Goal: Task Accomplishment & Management: Complete application form

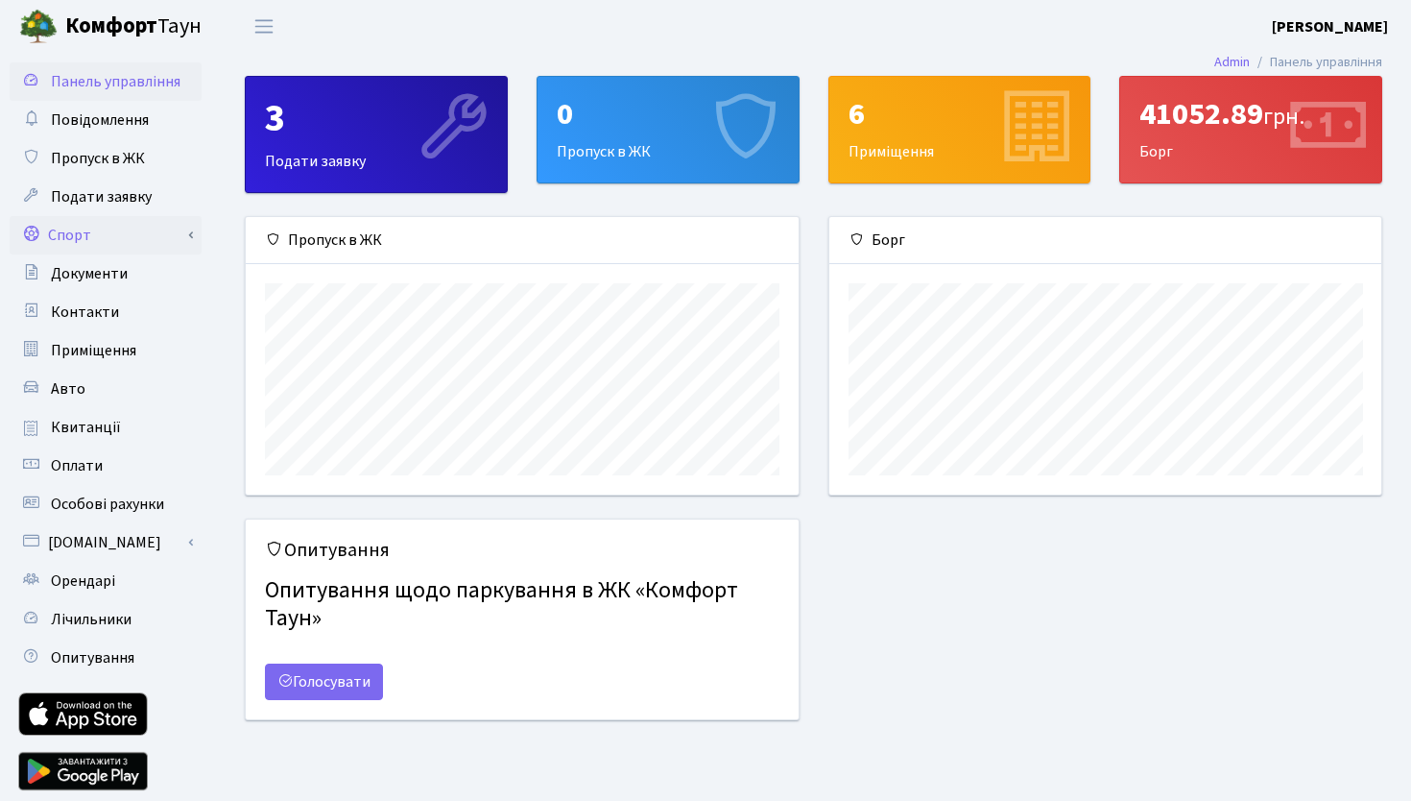
scroll to position [277, 552]
click at [139, 205] on span "Подати заявку" at bounding box center [101, 196] width 101 height 21
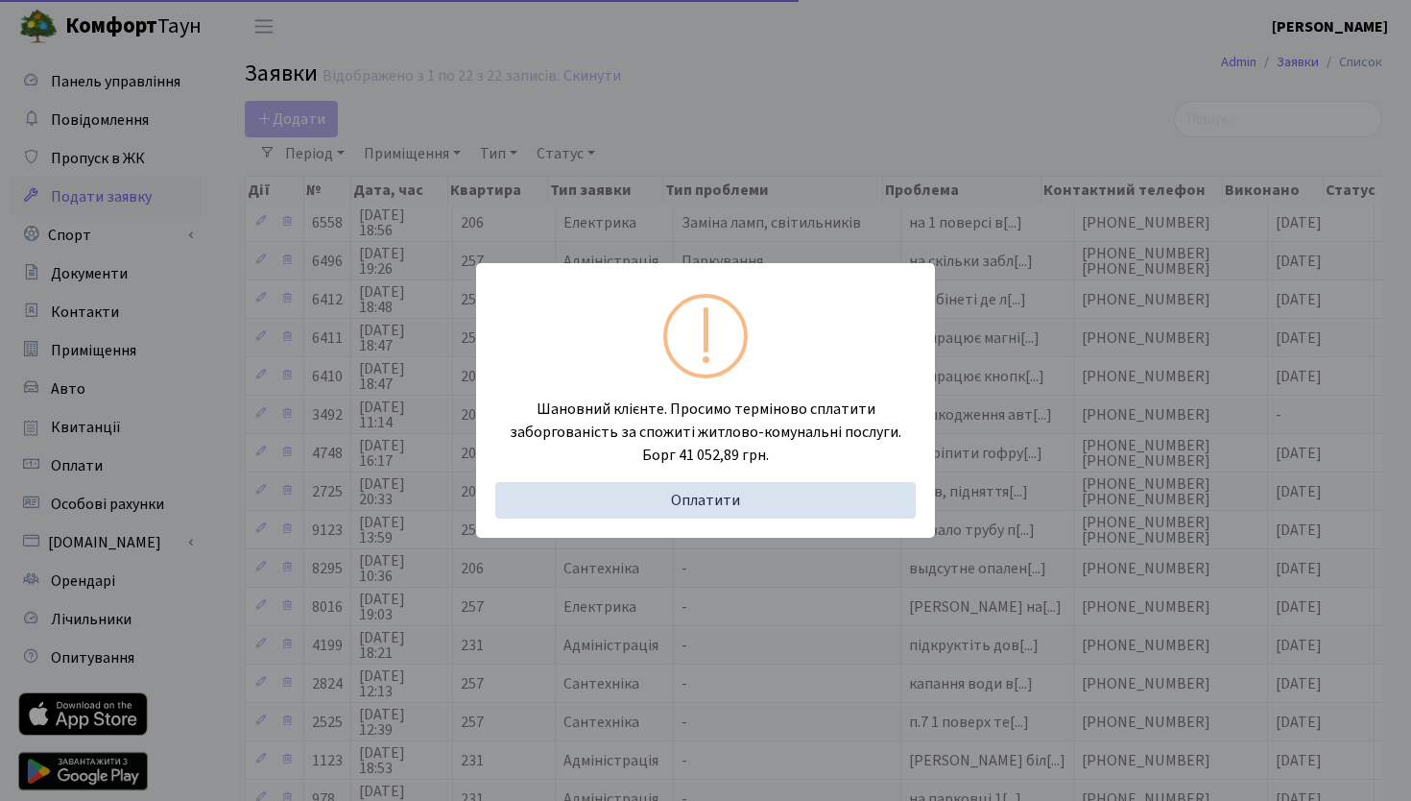
select select "25"
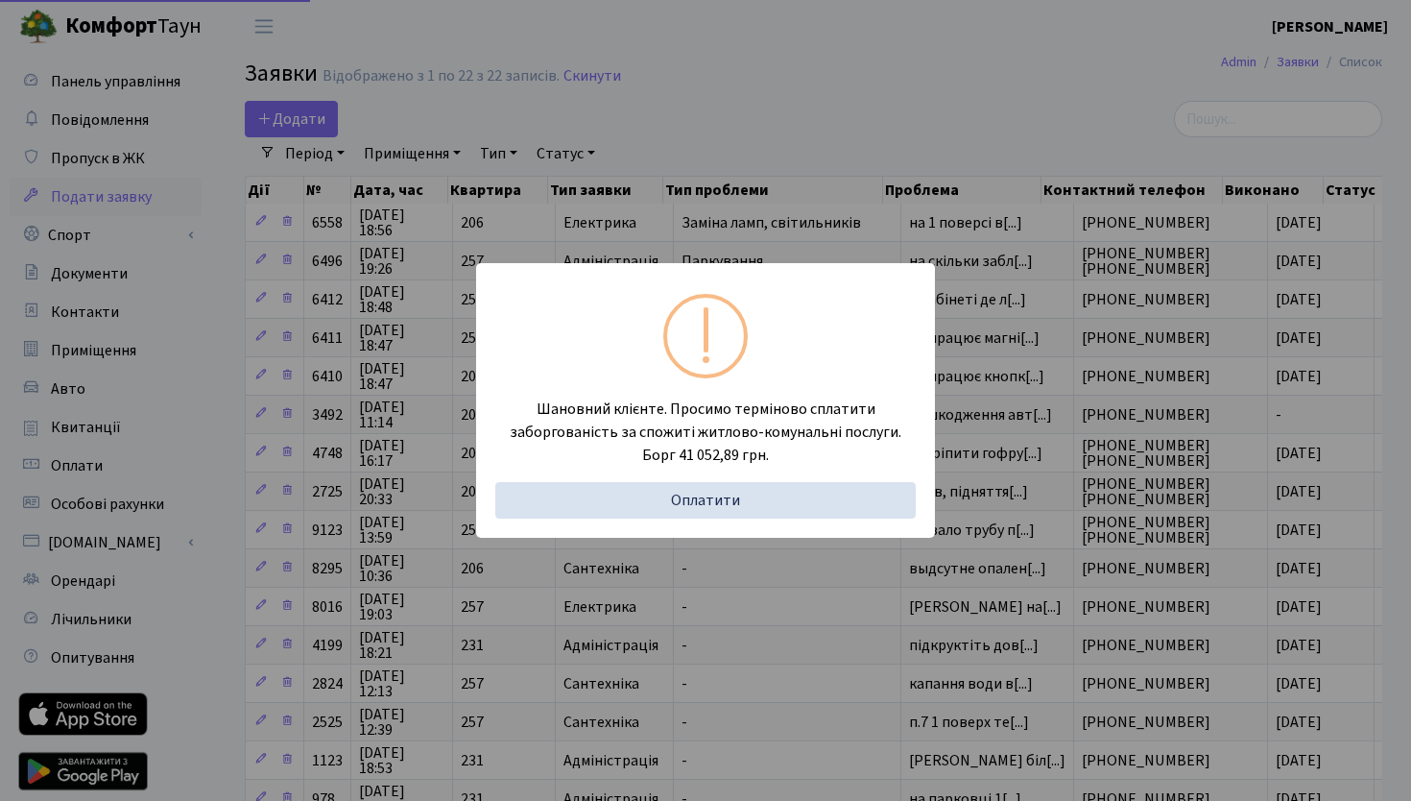
click at [129, 163] on div "Шановний клієнте. Просимо терміново сплатити заборгованість за спожиті житлово-…" at bounding box center [705, 400] width 1411 height 801
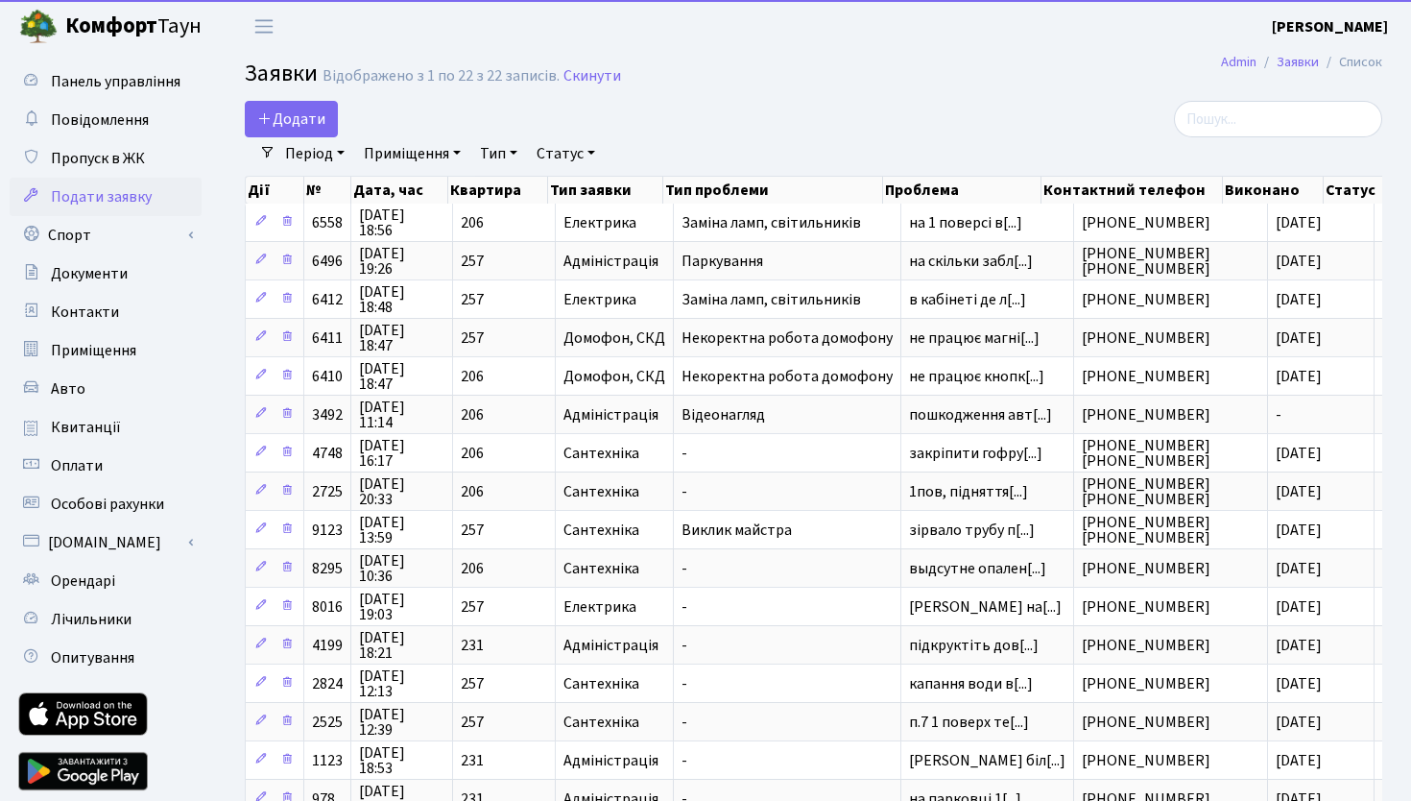
click at [129, 163] on span "Пропуск в ЖК" at bounding box center [98, 158] width 94 height 21
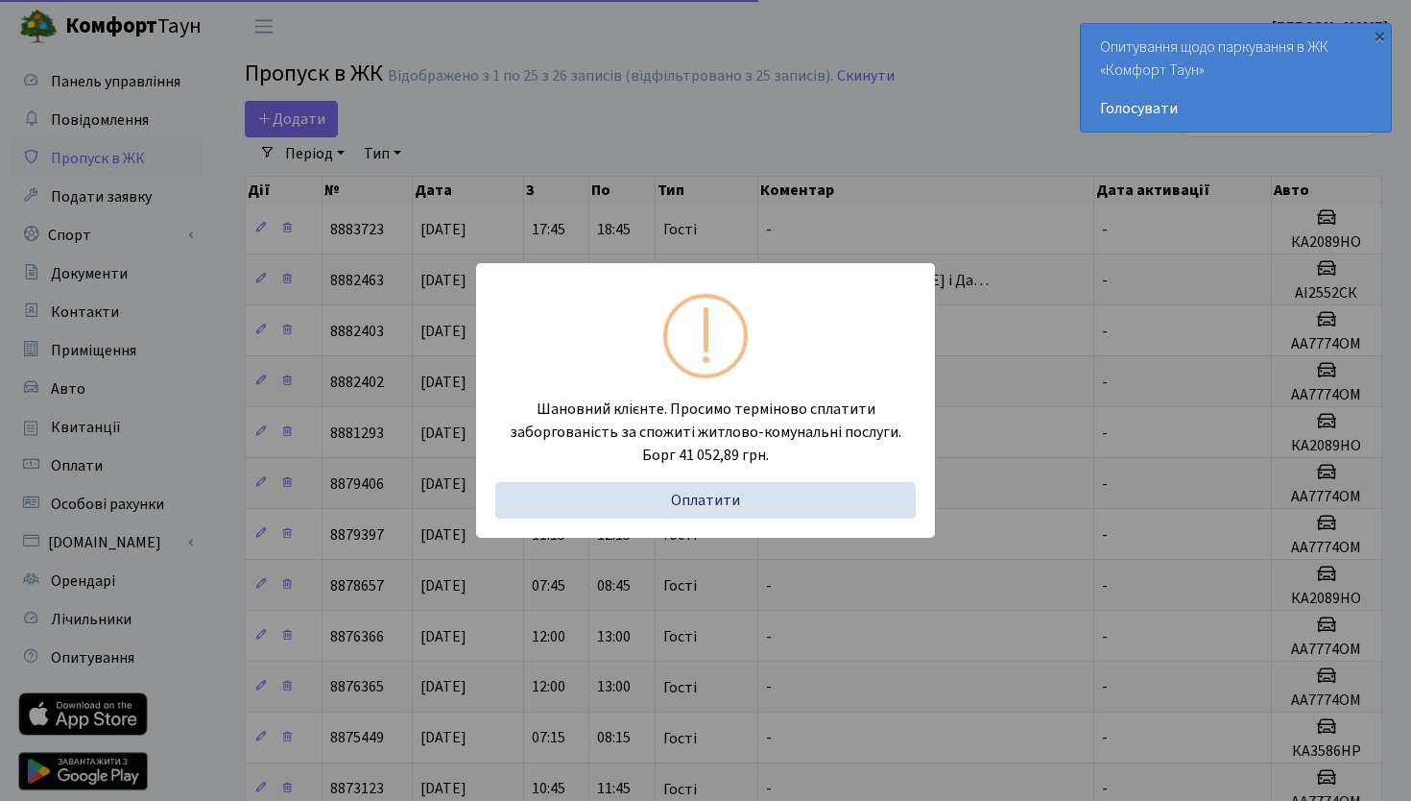
select select "25"
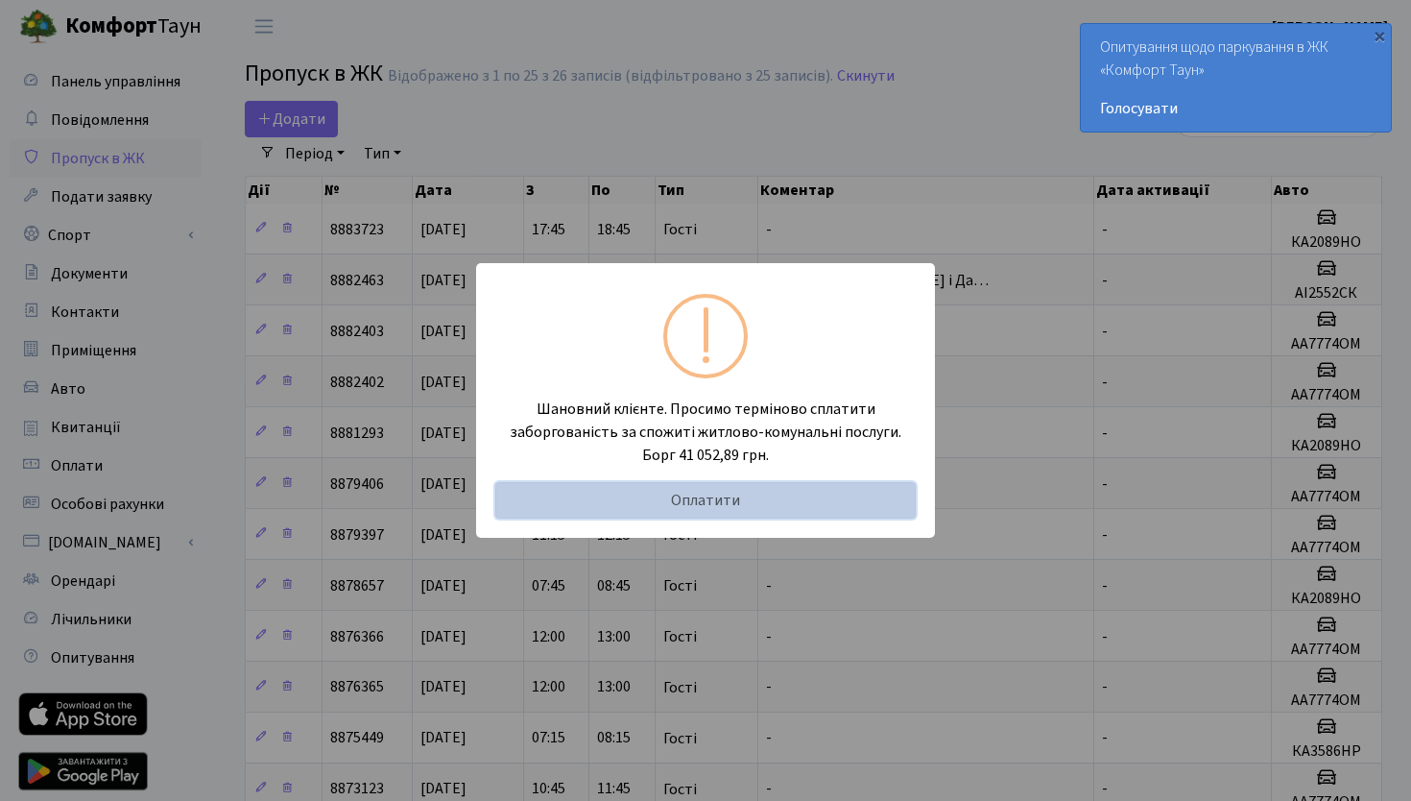
click at [681, 497] on link "Оплатити" at bounding box center [705, 500] width 421 height 36
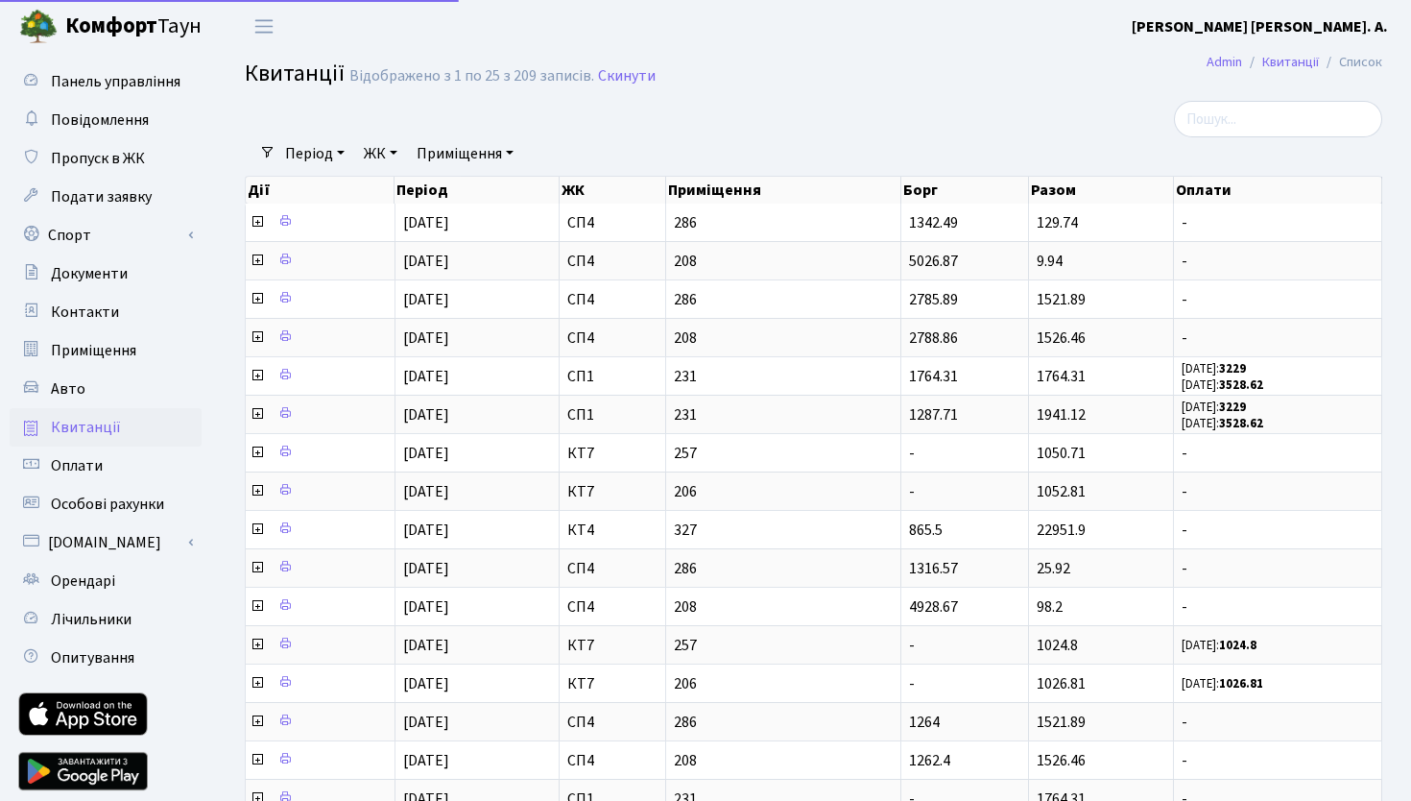
select select "25"
click at [133, 162] on span "Пропуск в ЖК" at bounding box center [98, 158] width 94 height 21
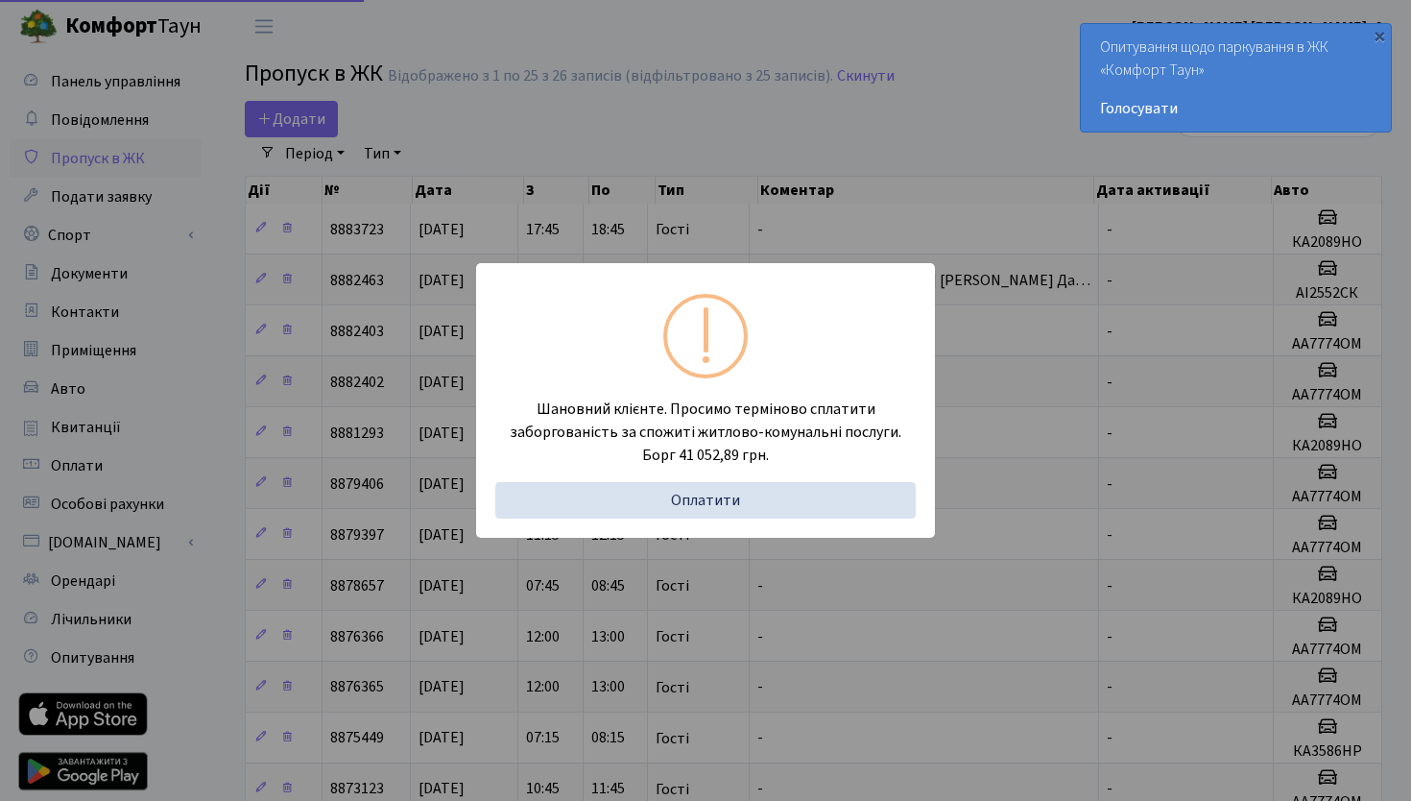
select select "25"
click at [761, 218] on div "Шановний клієнте. Просимо терміново сплатити заборгованість за спожиті житлово-…" at bounding box center [705, 400] width 1411 height 801
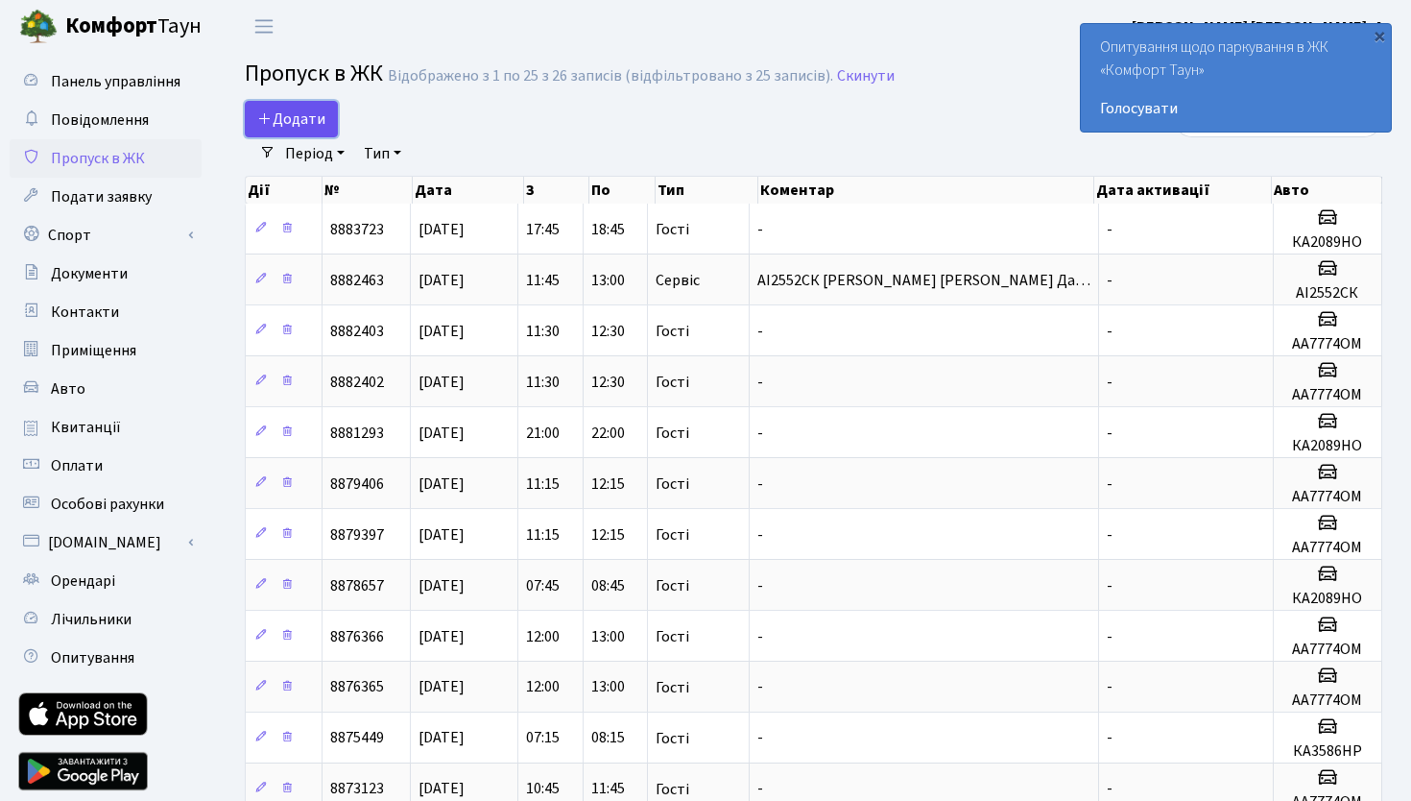
click at [290, 122] on span "Додати" at bounding box center [291, 119] width 68 height 21
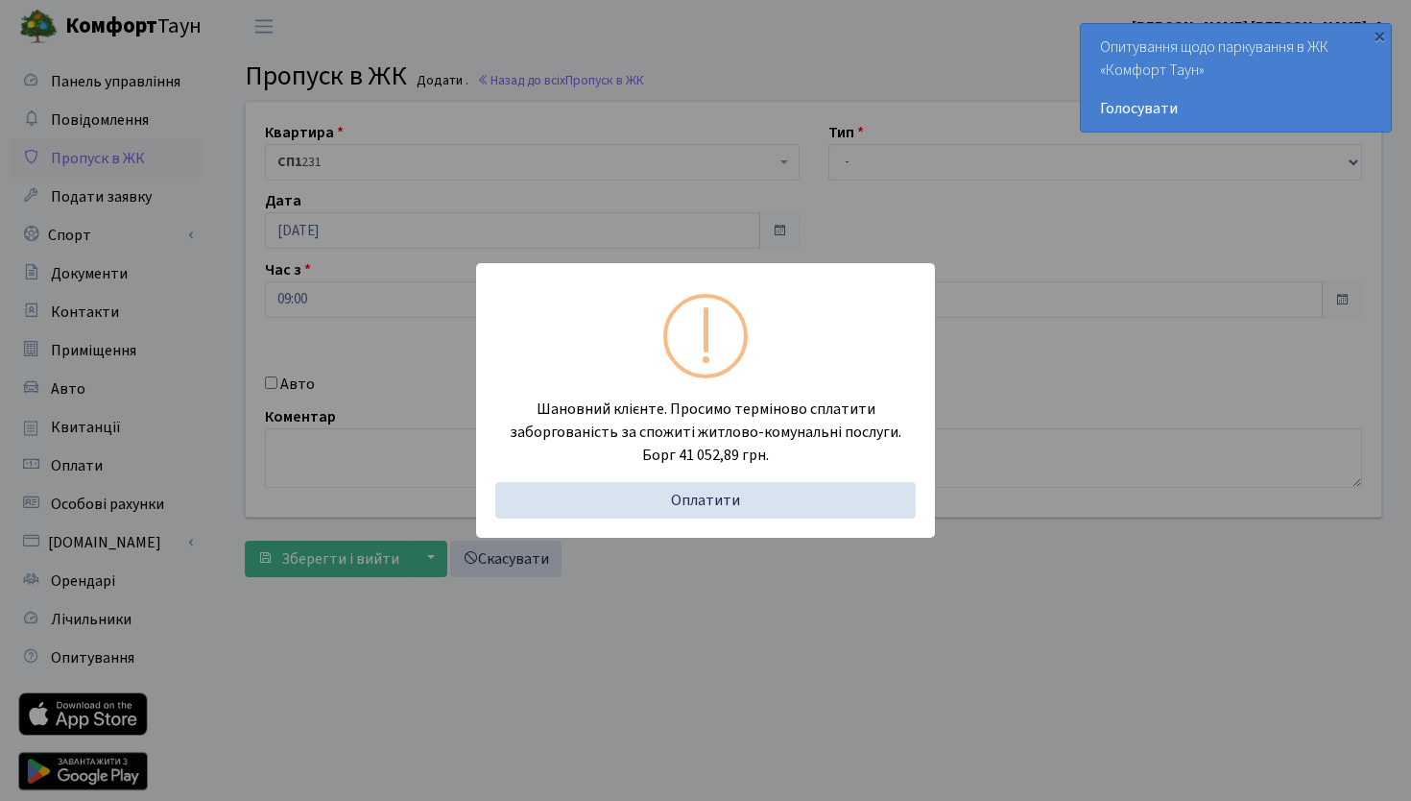
click at [260, 231] on div "Шановний клієнте. Просимо терміново сплатити заборгованість за спожиті житлово-…" at bounding box center [705, 400] width 1411 height 801
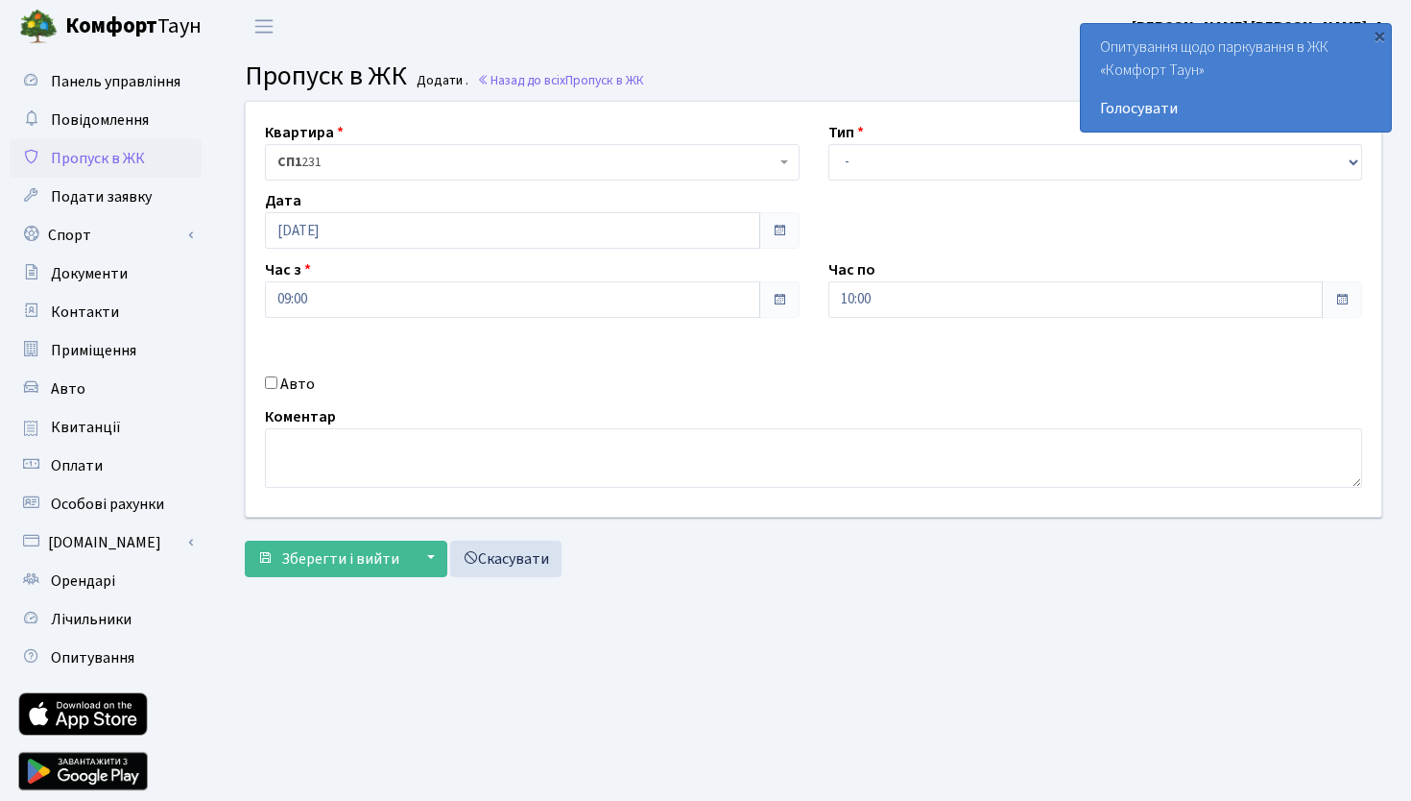
click at [343, 163] on span "СП1 231" at bounding box center [526, 162] width 498 height 19
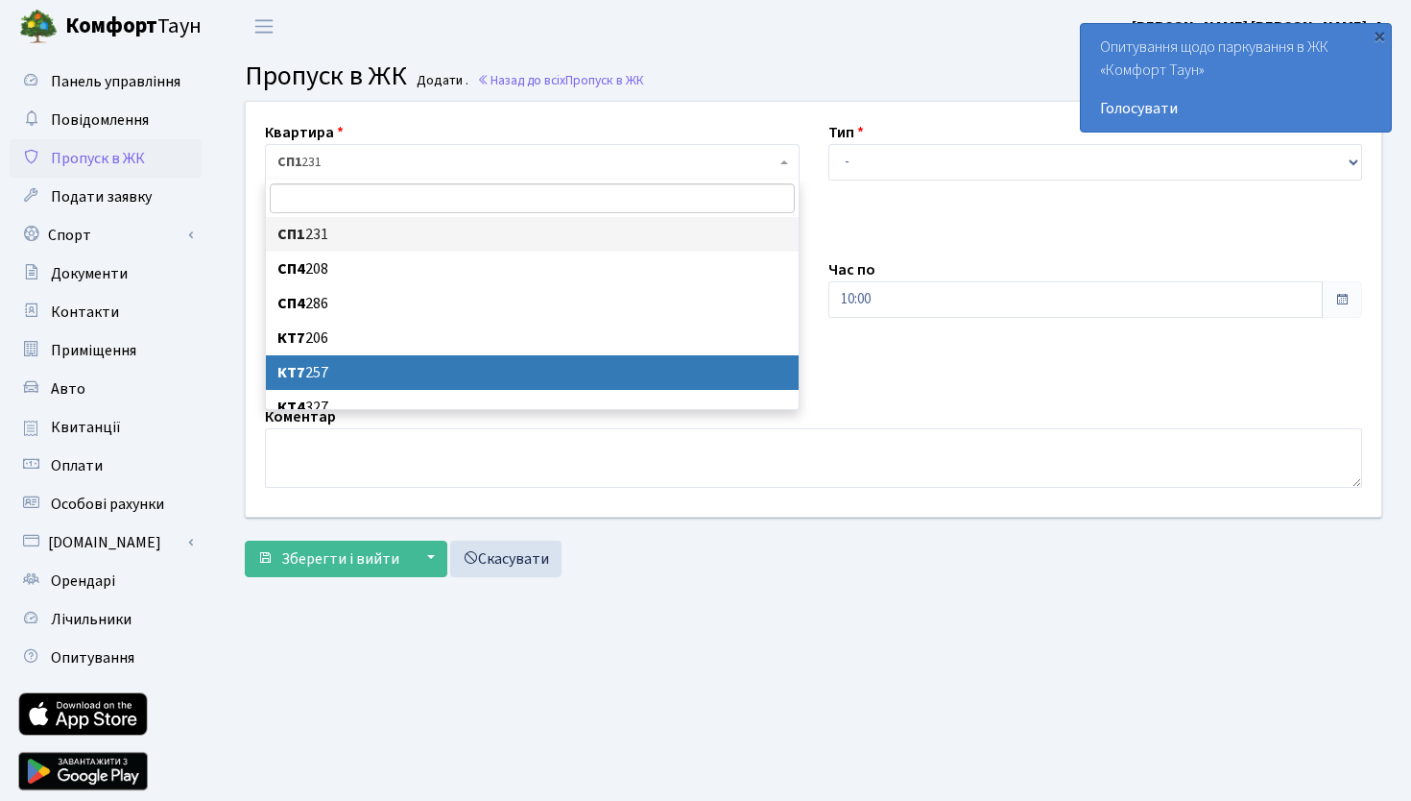
scroll to position [15, 0]
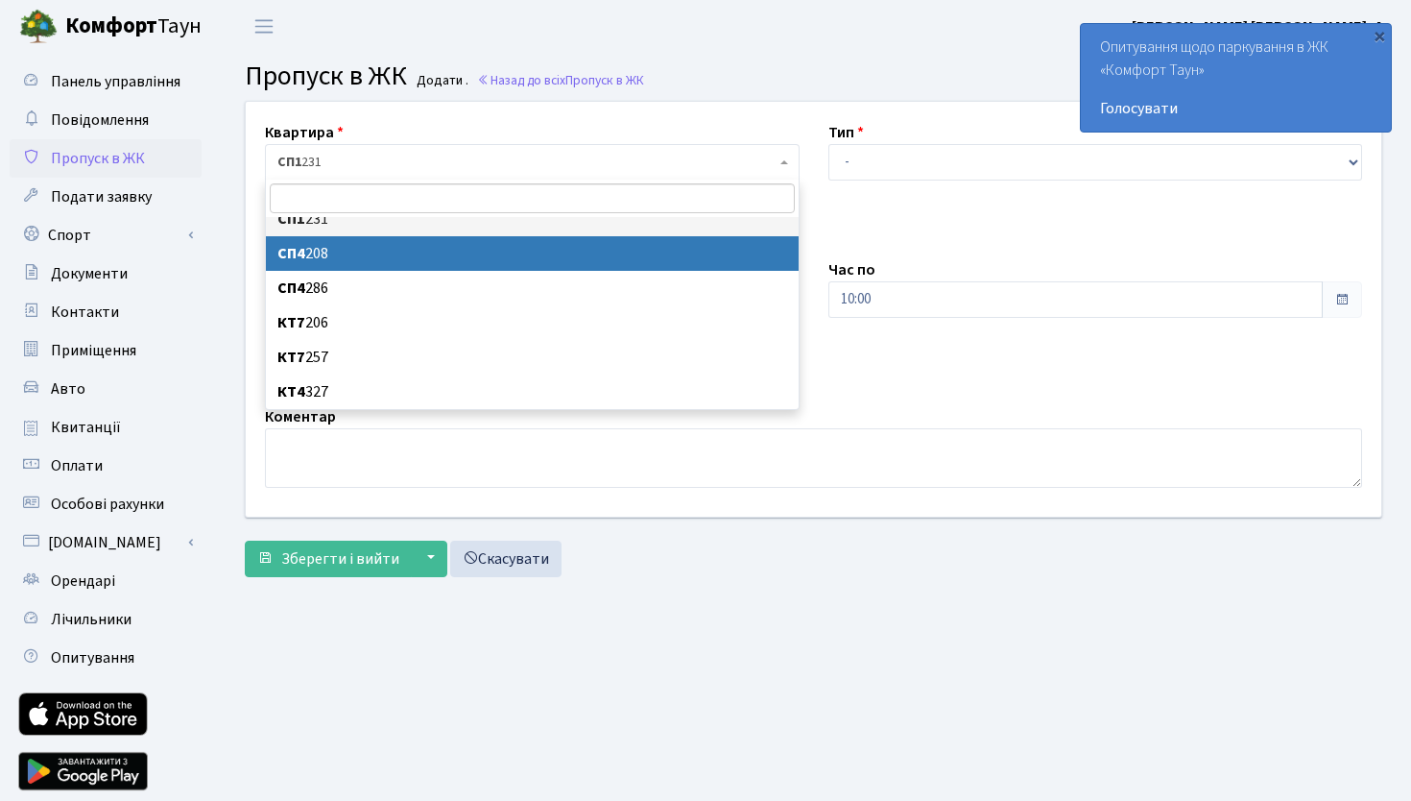
select select "21236"
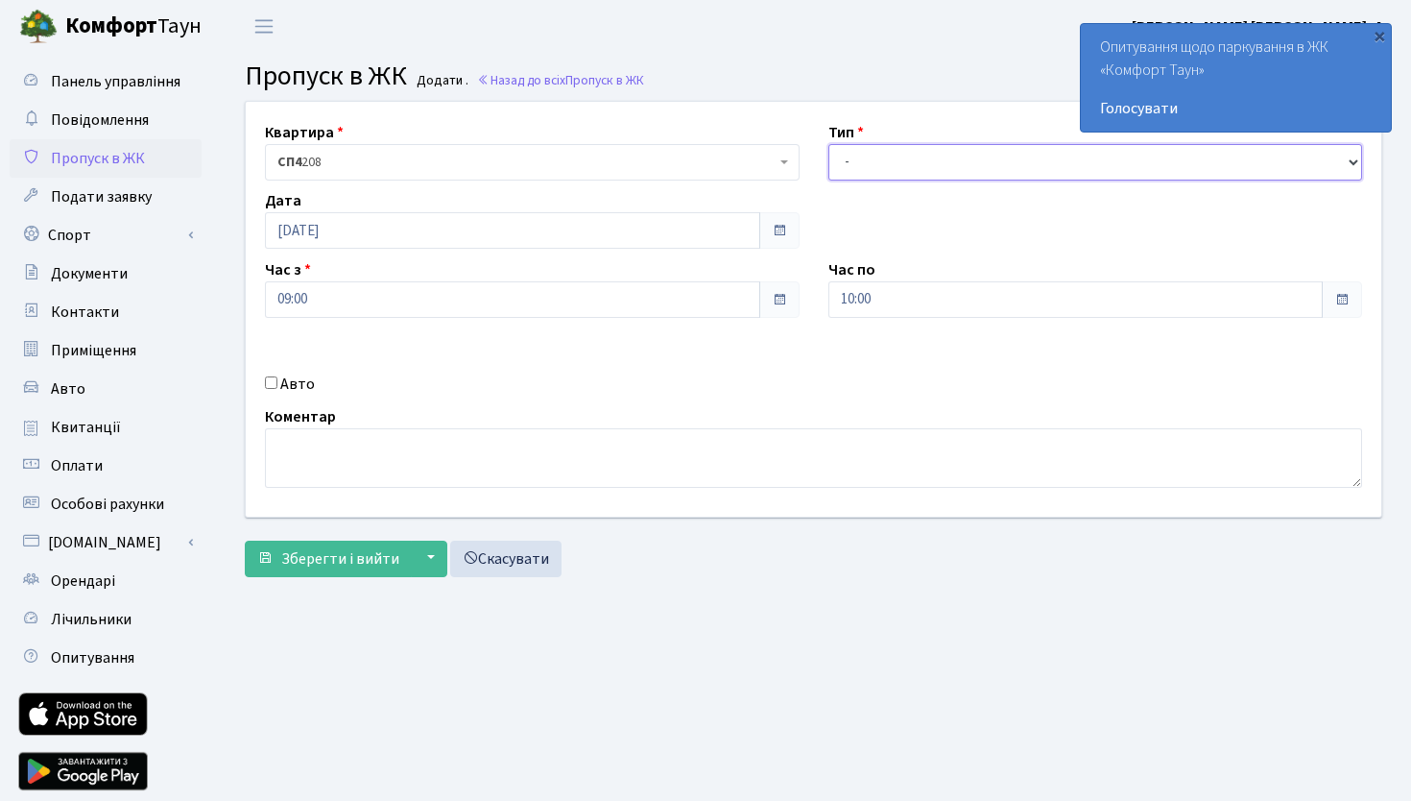
click at [901, 160] on select "- Доставка Таксі Гості Сервіс" at bounding box center [1096, 162] width 535 height 36
select select "1"
click option "Доставка" at bounding box center [0, 0] width 0 height 0
click at [477, 245] on input "15.08.2025" at bounding box center [512, 230] width 495 height 36
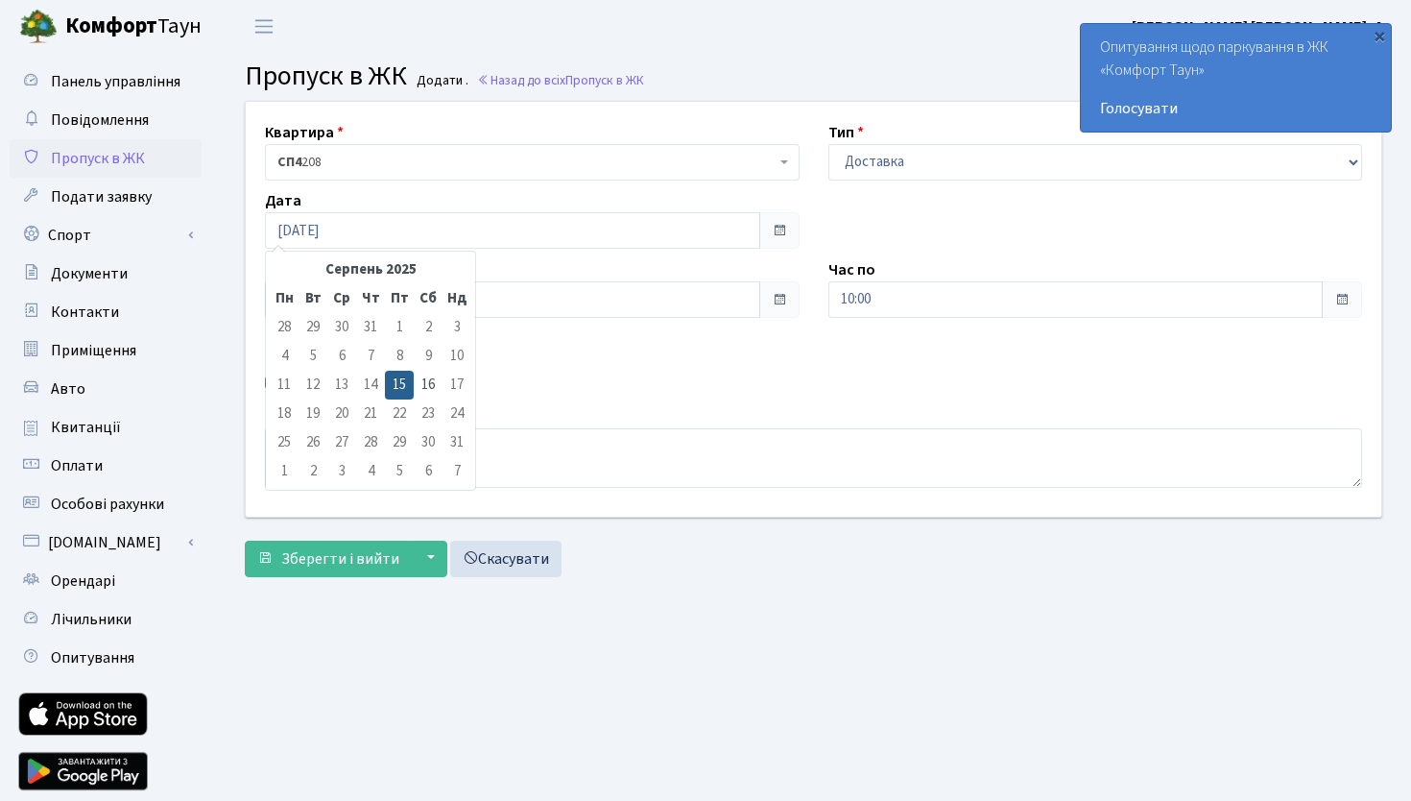
click at [900, 250] on div "Квартира <b>СП1</b>&nbsp;&nbsp;&nbsp;231 <b>СП4</b>&nbsp;&nbsp;&nbsp;208 <b>СП4…" at bounding box center [813, 309] width 1165 height 415
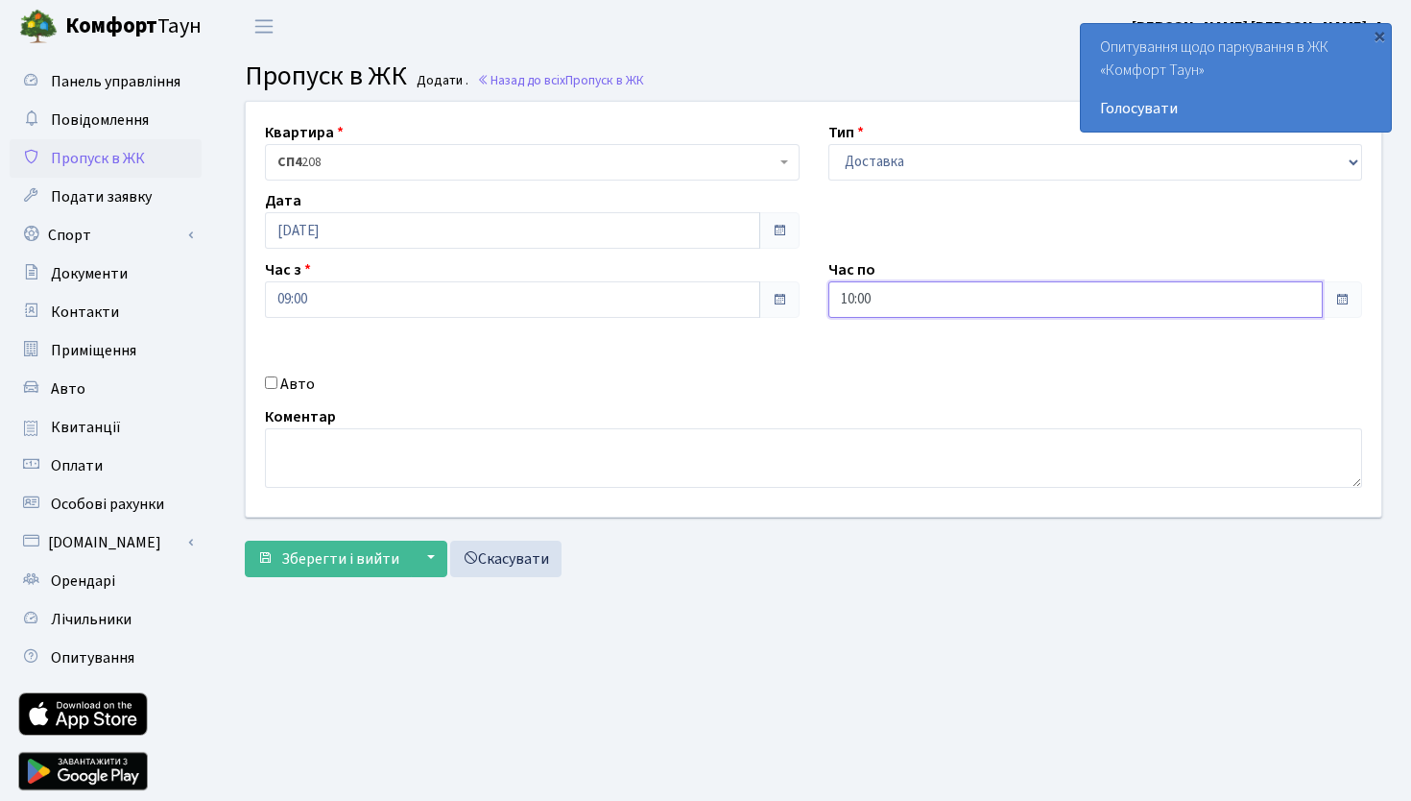
click at [886, 296] on input "10:00" at bounding box center [1076, 299] width 495 height 36
click at [886, 518] on icon at bounding box center [882, 517] width 52 height 52
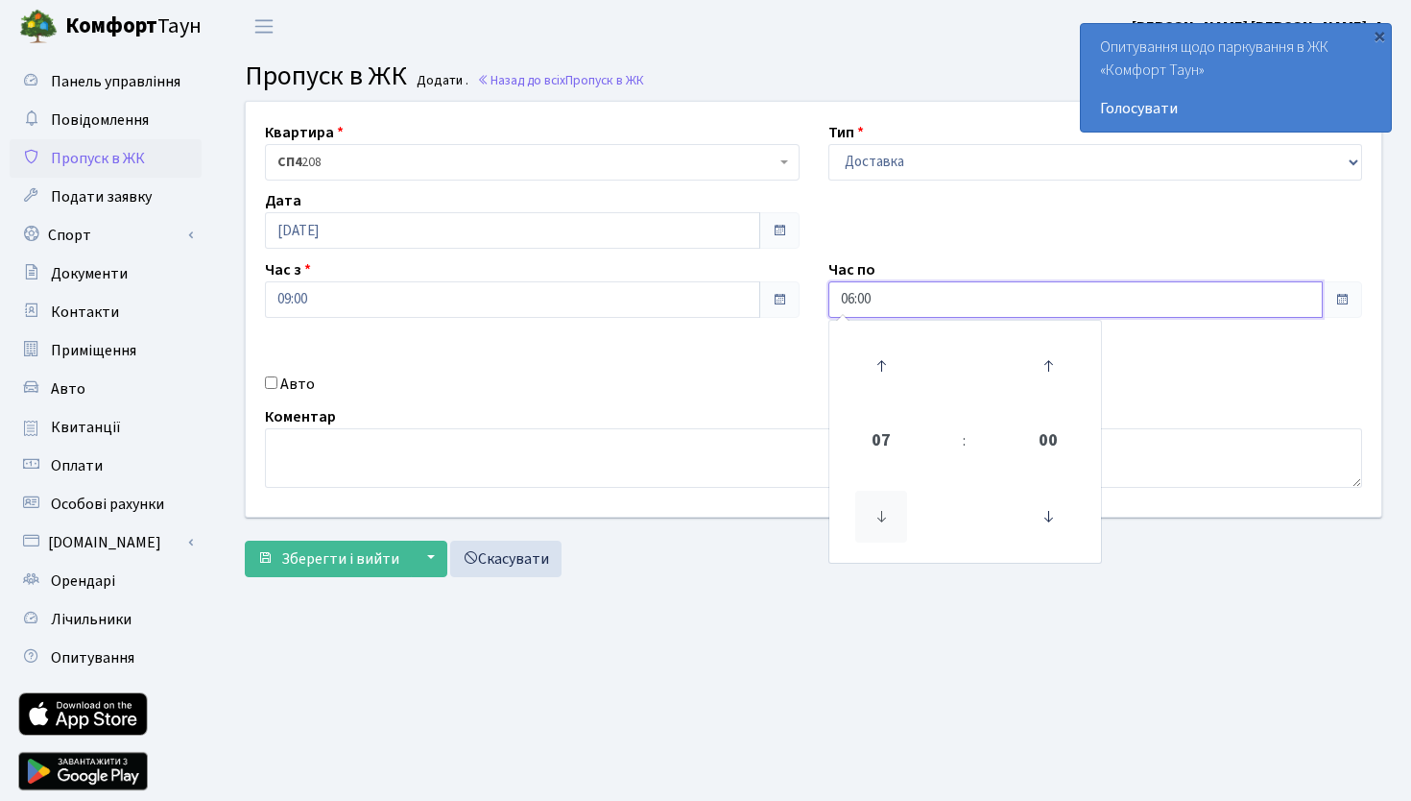
click at [886, 518] on icon at bounding box center [882, 517] width 52 height 52
drag, startPoint x: 841, startPoint y: 295, endPoint x: 822, endPoint y: 295, distance: 19.2
click at [829, 295] on input "05:00" at bounding box center [1076, 299] width 495 height 36
type input "16:00"
click at [277, 385] on input "Авто" at bounding box center [271, 382] width 12 height 12
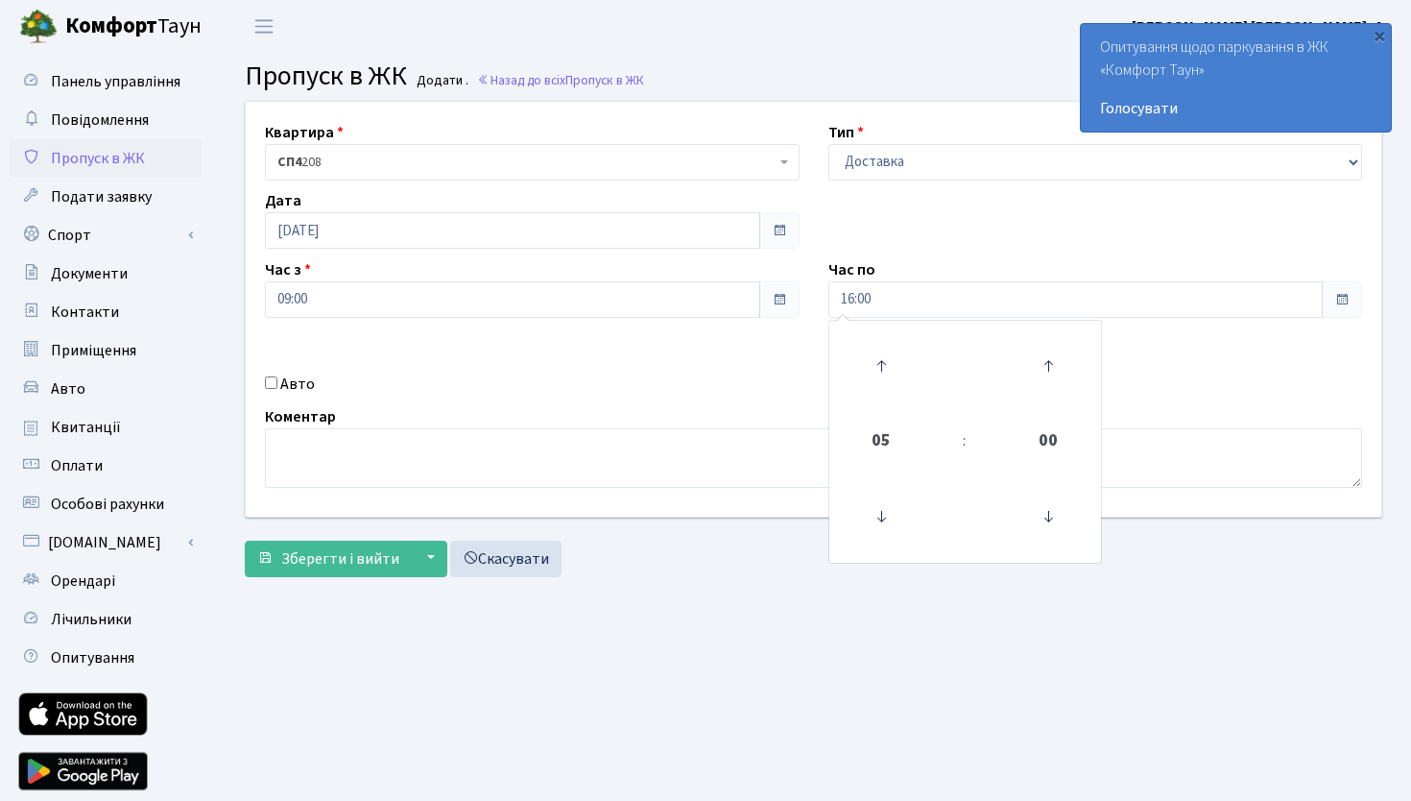
checkbox input "true"
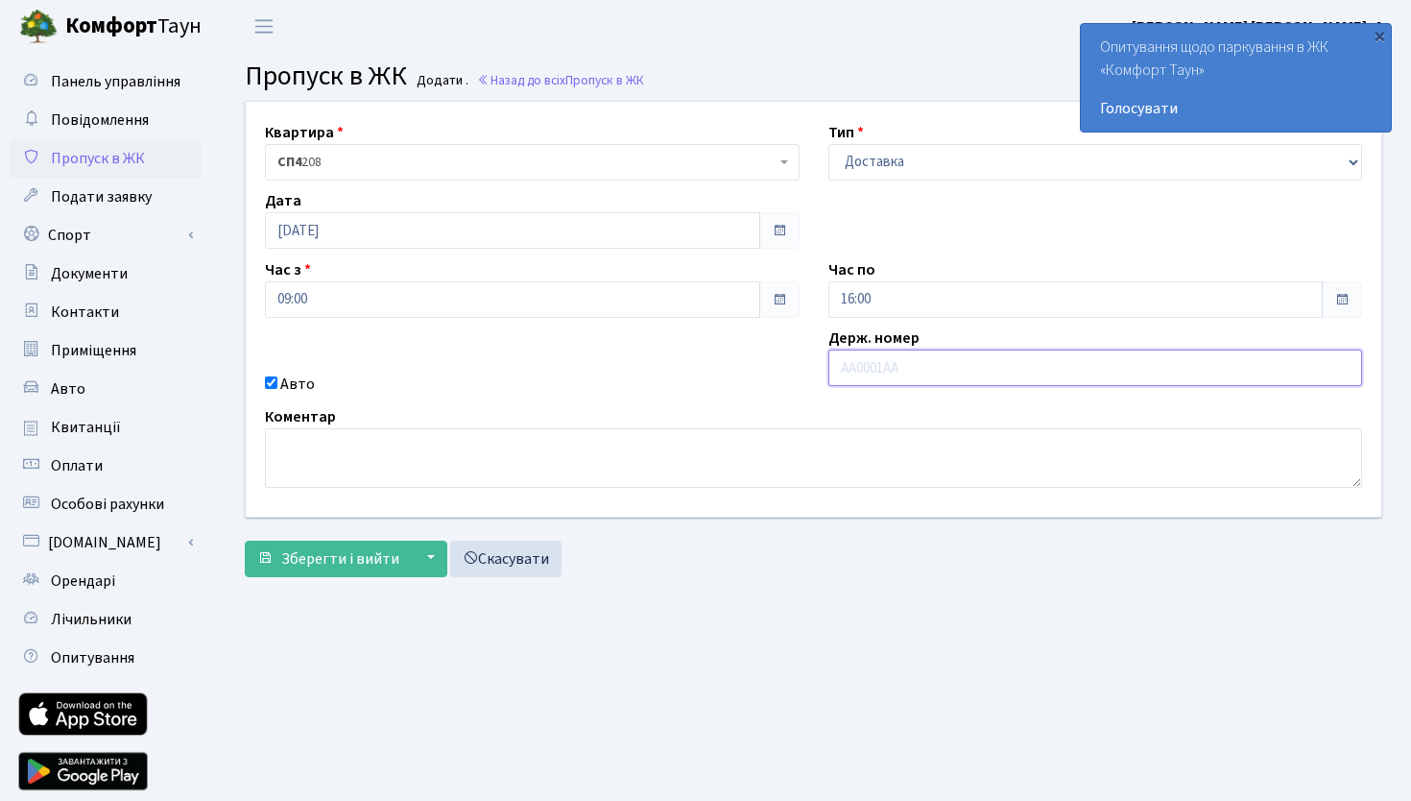
paste input "АІ2552СК"
type input "АІ2552СК"
click at [666, 480] on textarea at bounding box center [813, 458] width 1097 height 60
paste textarea "Рено Даценко Євген і Даценко Артем"
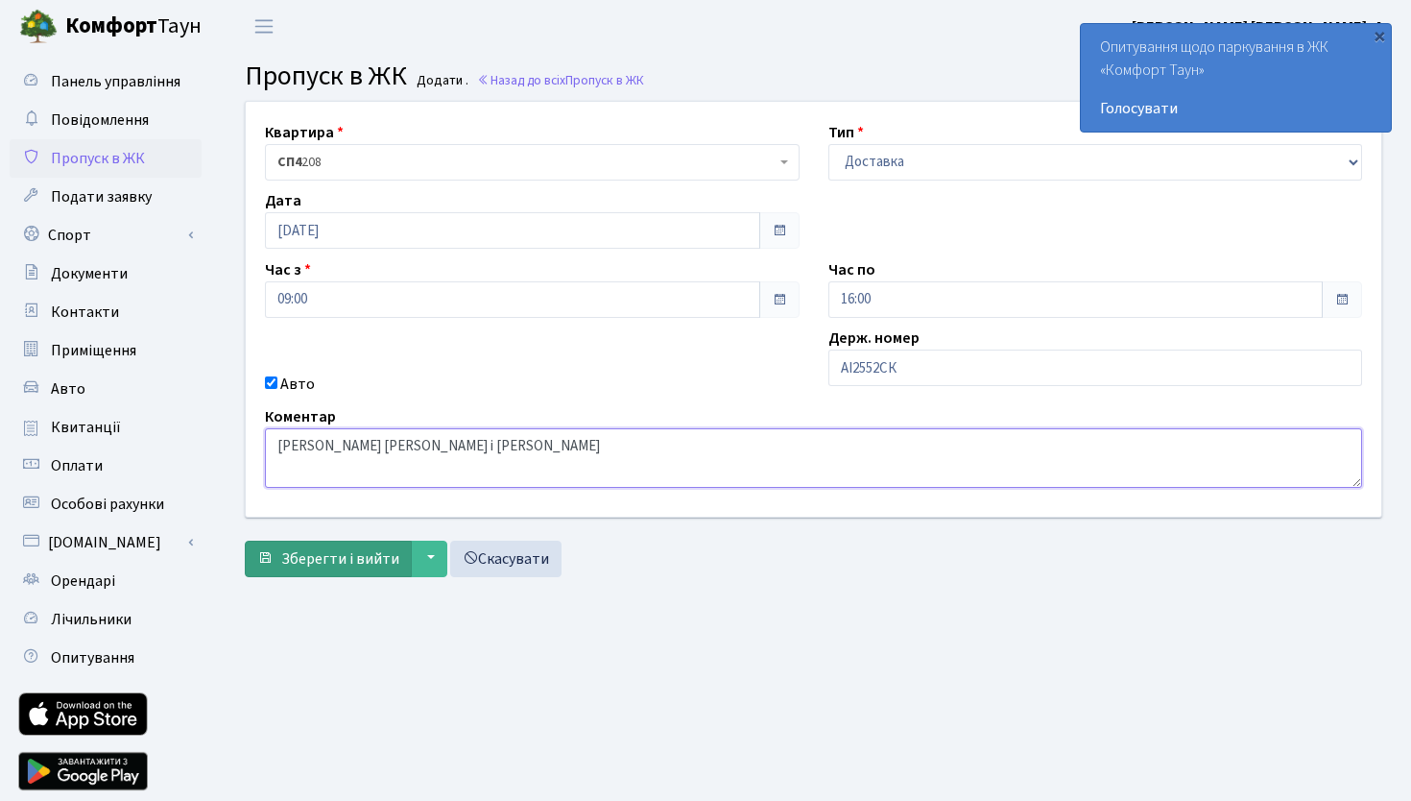
type textarea "Рено Даценко Євген і Даценко Артем"
click at [354, 560] on span "Зберегти і вийти" at bounding box center [340, 558] width 118 height 21
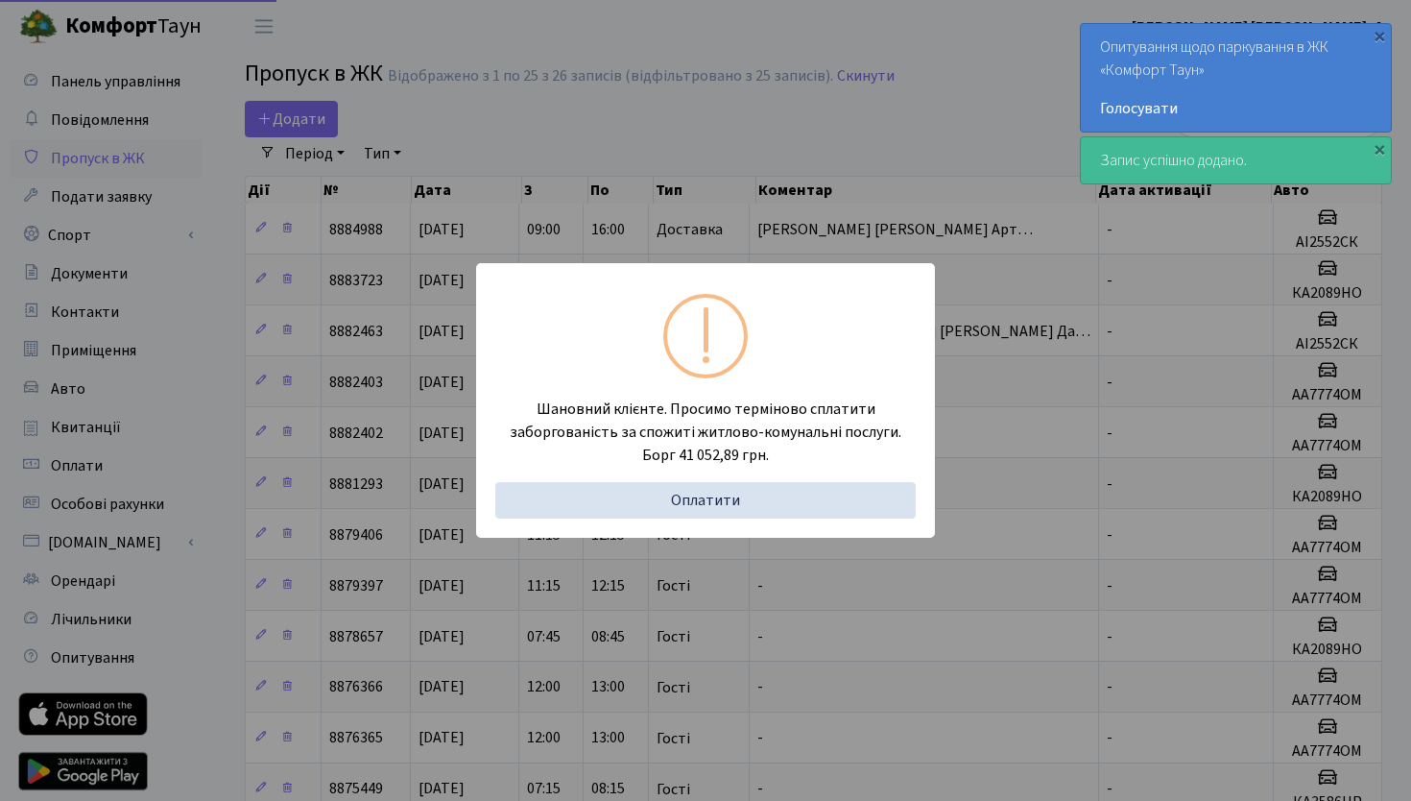
select select "25"
click at [468, 242] on div "Шановний клієнте. Просимо терміново сплатити заборгованість за спожиті житлово-…" at bounding box center [705, 400] width 1411 height 801
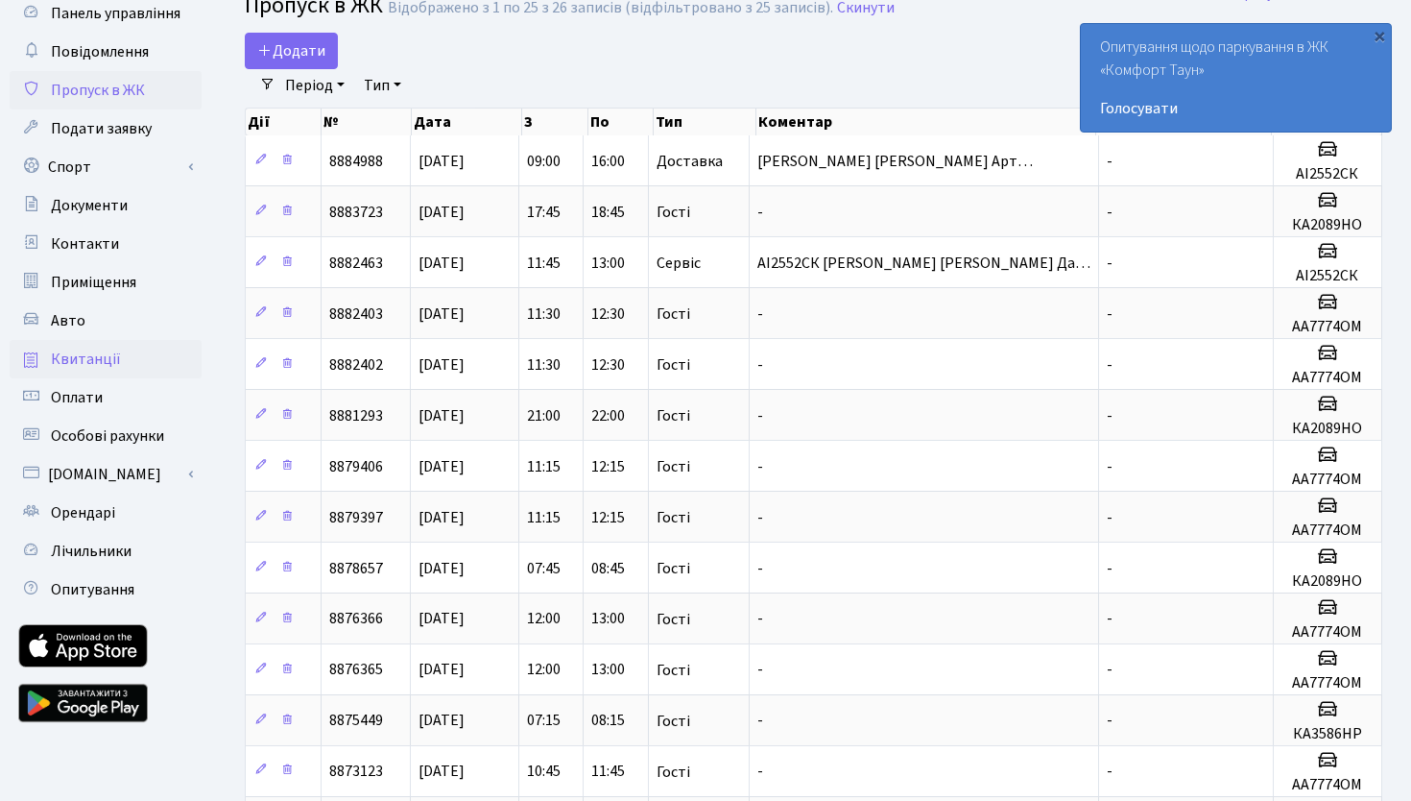
scroll to position [78, 0]
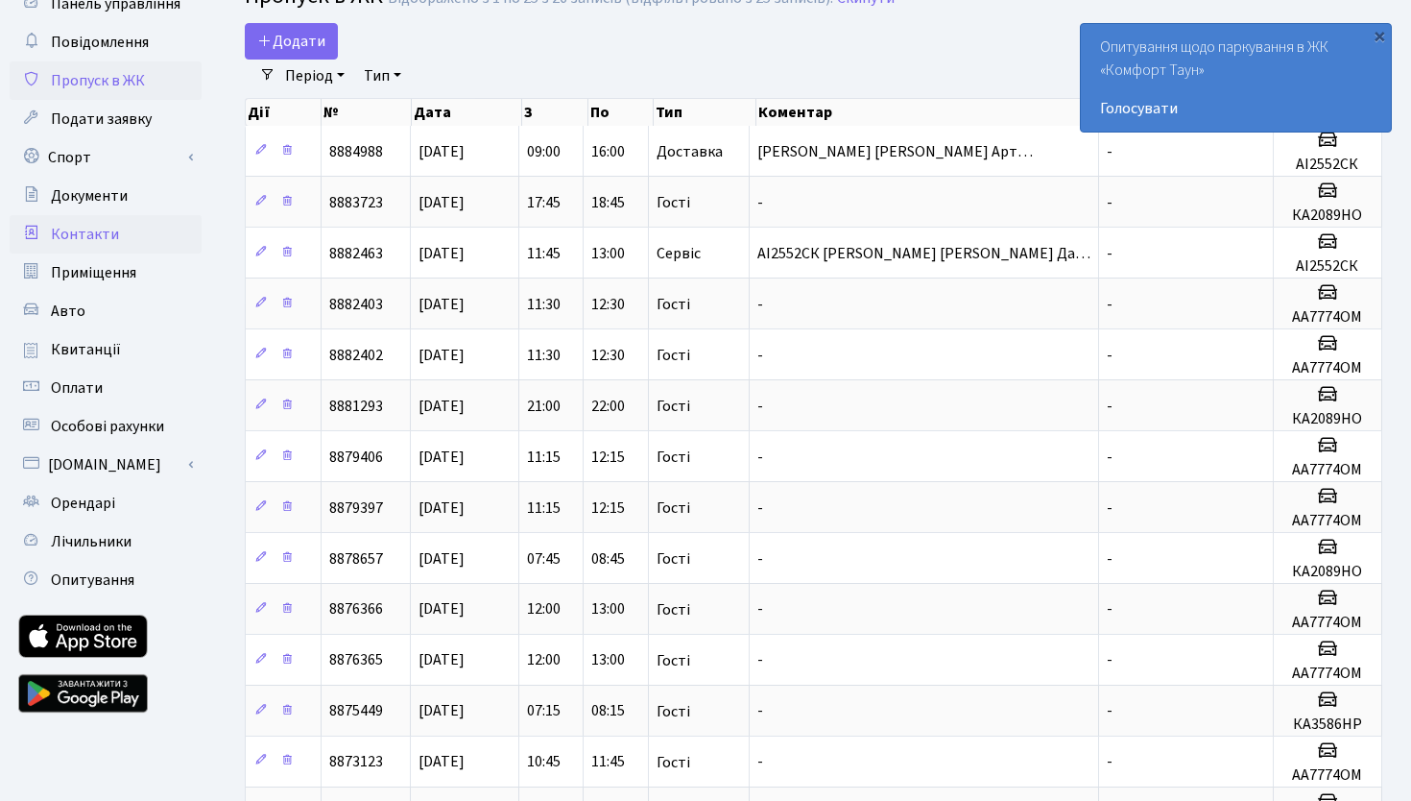
click at [114, 227] on span "Контакти" at bounding box center [85, 234] width 68 height 21
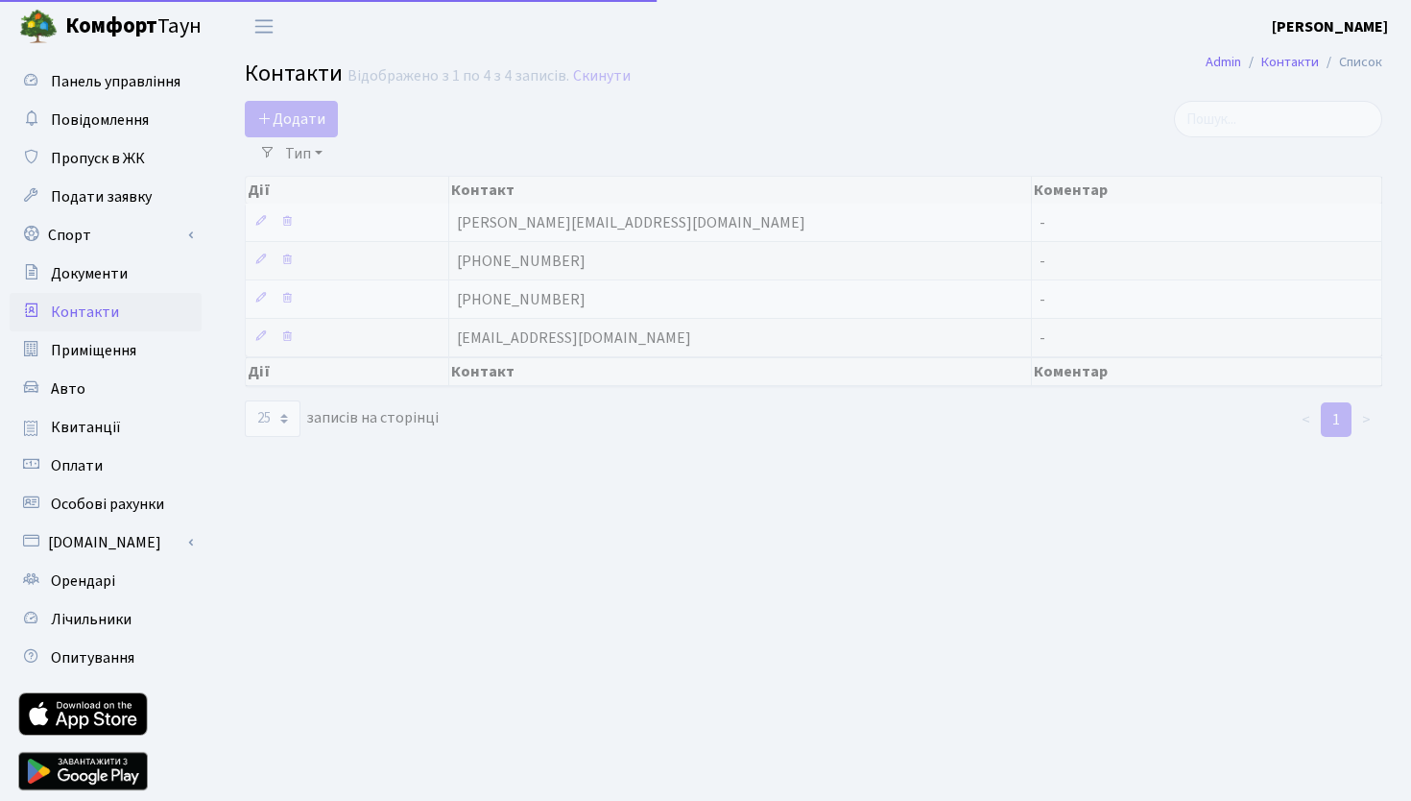
select select "25"
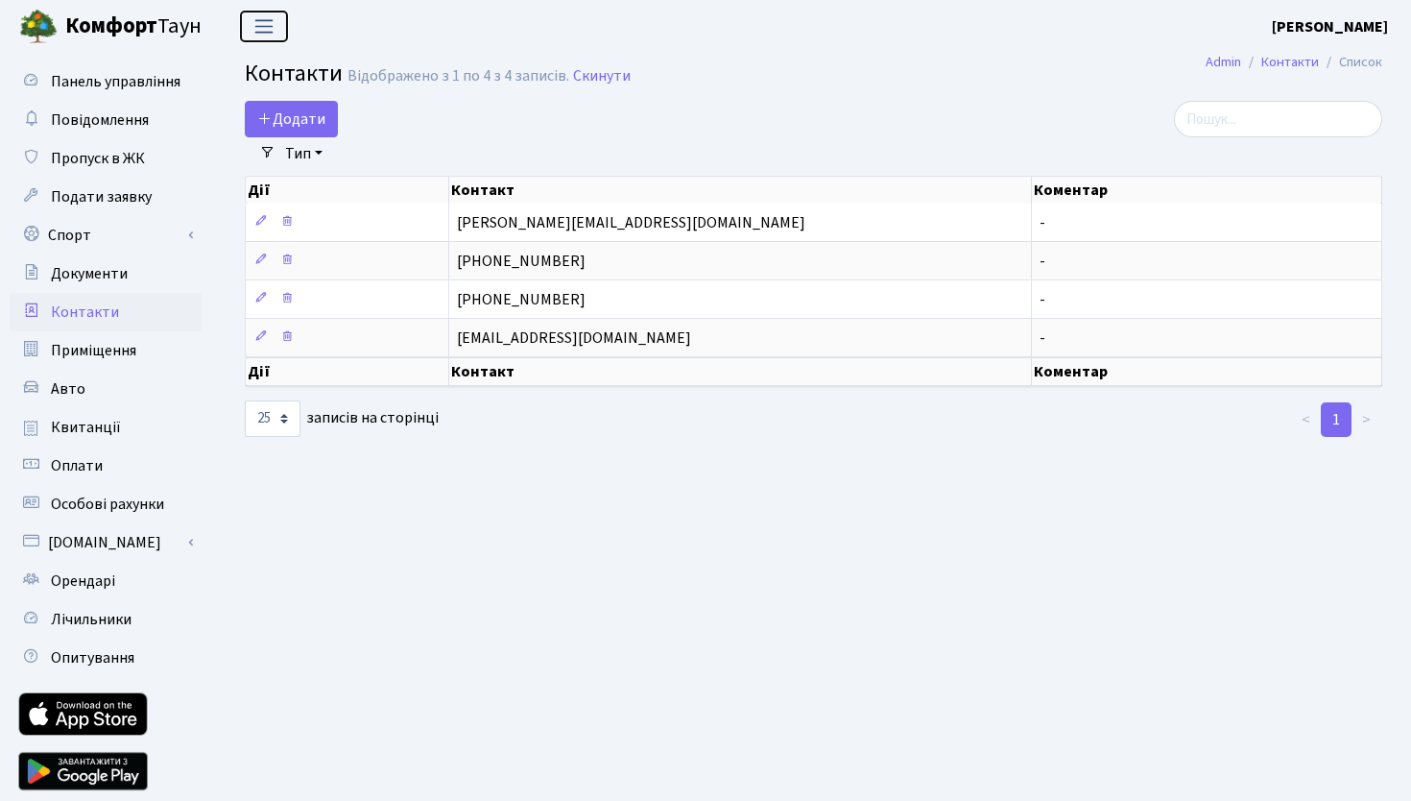
click at [261, 28] on span "Переключити навігацію" at bounding box center [264, 26] width 29 height 22
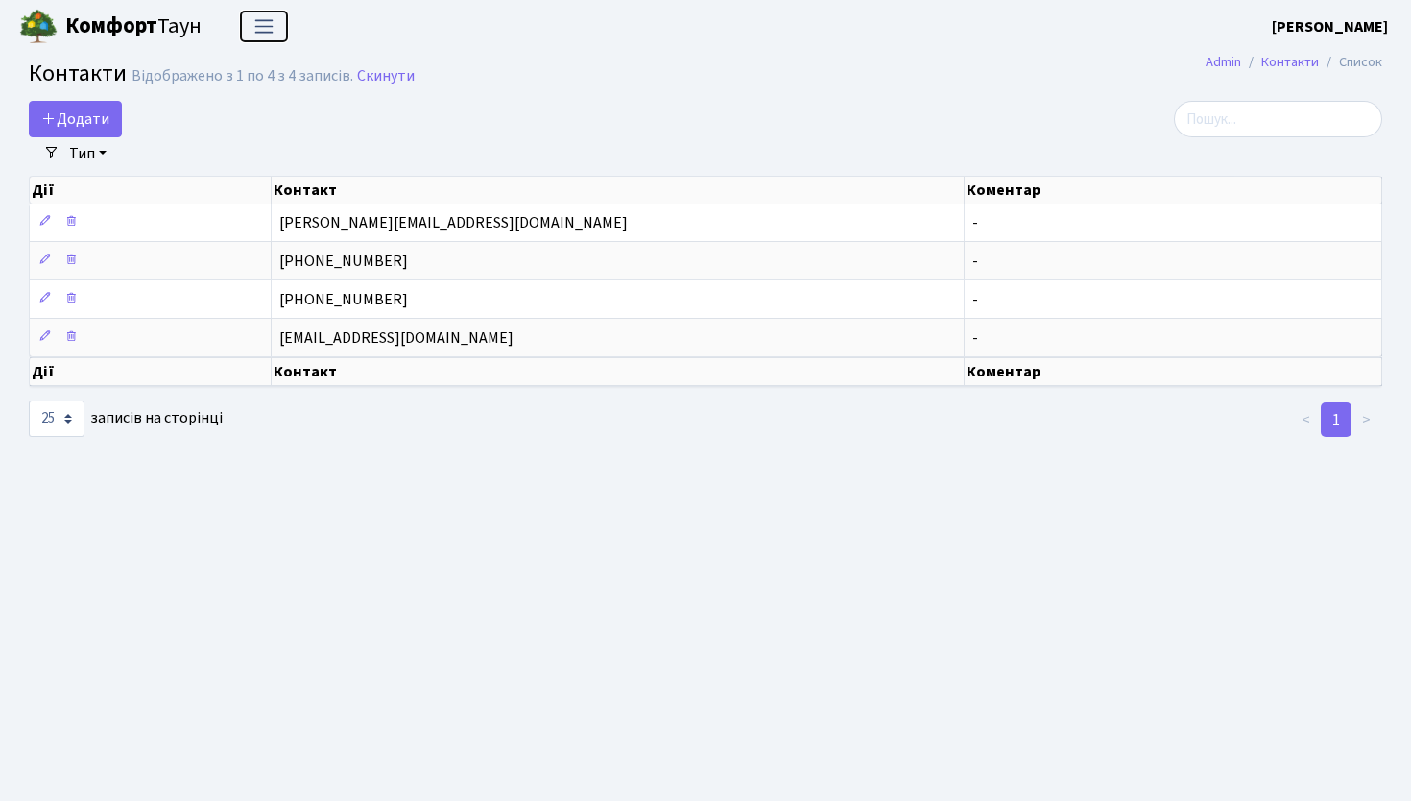
click at [261, 28] on span "Переключити навігацію" at bounding box center [264, 26] width 29 height 22
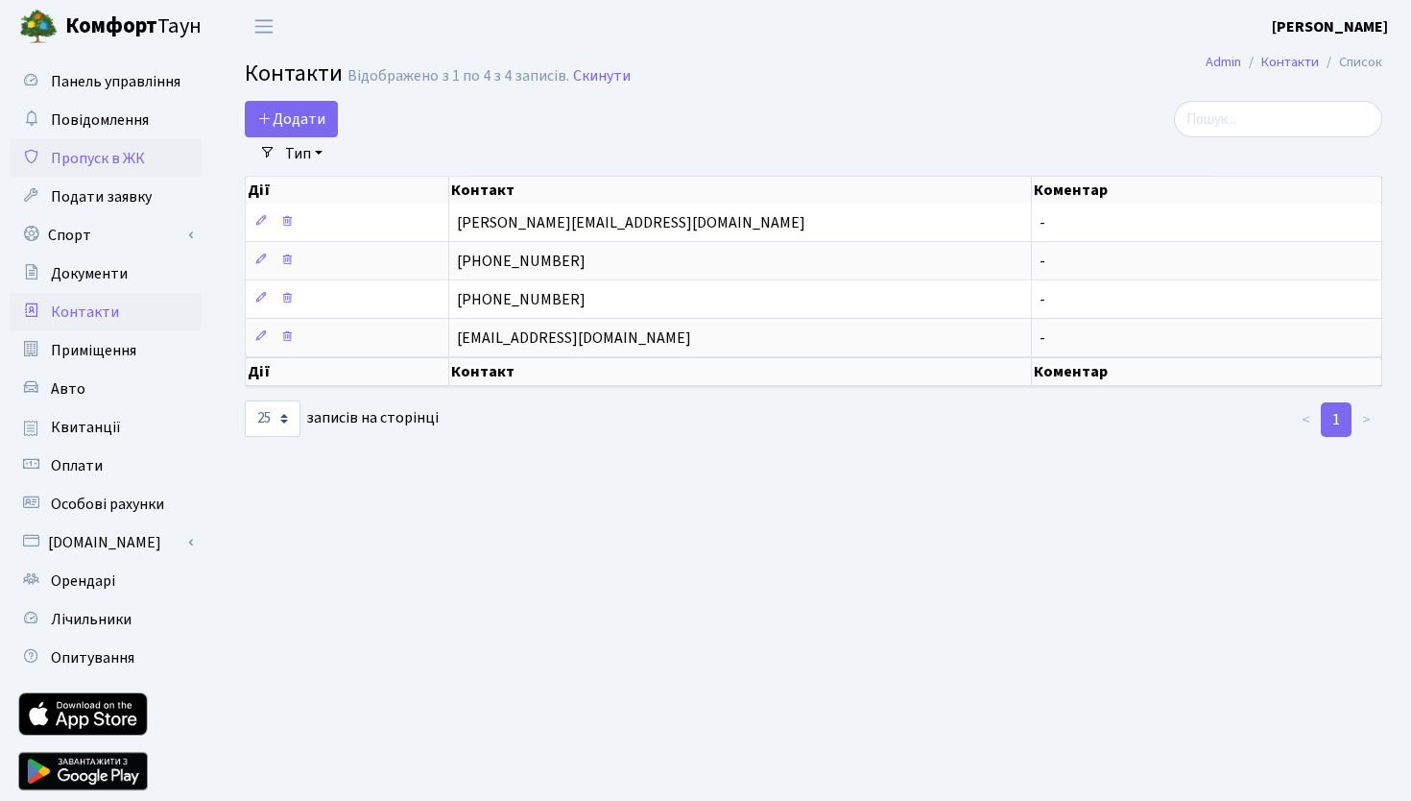
click at [114, 160] on span "Пропуск в ЖК" at bounding box center [98, 158] width 94 height 21
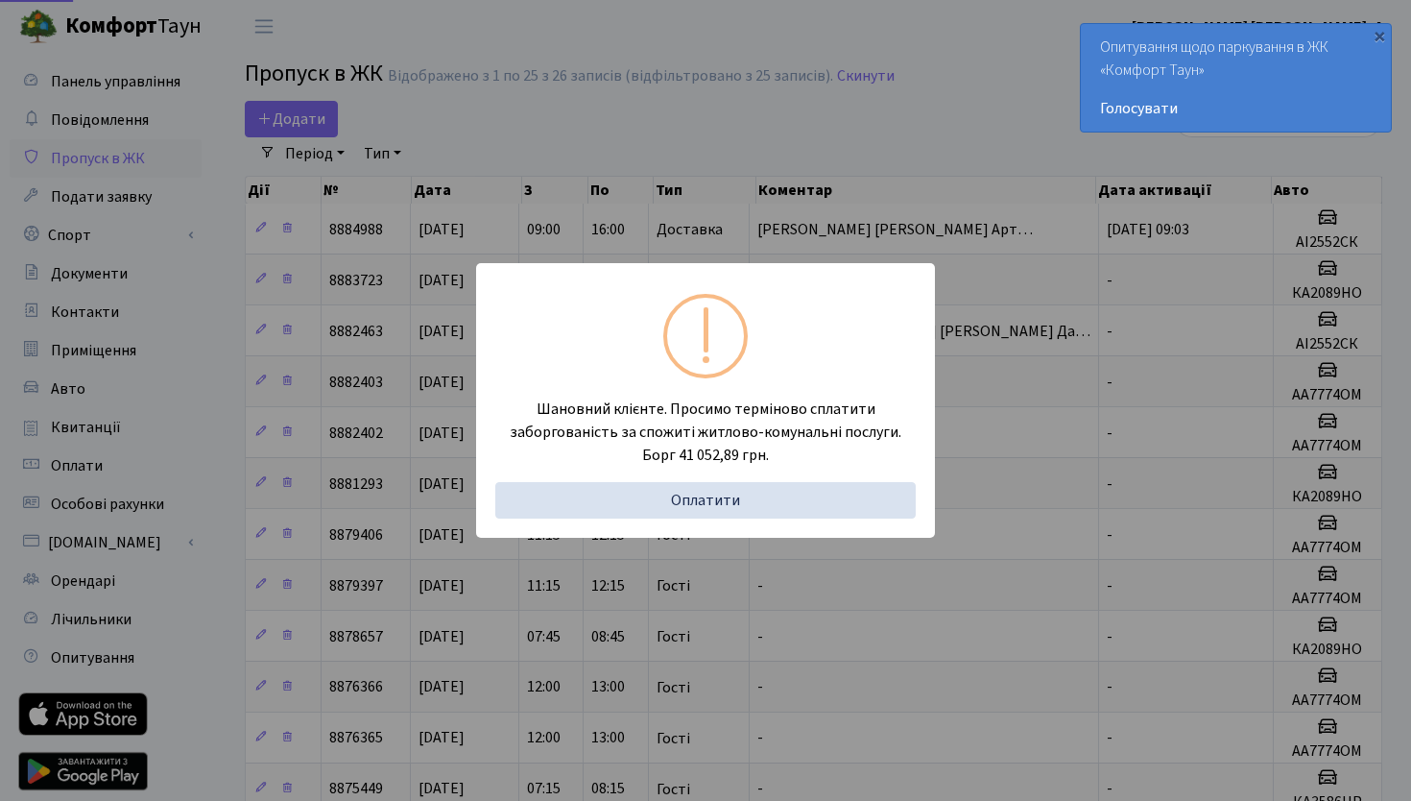
select select "25"
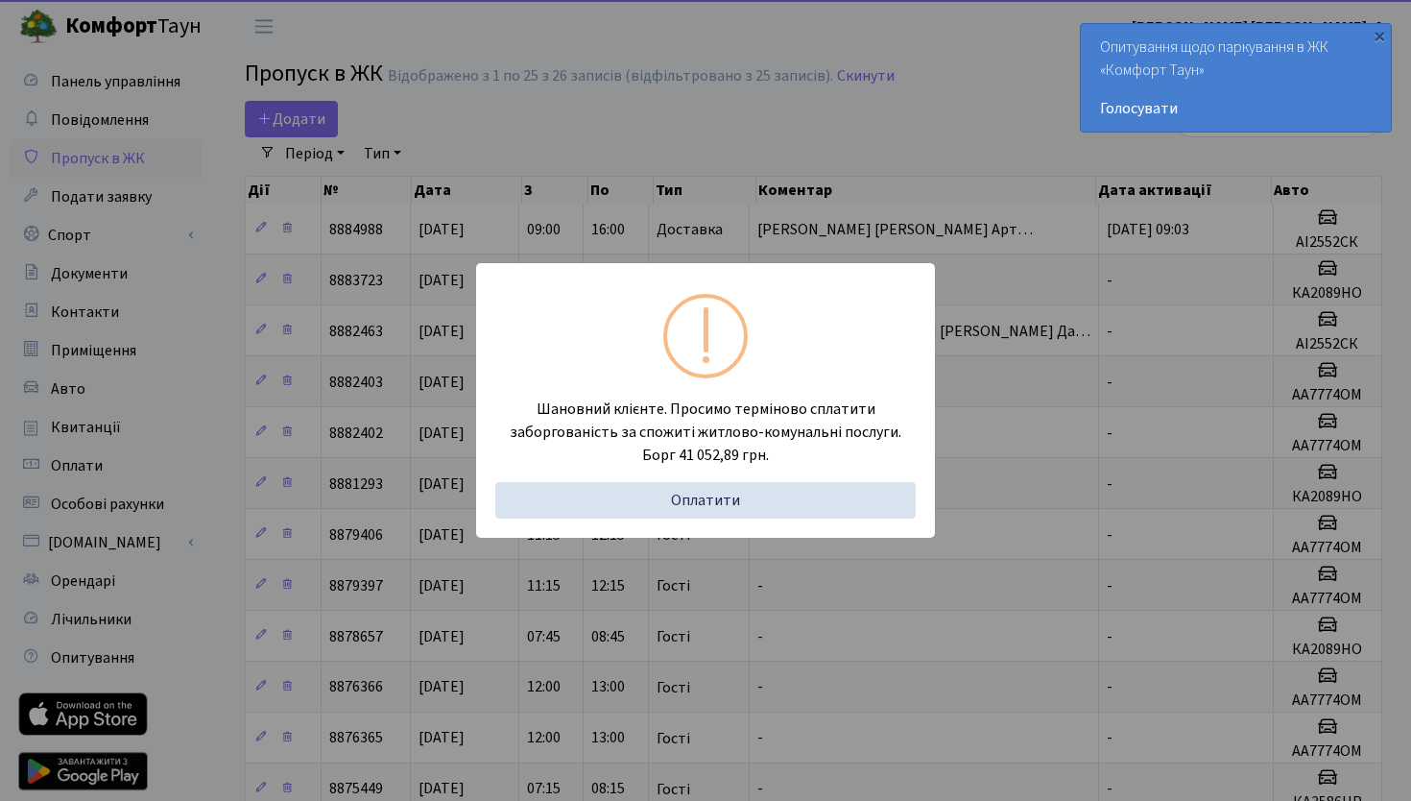
click at [759, 174] on div "Шановний клієнте. Просимо терміново сплатити заборгованість за спожиті житлово-…" at bounding box center [705, 400] width 1411 height 801
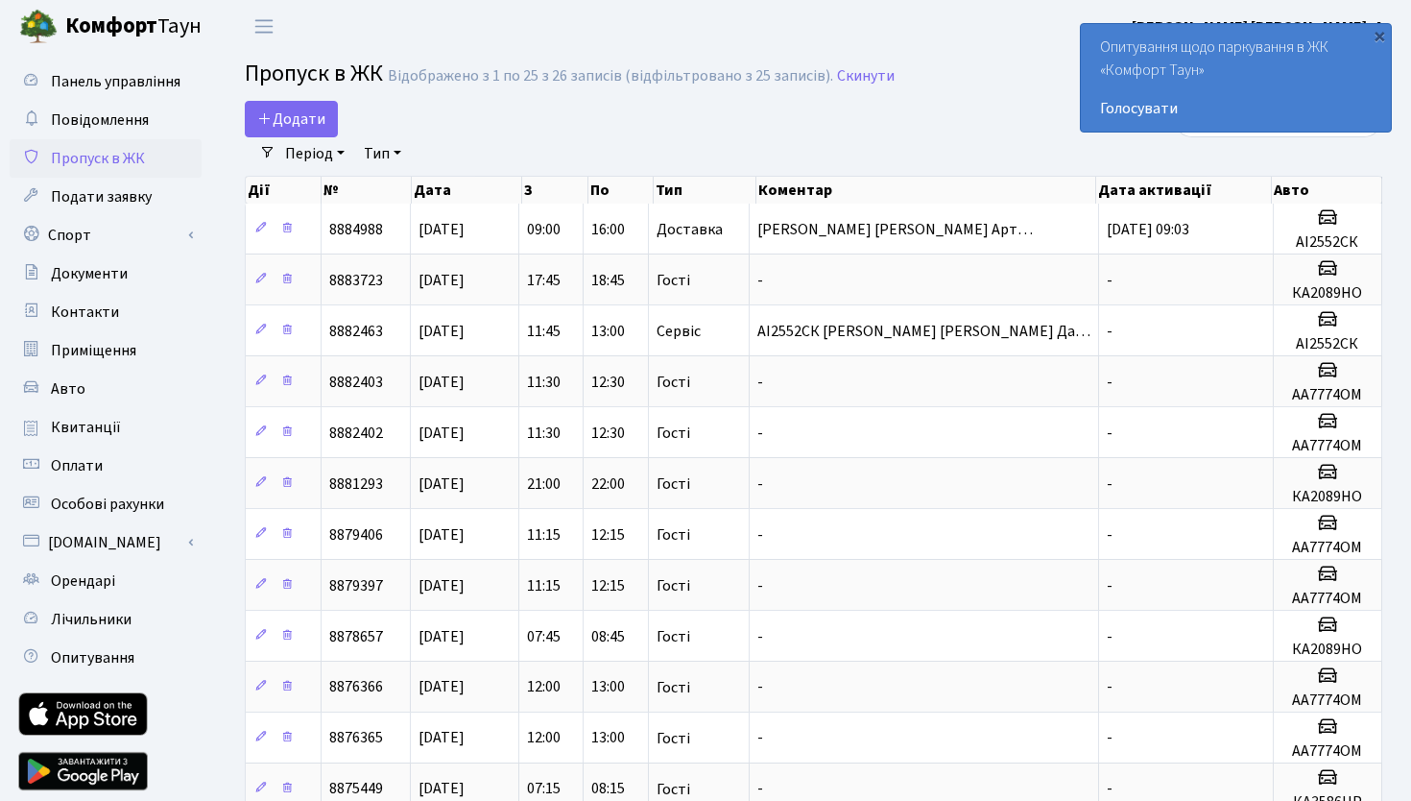
click at [930, 127] on div "Додати" at bounding box center [619, 119] width 749 height 36
click at [505, 123] on div "Додати" at bounding box center [619, 119] width 749 height 36
click at [738, 124] on div "Додати" at bounding box center [619, 119] width 749 height 36
click at [953, 124] on div "Додати" at bounding box center [619, 119] width 749 height 36
click at [933, 80] on h2 "Пропуск в ЖК Відображено з 1 по 25 з 26 записів (відфільтровано з 25 записів). …" at bounding box center [814, 76] width 1138 height 33
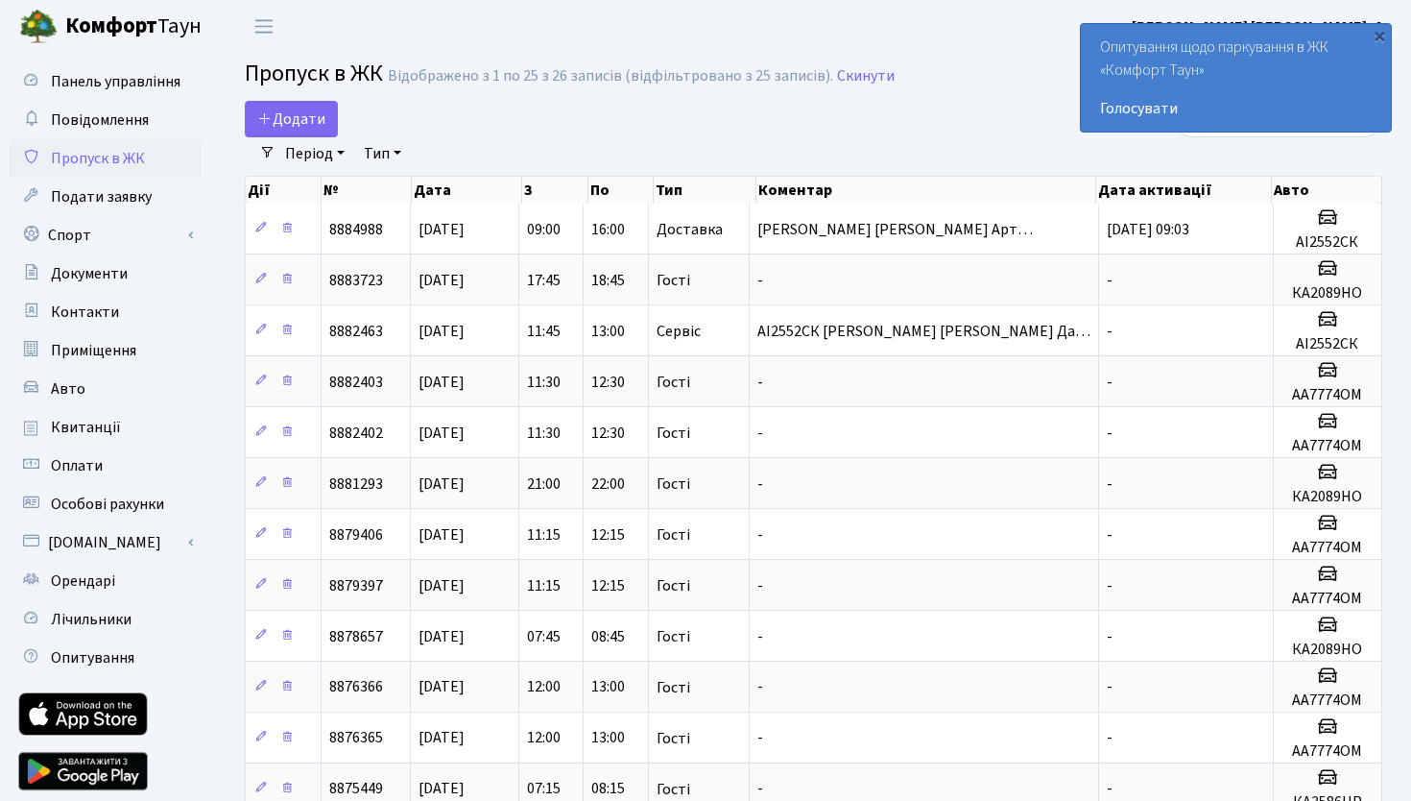
click at [796, 137] on div "Додати" at bounding box center [619, 119] width 749 height 36
click at [915, 137] on div "Додати" at bounding box center [619, 119] width 749 height 36
click at [518, 128] on div "Додати" at bounding box center [619, 119] width 749 height 36
click at [922, 124] on div "Додати" at bounding box center [619, 119] width 749 height 36
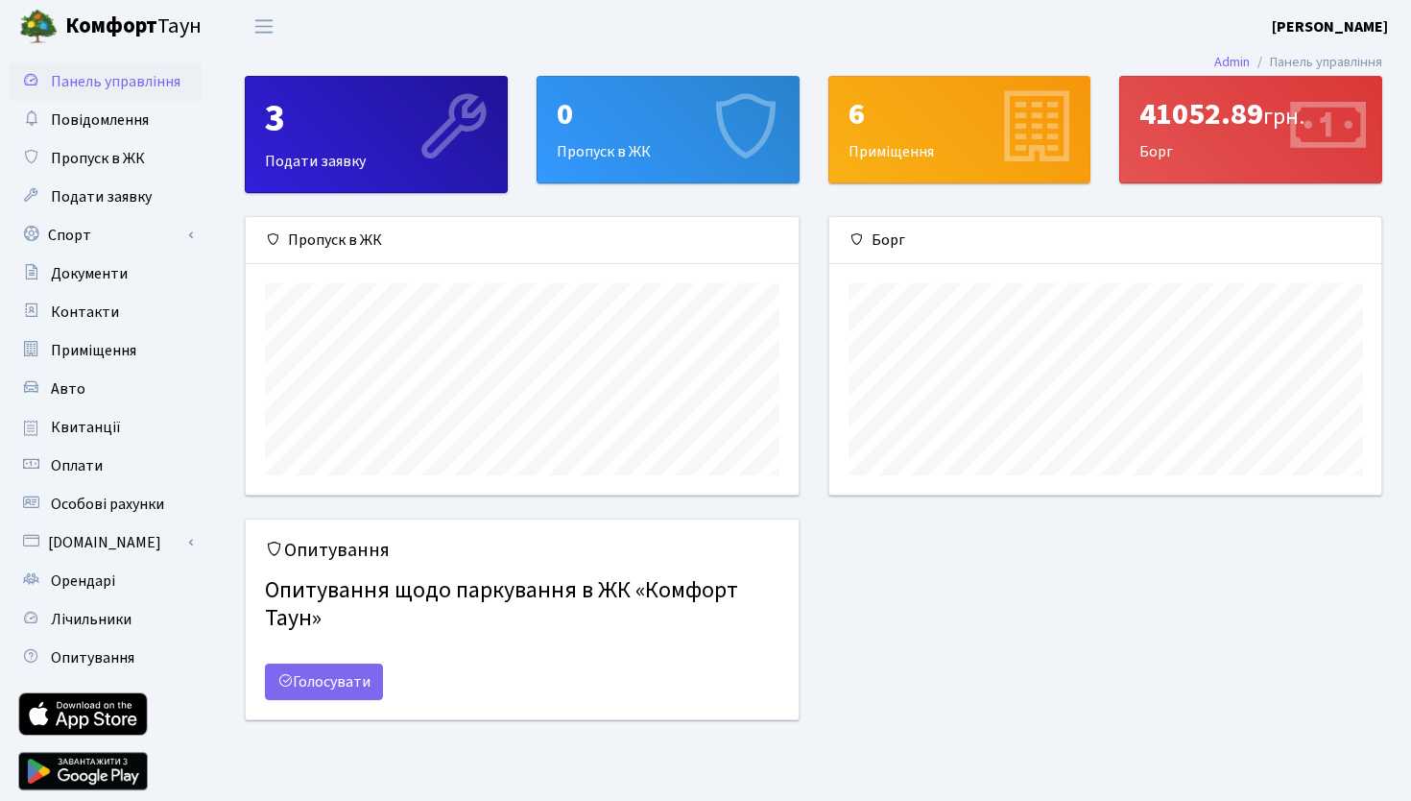
scroll to position [277, 552]
click at [99, 162] on span "Пропуск в ЖК" at bounding box center [98, 158] width 94 height 21
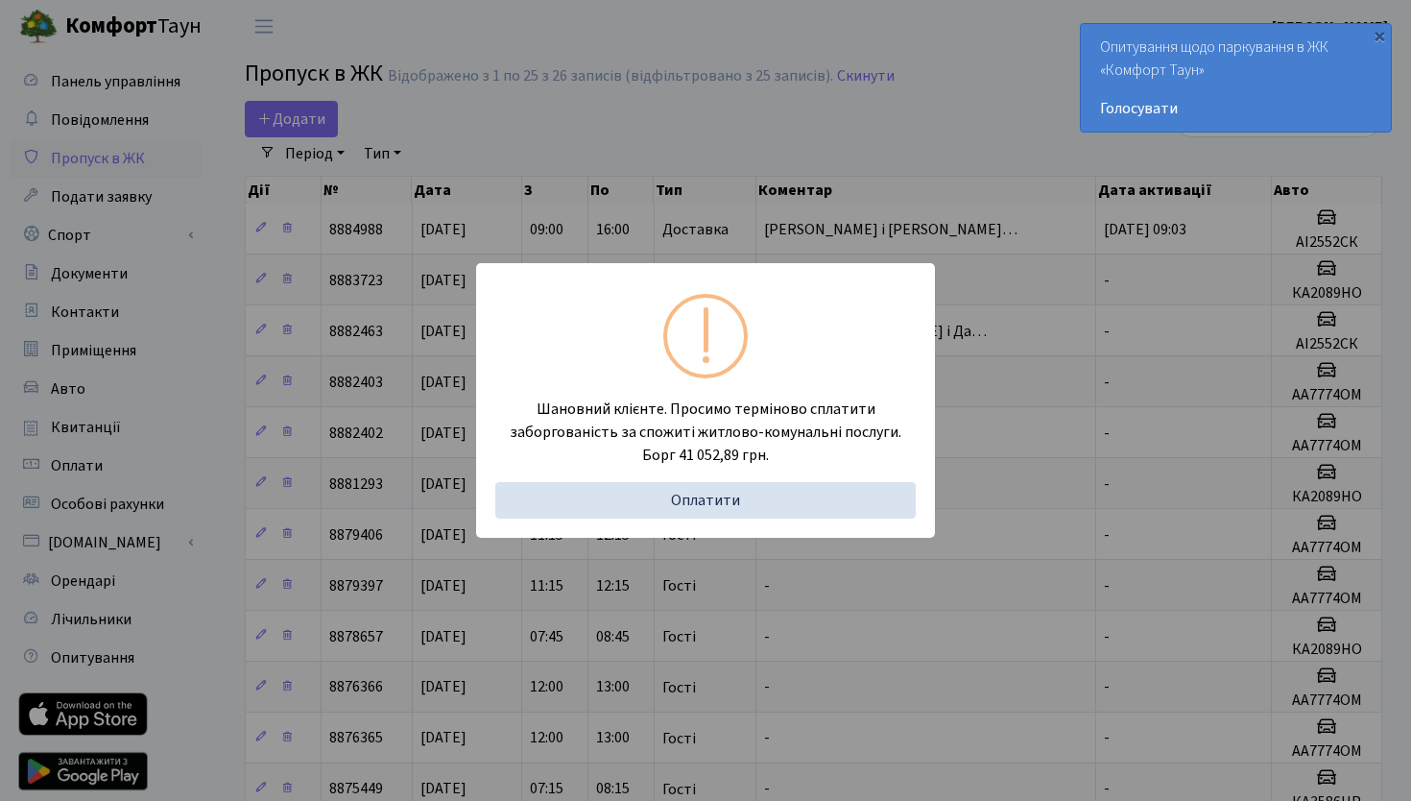
select select "25"
click at [786, 115] on div "Шановний клієнте. Просимо терміново сплатити заборгованість за спожиті житлово-…" at bounding box center [705, 400] width 1411 height 801
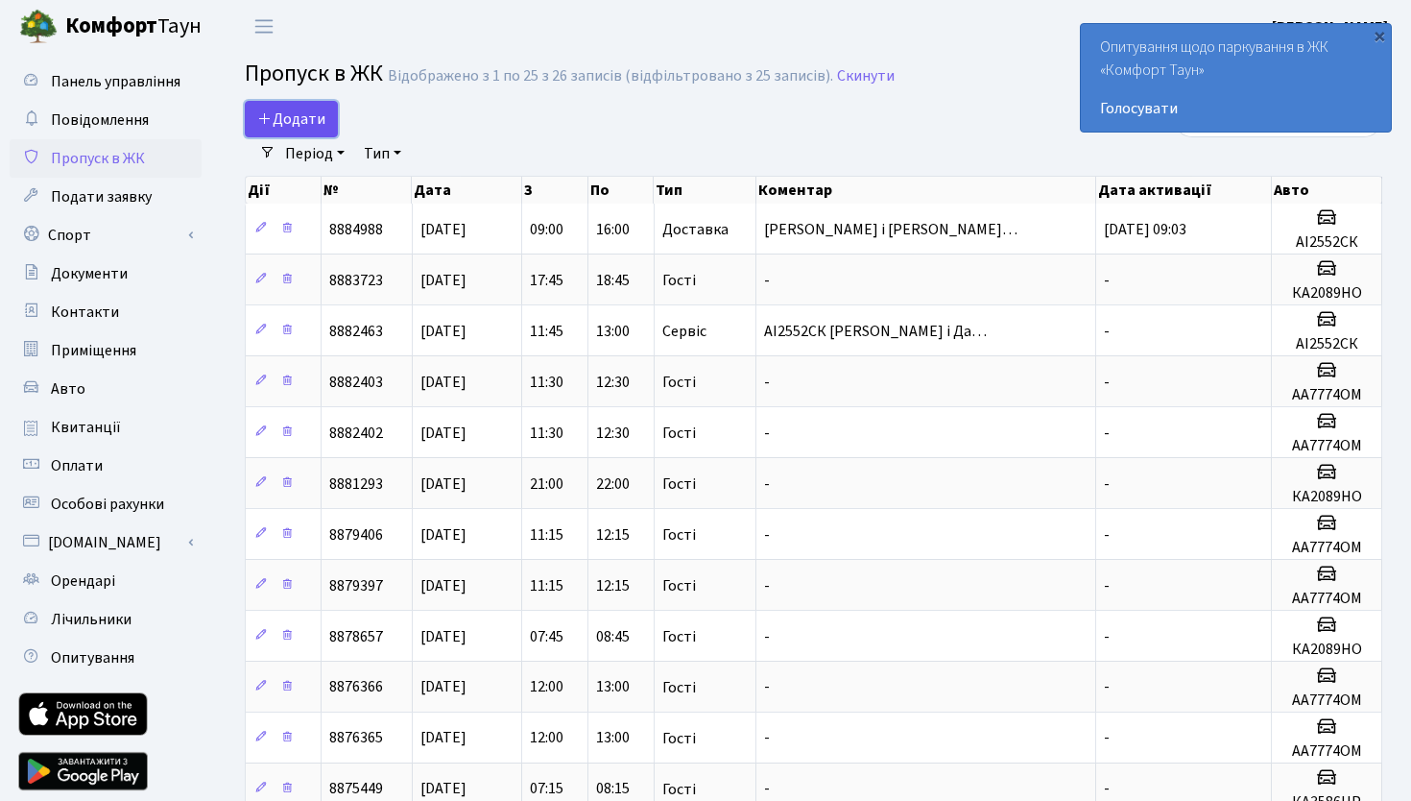
click at [293, 115] on span "Додати" at bounding box center [291, 119] width 68 height 21
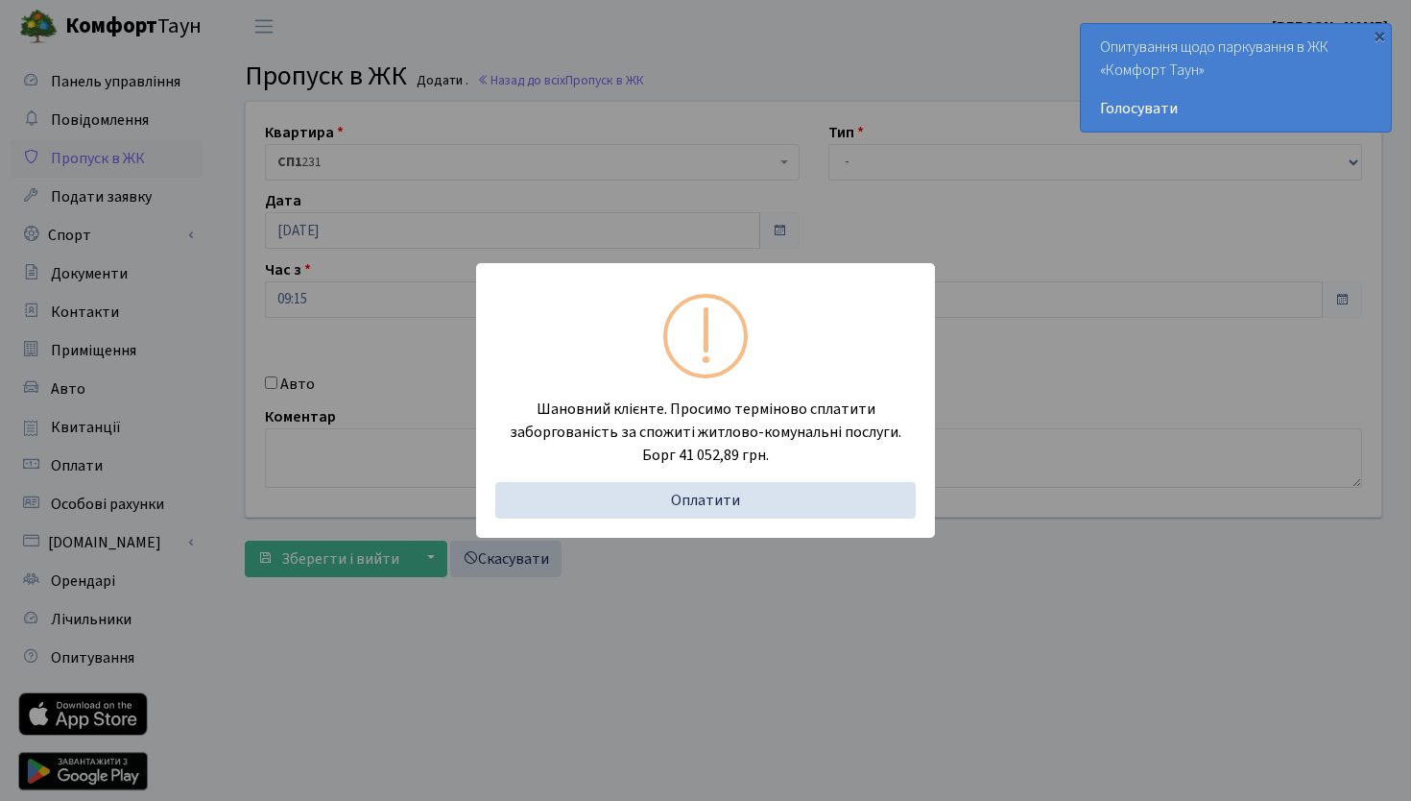
click at [677, 194] on div "Шановний клієнте. Просимо терміново сплатити заборгованість за спожиті житлово-…" at bounding box center [705, 400] width 1411 height 801
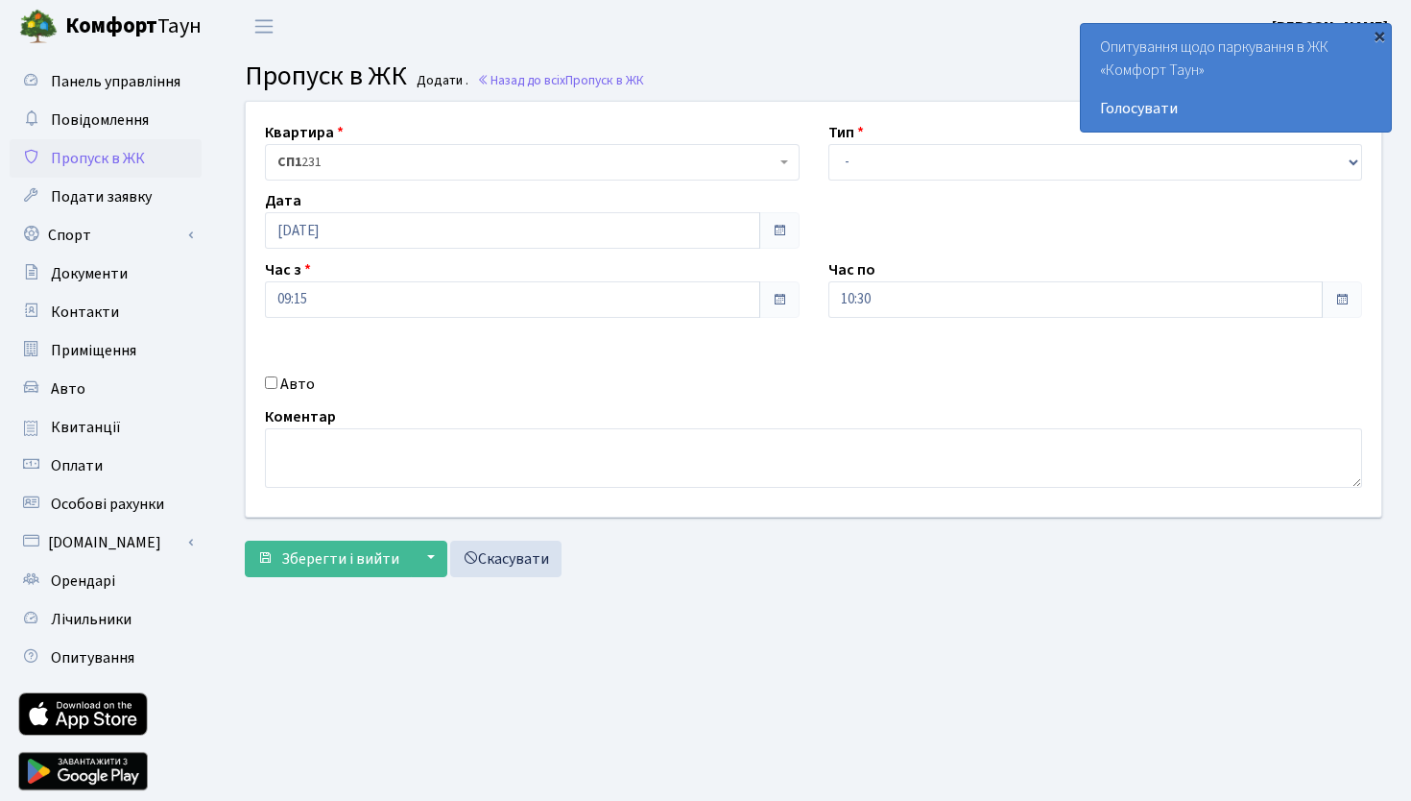
click at [1383, 34] on div "×" at bounding box center [1379, 35] width 19 height 19
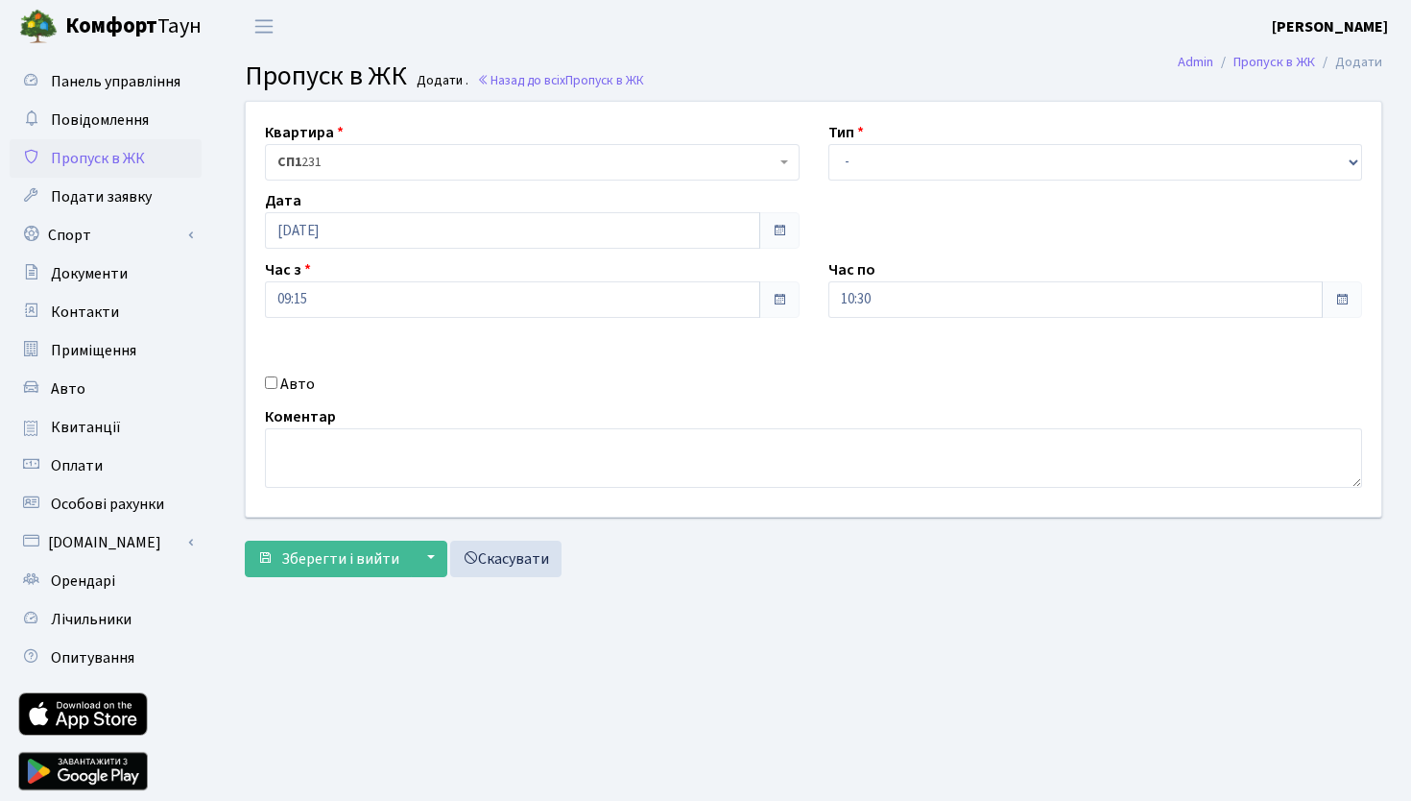
click at [476, 154] on span "СП1 231" at bounding box center [526, 162] width 498 height 19
select select "21236"
click at [86, 156] on span "Пропуск в ЖК" at bounding box center [98, 158] width 94 height 21
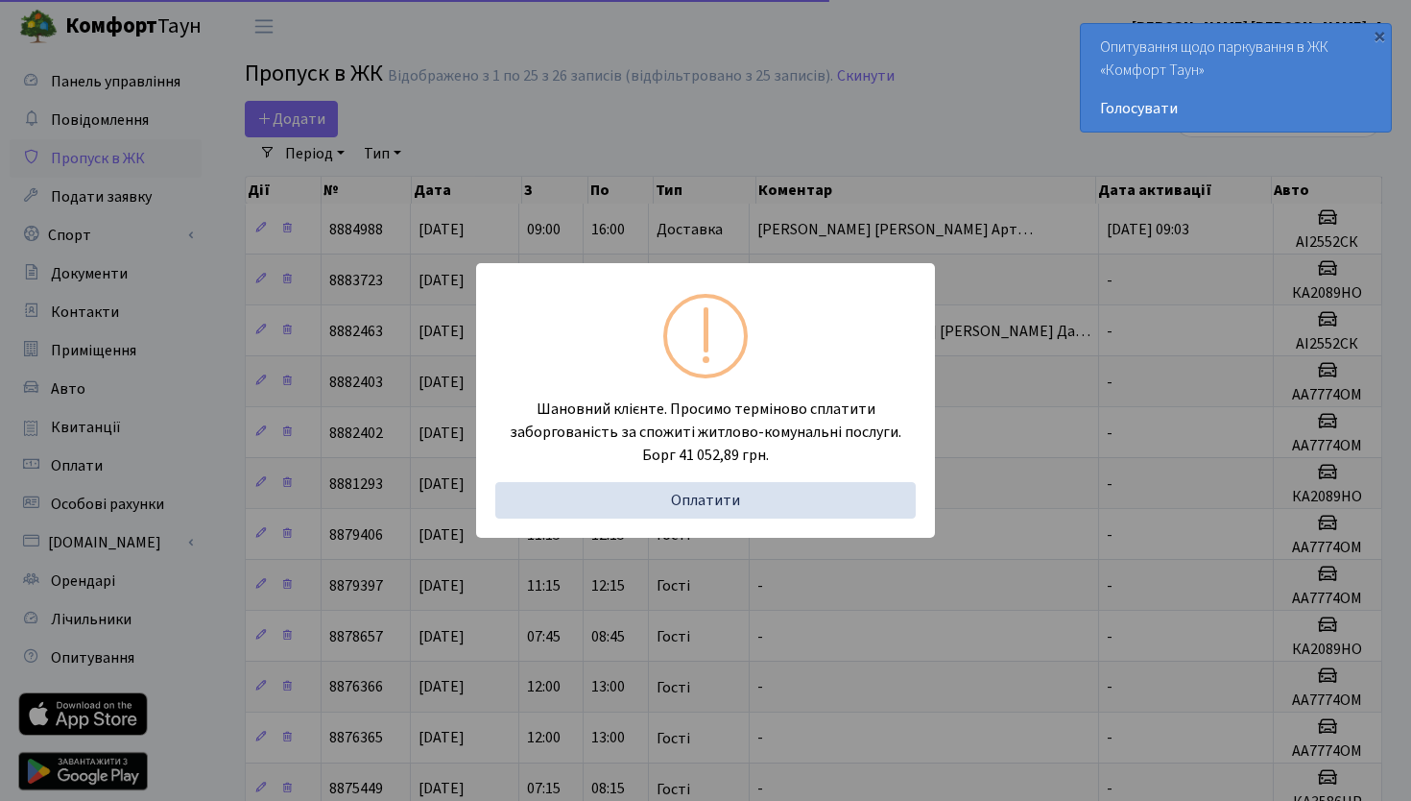
select select "25"
click at [471, 122] on div "Шановний клієнте. Просимо терміново сплатити заборгованість за спожиті житлово-…" at bounding box center [705, 400] width 1411 height 801
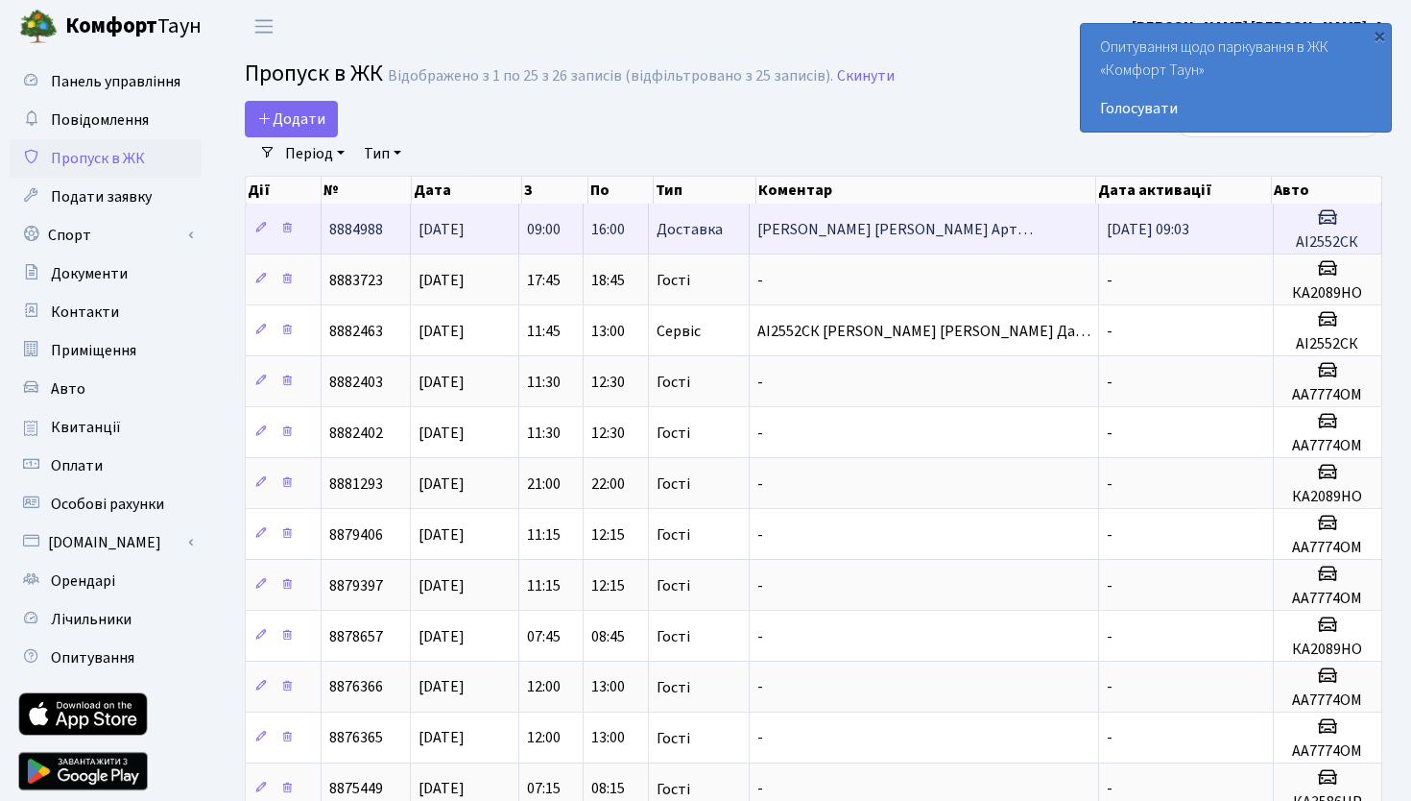
click at [674, 226] on span "Доставка" at bounding box center [690, 229] width 66 height 15
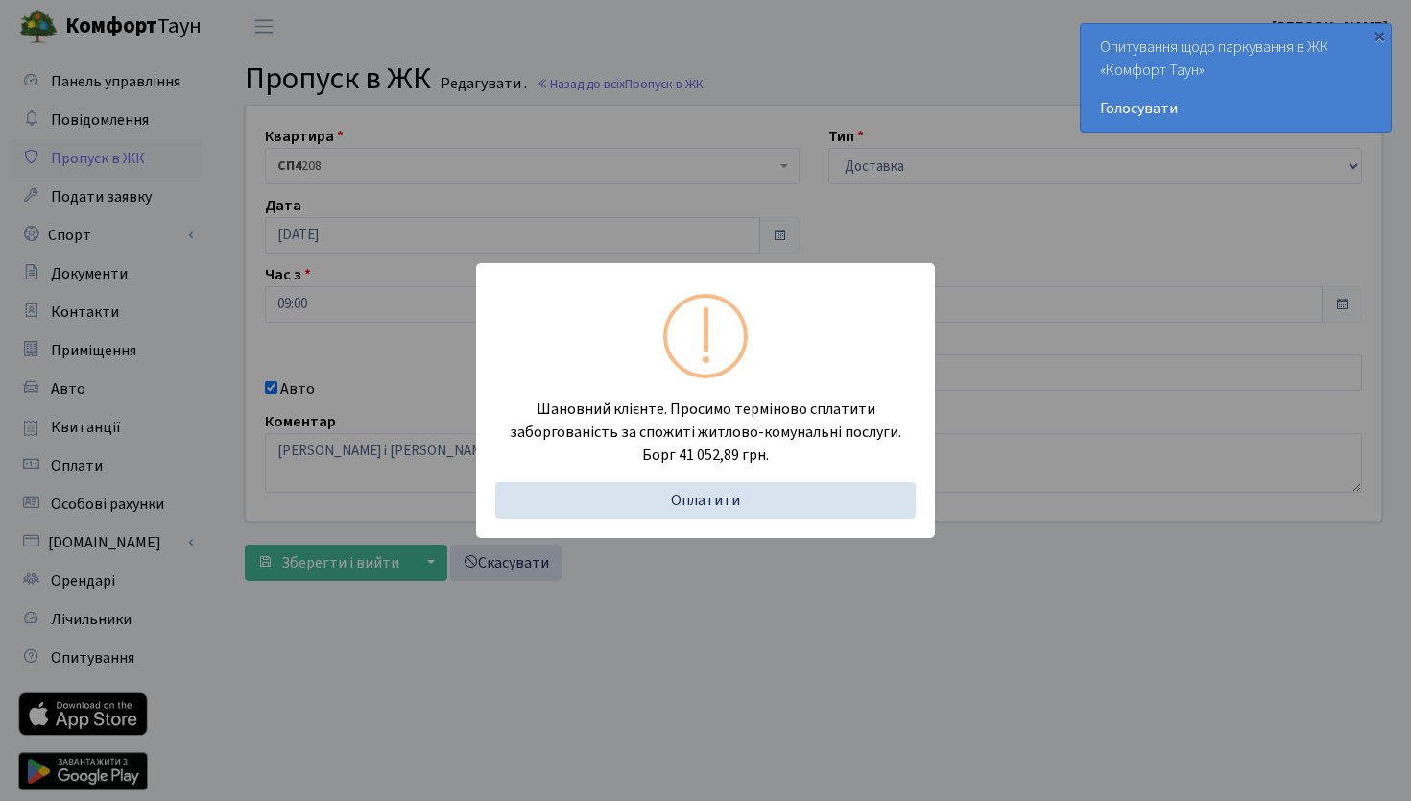
click at [674, 226] on div "Шановний клієнте. Просимо терміново сплатити заборгованість за спожиті житлово-…" at bounding box center [705, 400] width 1411 height 801
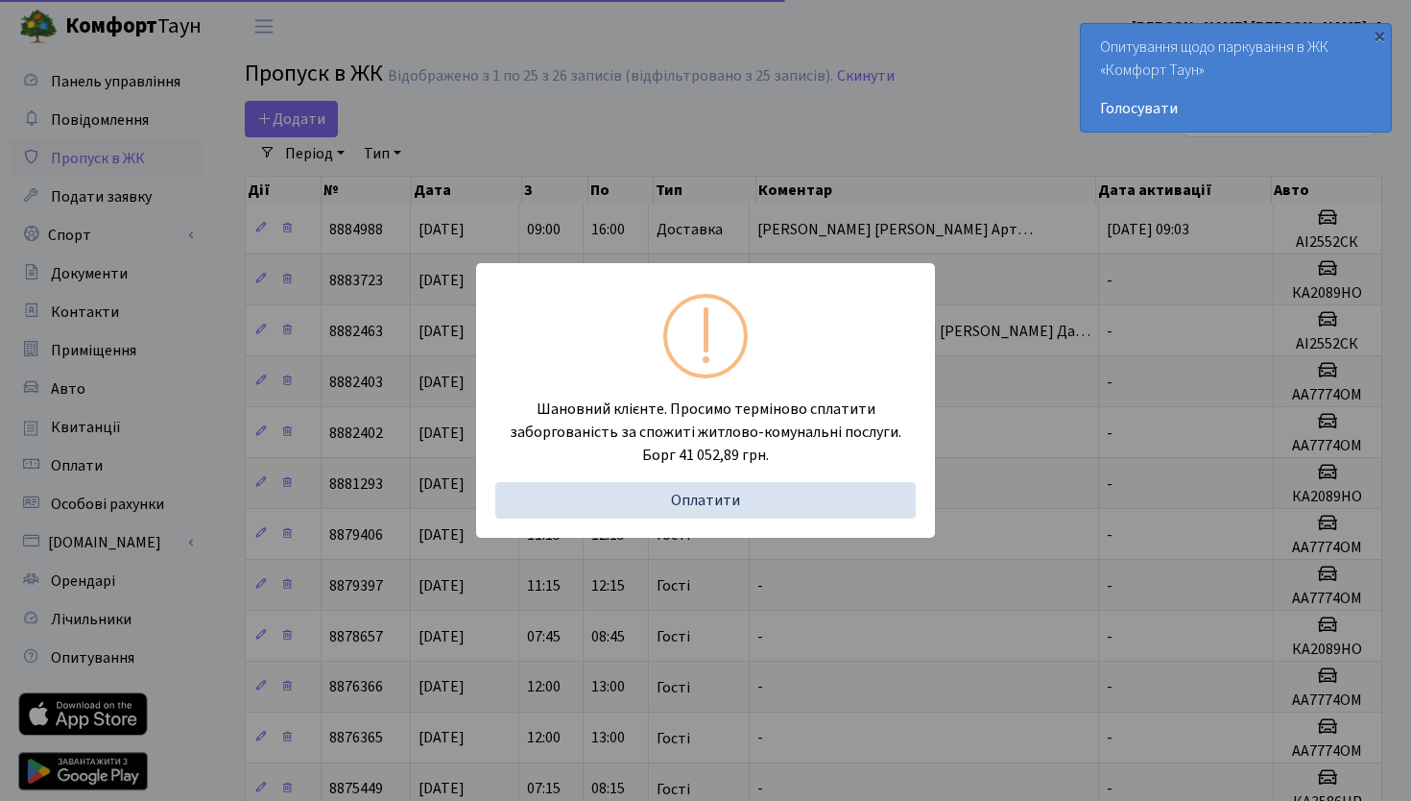
select select "25"
click at [505, 153] on div "Шановний клієнте. Просимо терміново сплатити заборгованість за спожиті житлово-…" at bounding box center [705, 400] width 1411 height 801
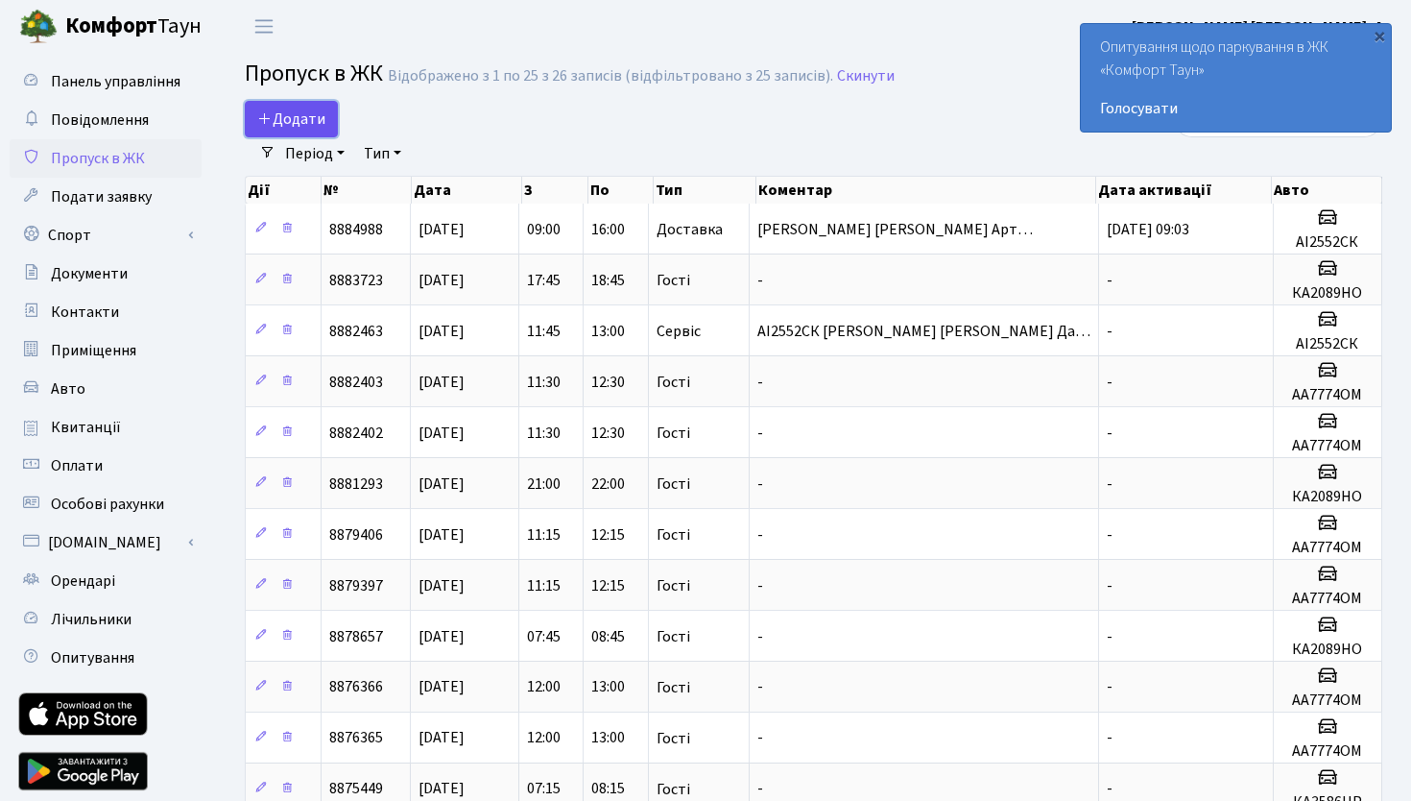
click at [305, 117] on span "Додати" at bounding box center [291, 119] width 68 height 21
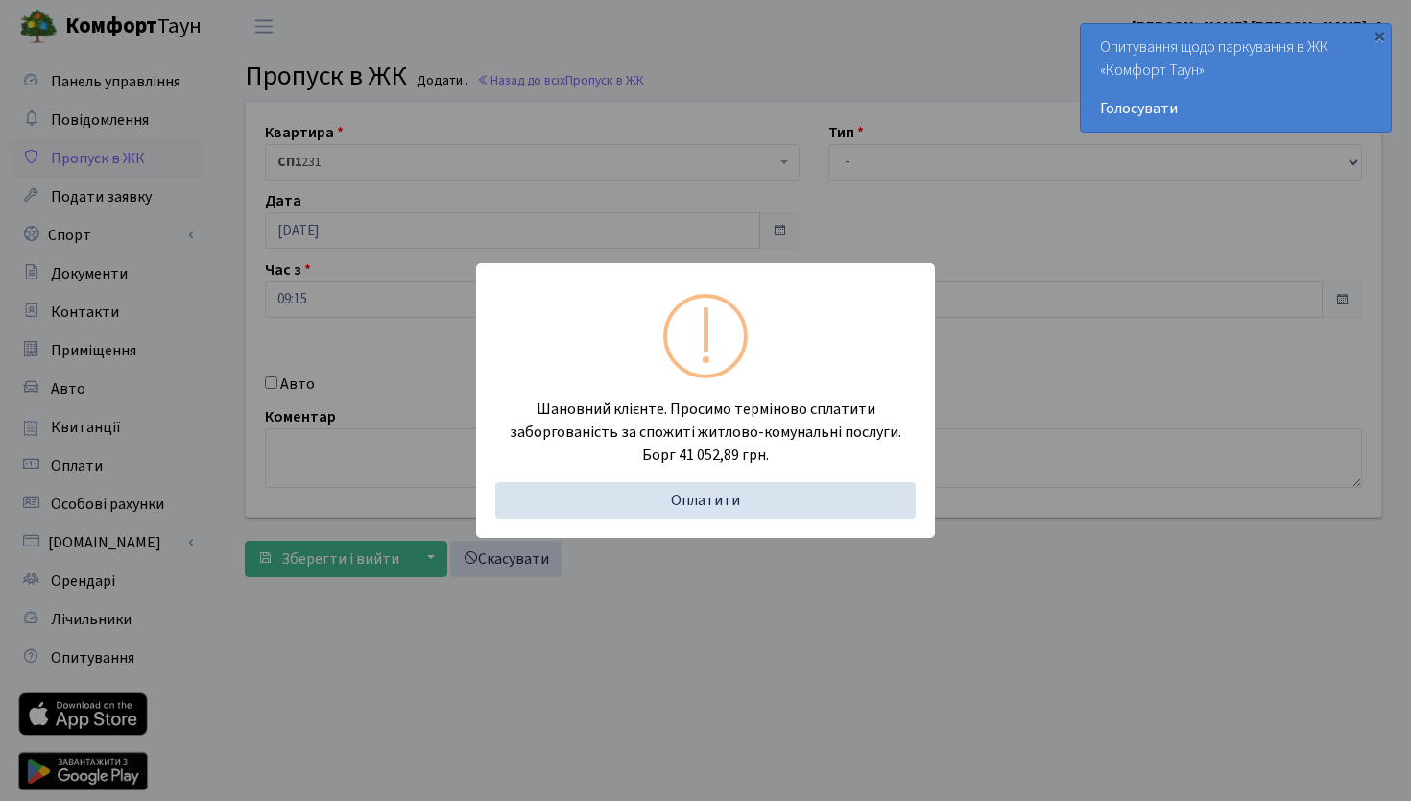
click at [472, 181] on div "Шановний клієнте. Просимо терміново сплатити заборгованість за спожиті житлово-…" at bounding box center [705, 400] width 1411 height 801
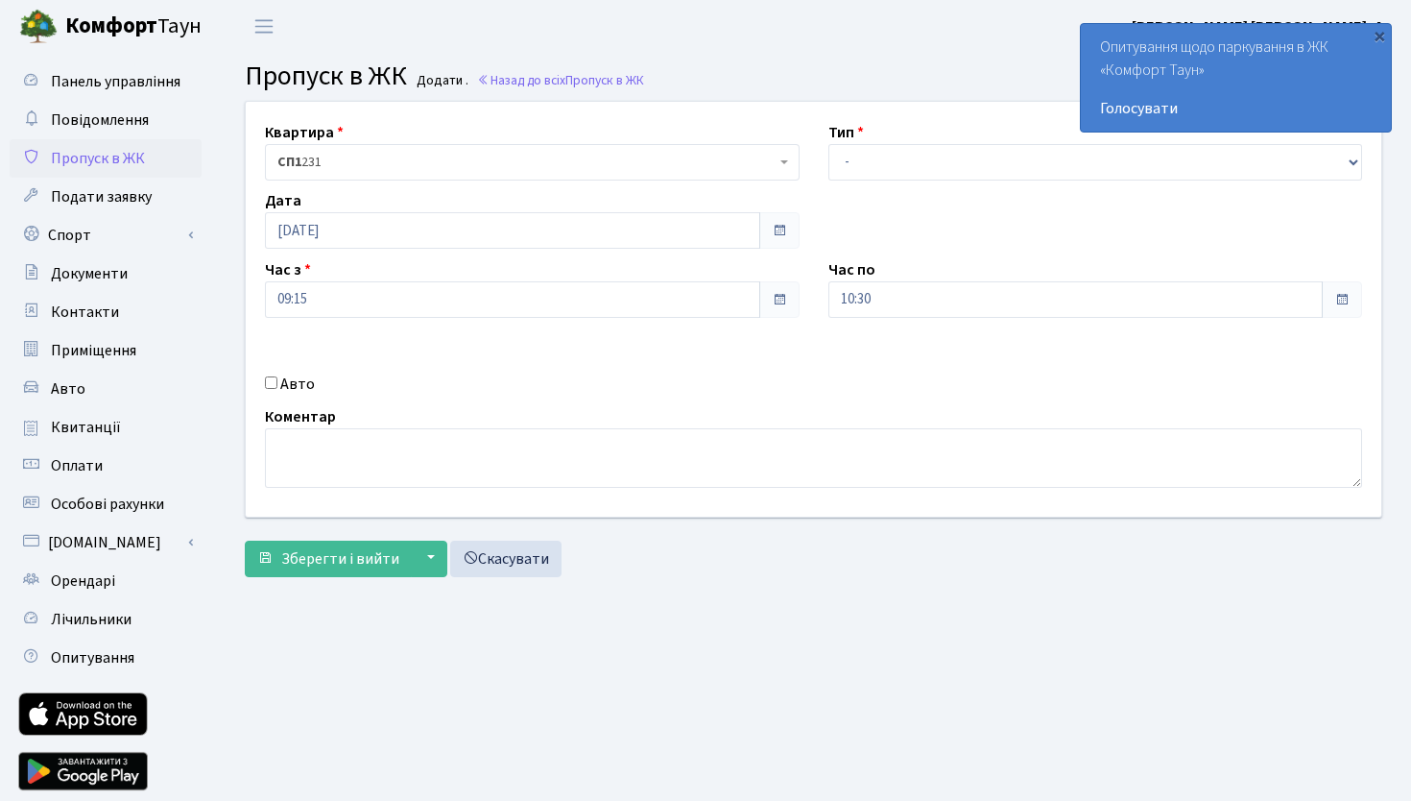
click at [384, 153] on span "СП1 231" at bounding box center [526, 162] width 498 height 19
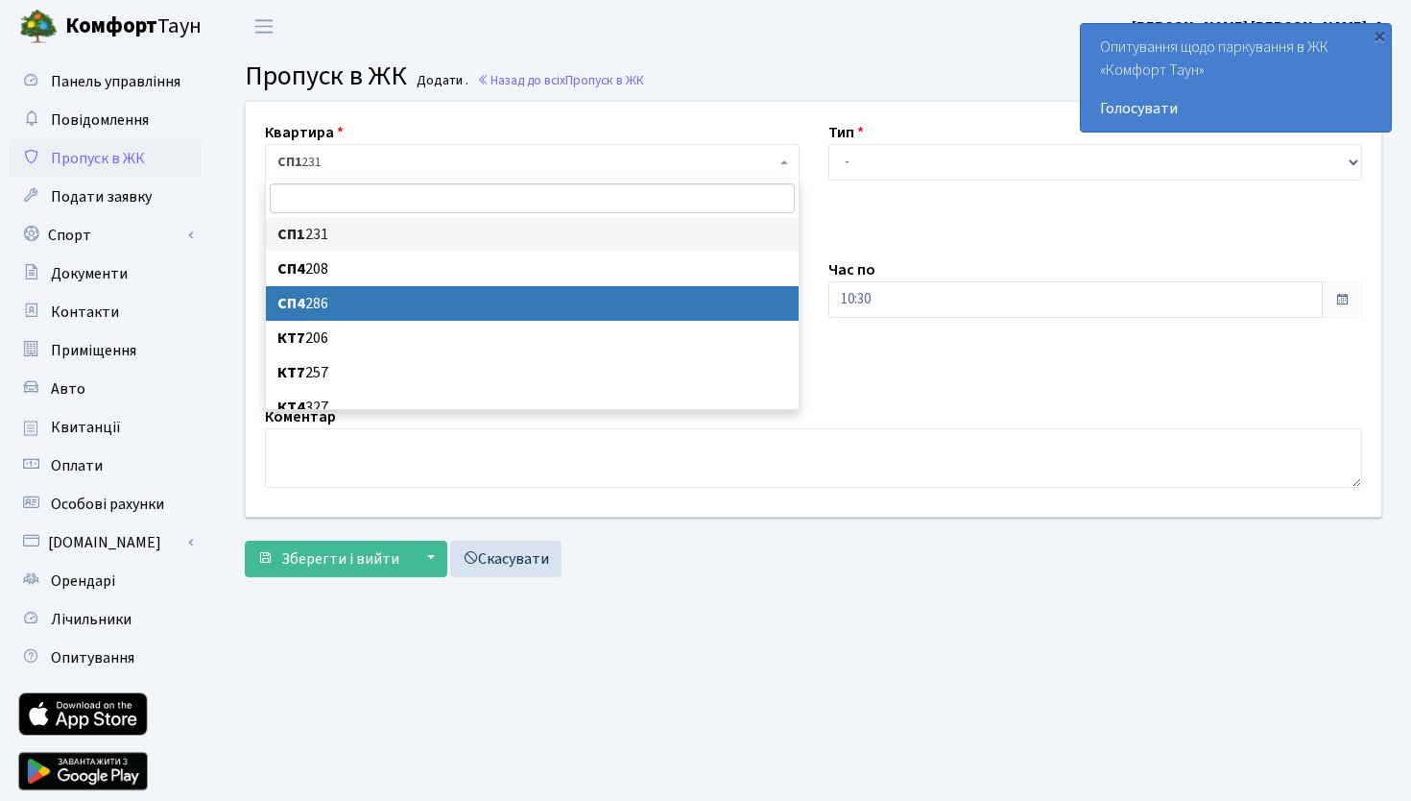
scroll to position [15, 0]
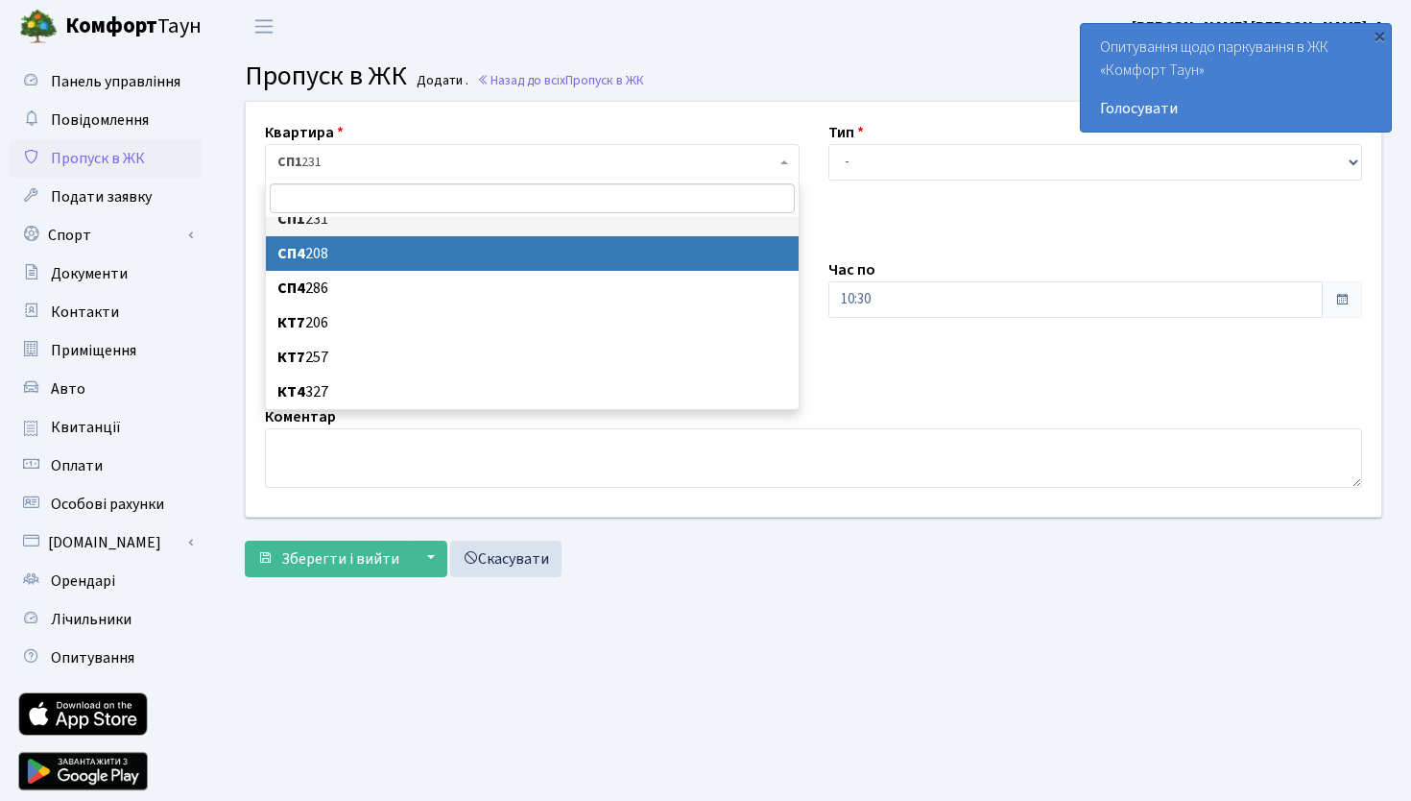
select select "21236"
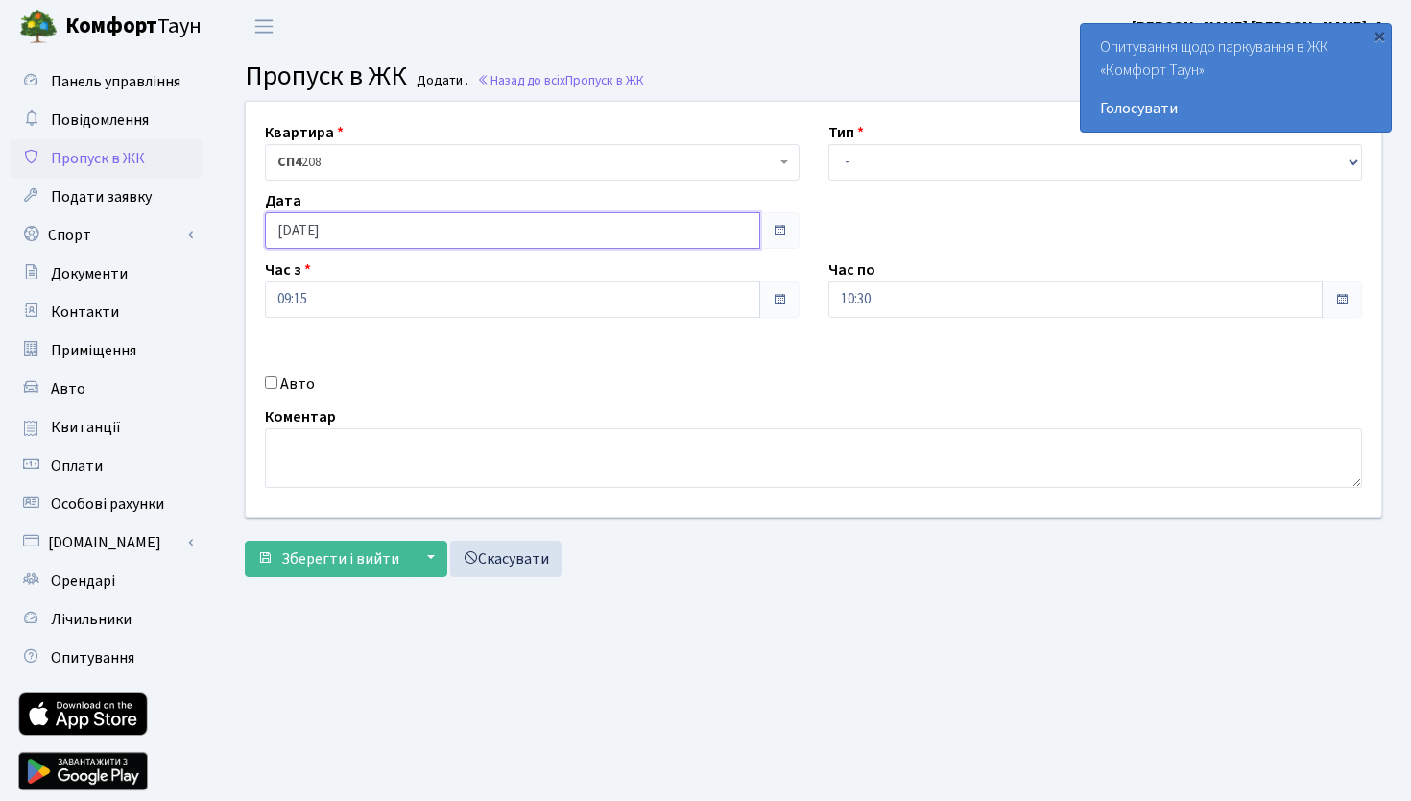
click at [420, 231] on input "[DATE]" at bounding box center [512, 230] width 495 height 36
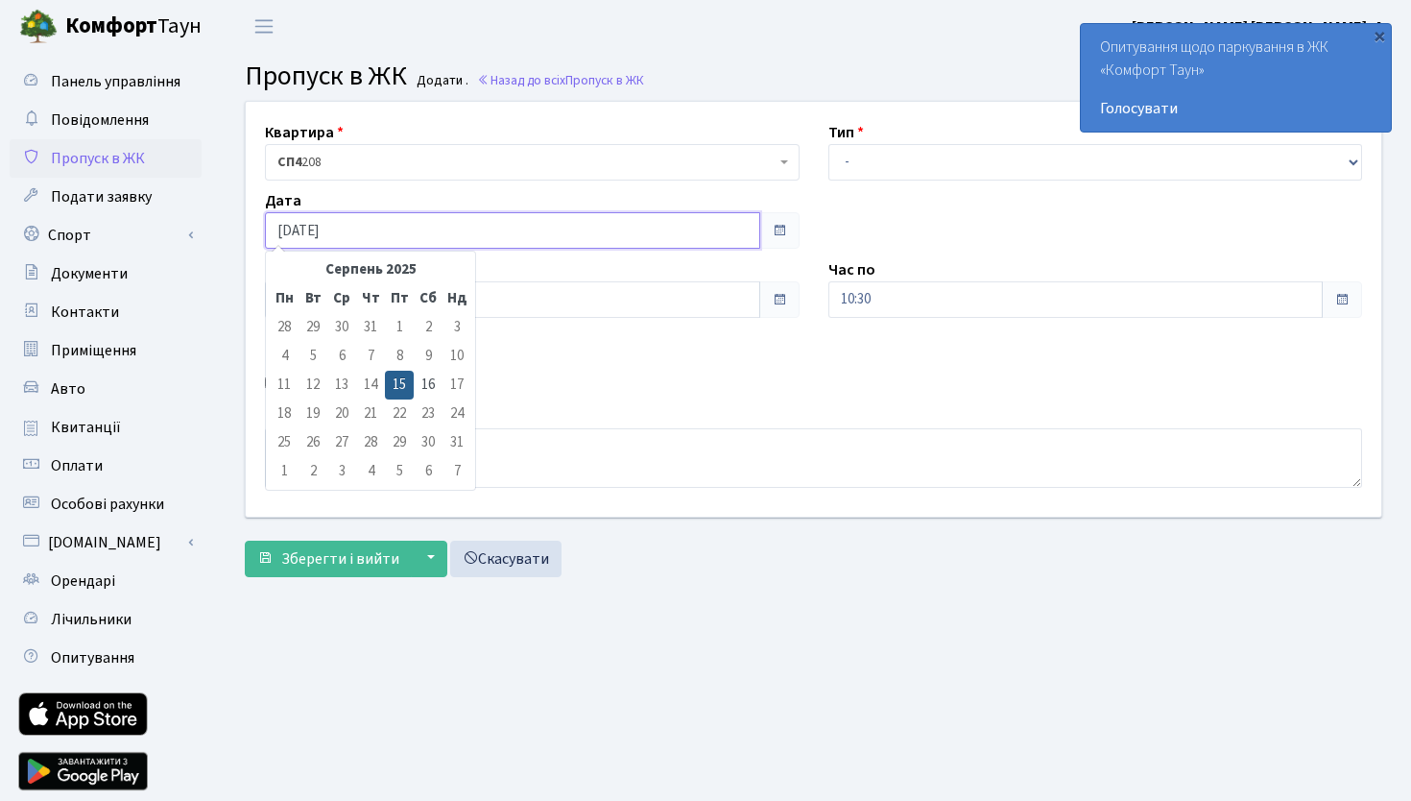
click at [420, 231] on input "[DATE]" at bounding box center [512, 230] width 495 height 36
click at [434, 390] on td "16" at bounding box center [428, 385] width 29 height 29
type input "[DATE]"
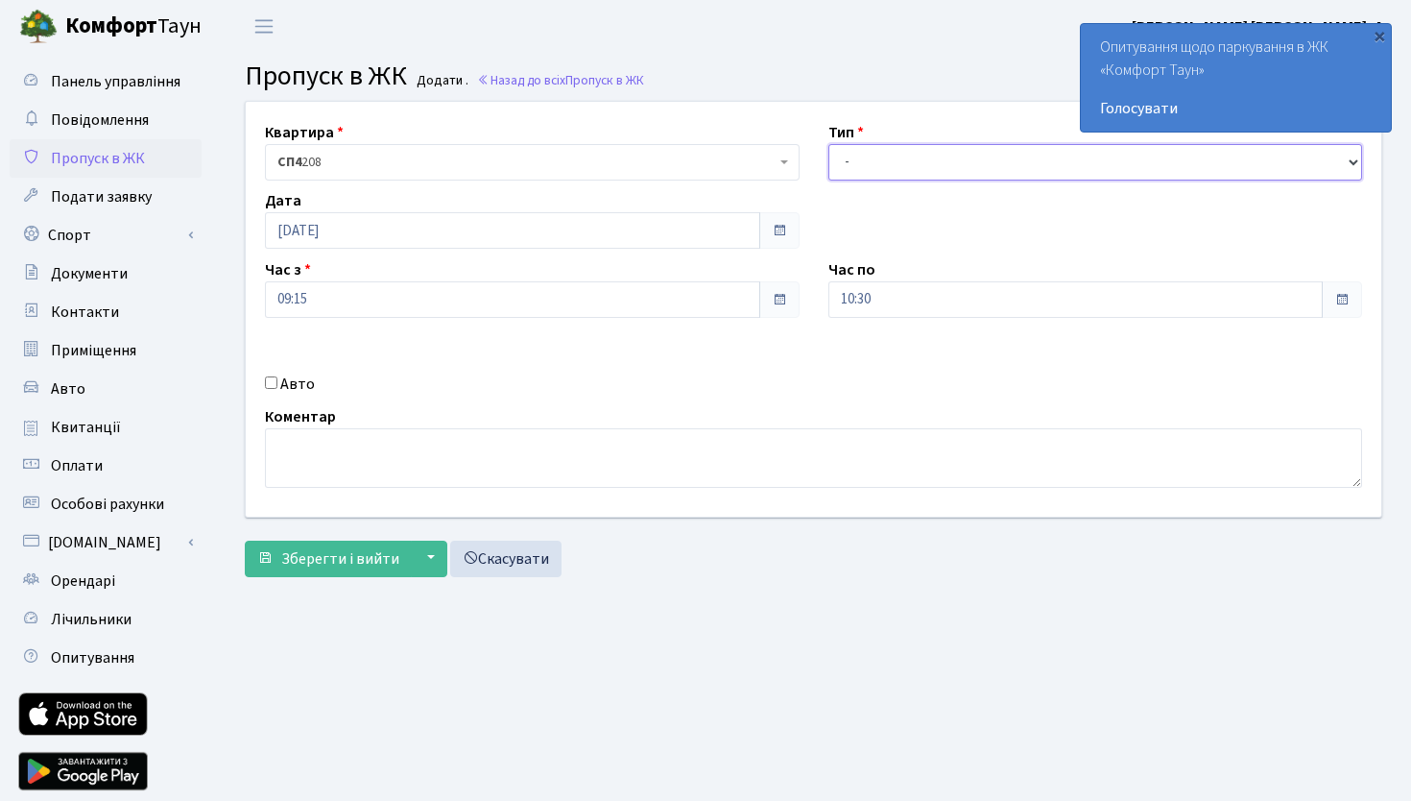
click at [899, 159] on select "- Доставка Таксі Гості Сервіс" at bounding box center [1096, 162] width 535 height 36
select select "18"
click option "Сервіс" at bounding box center [0, 0] width 0 height 0
click at [346, 221] on input "[DATE]" at bounding box center [512, 230] width 495 height 36
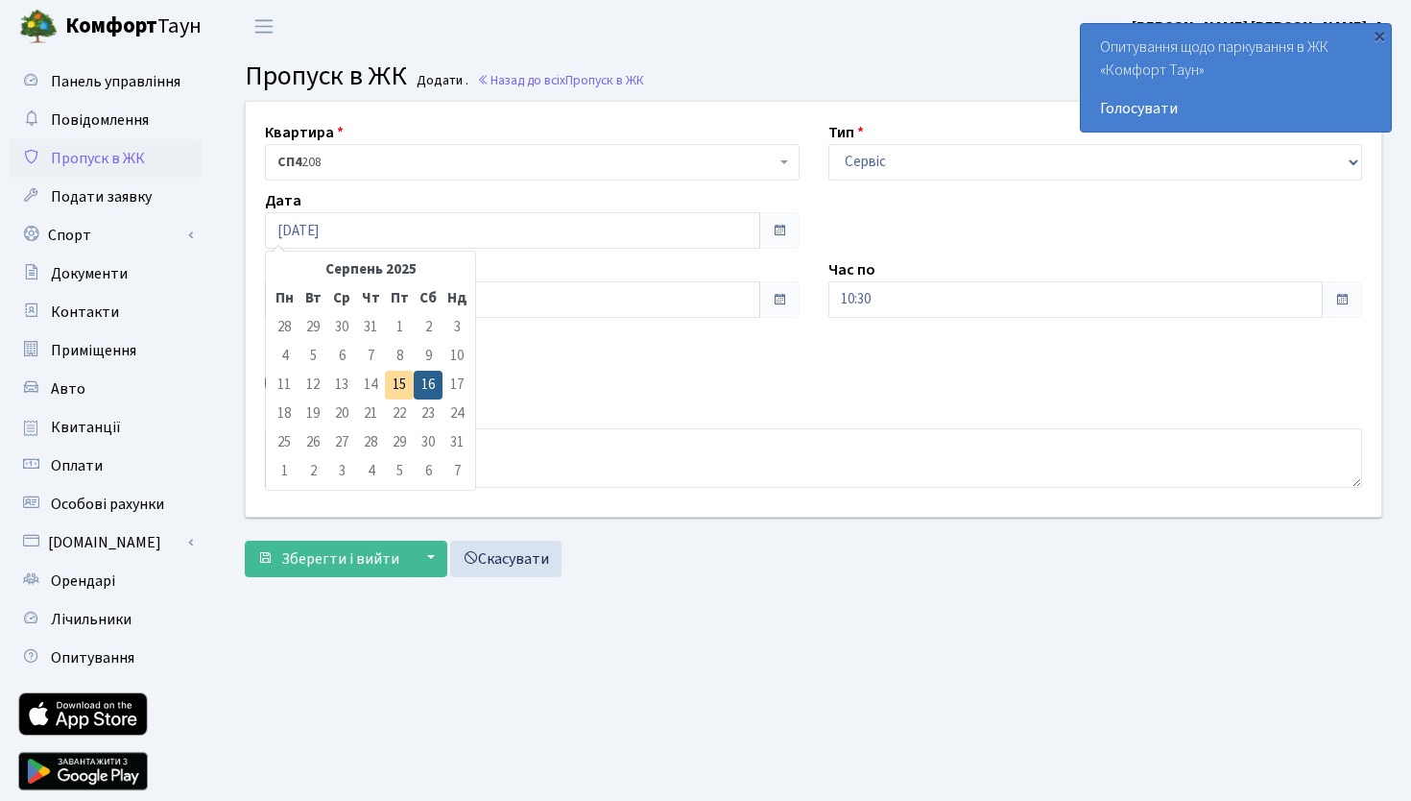
click at [594, 385] on div "Авто" at bounding box center [533, 384] width 564 height 23
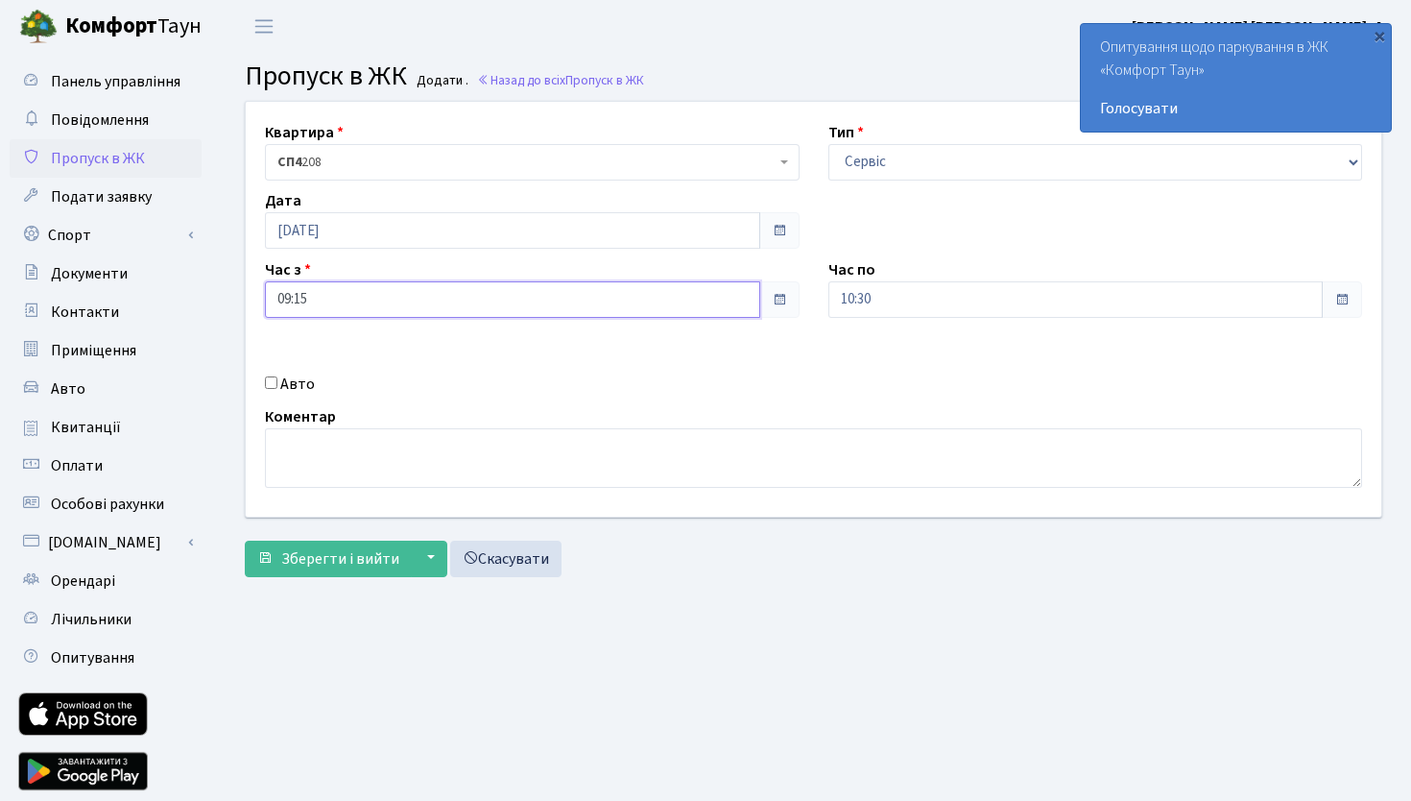
click at [480, 301] on input "09:15" at bounding box center [512, 299] width 495 height 36
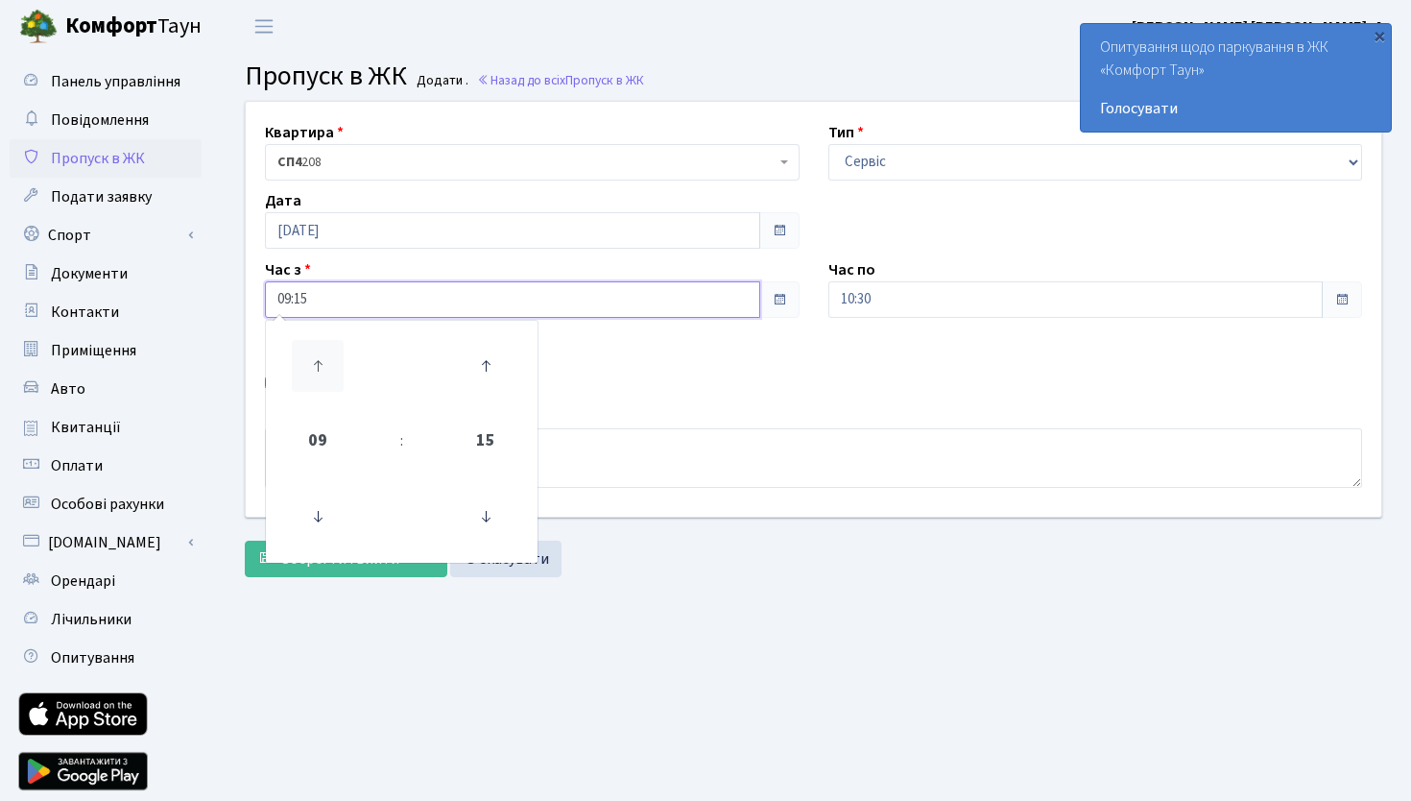
click at [319, 358] on icon at bounding box center [318, 366] width 52 height 52
click at [326, 502] on icon at bounding box center [318, 517] width 52 height 52
type input "08:15"
click at [356, 253] on div "Квартира <b>СП1</b>&nbsp;&nbsp;&nbsp;231 <b>СП4</b>&nbsp;&nbsp;&nbsp;208 <b>СП4…" at bounding box center [813, 309] width 1165 height 415
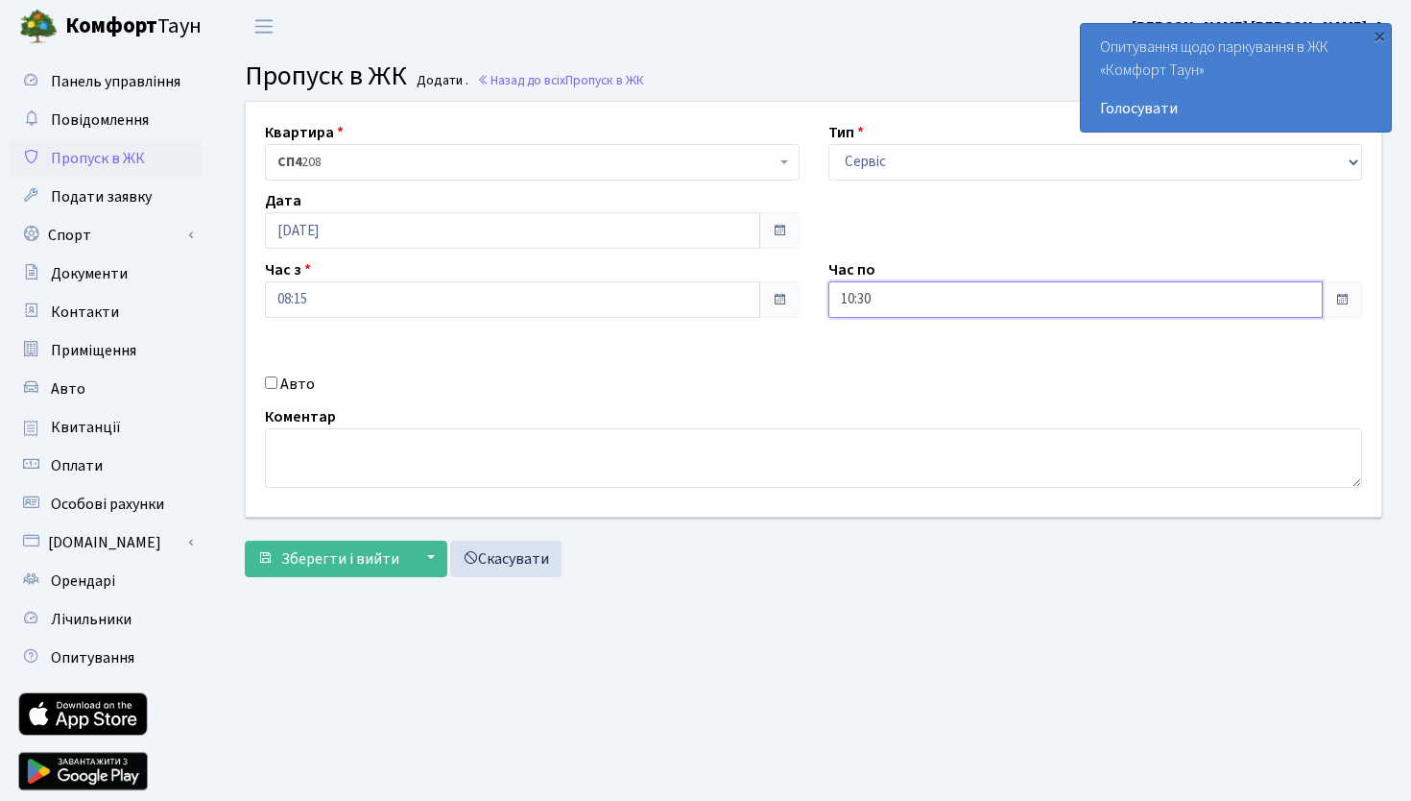
click at [962, 301] on input "10:30" at bounding box center [1076, 299] width 495 height 36
click at [887, 367] on icon at bounding box center [882, 366] width 52 height 52
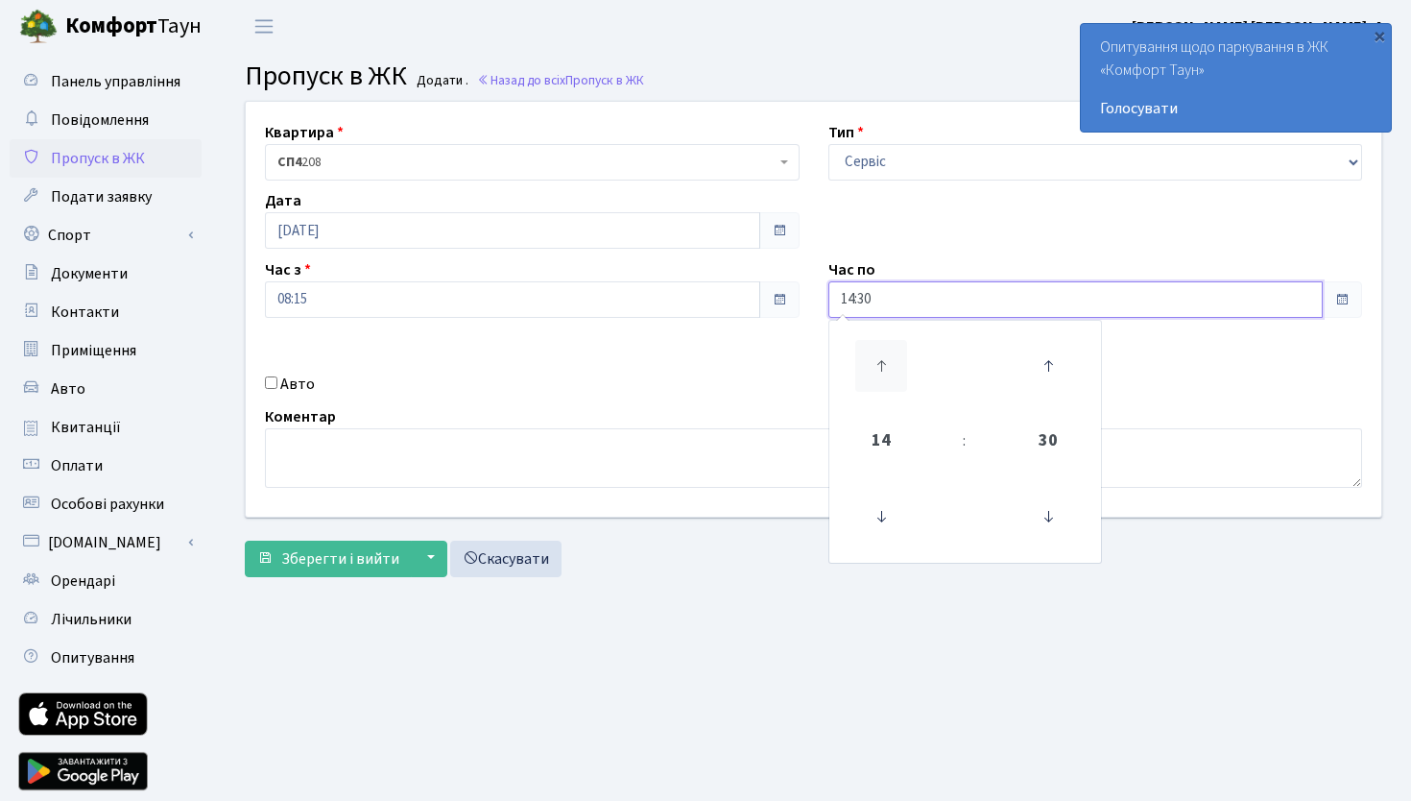
click at [887, 367] on icon at bounding box center [882, 366] width 52 height 52
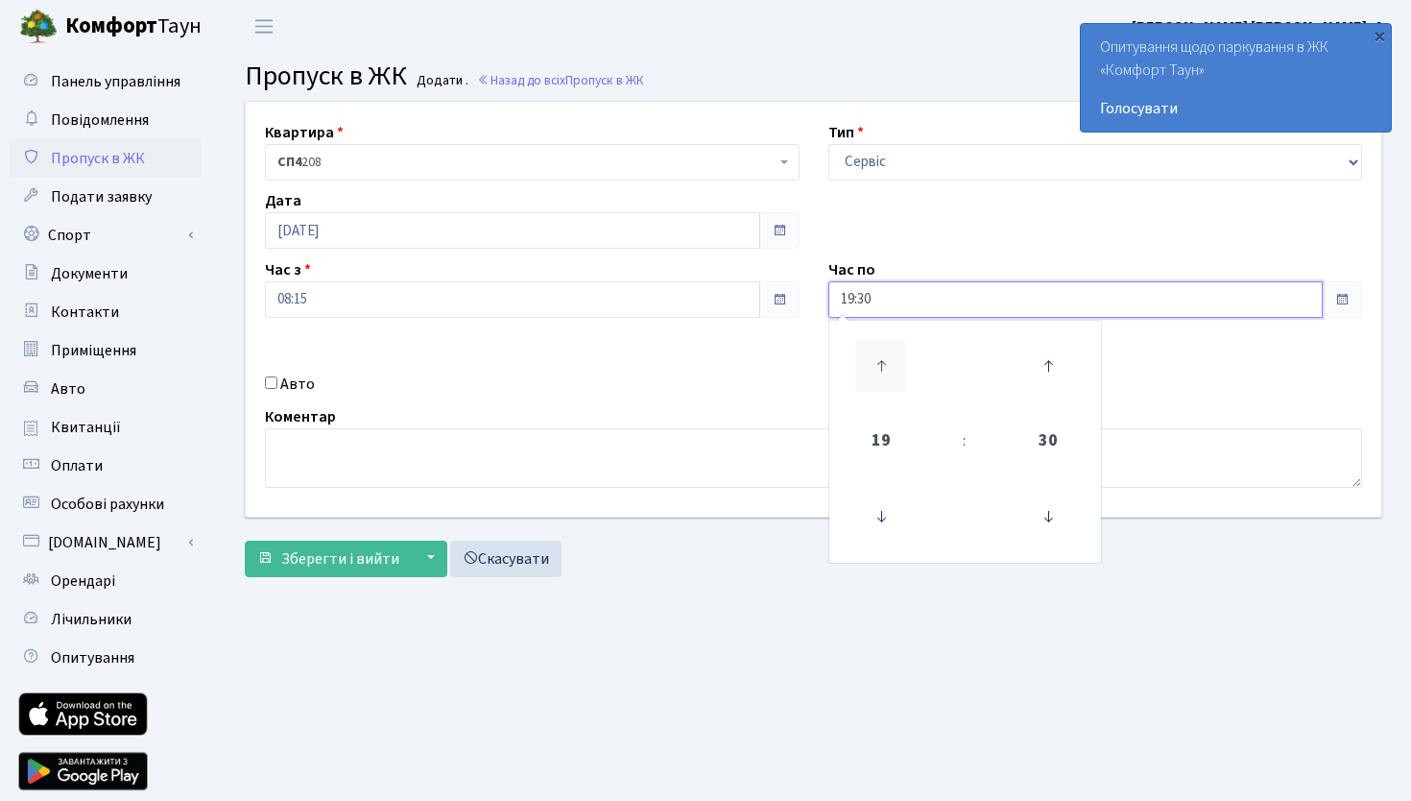
click at [887, 367] on icon at bounding box center [882, 366] width 52 height 52
click at [884, 514] on icon at bounding box center [882, 517] width 52 height 52
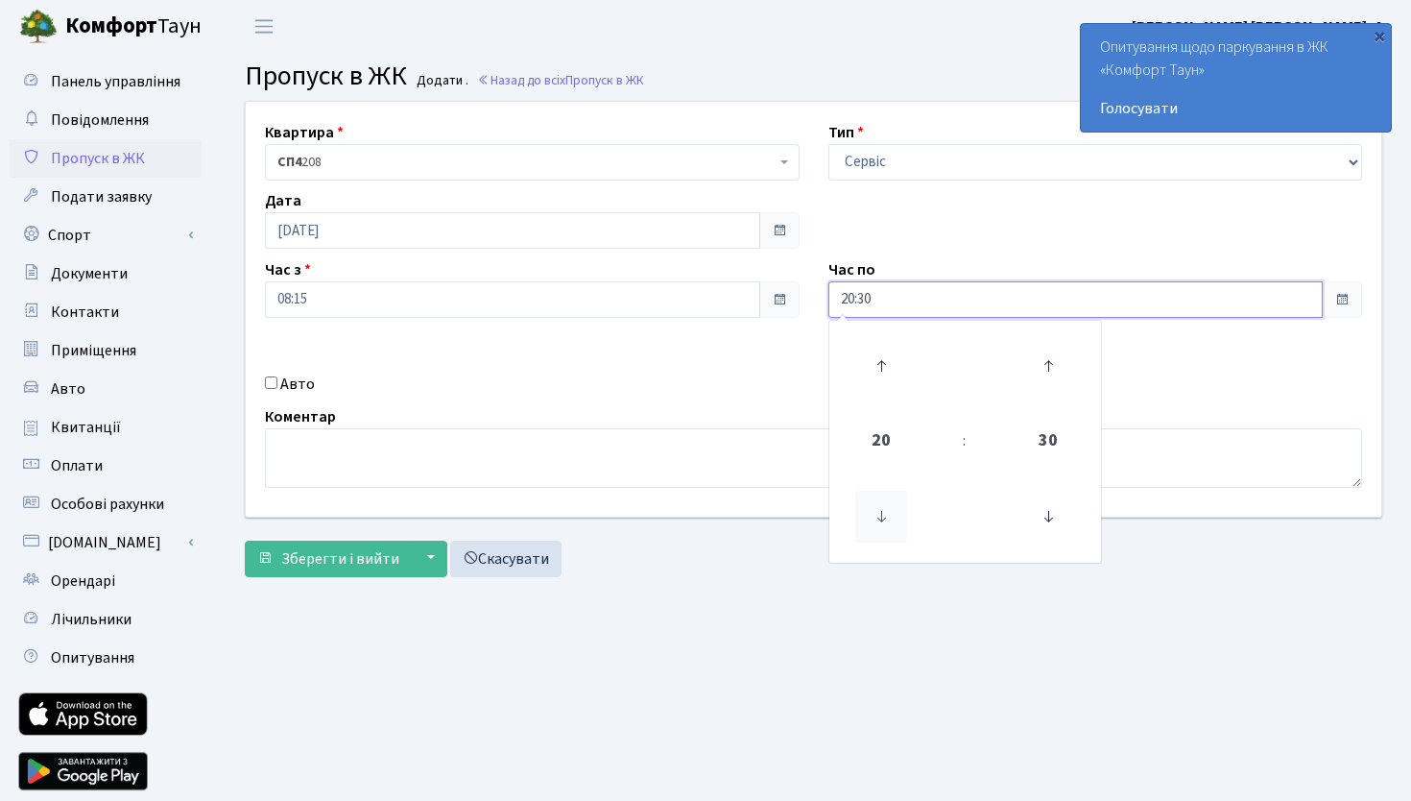
click at [884, 514] on icon at bounding box center [882, 517] width 52 height 52
click at [878, 370] on icon at bounding box center [882, 366] width 52 height 52
type input "20:30"
click at [889, 223] on div "Квартира <b>СП1</b>&nbsp;&nbsp;&nbsp;231 <b>СП4</b>&nbsp;&nbsp;&nbsp;208 <b>СП4…" at bounding box center [813, 309] width 1165 height 415
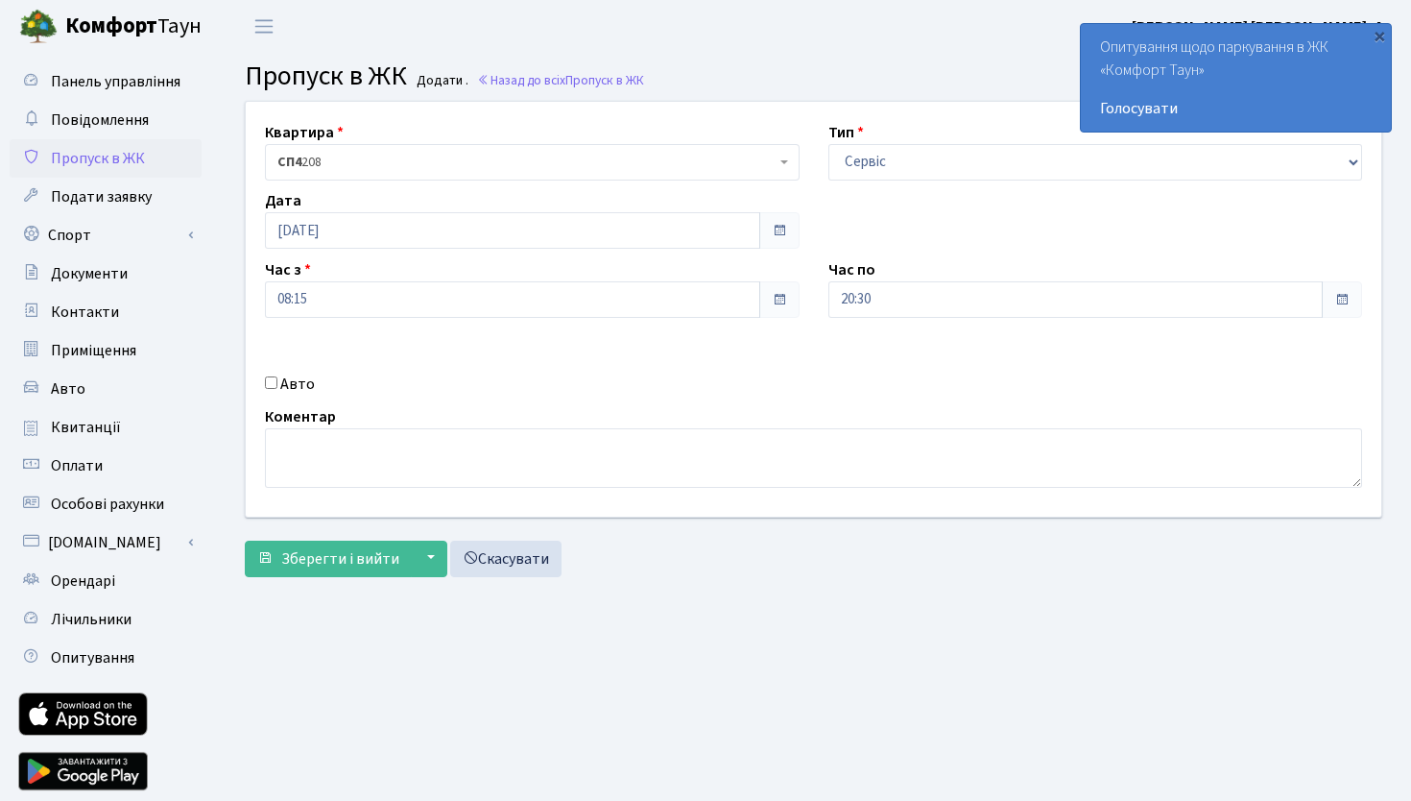
click at [271, 382] on input "Авто" at bounding box center [271, 382] width 12 height 12
checkbox input "true"
paste input "АА8152КМ"
type input "АА8152КМ"
click at [542, 479] on textarea at bounding box center [813, 458] width 1097 height 60
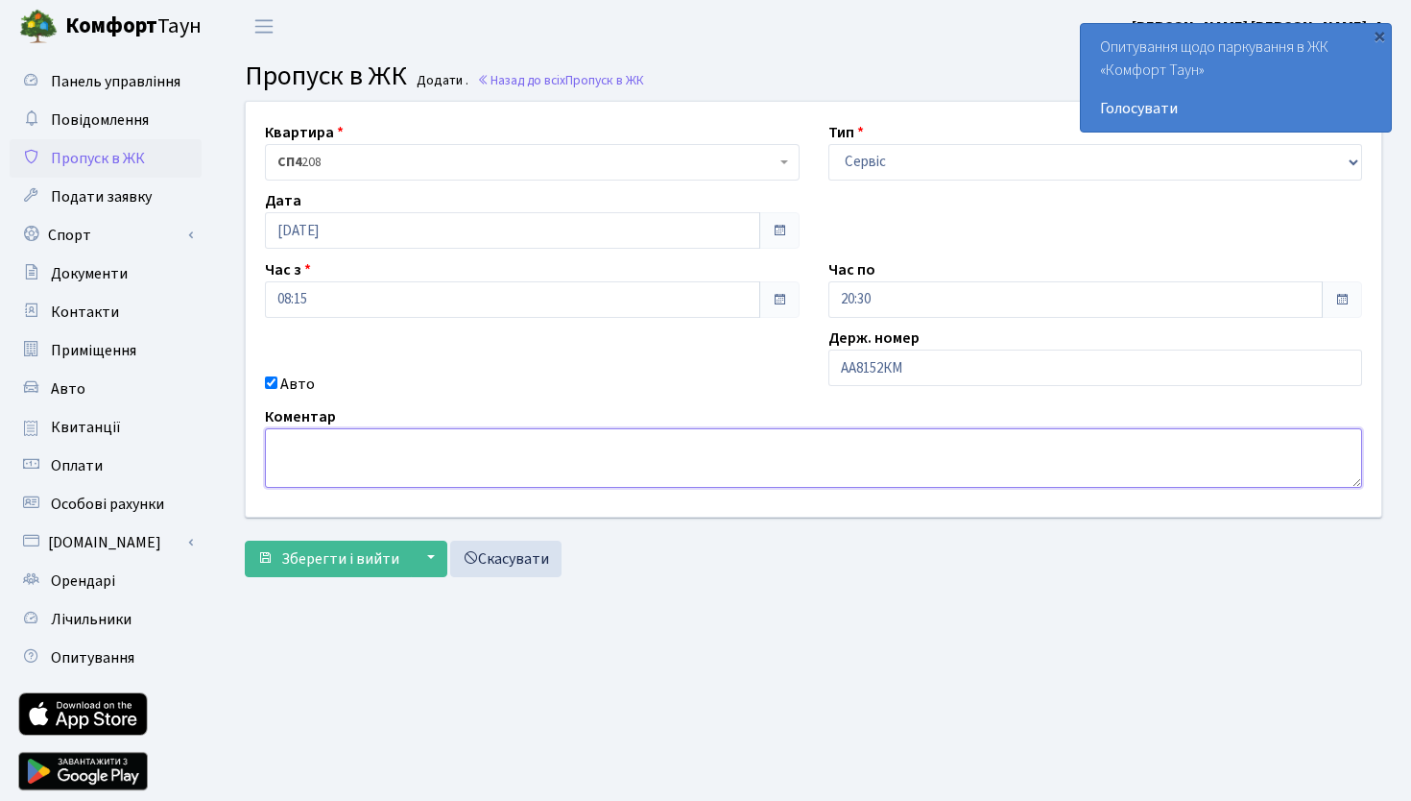
paste textarea "Форд транзит"
type textarea "Форд транзит"
click at [394, 556] on span "Зберегти і вийти" at bounding box center [340, 558] width 118 height 21
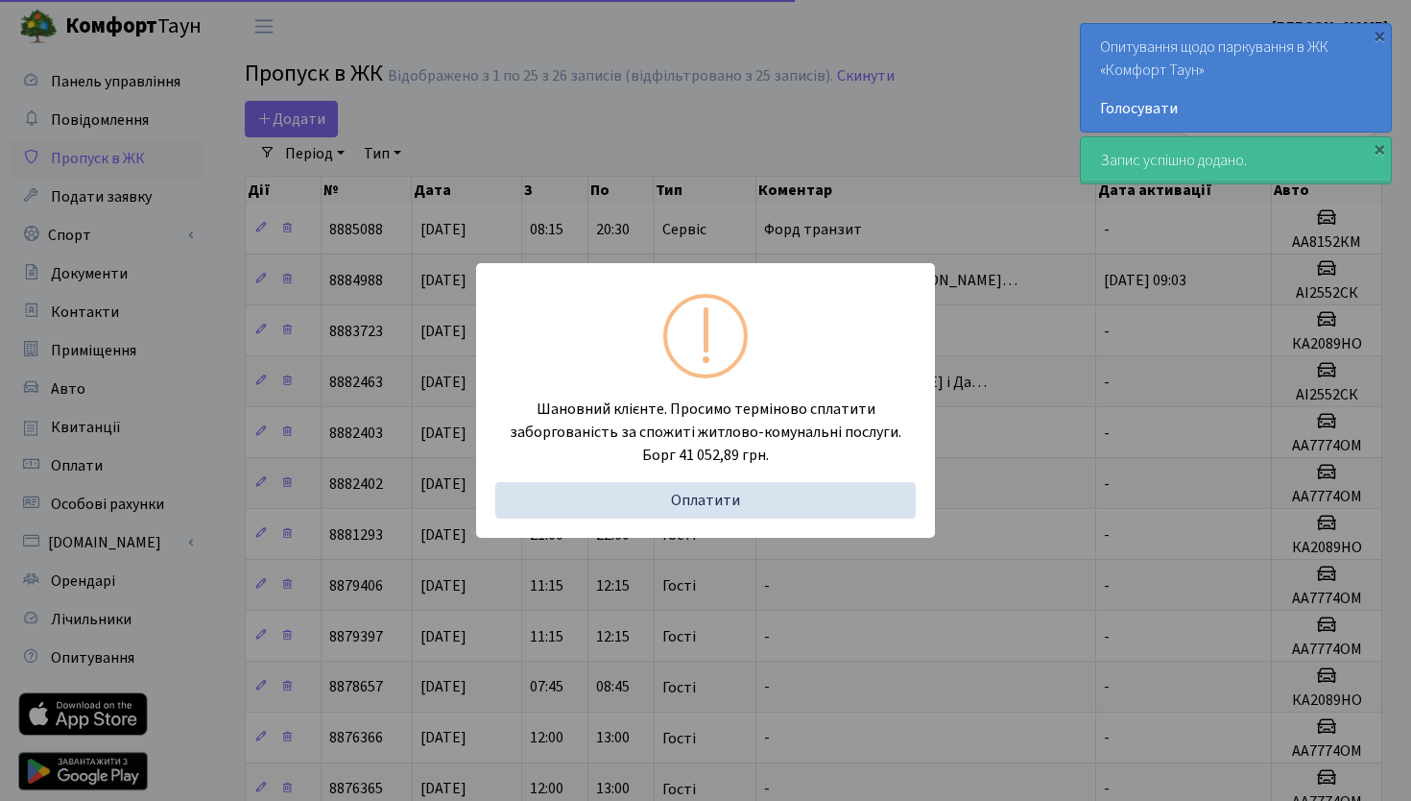
select select "25"
click at [652, 279] on div "Шановний клієнте. Просимо терміново сплатити заборгованість за спожиті житлово-…" at bounding box center [705, 400] width 459 height 275
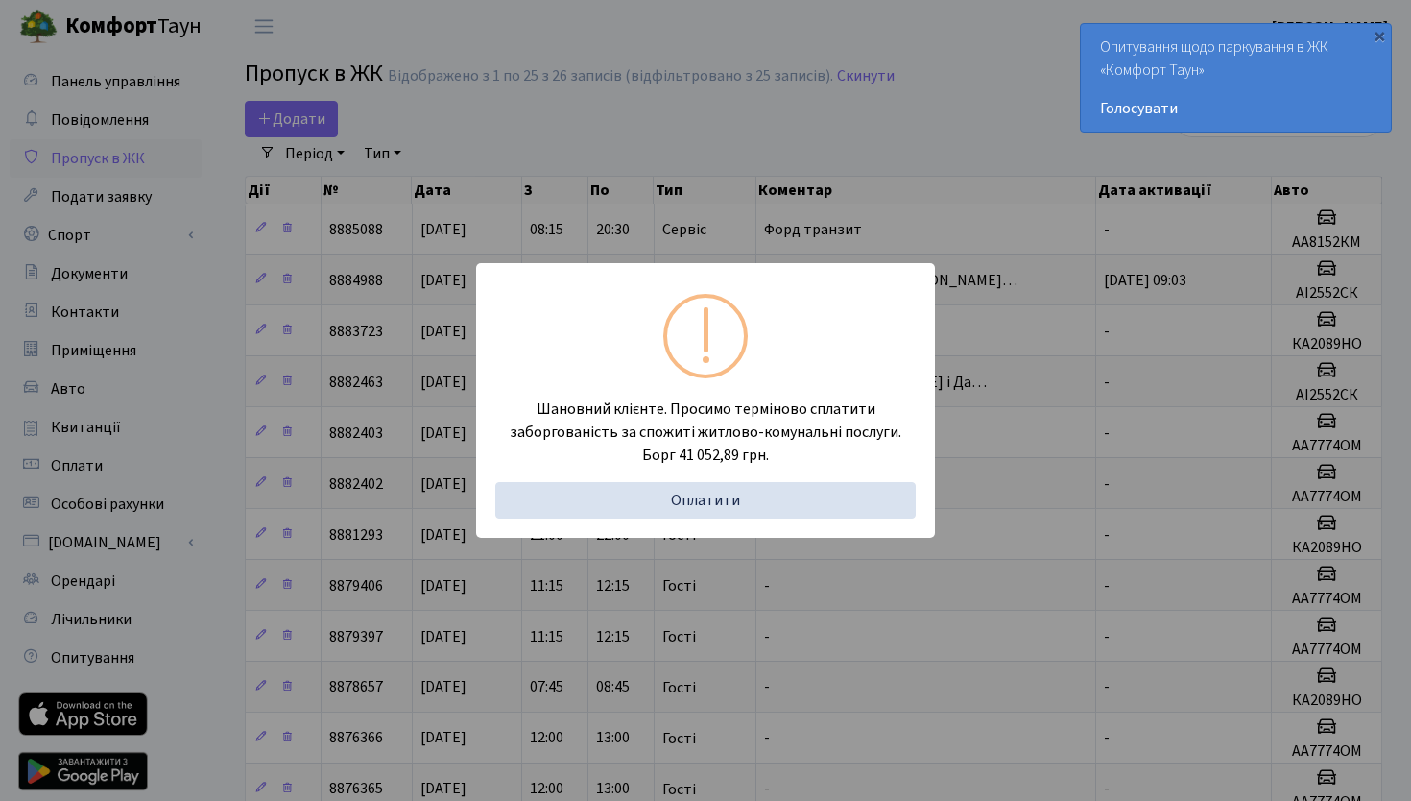
click at [765, 647] on div "Шановний клієнте. Просимо терміново сплатити заборгованість за спожиті житлово-…" at bounding box center [705, 400] width 1411 height 801
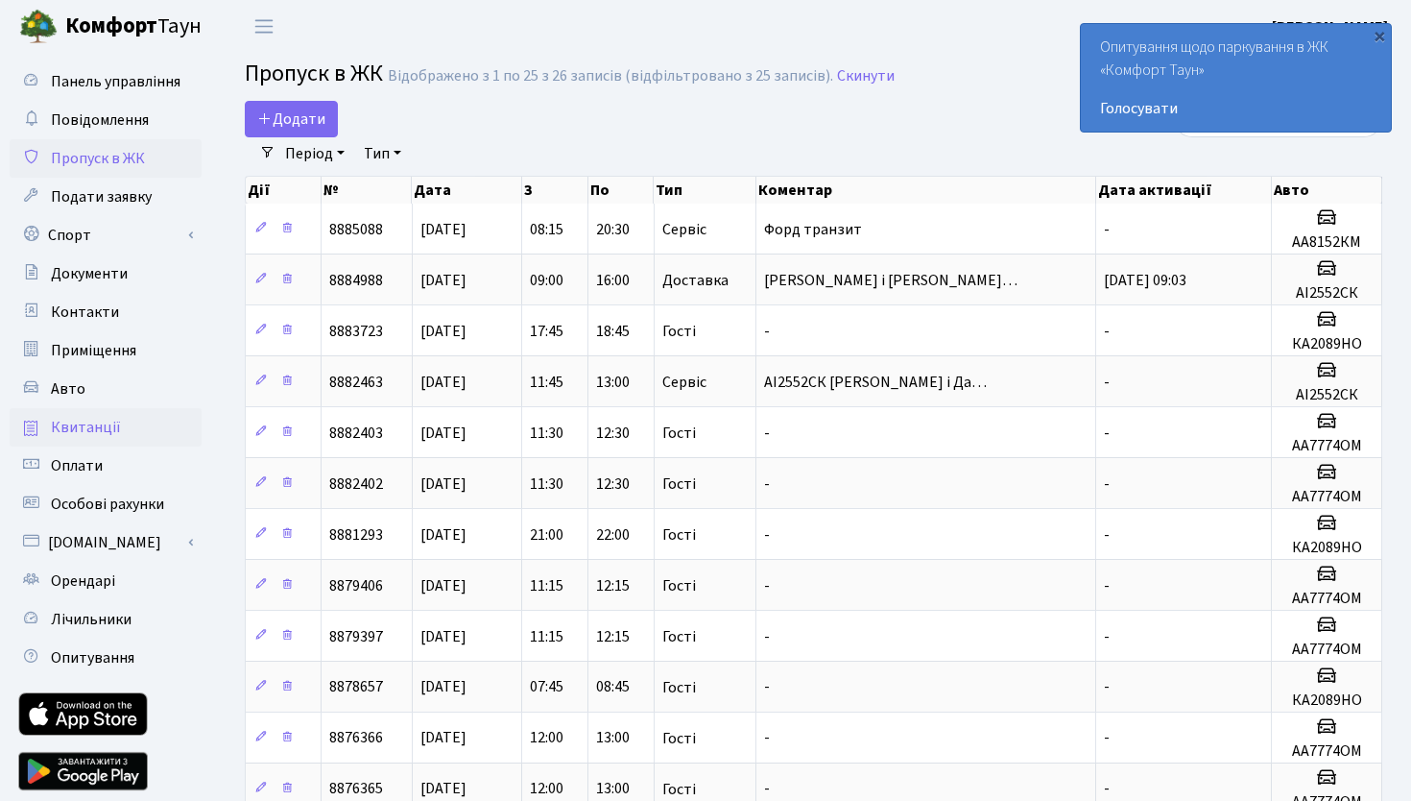
click at [83, 425] on span "Квитанції" at bounding box center [86, 427] width 70 height 21
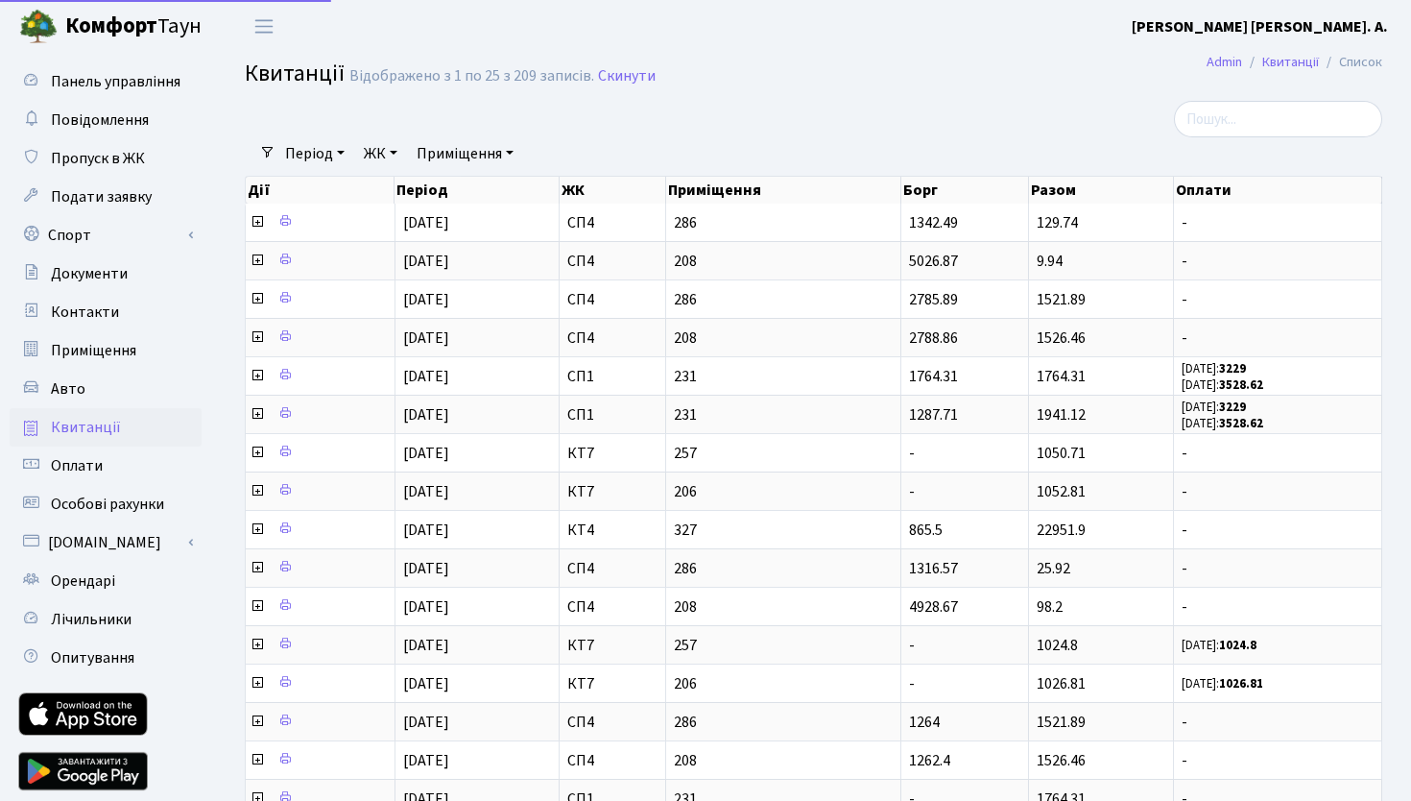
select select "25"
click at [86, 149] on span "Пропуск в ЖК" at bounding box center [98, 158] width 94 height 21
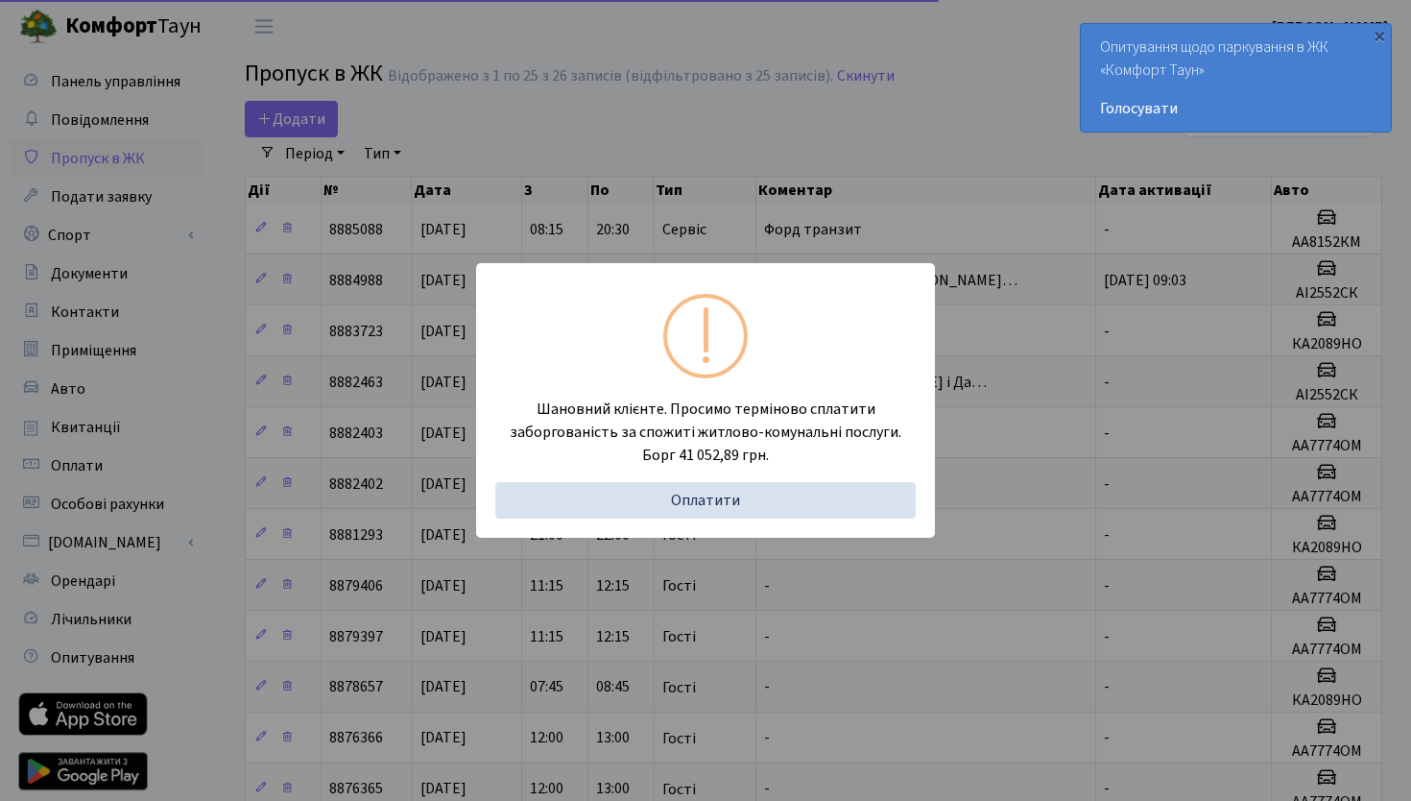
select select "25"
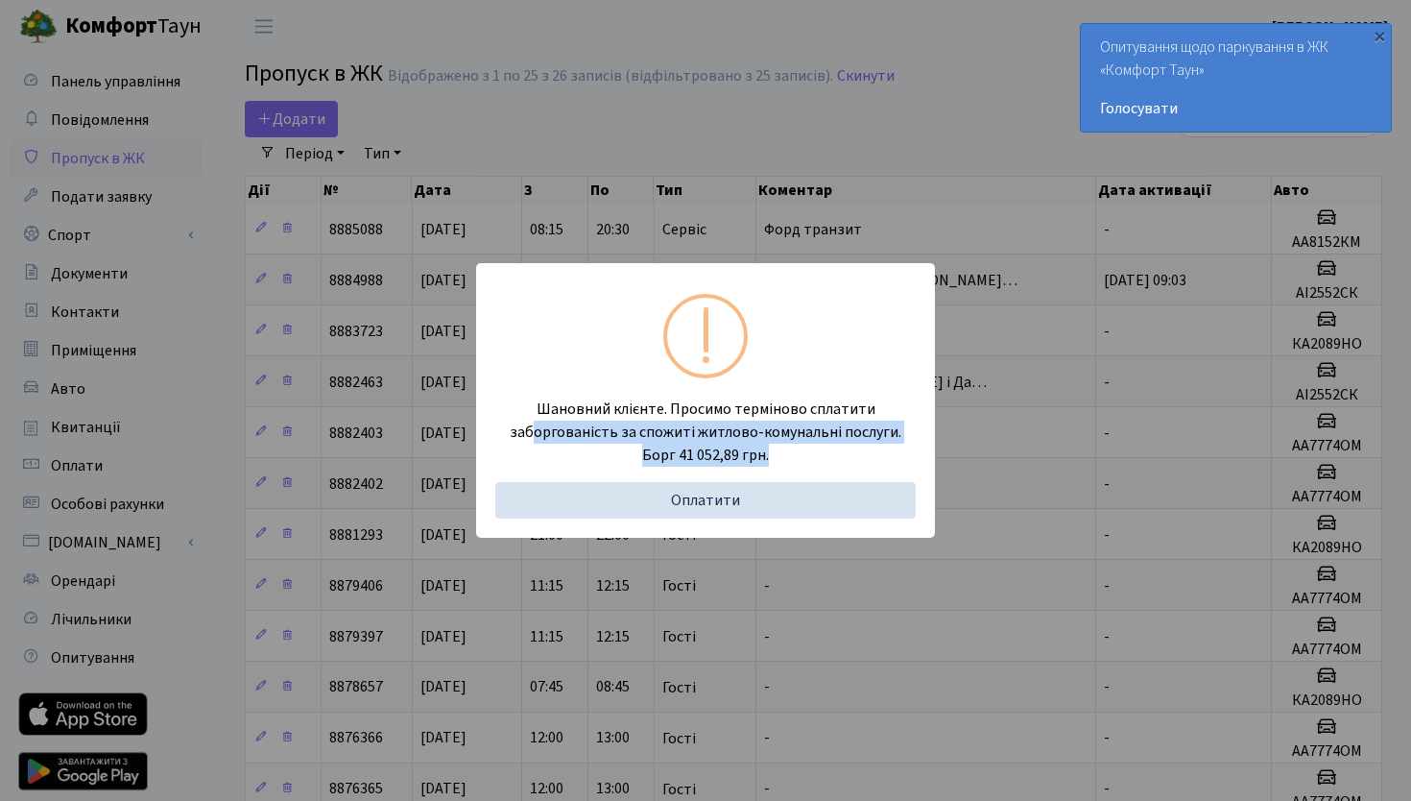
drag, startPoint x: 537, startPoint y: 426, endPoint x: 904, endPoint y: 466, distance: 368.9
click at [904, 466] on div "Шановний клієнте. Просимо терміново сплатити заборгованість за спожиті житлово-…" at bounding box center [705, 458] width 421 height 121
click at [828, 131] on div "Шановний клієнте. Просимо терміново сплатити заборгованість за спожиті житлово-…" at bounding box center [705, 400] width 1411 height 801
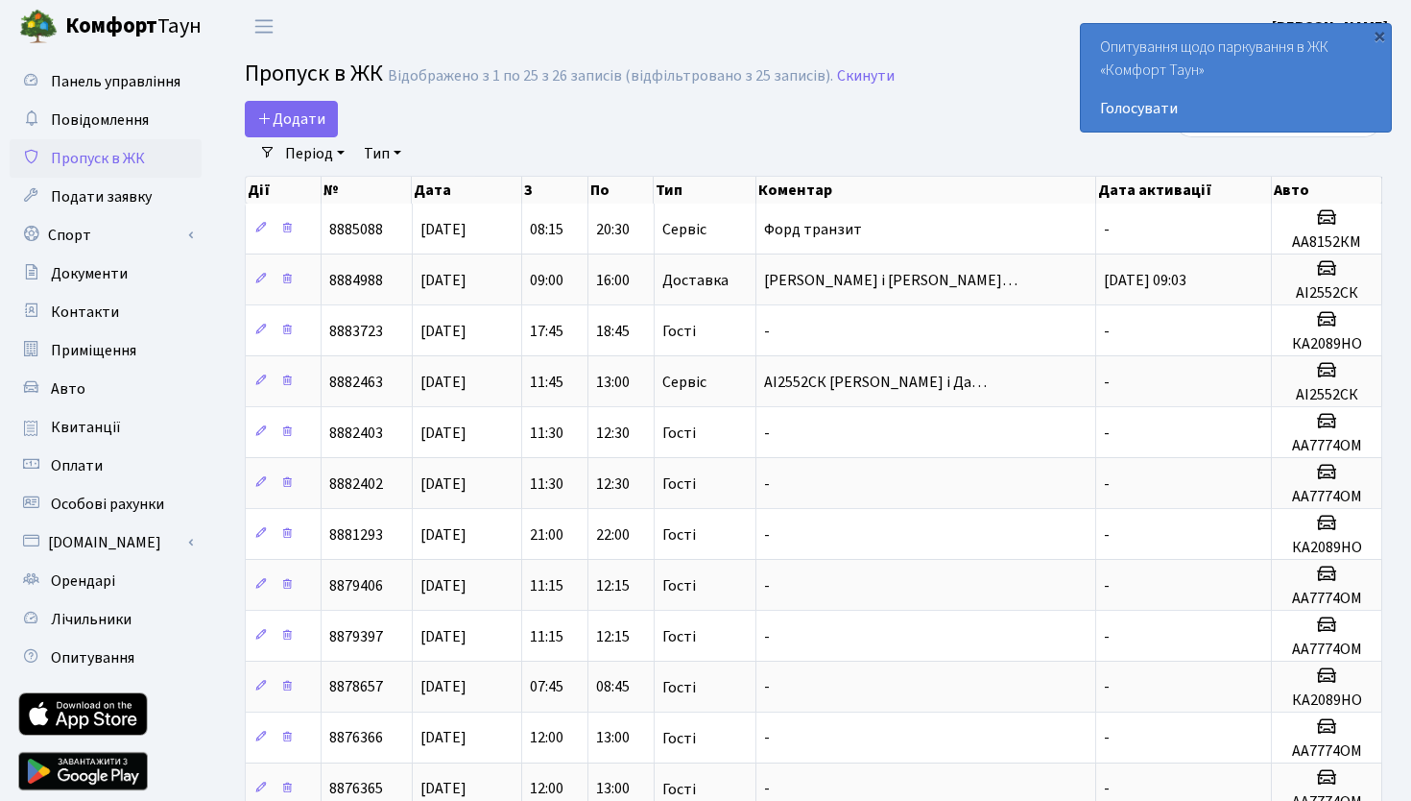
click at [107, 155] on span "Пропуск в ЖК" at bounding box center [98, 158] width 94 height 21
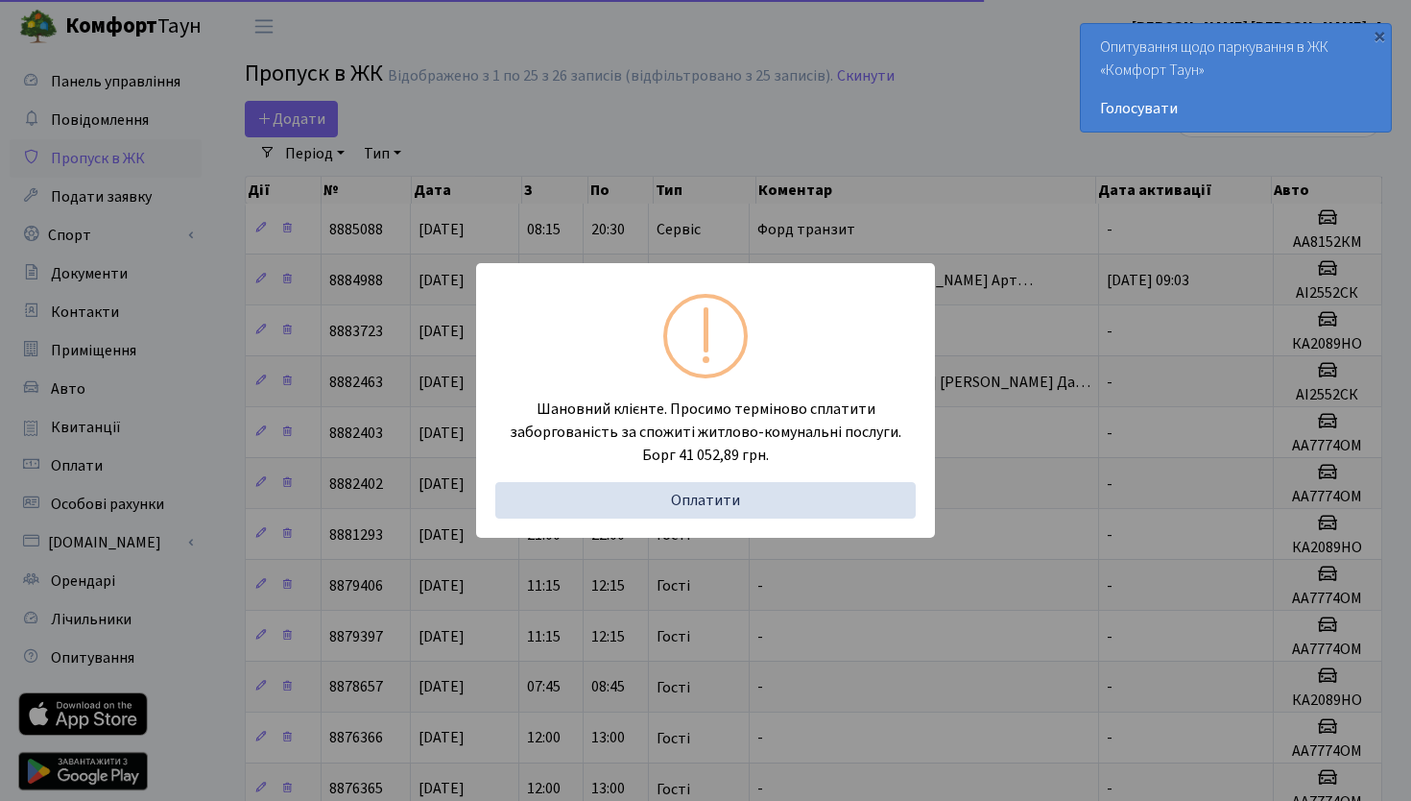
select select "25"
click at [92, 432] on div "Шановний клієнте. Просимо терміново сплатити заборгованість за спожиті житлово-…" at bounding box center [705, 400] width 1411 height 801
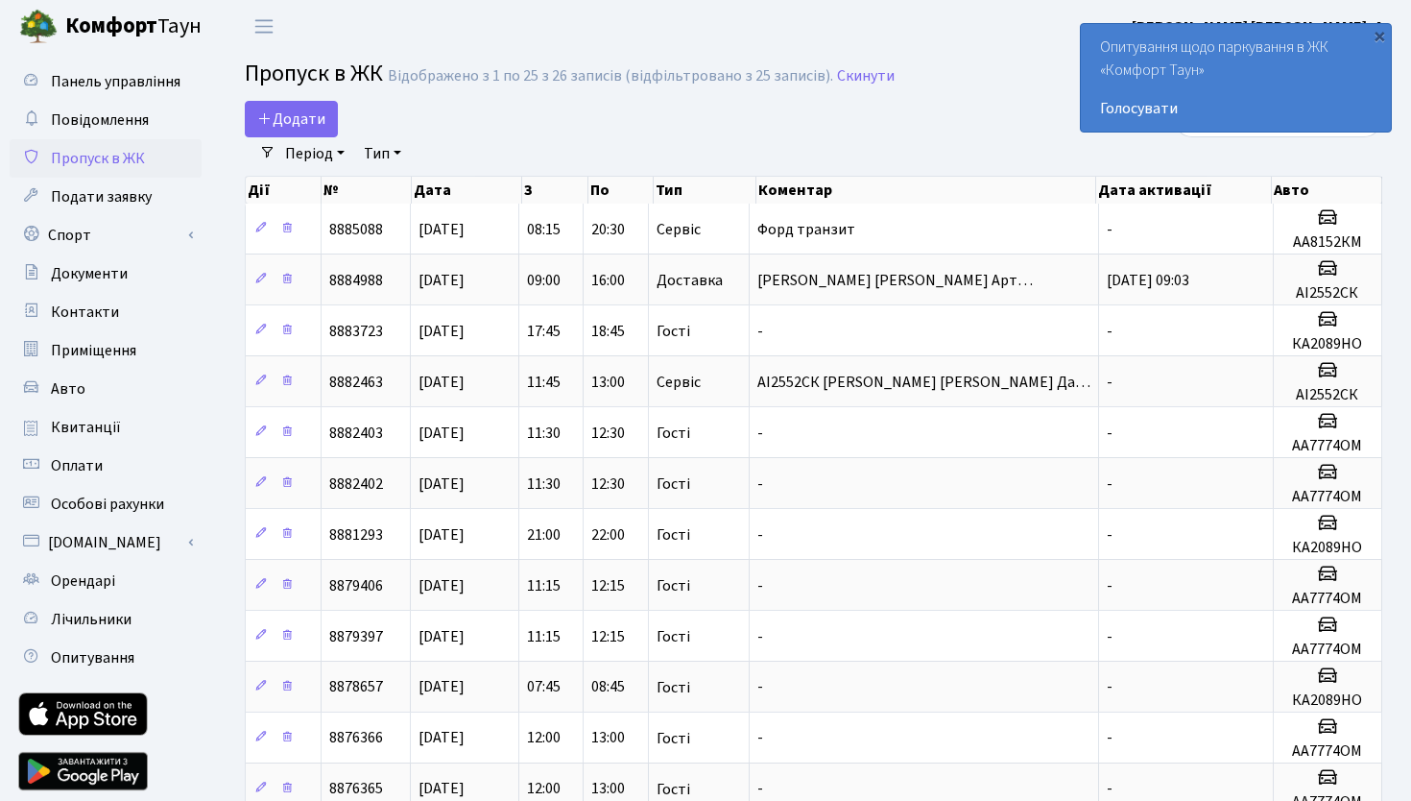
click at [92, 432] on span "Квитанції" at bounding box center [86, 427] width 70 height 21
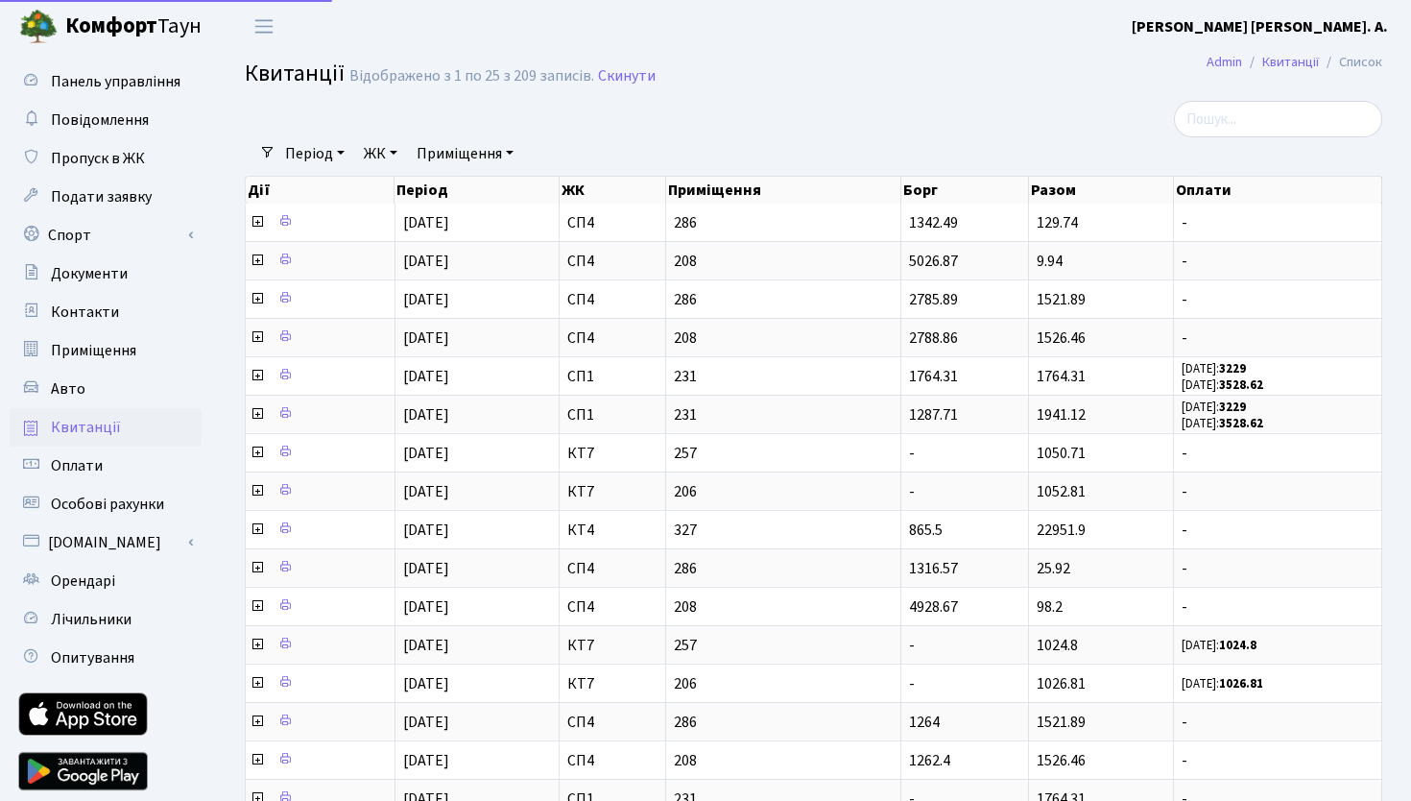
select select "25"
click at [75, 418] on span "Квитанції" at bounding box center [86, 427] width 70 height 21
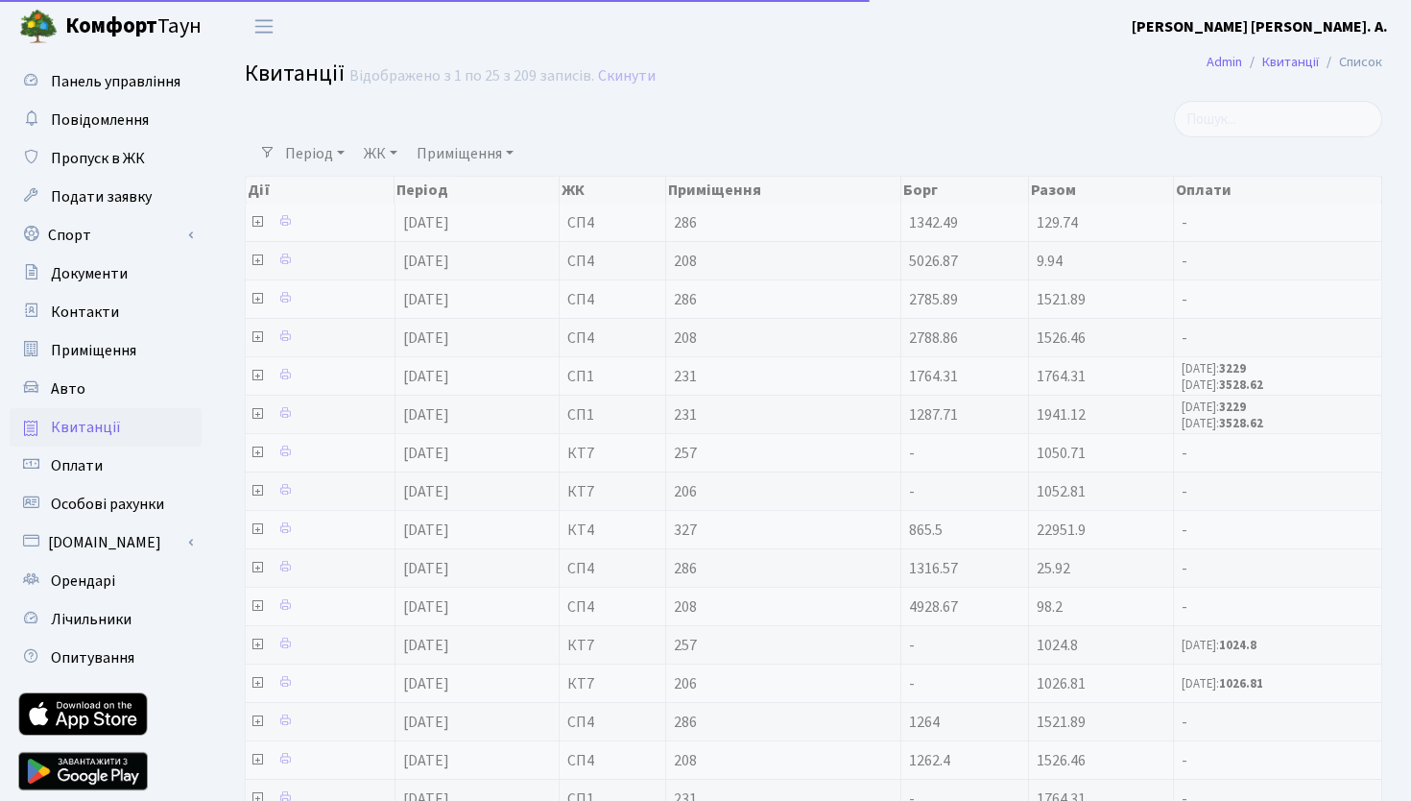
select select "25"
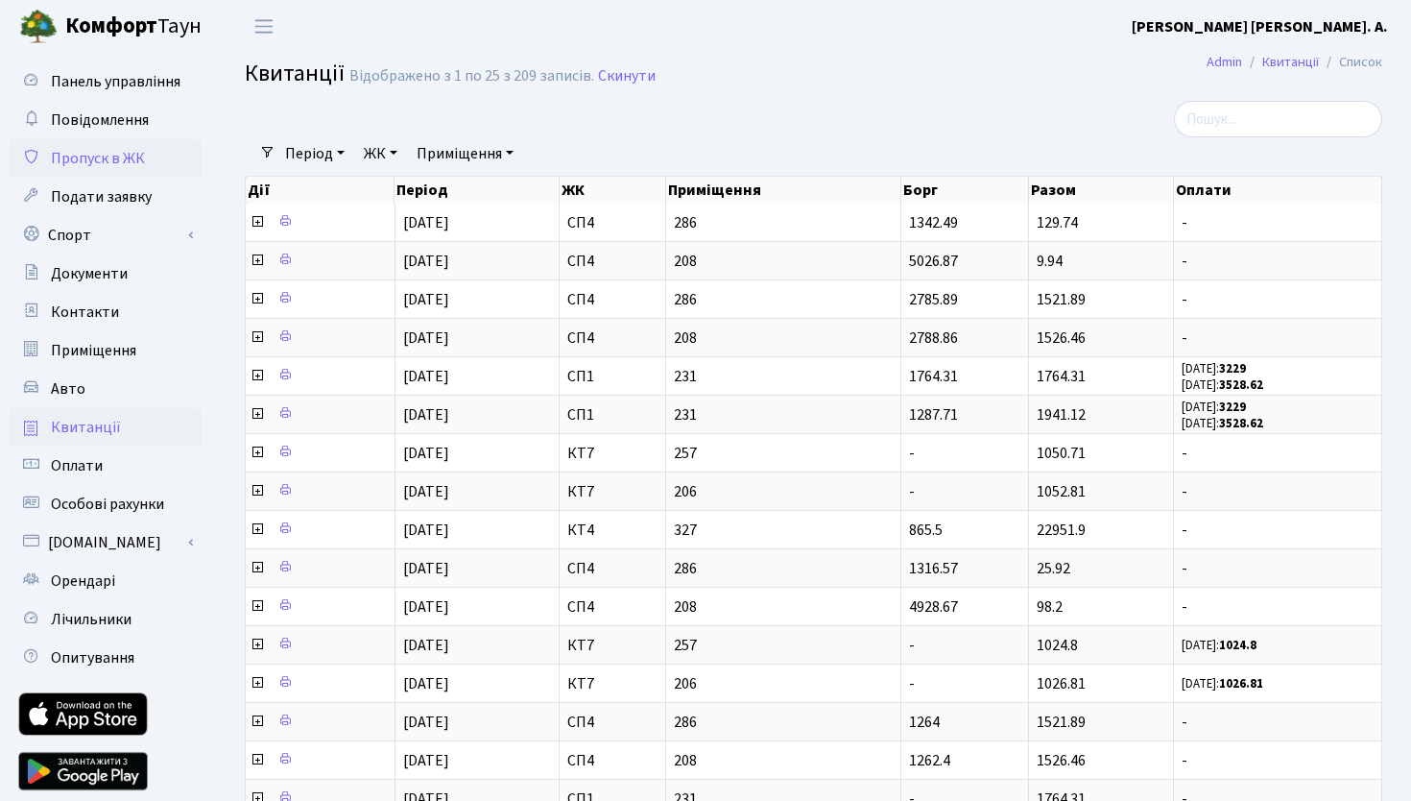
click at [165, 157] on link "Пропуск в ЖК" at bounding box center [106, 158] width 192 height 38
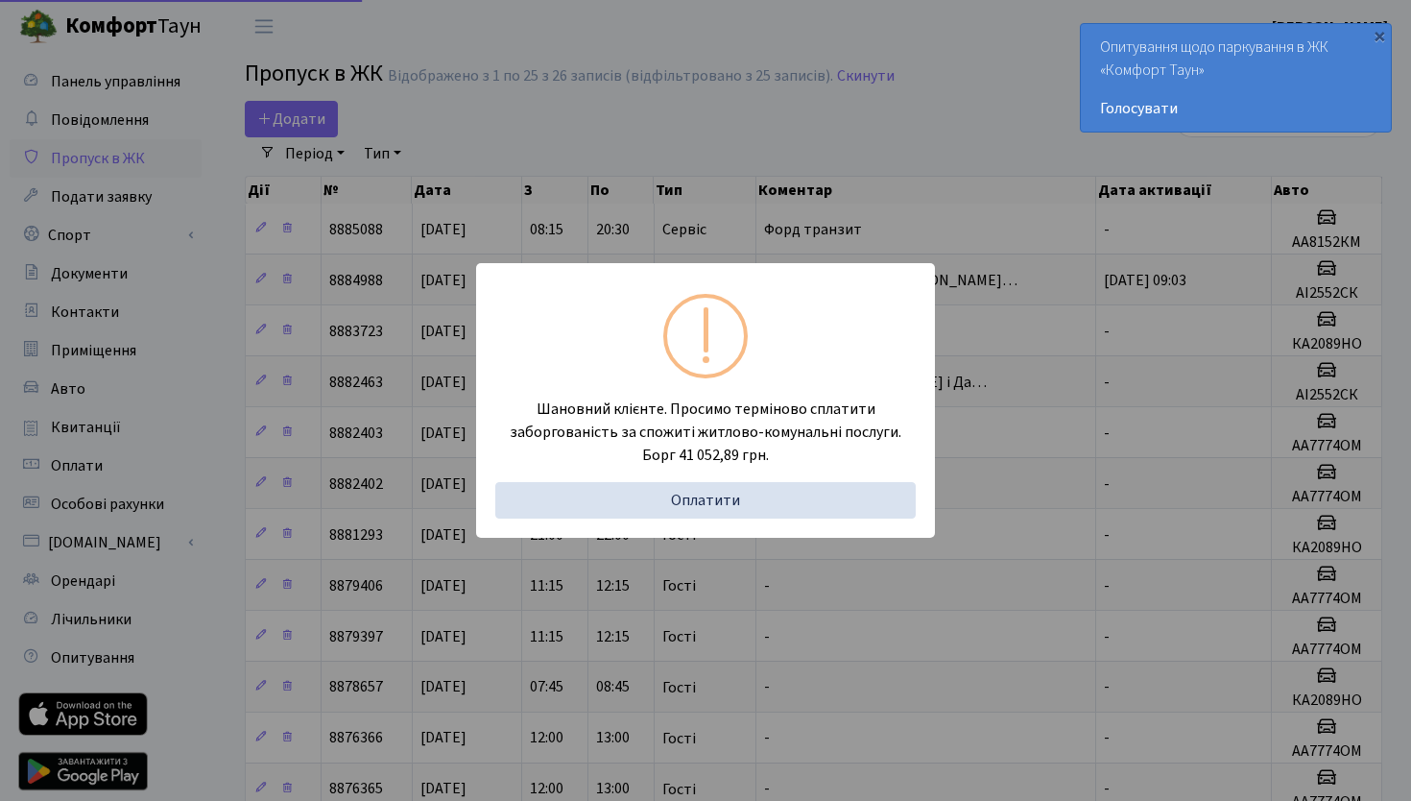
select select "25"
click at [268, 342] on div "Шановний клієнте. Просимо терміново сплатити заборгованість за спожиті житлово-…" at bounding box center [705, 400] width 1411 height 801
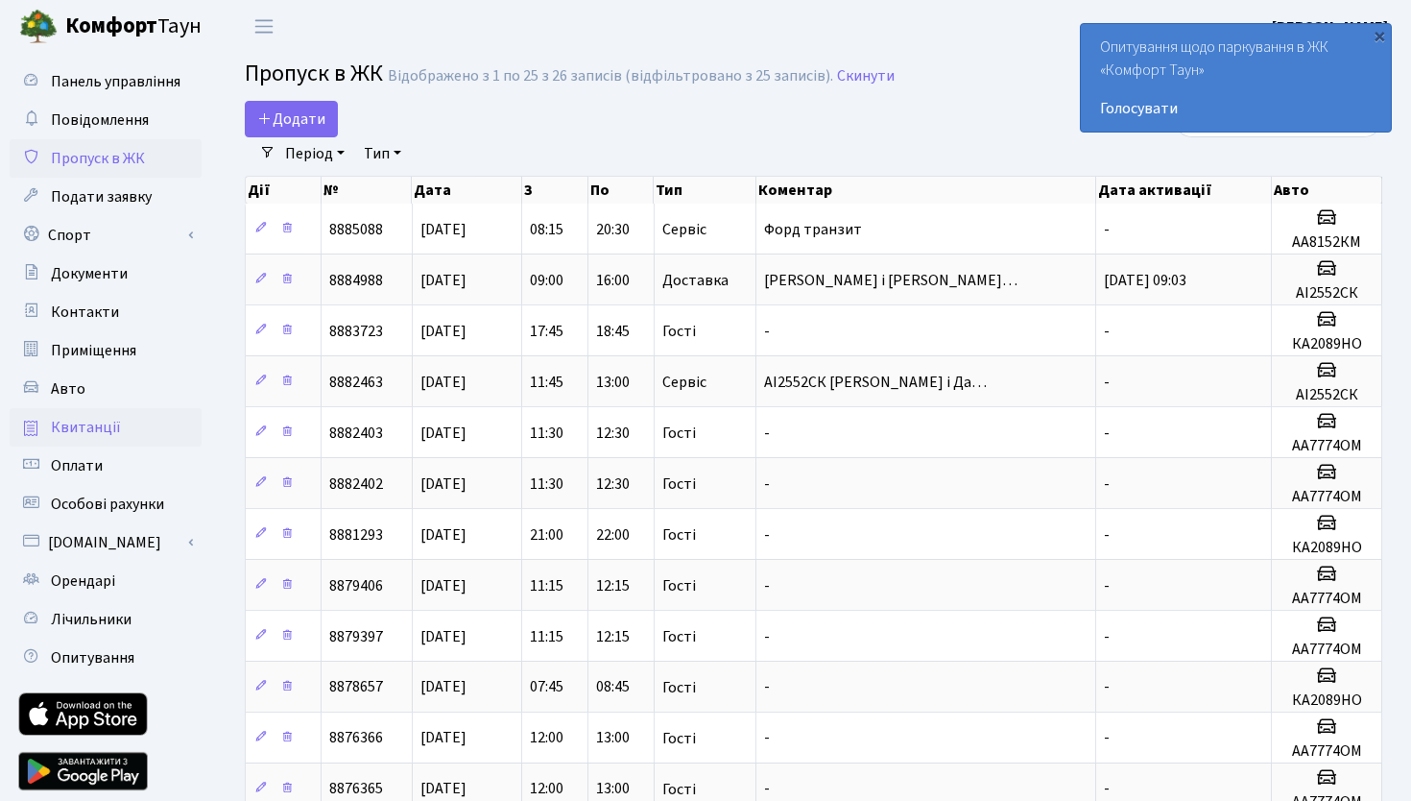
click at [109, 423] on span "Квитанції" at bounding box center [86, 427] width 70 height 21
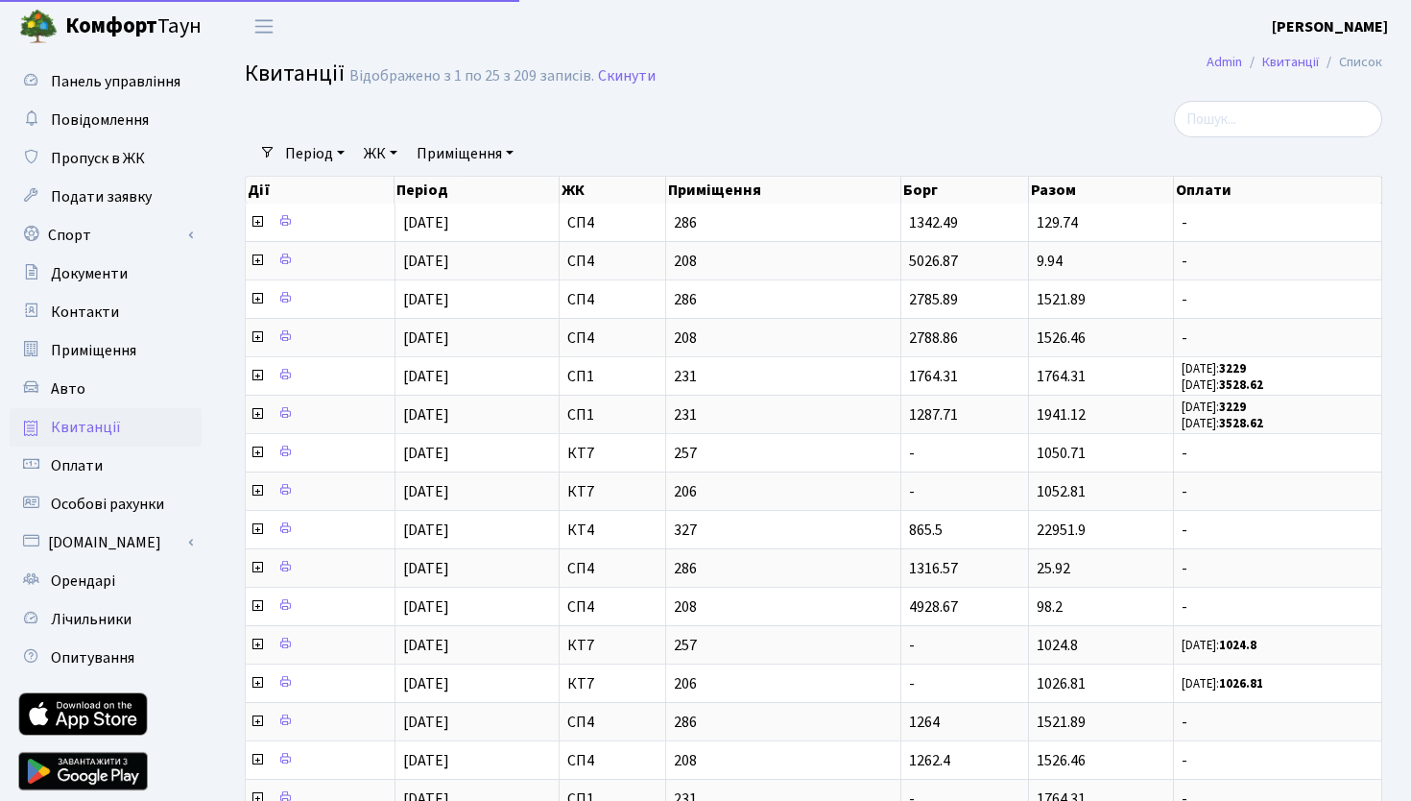
select select "25"
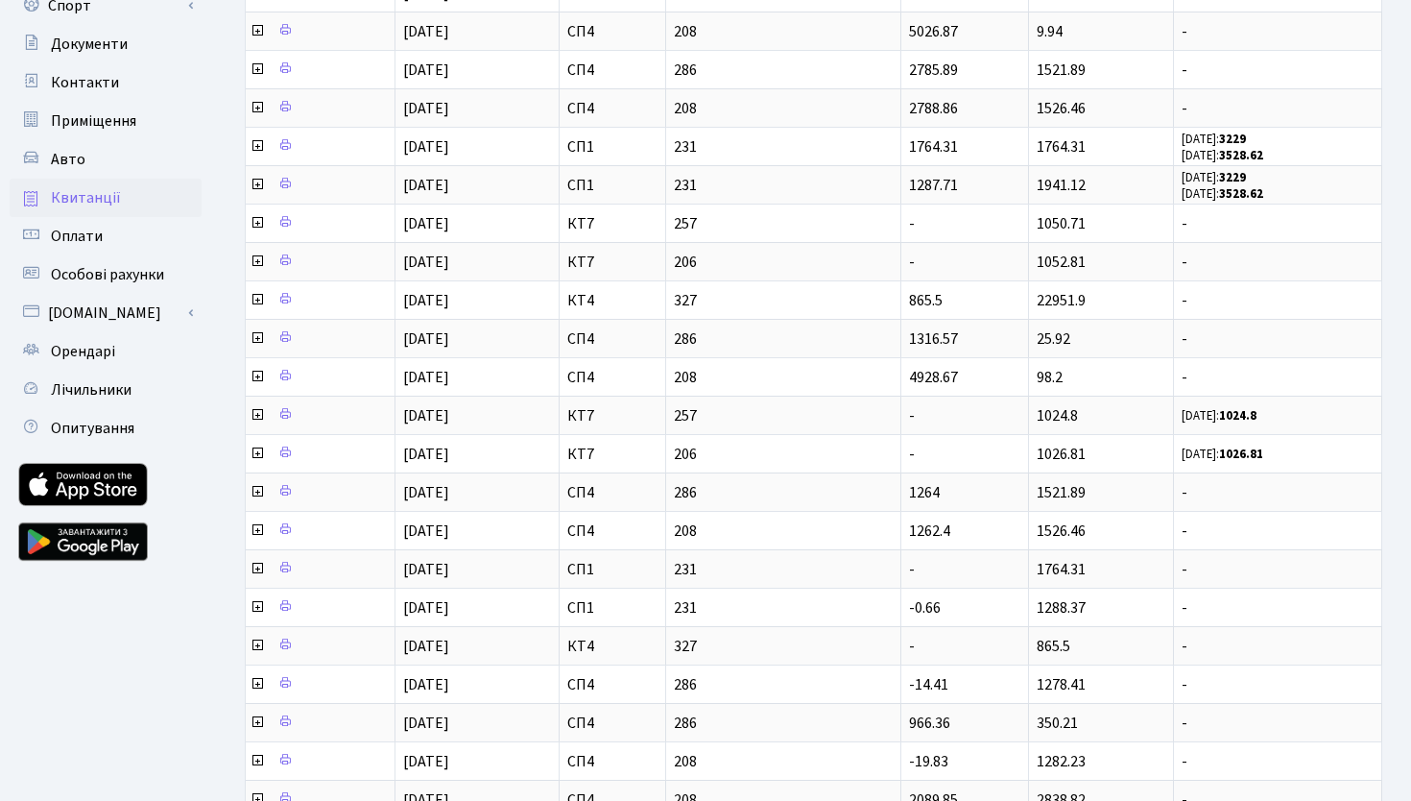
scroll to position [231, 0]
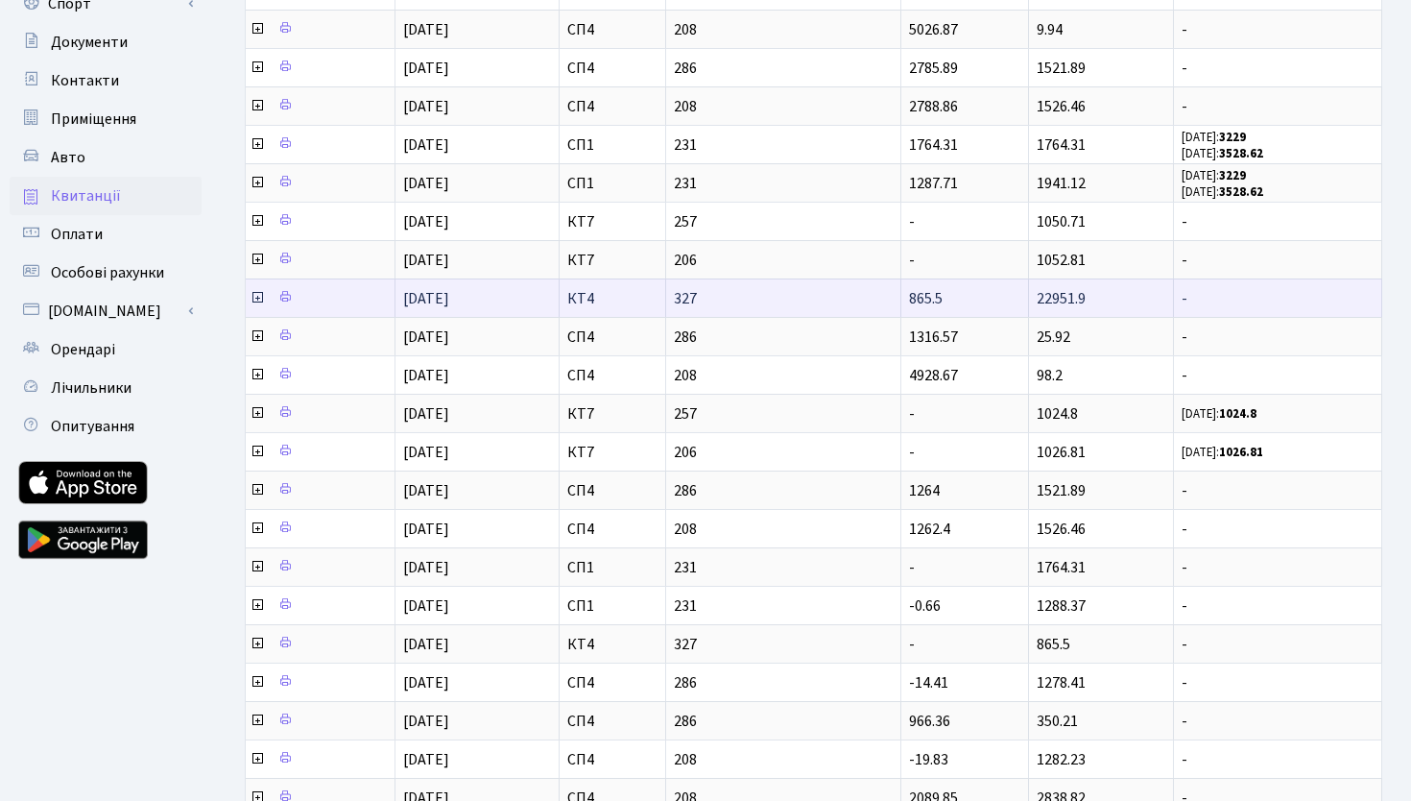
click at [259, 301] on icon at bounding box center [257, 297] width 15 height 15
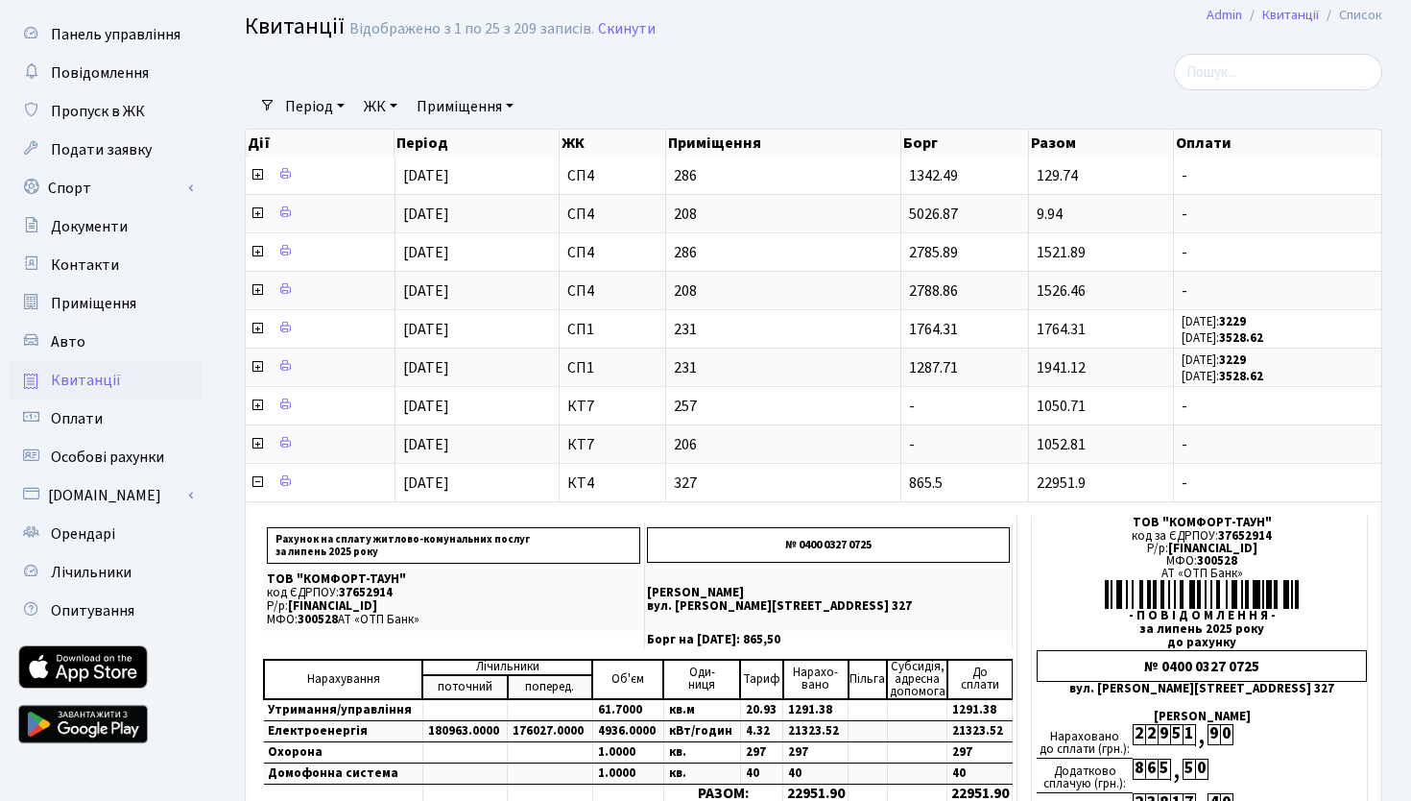
scroll to position [0, 0]
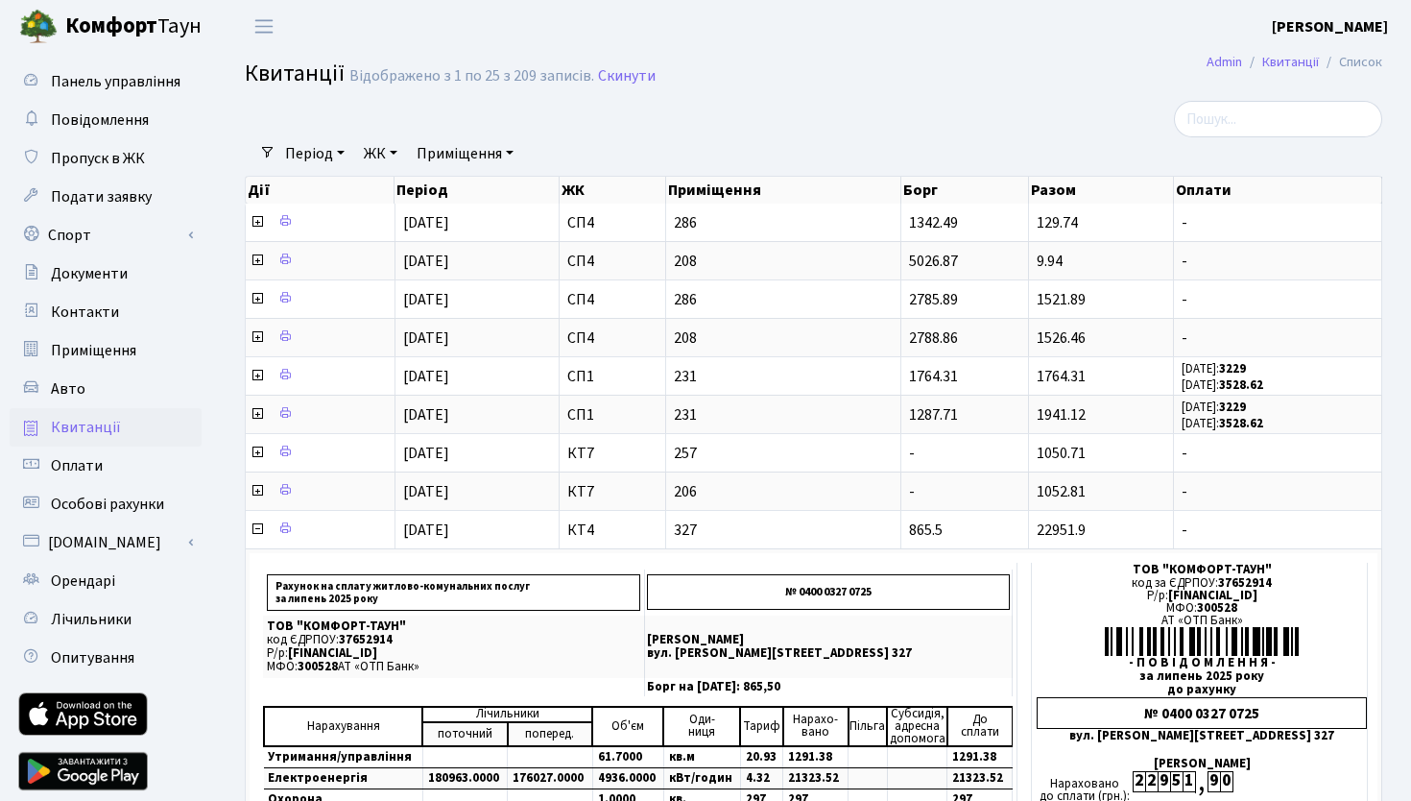
click at [812, 146] on div "Період [DATE] - [DATE] ЖК - СП1 СП4 КТ7 КТ4 Приміщення - СП1 231 СП4 208 СП4 28…" at bounding box center [822, 153] width 1092 height 33
click at [747, 88] on h2 "Квитанції Відображено з 1 по 25 з 209 записів. Скинути" at bounding box center [814, 76] width 1138 height 33
drag, startPoint x: 747, startPoint y: 88, endPoint x: 237, endPoint y: 72, distance: 510.1
click at [237, 72] on div "Квитанції Відображено з 1 по 25 з 209 записів. Скинути" at bounding box center [813, 76] width 1195 height 33
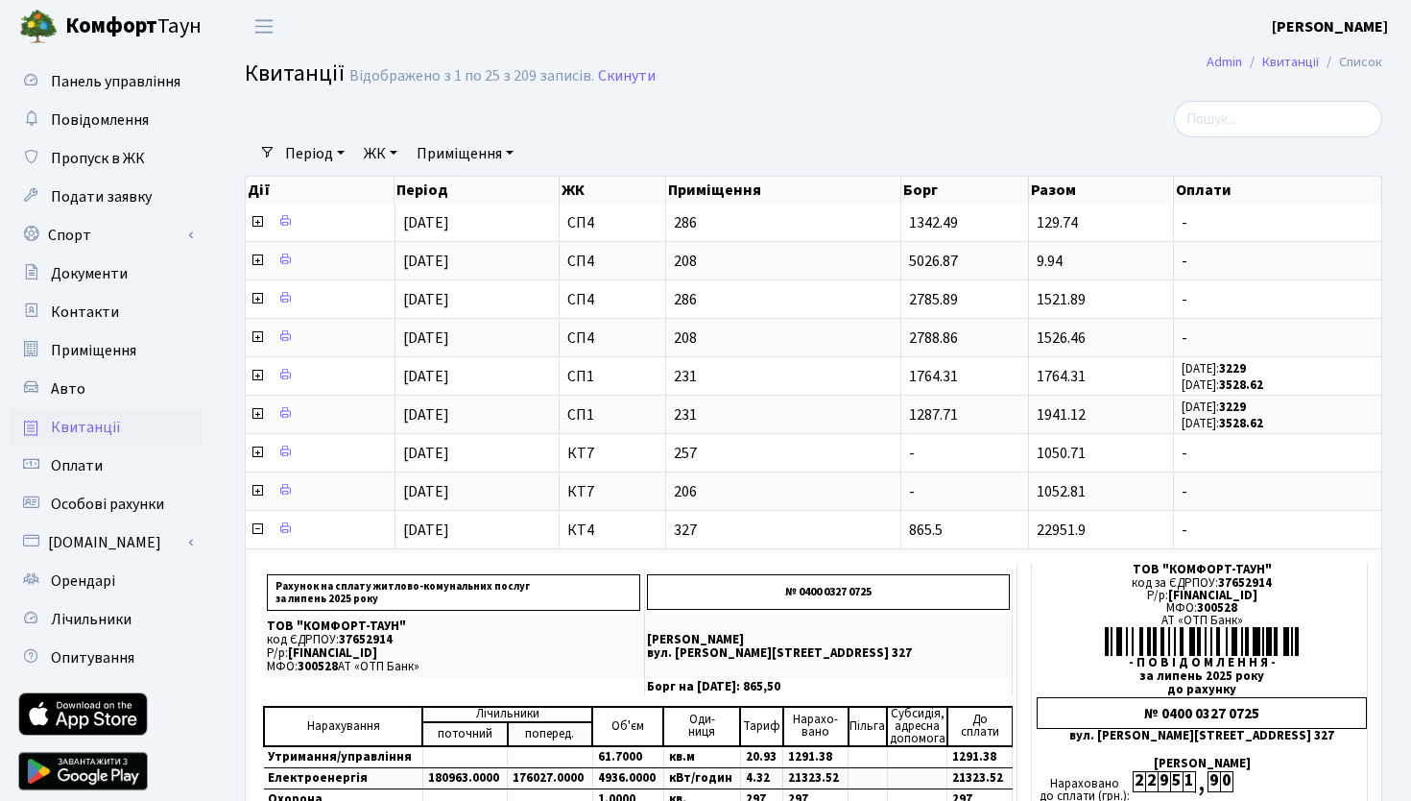
drag, startPoint x: 760, startPoint y: 94, endPoint x: 255, endPoint y: 53, distance: 506.7
click at [706, 70] on h2 "Квитанції Відображено з 1 по 25 з 209 записів. Скинути" at bounding box center [814, 76] width 1138 height 33
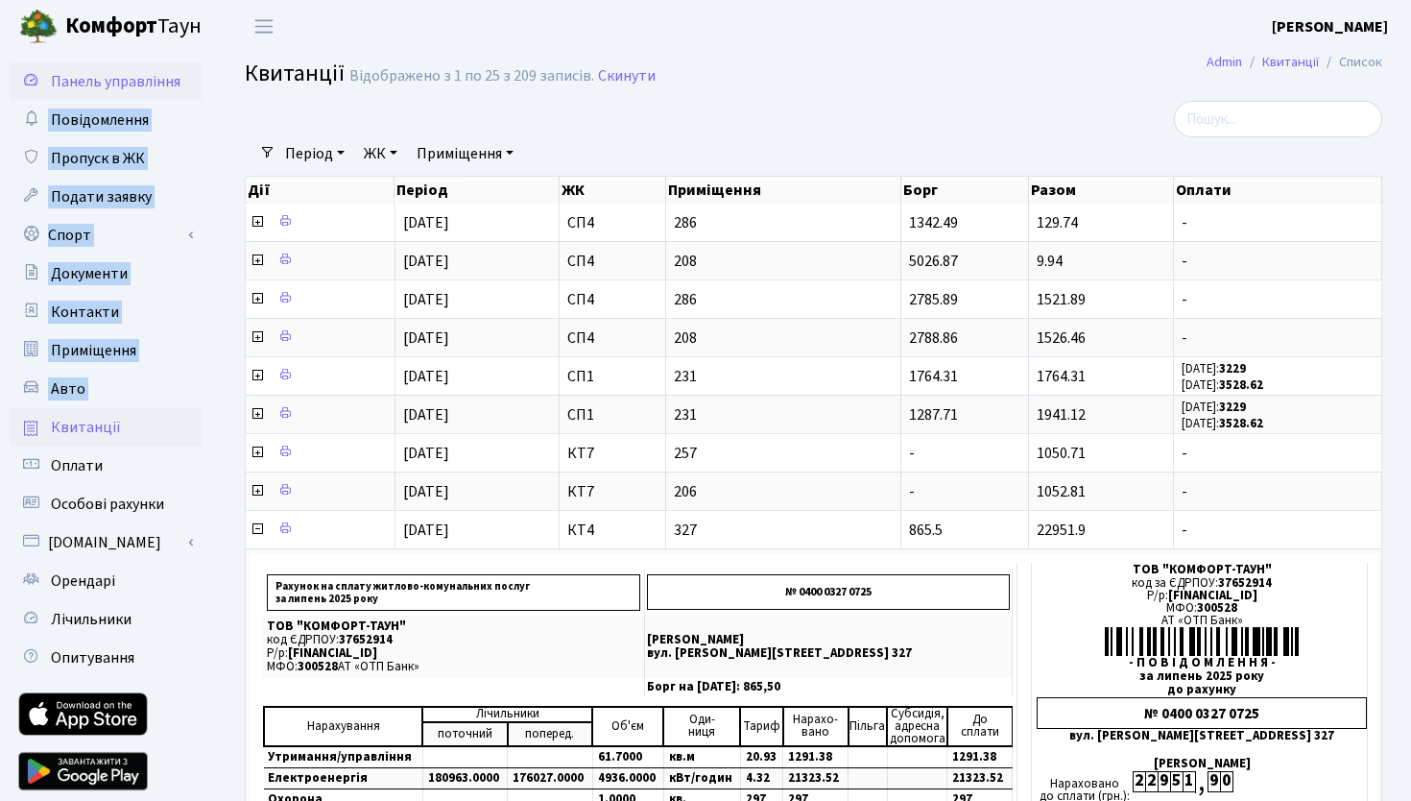
drag, startPoint x: 745, startPoint y: 96, endPoint x: 98, endPoint y: 97, distance: 647.2
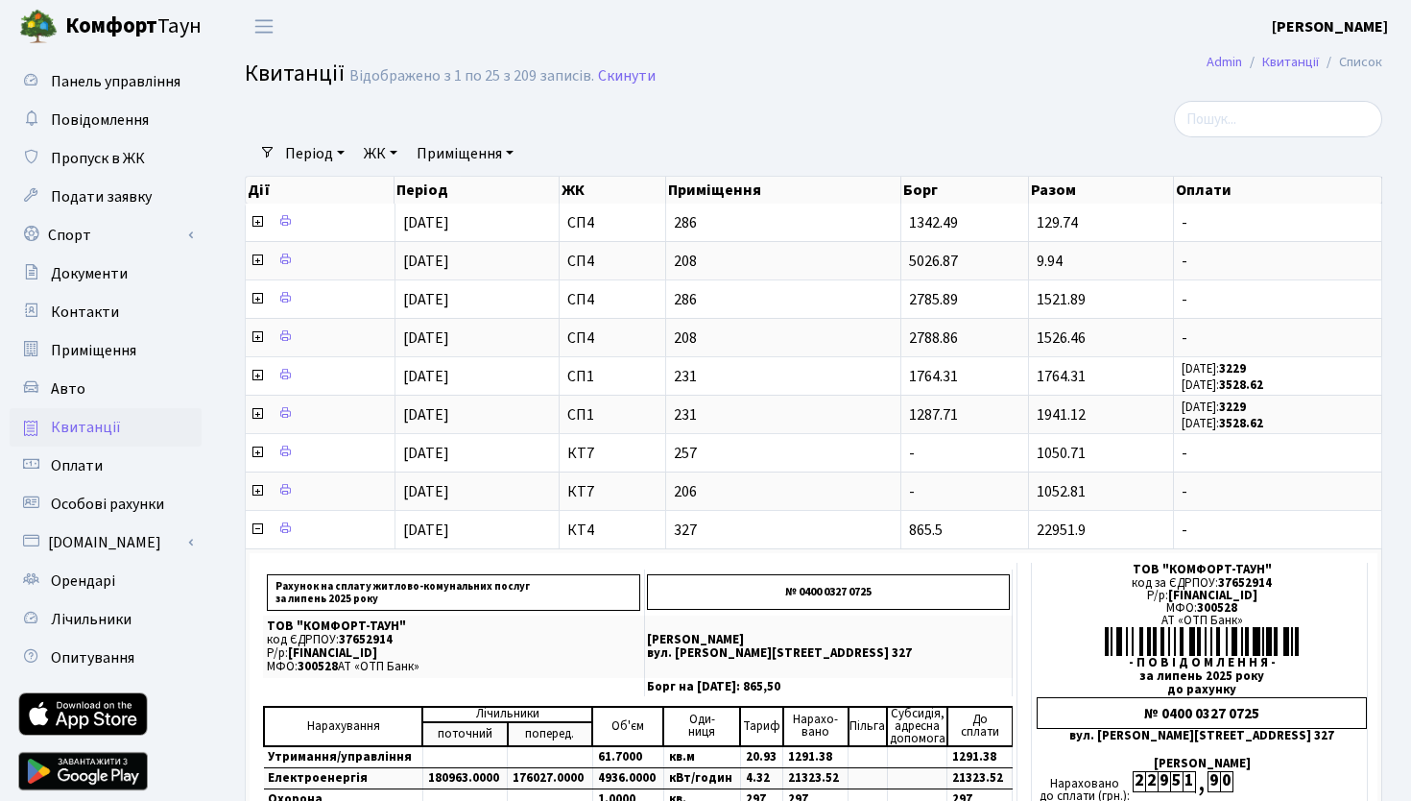
click at [874, 113] on div at bounding box center [619, 119] width 778 height 36
click at [789, 41] on header "[PERSON_NAME] [PERSON_NAME] Мій обліковий запис Вийти" at bounding box center [705, 26] width 1411 height 53
click at [926, 92] on h2 "Квитанції Відображено з 1 по 25 з 209 записів. Скинути" at bounding box center [814, 76] width 1138 height 33
drag, startPoint x: 1257, startPoint y: 29, endPoint x: 1406, endPoint y: 29, distance: 148.8
click at [1406, 29] on header "[PERSON_NAME] [PERSON_NAME] Мій обліковий запис Вийти" at bounding box center [705, 26] width 1411 height 53
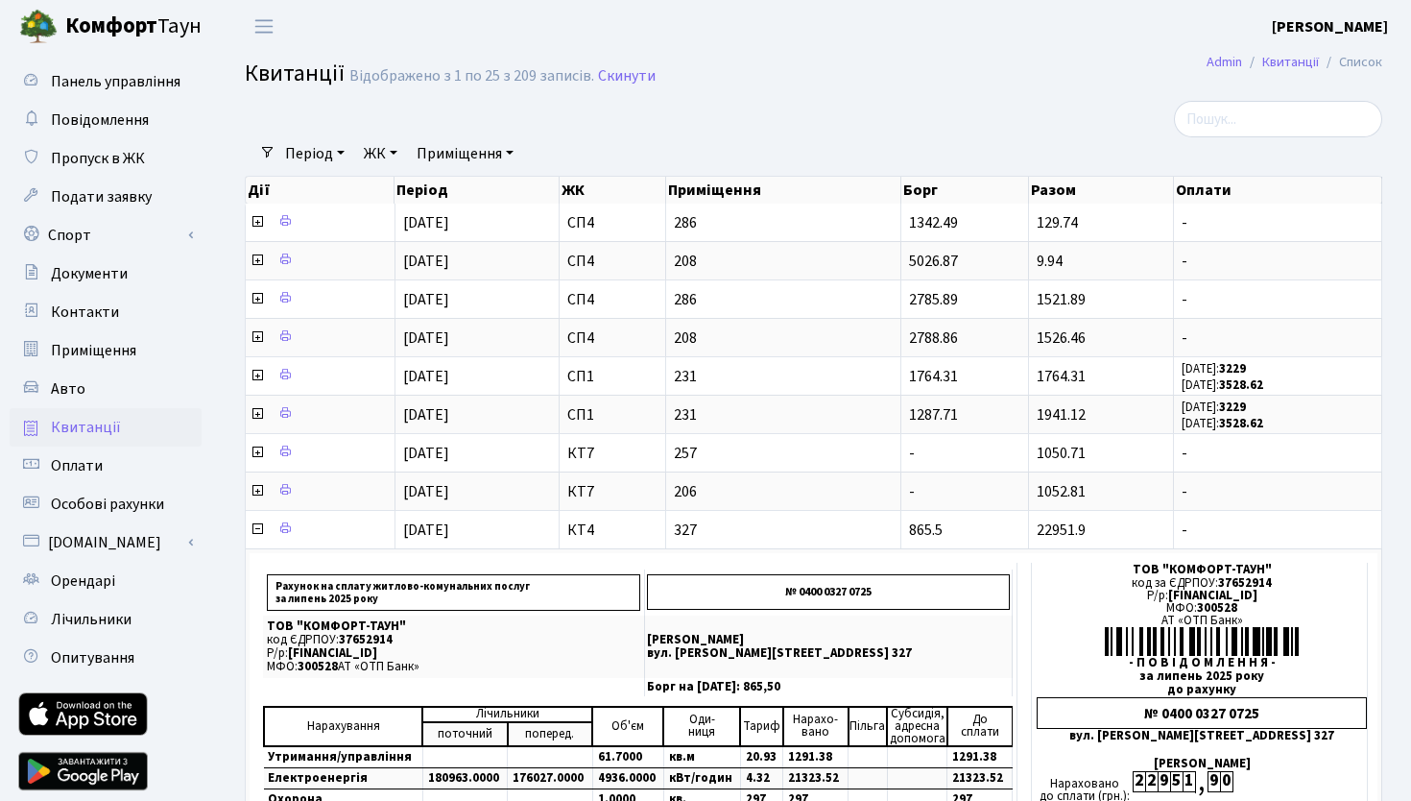
click at [1130, 39] on header "[PERSON_NAME] [PERSON_NAME] Мій обліковий запис Вийти" at bounding box center [705, 26] width 1411 height 53
drag, startPoint x: 694, startPoint y: 89, endPoint x: 31, endPoint y: 20, distance: 667.1
click at [773, 66] on h2 "Квитанції Відображено з 1 по 25 з 209 записів. Скинути" at bounding box center [814, 76] width 1138 height 33
click at [917, 75] on h2 "Квитанції Відображено з 1 по 25 з 209 записів. Скинути" at bounding box center [814, 76] width 1138 height 33
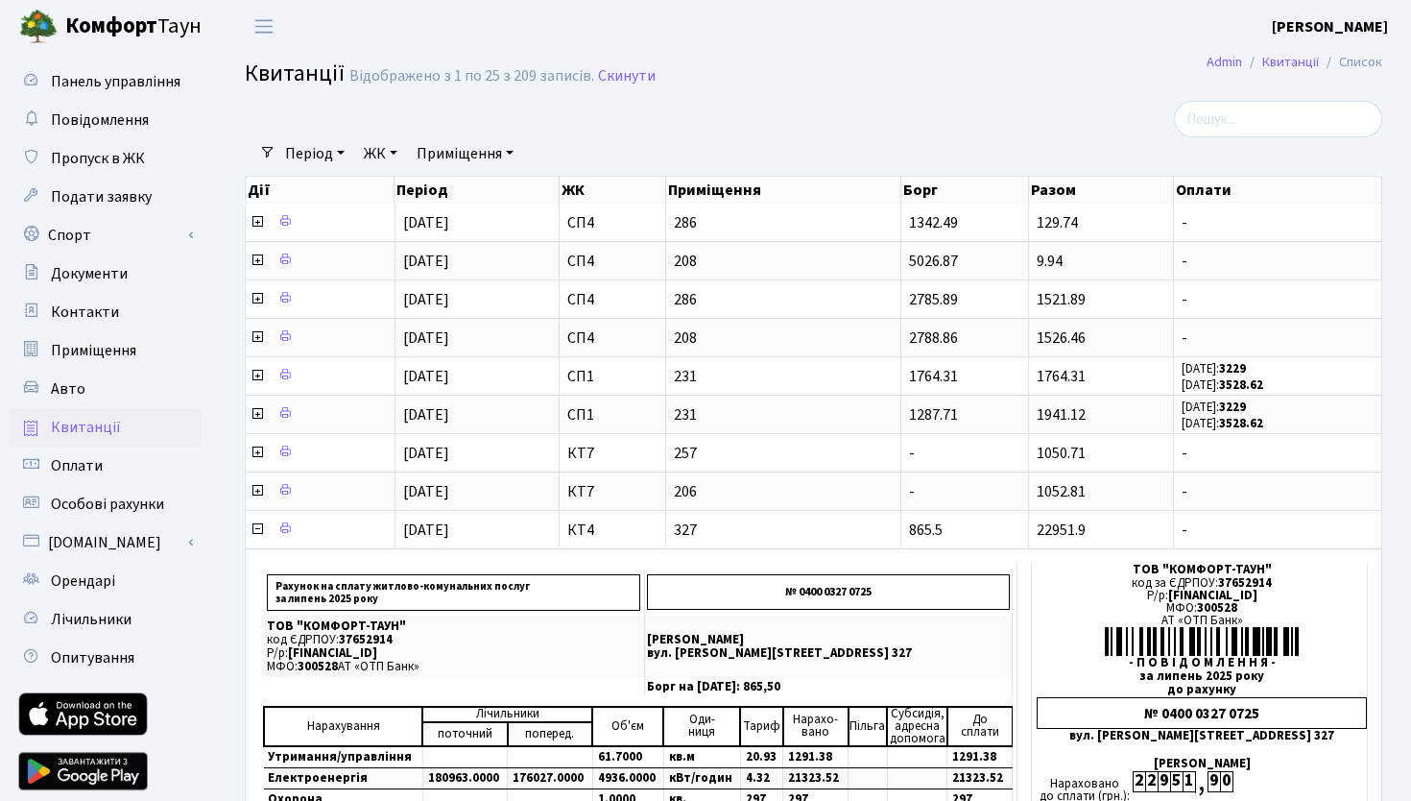
click at [768, 74] on h2 "Квитанції Відображено з 1 по 25 з 209 записів. Скинути" at bounding box center [814, 76] width 1138 height 33
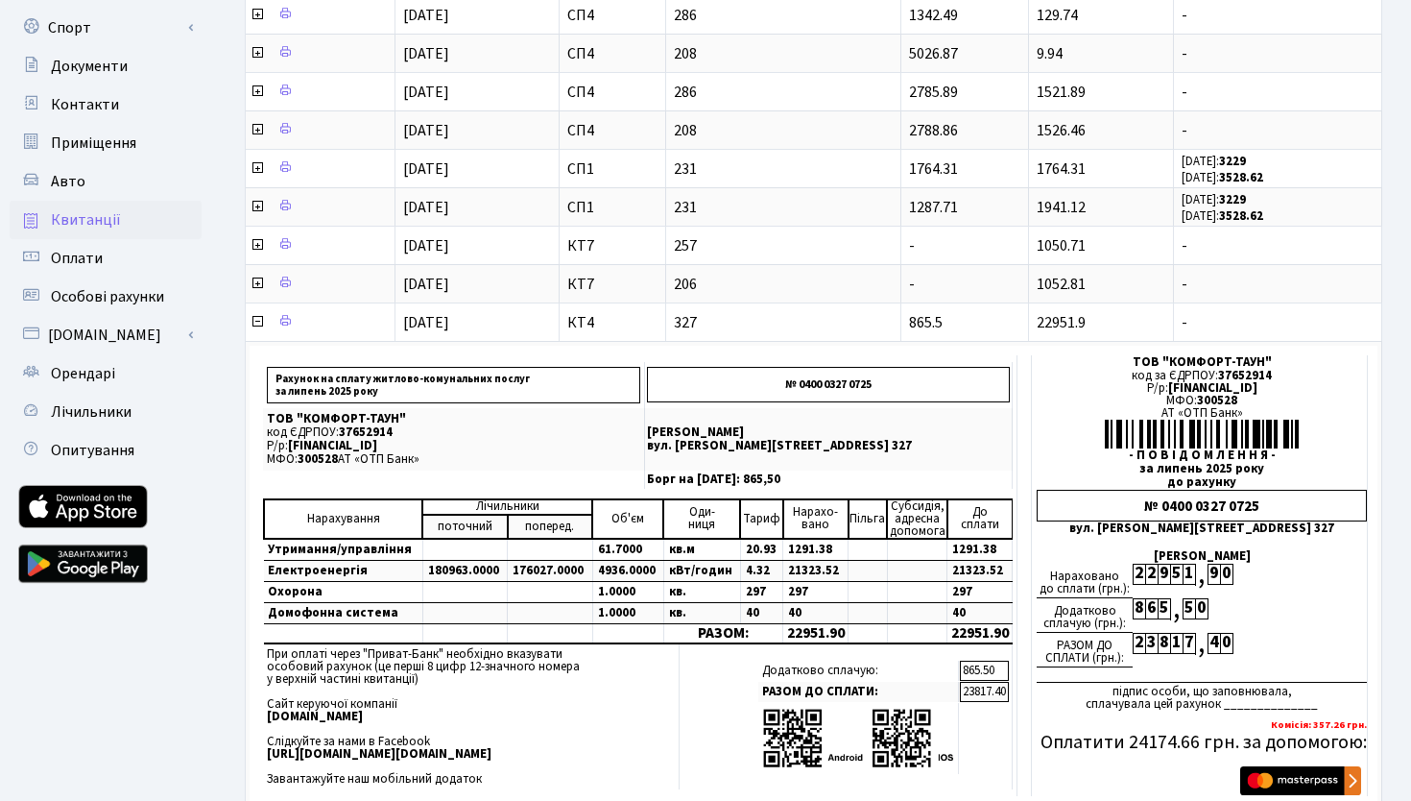
scroll to position [208, 0]
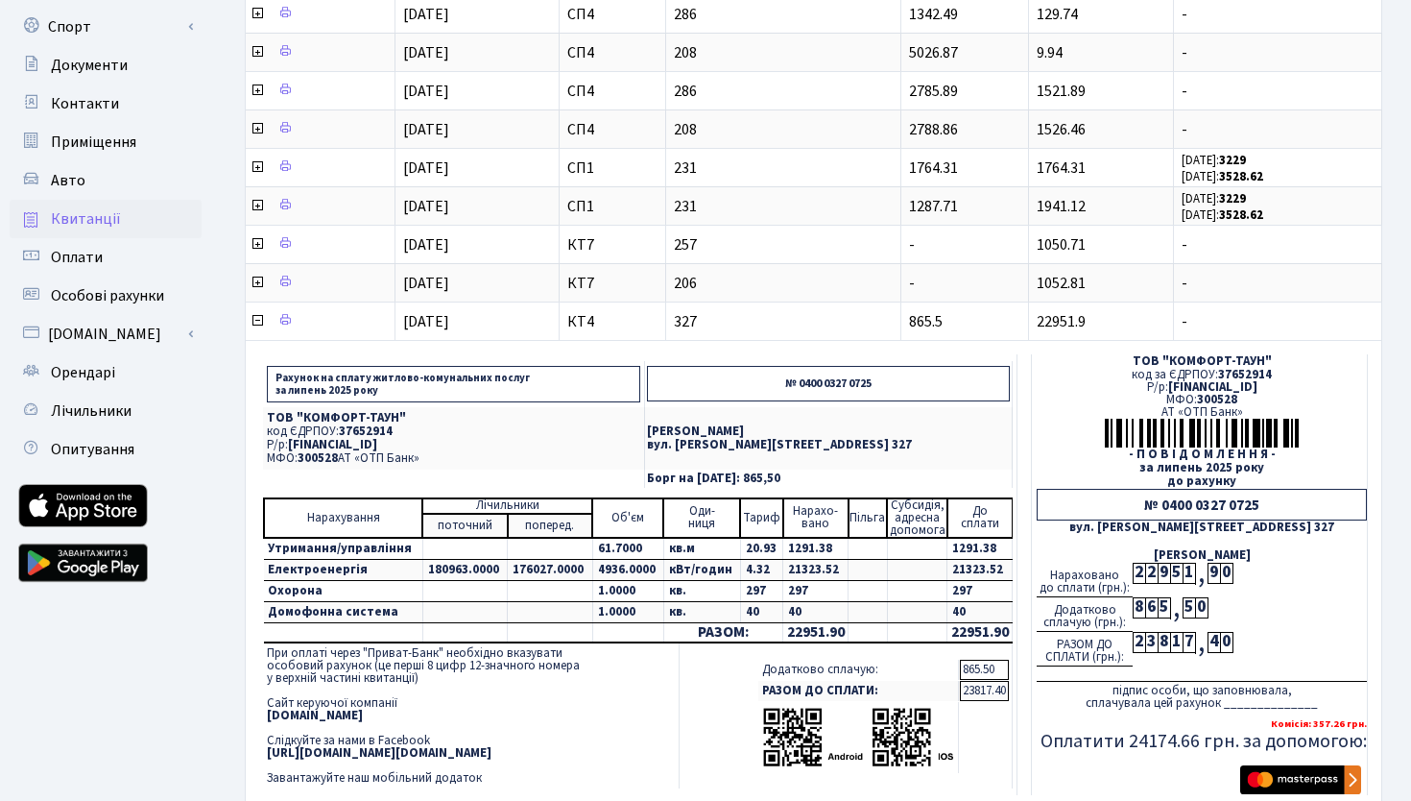
drag, startPoint x: 1074, startPoint y: 548, endPoint x: 1320, endPoint y: 561, distance: 246.1
click at [1320, 561] on td "ТОВ "КОМФОРТ-ТАУН" код за ЄДРПОУ: 37652914 Р/р: [FINANCIAL_ID] МФО: 300528 АТ «…" at bounding box center [1200, 574] width 336 height 441
drag, startPoint x: 1283, startPoint y: 647, endPoint x: 1262, endPoint y: 640, distance: 22.2
click at [1262, 640] on div "РАЗОМ ДО СПЛАТИ (грн.): 2 3 8 1 7 , 4 0" at bounding box center [1202, 649] width 330 height 35
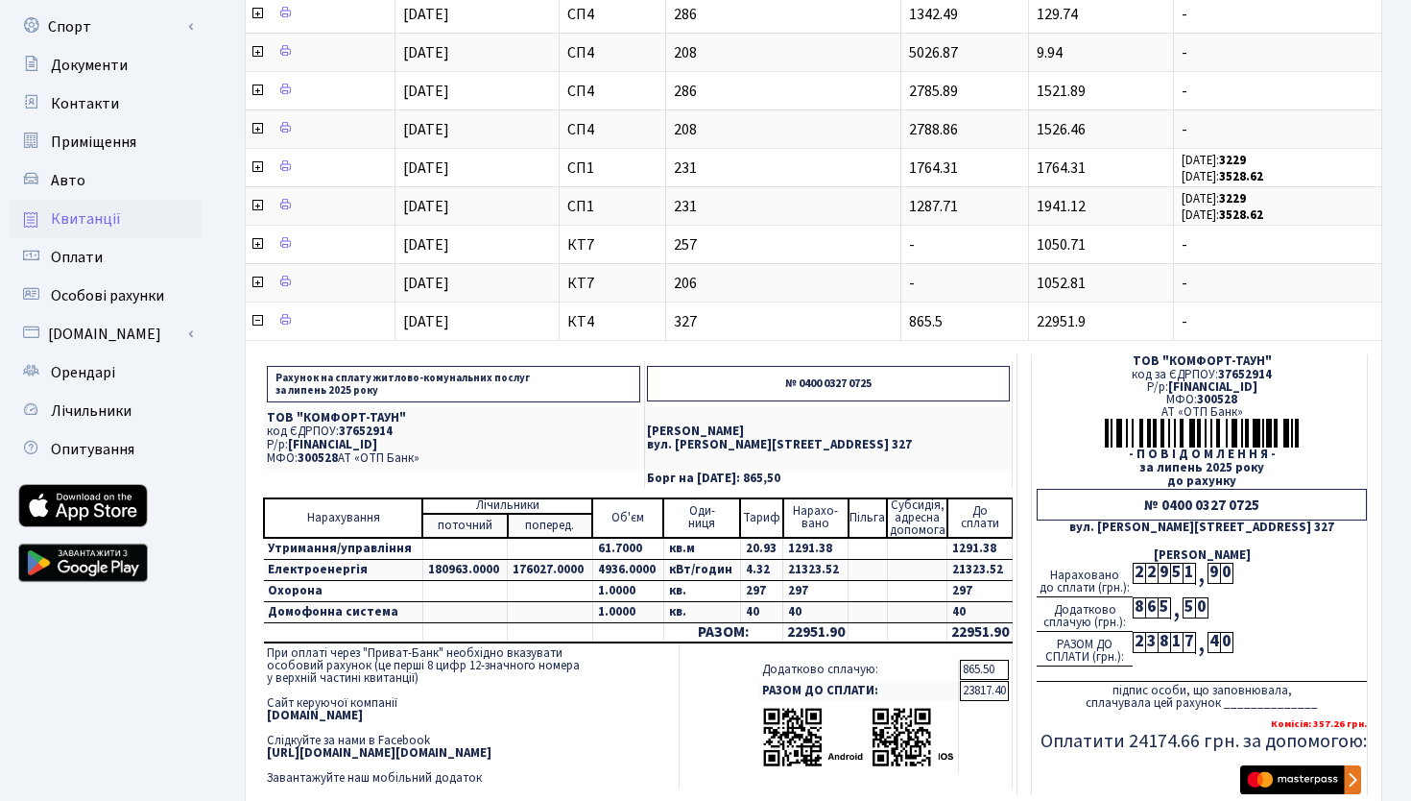
click at [1285, 620] on div "Додатково сплачую (грн.): 8 6 5 , 5 0" at bounding box center [1202, 614] width 330 height 35
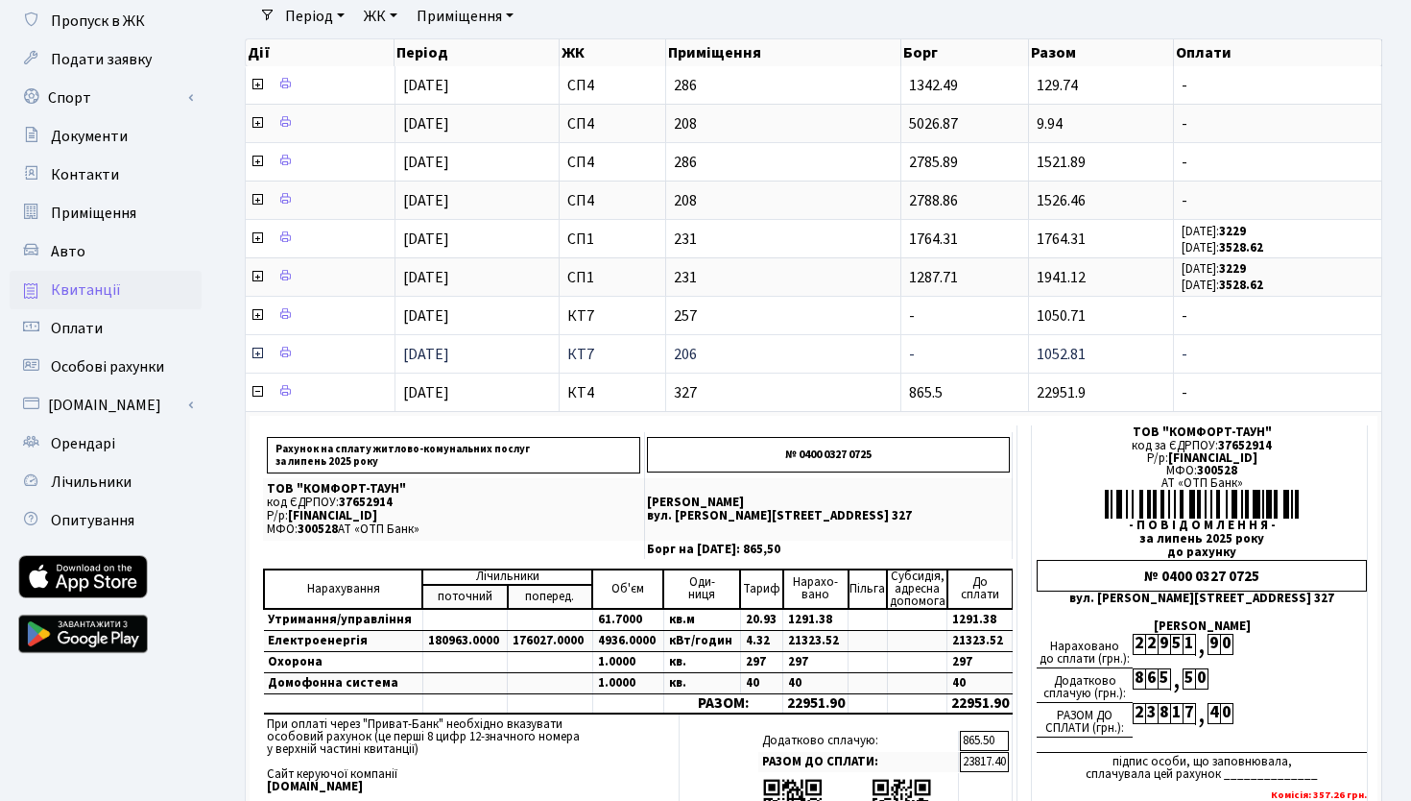
scroll to position [136, 0]
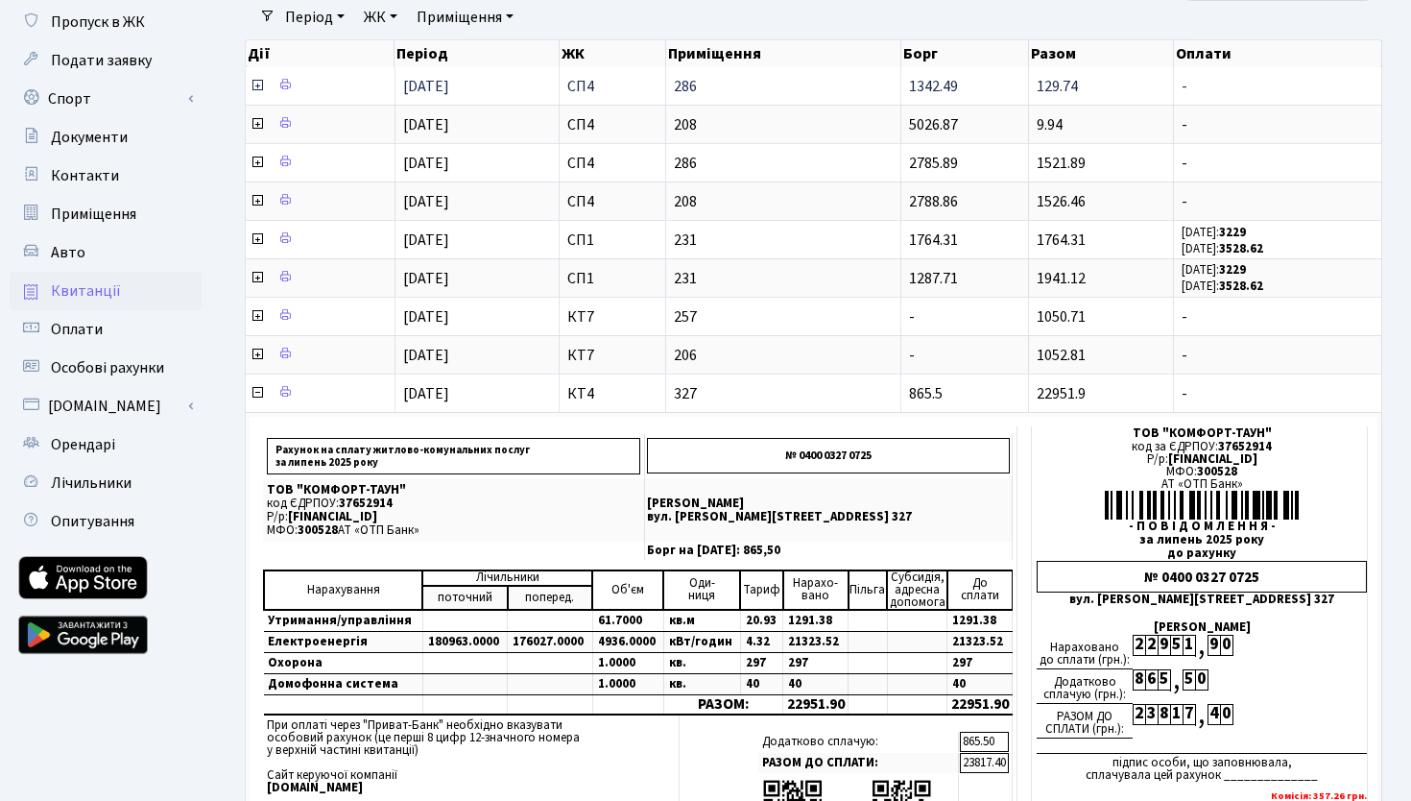
click at [256, 83] on icon at bounding box center [257, 85] width 15 height 15
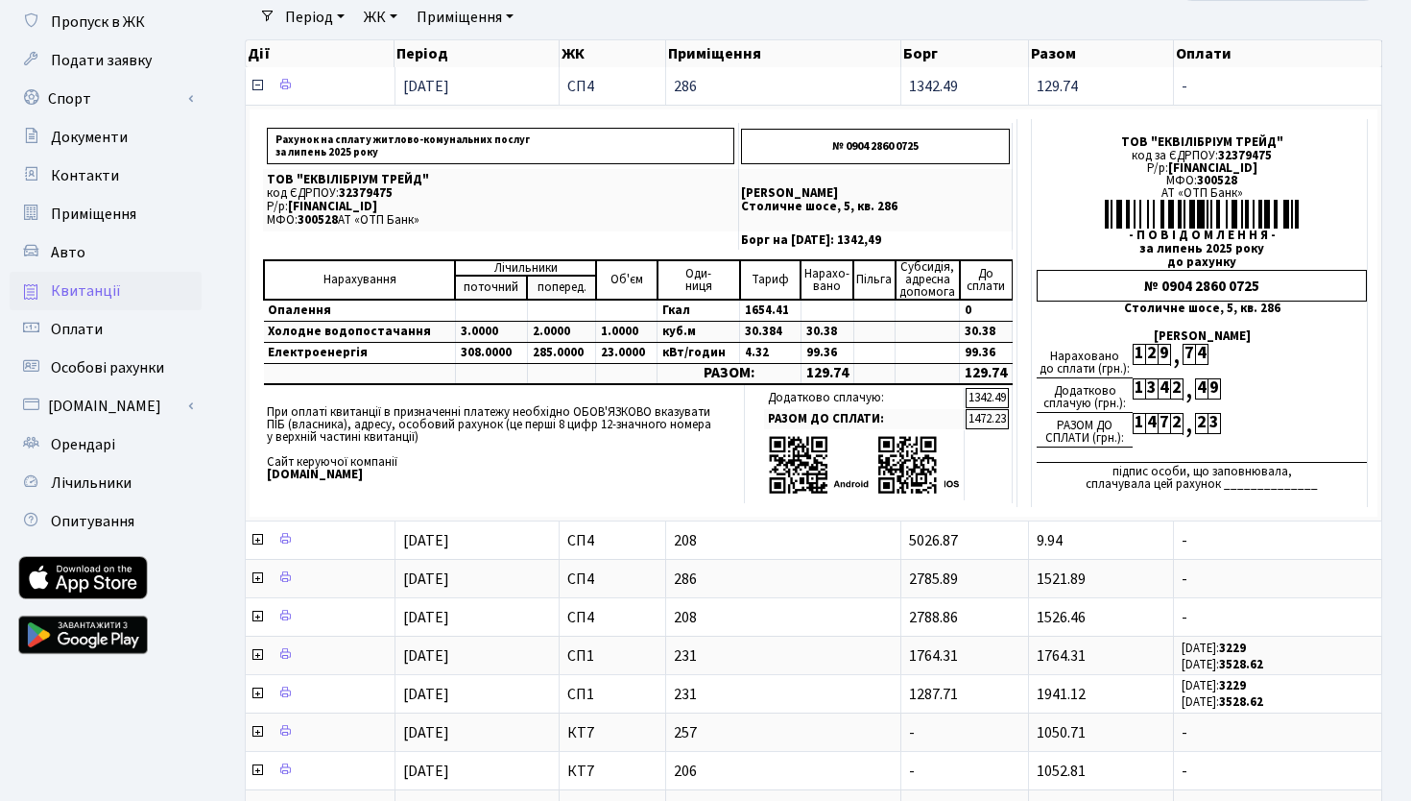
click at [256, 83] on icon at bounding box center [257, 85] width 15 height 15
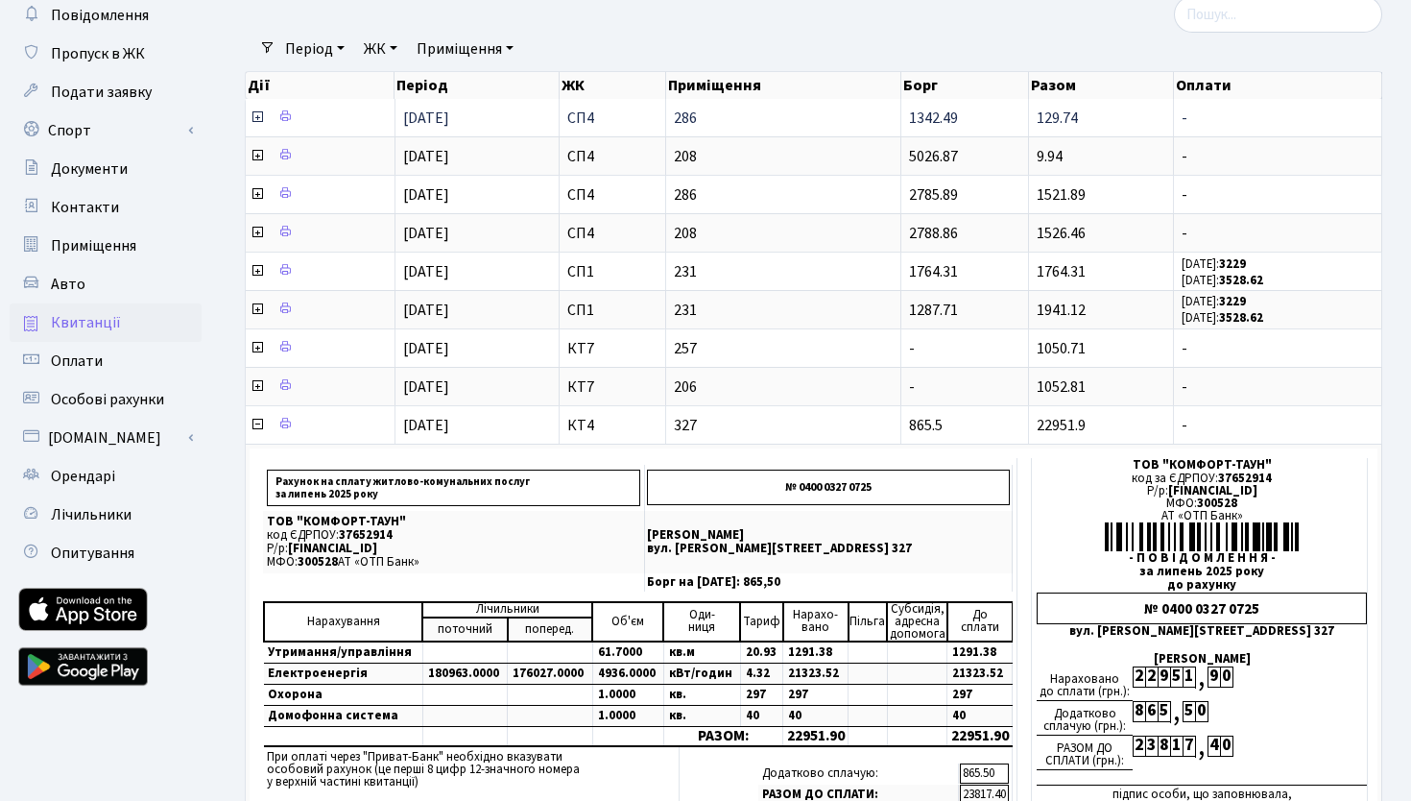
scroll to position [96, 0]
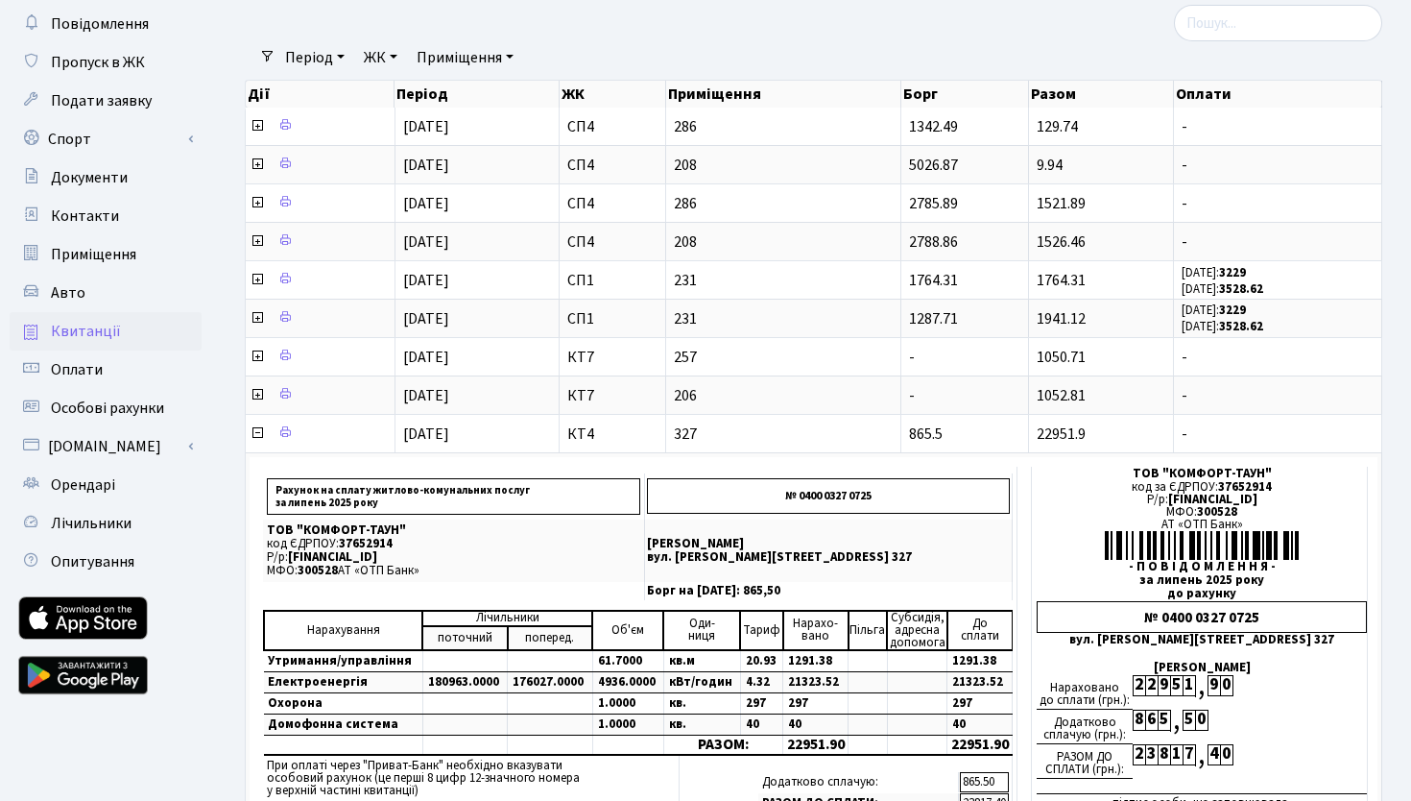
click at [1025, 57] on div "Період [DATE] - [DATE] ЖК - СП1 СП4 КТ7 КТ4 Приміщення - СП1 231 СП4 208 СП4 28…" at bounding box center [822, 57] width 1092 height 33
drag, startPoint x: 620, startPoint y: 65, endPoint x: 781, endPoint y: 27, distance: 164.9
click at [781, 27] on div "Фільтри Період [DATE] - [DATE] ЖК - СП1 СП4 КТ7 КТ4 Приміщення - СП1 231 СП4 20…" at bounding box center [813, 811] width 1167 height 1613
click at [870, 46] on div "Період [DATE] - [DATE] ЖК - СП1 СП4 КТ7 КТ4 Приміщення - СП1 231 СП4 208 СП4 28…" at bounding box center [822, 57] width 1092 height 33
click at [975, 45] on div "Період [DATE] - [DATE] ЖК - СП1 СП4 КТ7 КТ4 Приміщення - СП1 231 СП4 208 СП4 28…" at bounding box center [822, 57] width 1092 height 33
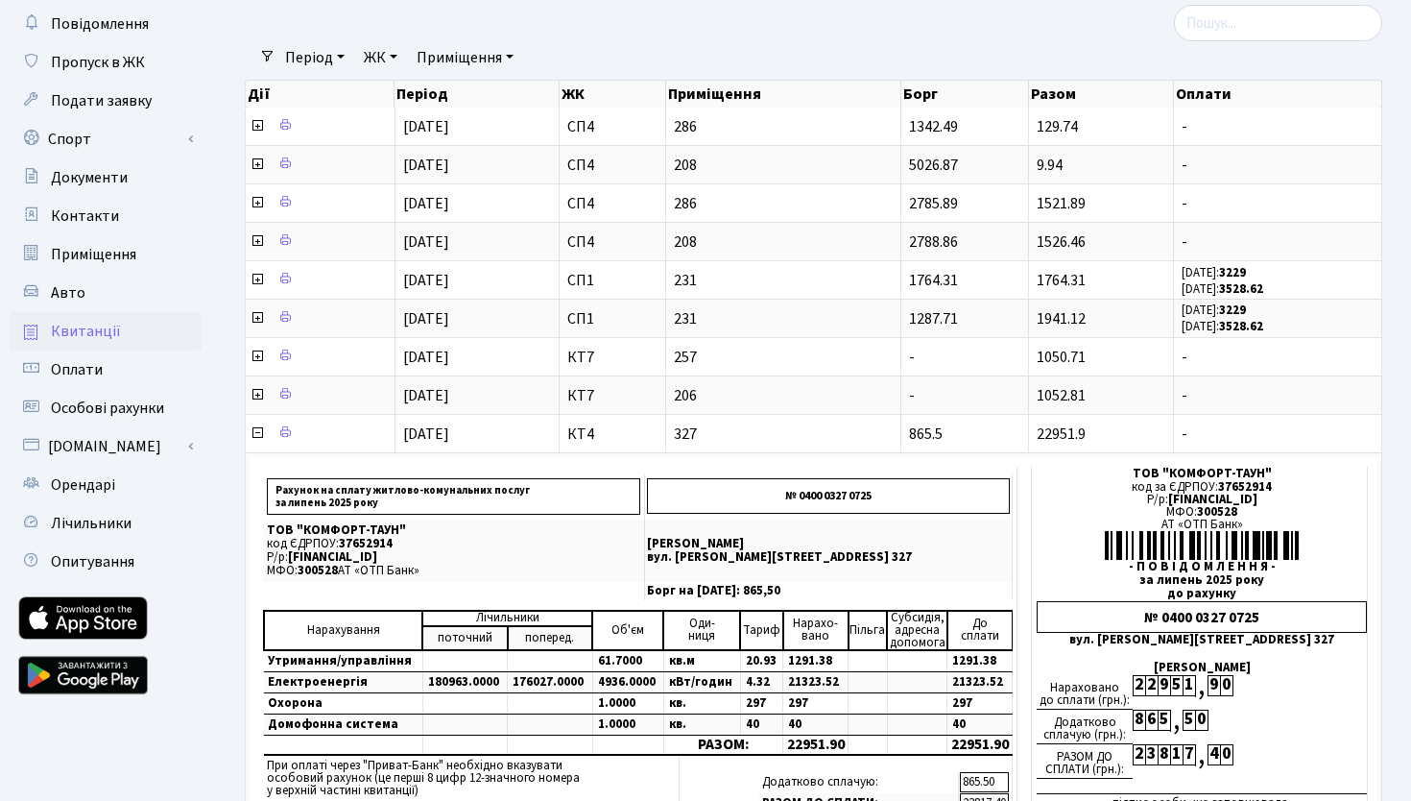
click at [1022, 38] on div at bounding box center [1202, 23] width 389 height 36
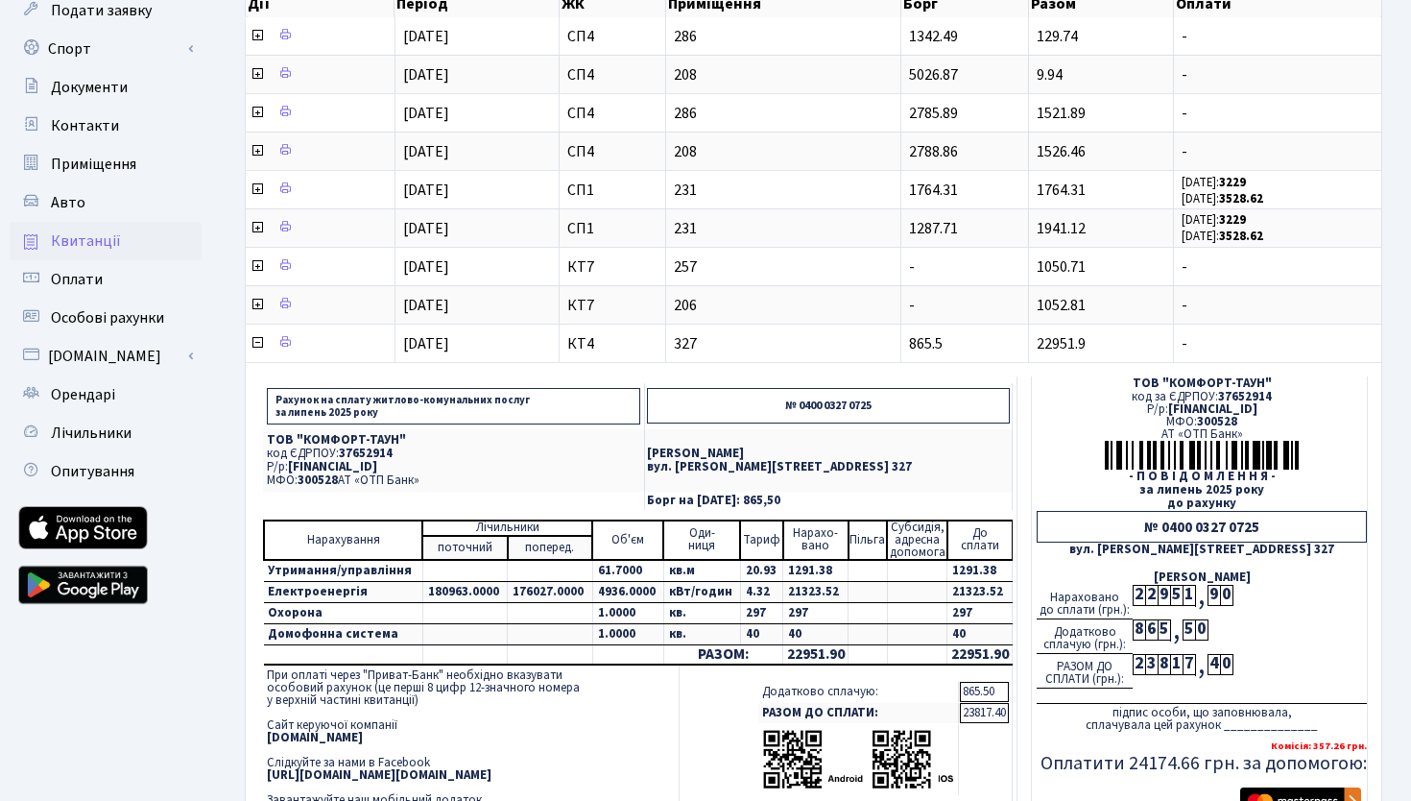
scroll to position [185, 0]
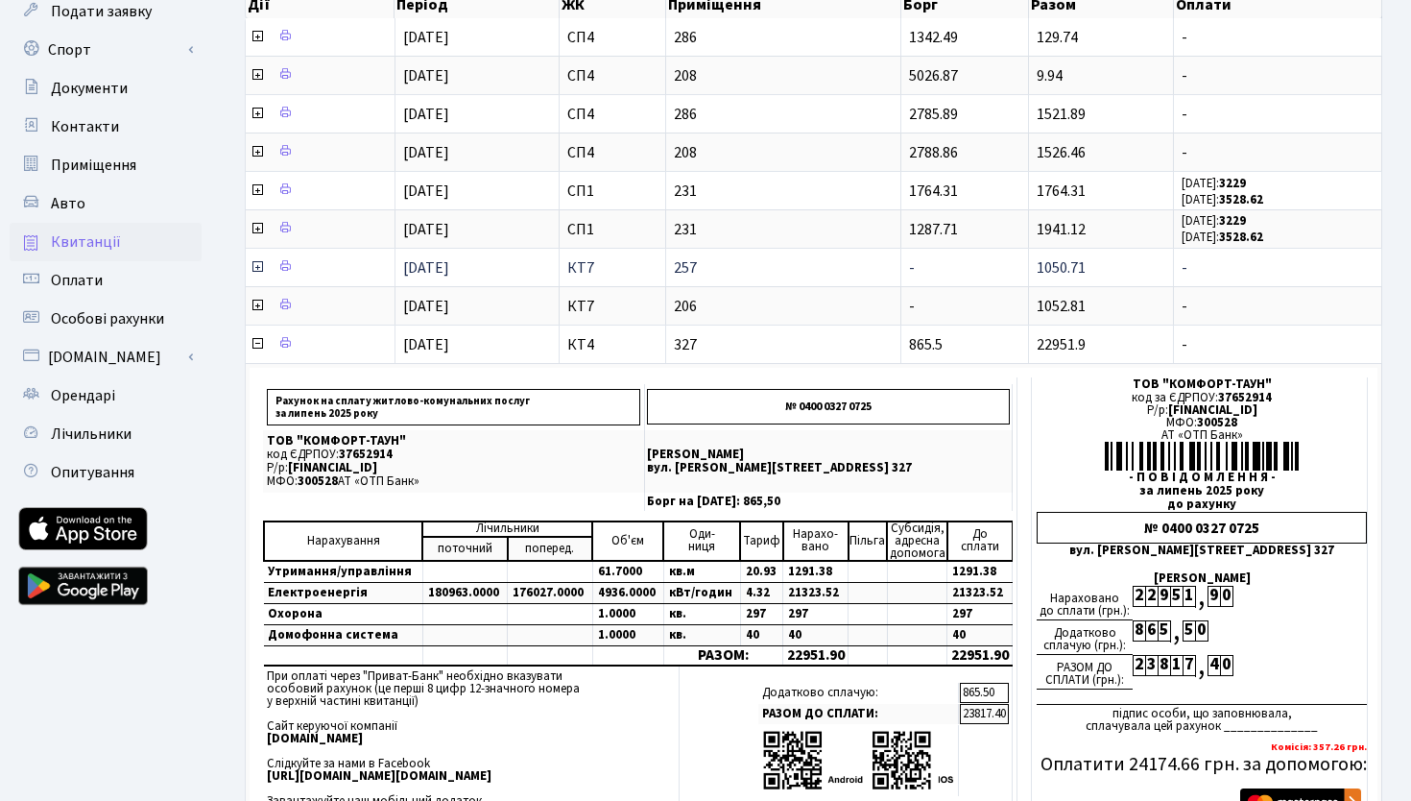
click at [261, 267] on icon at bounding box center [257, 266] width 15 height 15
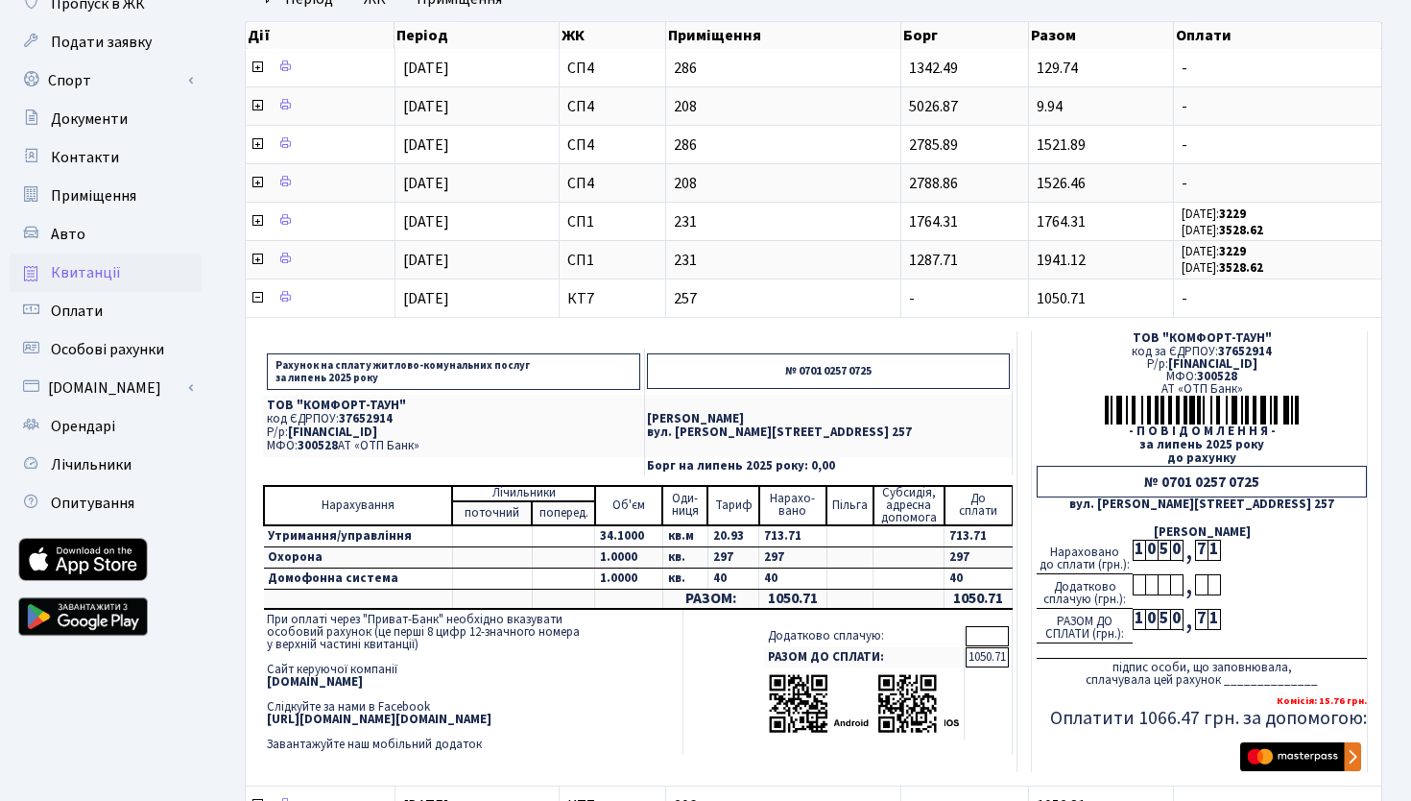
scroll to position [154, 0]
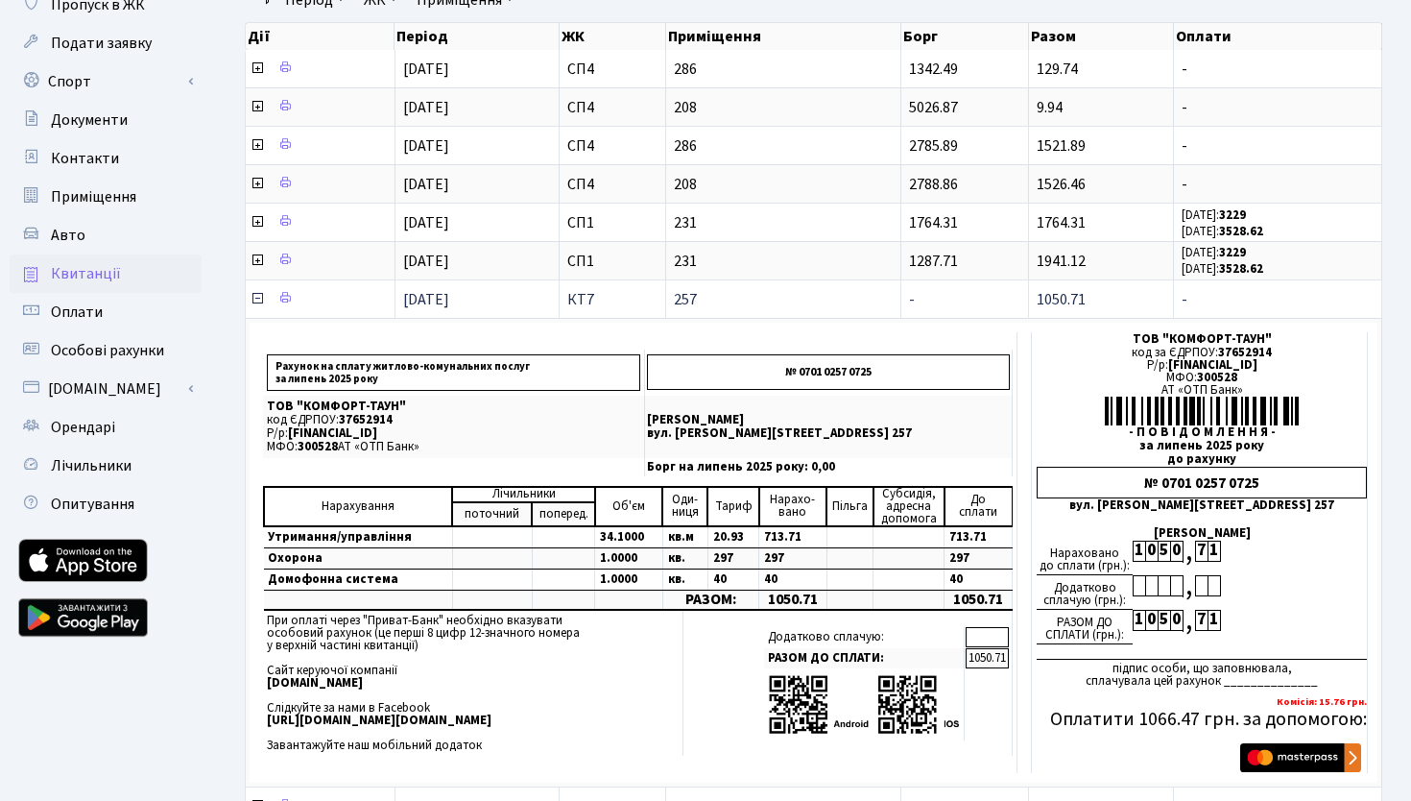
click at [253, 301] on icon at bounding box center [257, 298] width 15 height 15
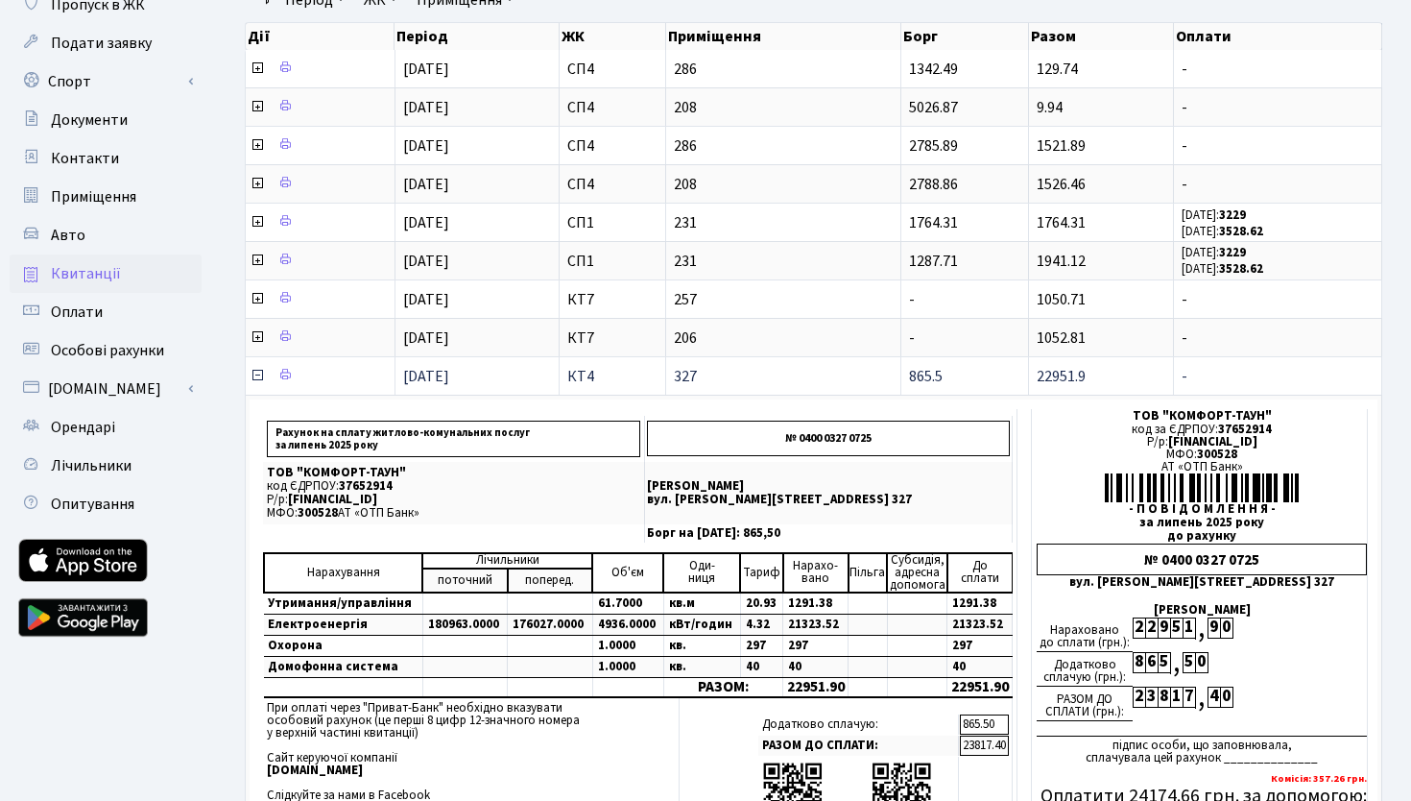
click at [257, 379] on icon at bounding box center [257, 375] width 15 height 15
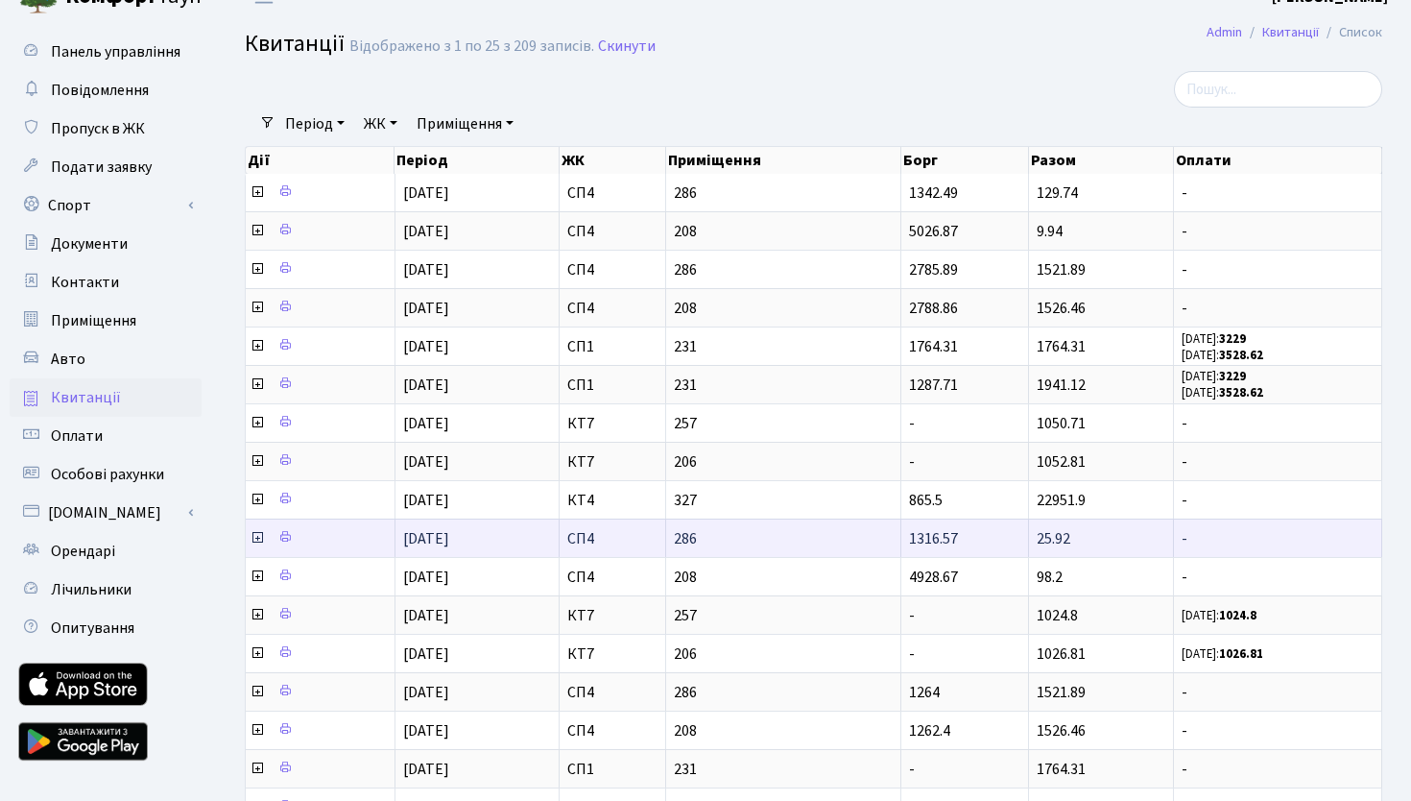
scroll to position [28, 0]
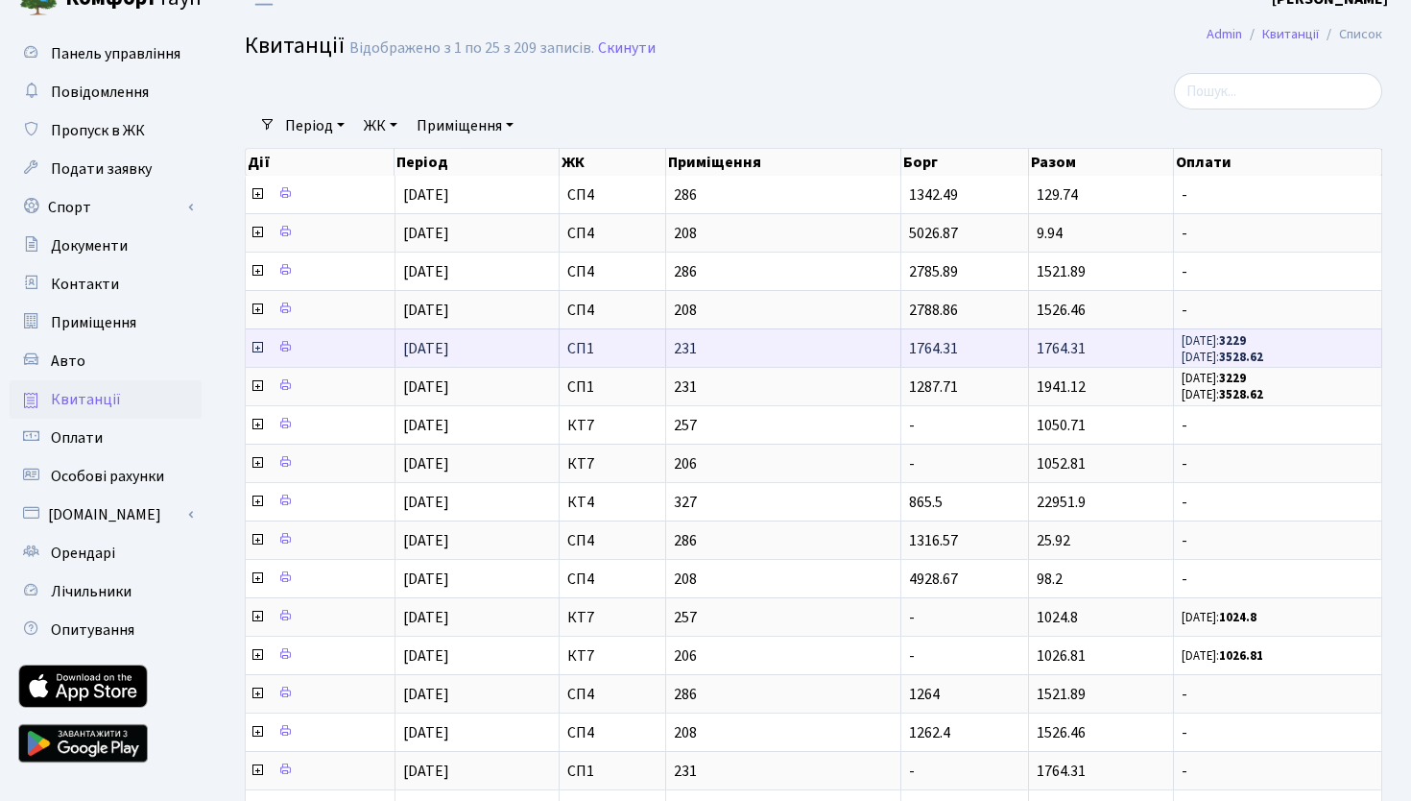
click at [254, 349] on icon at bounding box center [257, 347] width 15 height 15
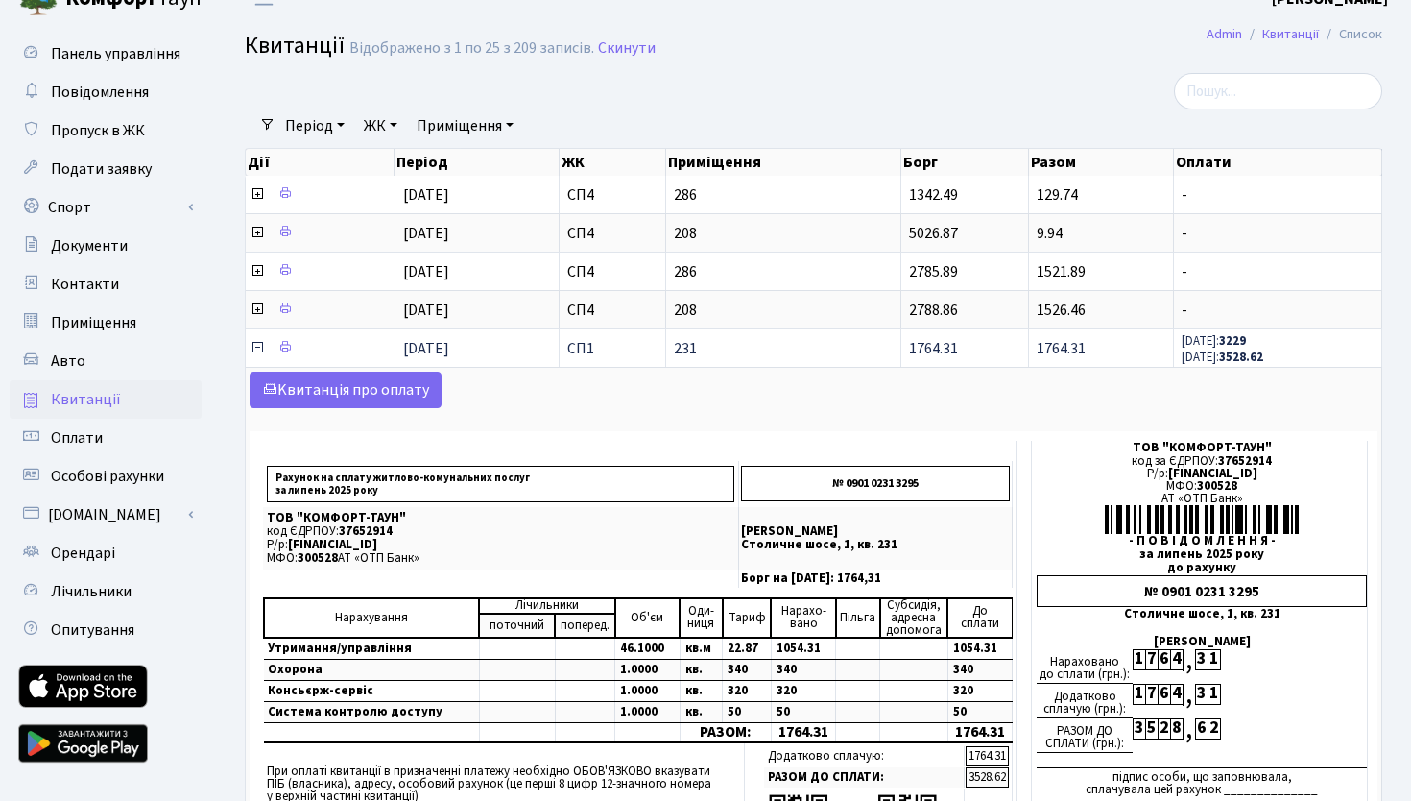
click at [254, 349] on icon at bounding box center [257, 347] width 15 height 15
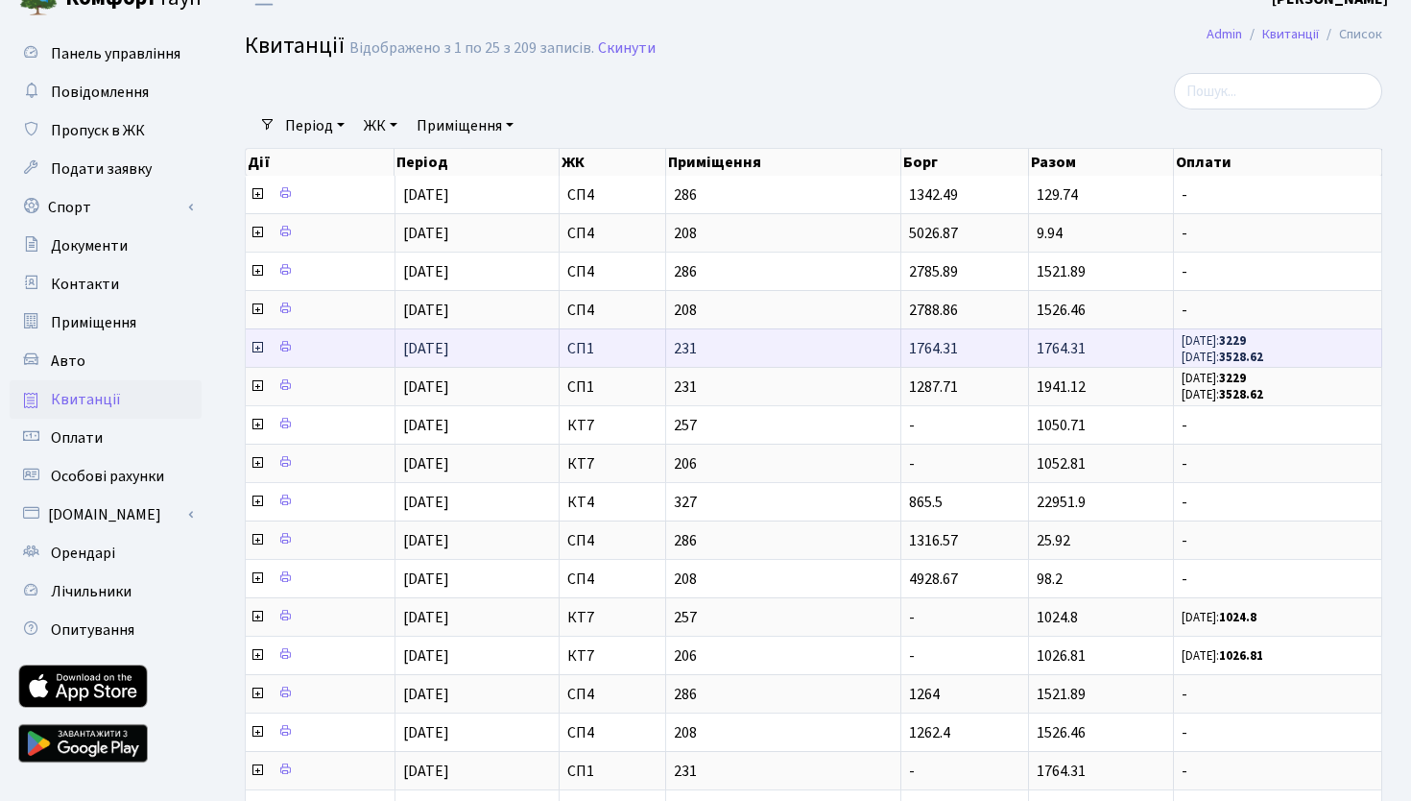
click at [254, 349] on icon at bounding box center [257, 347] width 15 height 15
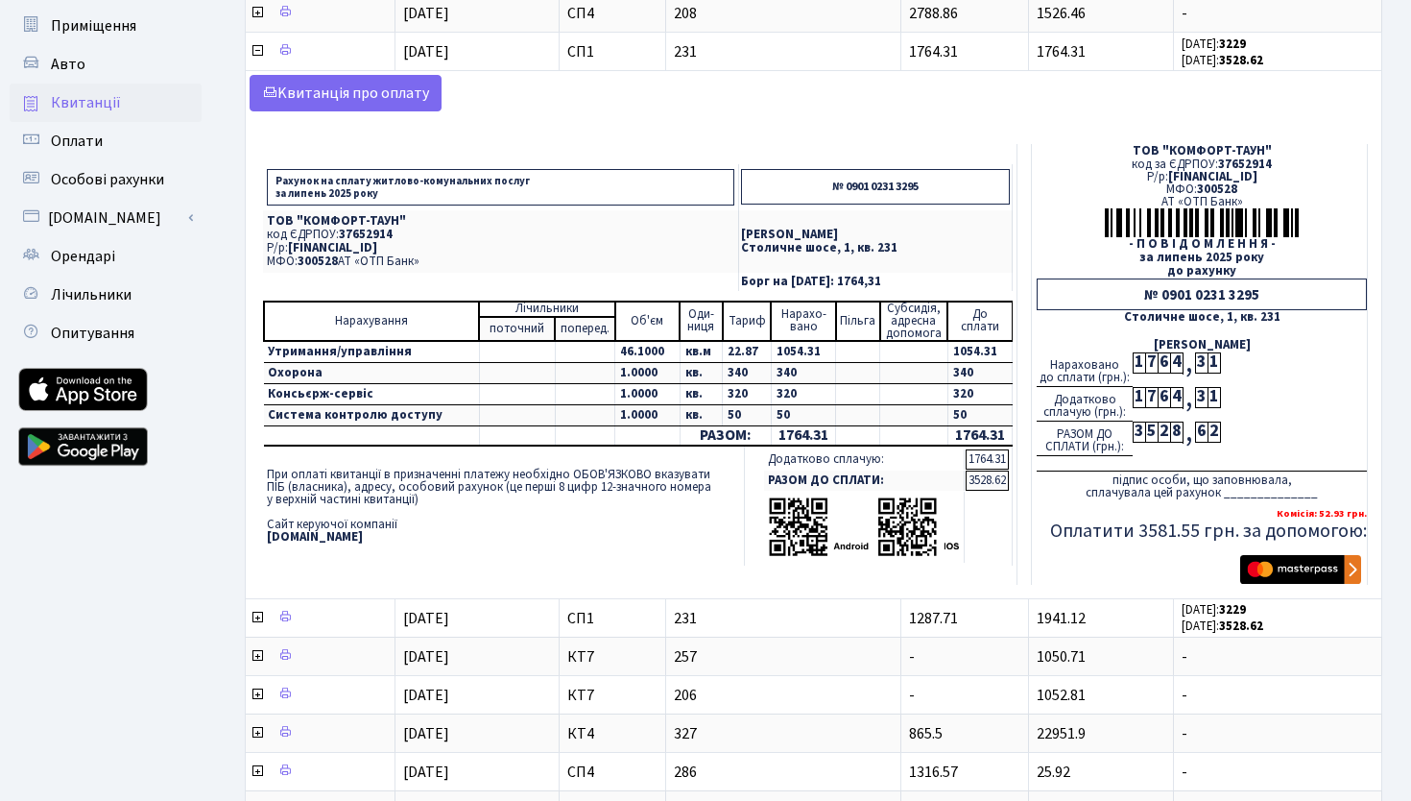
scroll to position [374, 0]
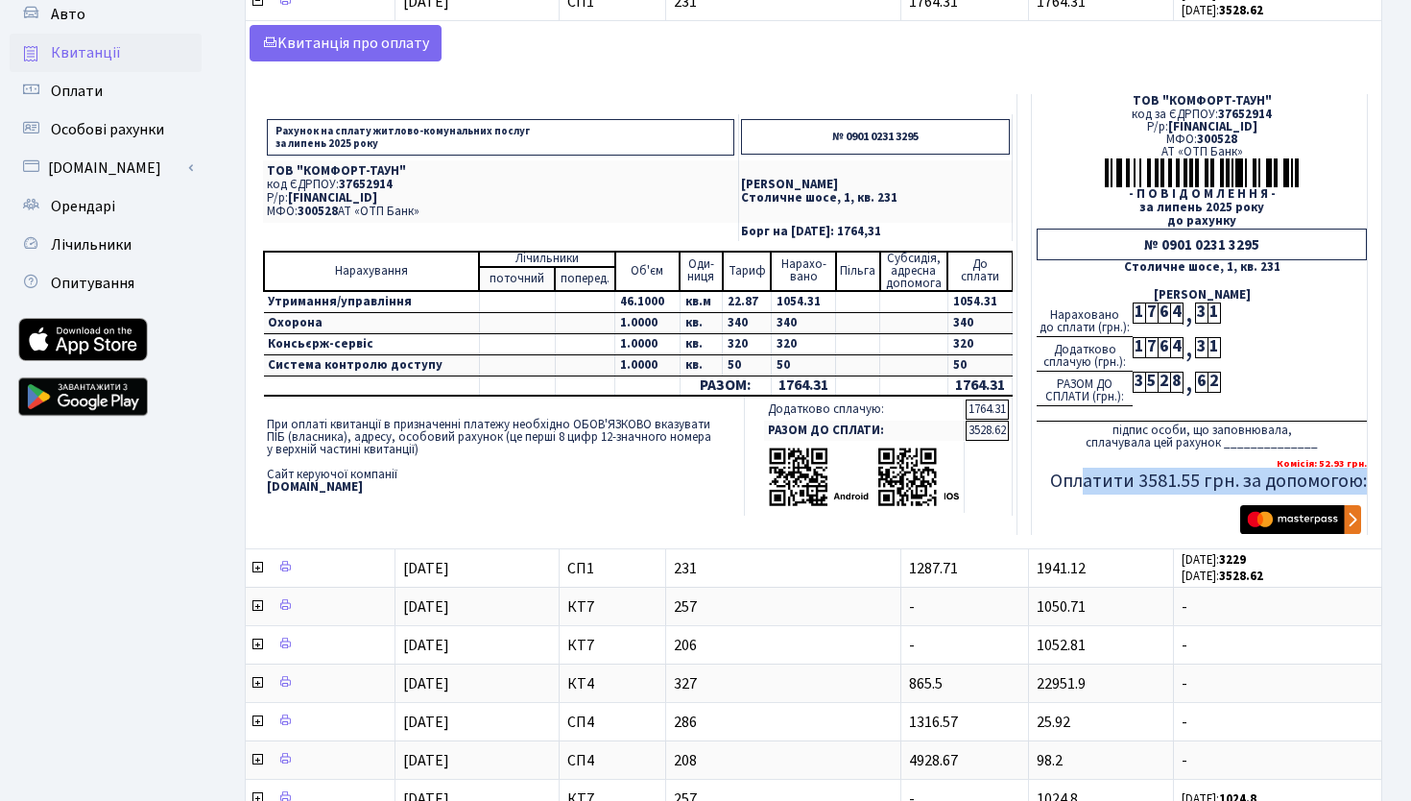
drag, startPoint x: 1092, startPoint y: 485, endPoint x: 1374, endPoint y: 500, distance: 282.7
click at [1374, 500] on div "Рахунок на сплату житлово-комунальних послуг за [DATE] № 0901 0231 3295 ТОВ "КО…" at bounding box center [814, 314] width 1128 height 460
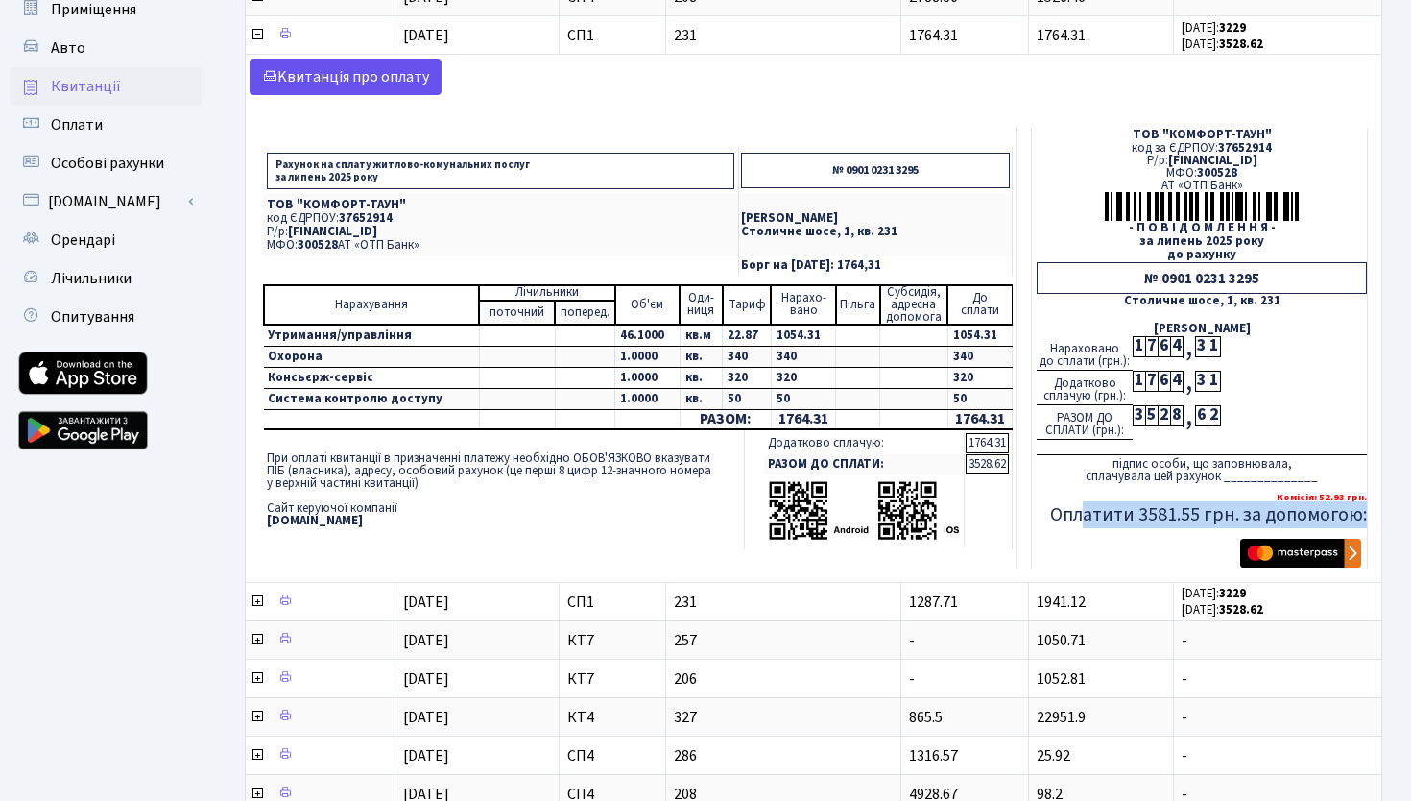
scroll to position [335, 0]
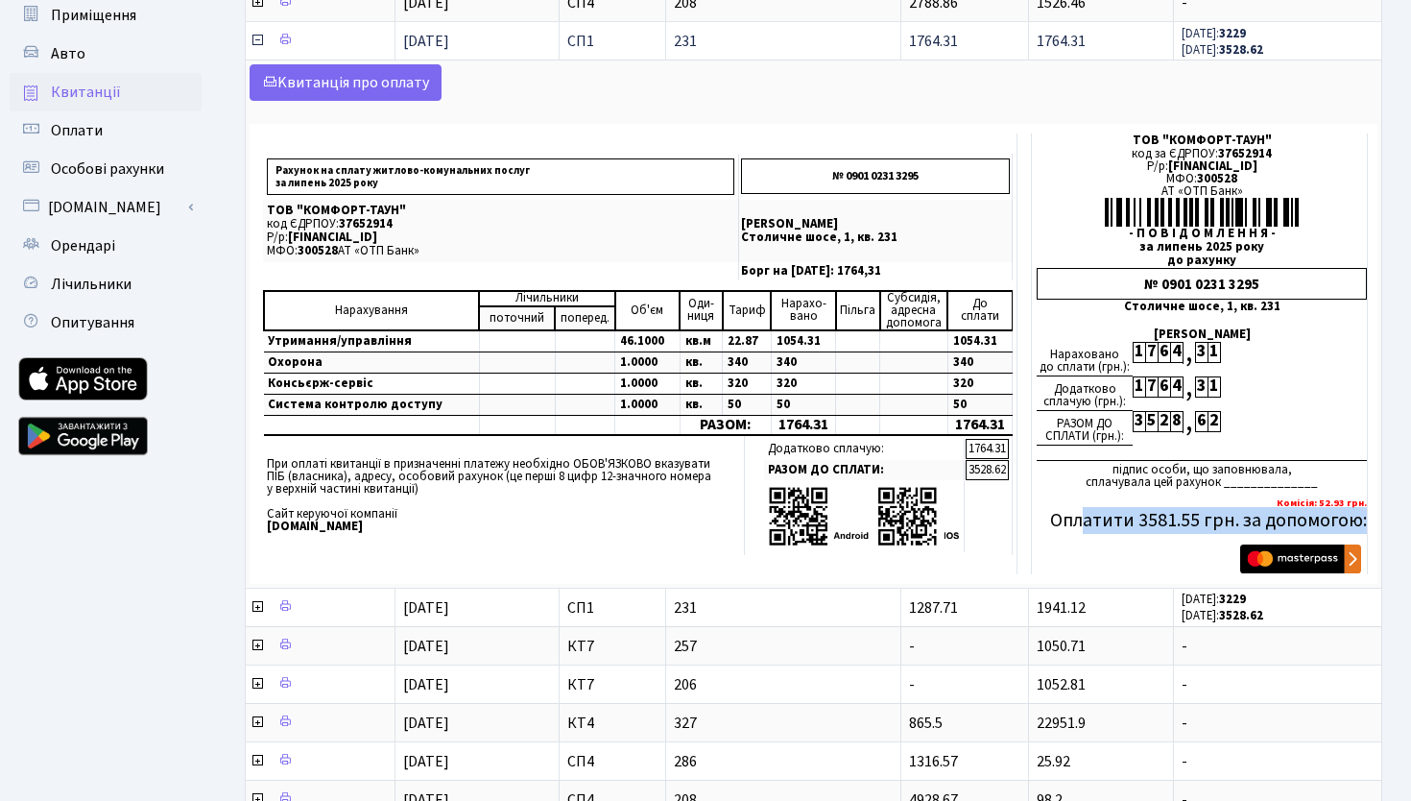
click at [259, 40] on icon at bounding box center [257, 40] width 15 height 15
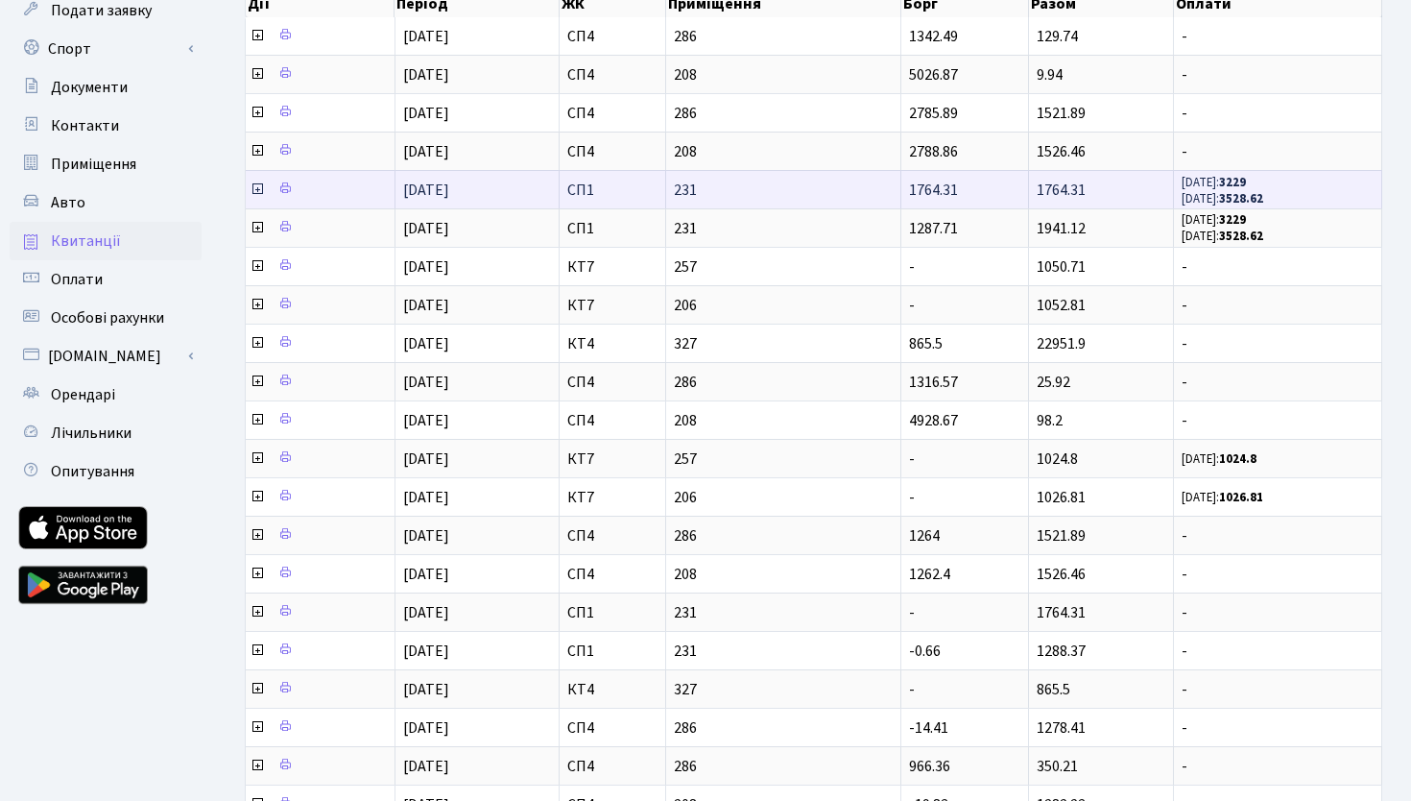
scroll to position [175, 0]
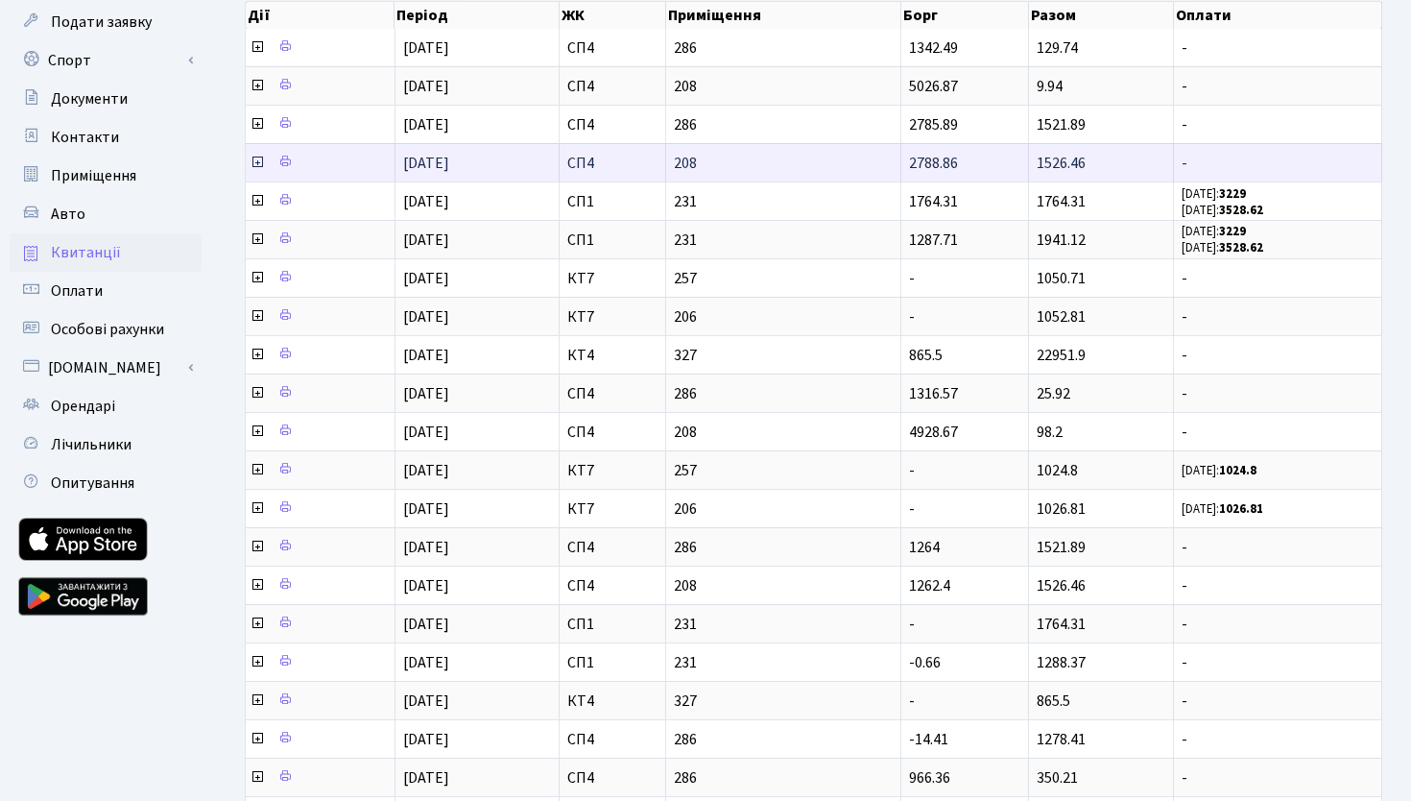
click at [255, 161] on icon at bounding box center [257, 162] width 15 height 15
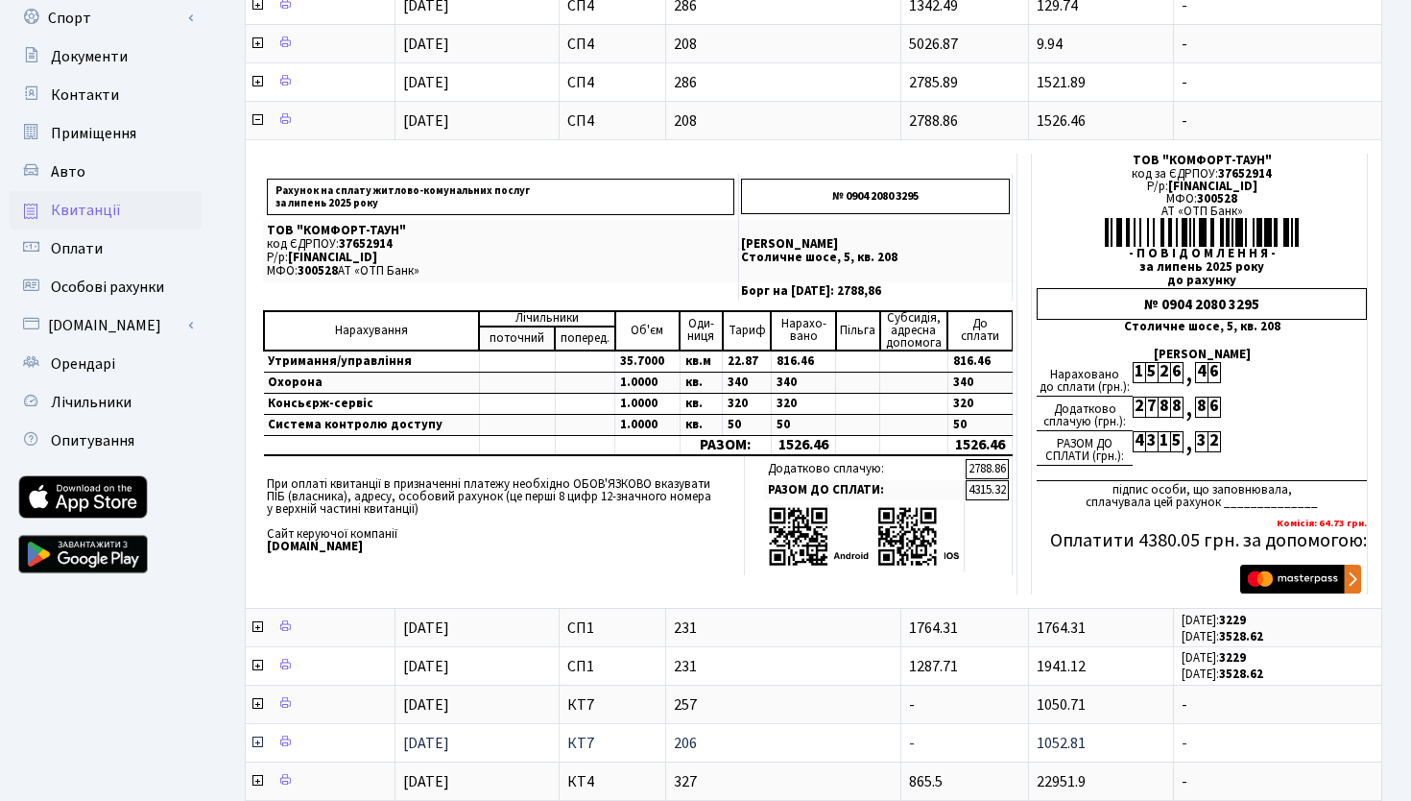
scroll to position [219, 0]
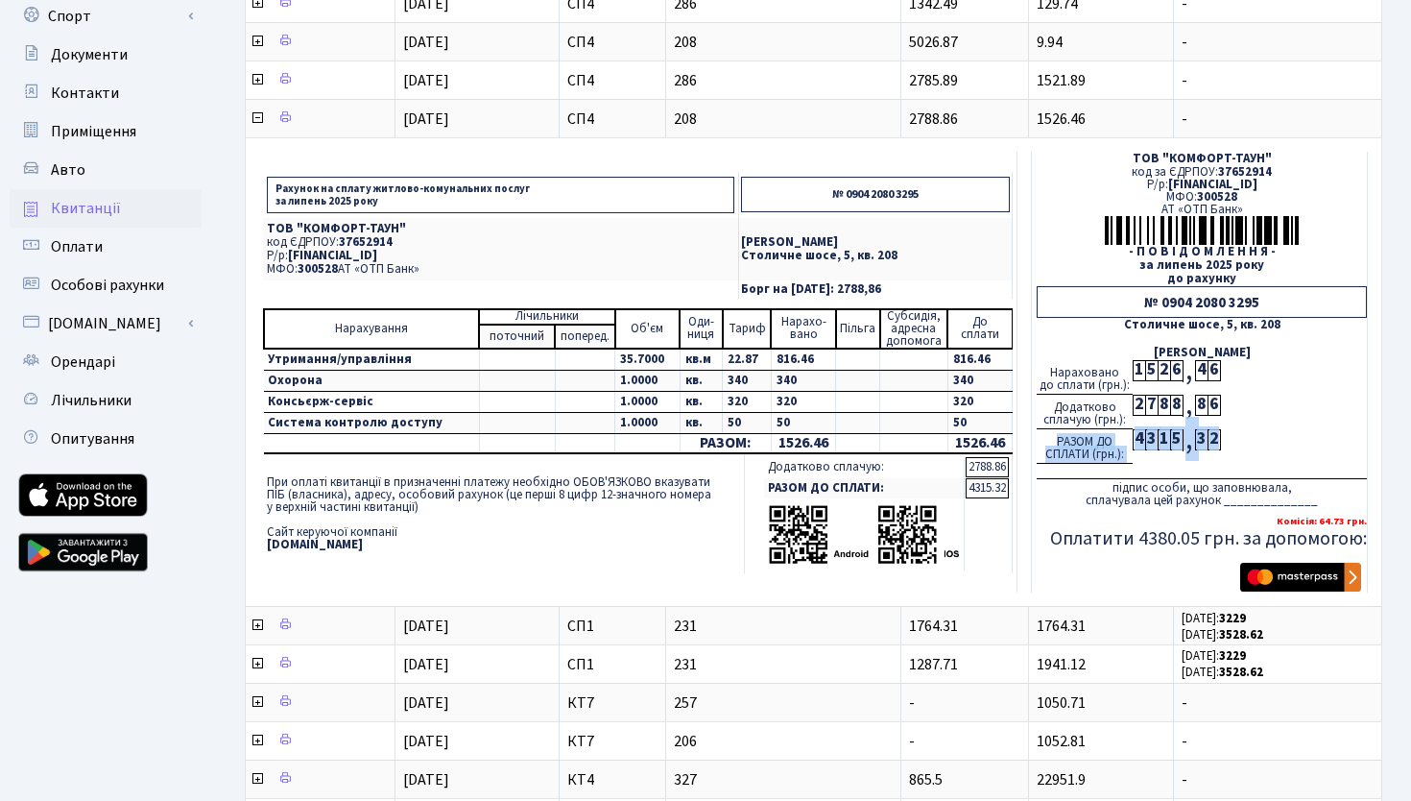
drag, startPoint x: 1282, startPoint y: 442, endPoint x: 1216, endPoint y: 441, distance: 66.3
click at [1216, 441] on div "РАЗОМ ДО СПЛАТИ (грн.): 4 3 1 5 , 3 2" at bounding box center [1202, 446] width 330 height 35
click at [1270, 439] on div "РАЗОМ ДО СПЛАТИ (грн.): 4 3 1 5 , 3 2" at bounding box center [1202, 446] width 330 height 35
drag, startPoint x: 1270, startPoint y: 439, endPoint x: 1218, endPoint y: 442, distance: 51.9
click at [1218, 442] on div "РАЗОМ ДО СПЛАТИ (грн.): 4 3 1 5 , 3 2" at bounding box center [1202, 446] width 330 height 35
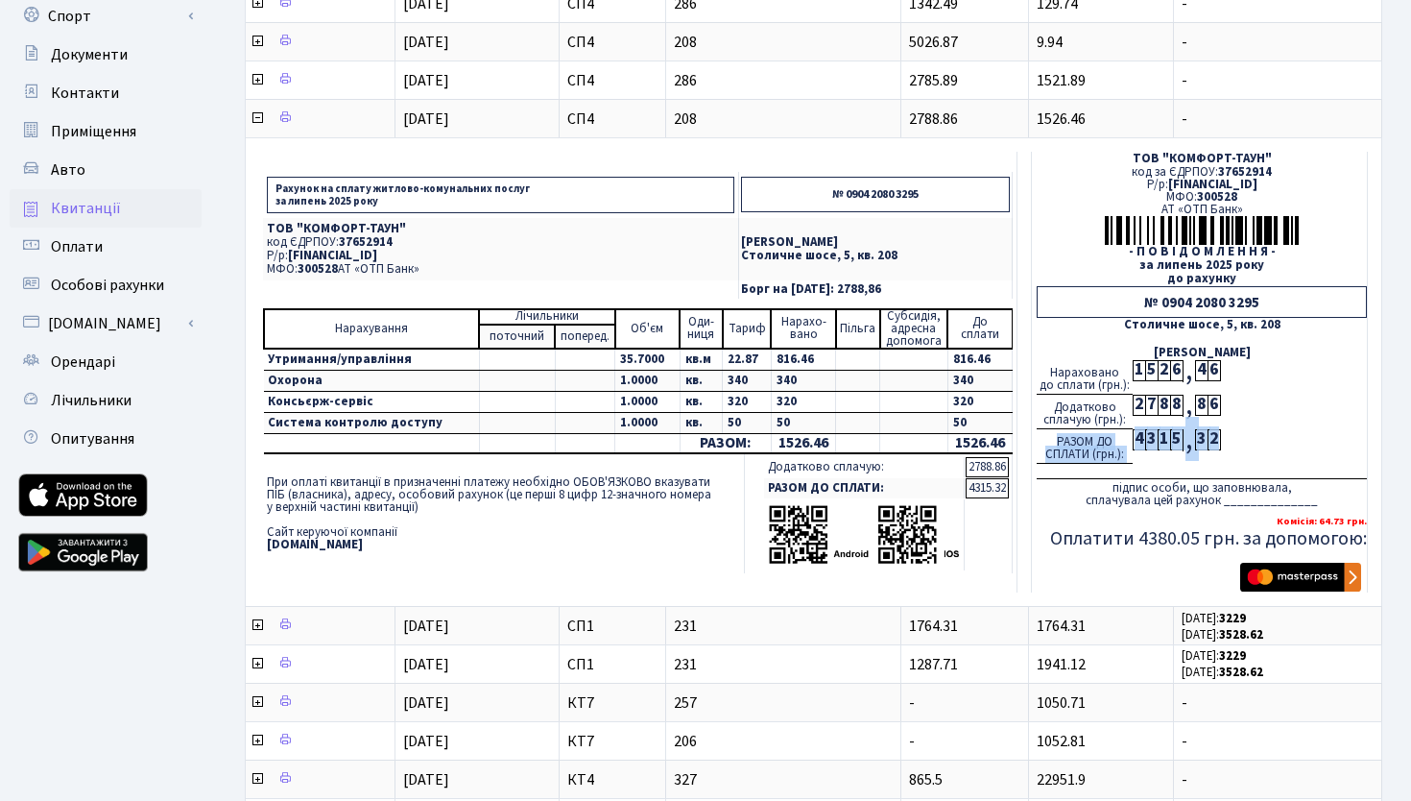
click at [1258, 442] on div "РАЗОМ ДО СПЛАТИ (грн.): 4 3 1 5 , 3 2" at bounding box center [1202, 446] width 330 height 35
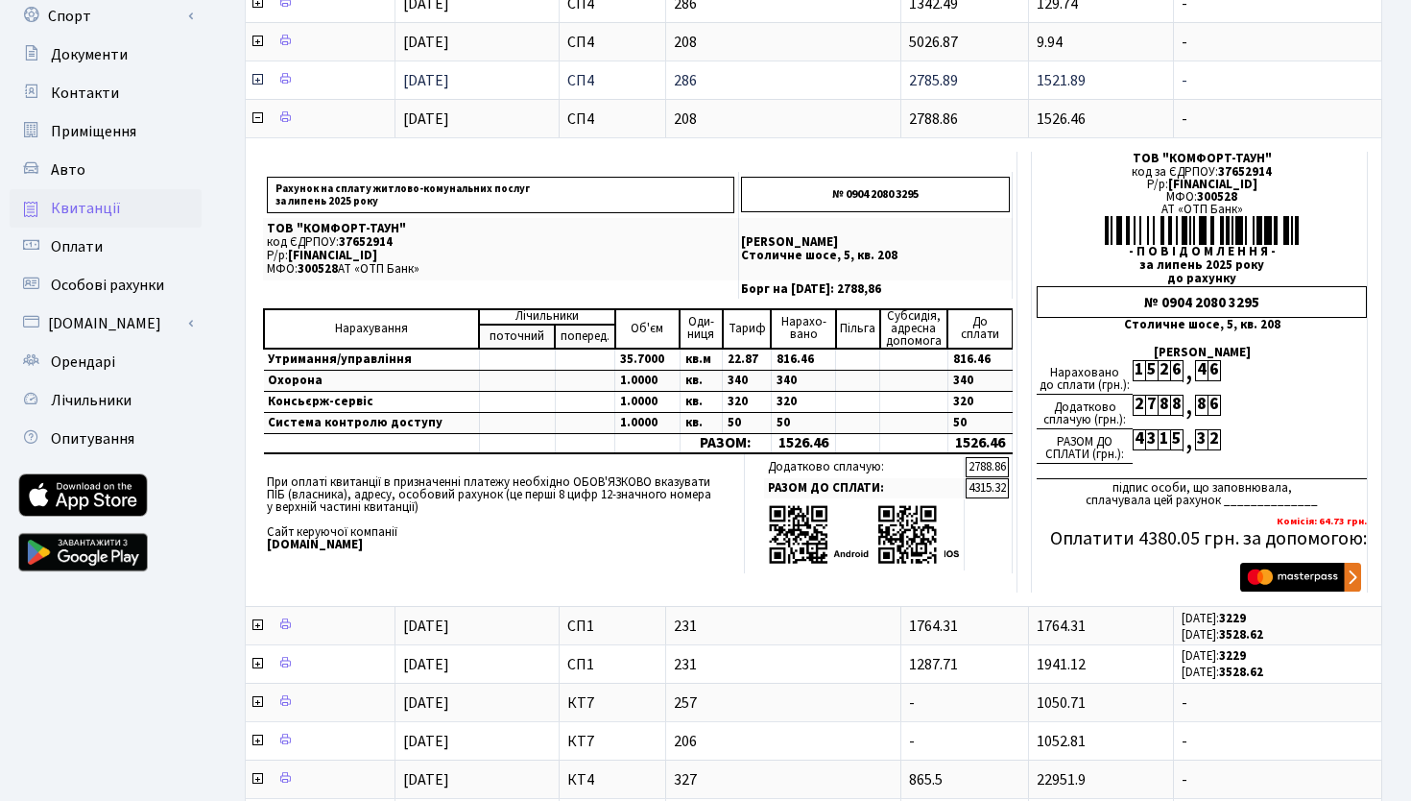
click at [255, 82] on icon at bounding box center [257, 79] width 15 height 15
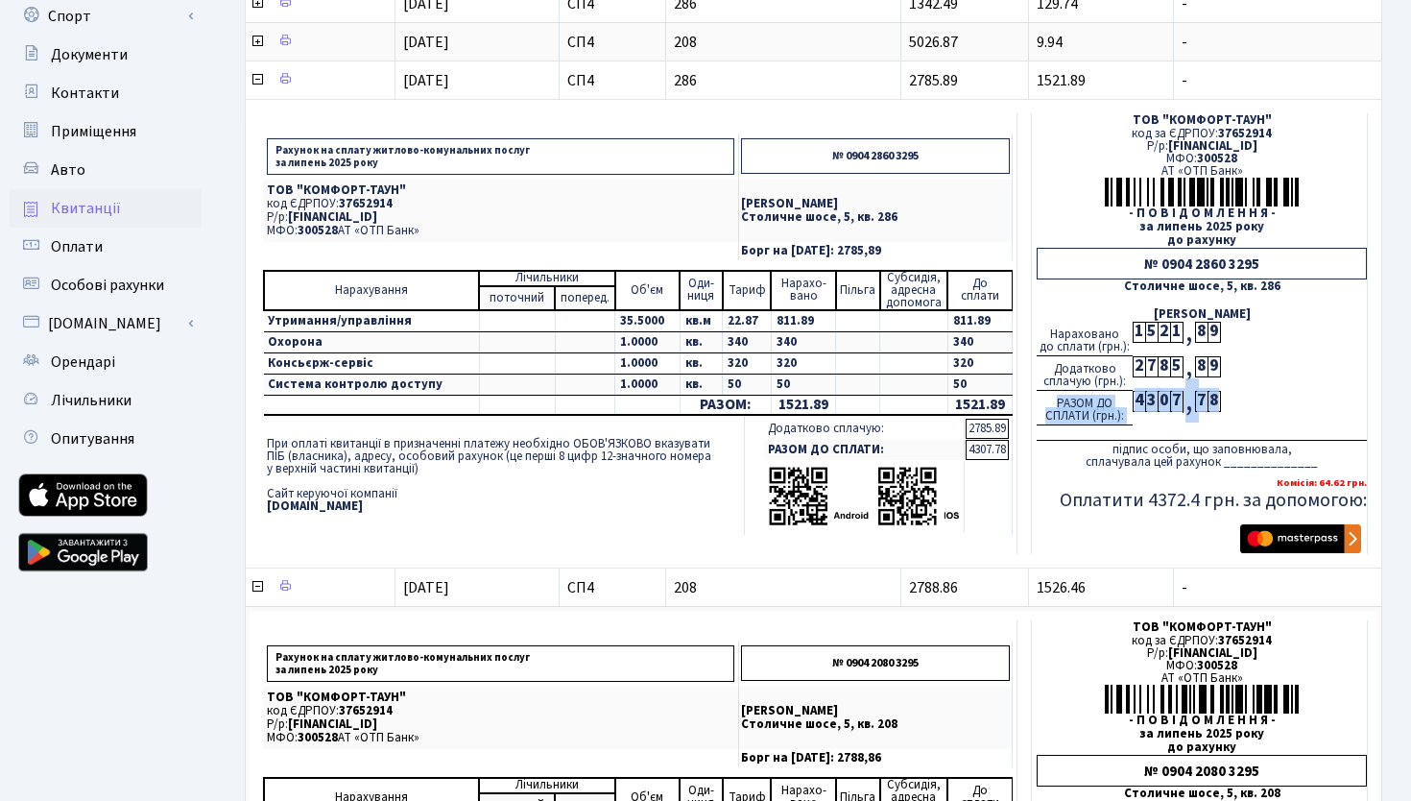
drag, startPoint x: 1252, startPoint y: 413, endPoint x: 1220, endPoint y: 400, distance: 34.1
click at [1220, 400] on div "РАЗОМ ДО СПЛАТИ (грн.): 4 3 0 7 , 7 8" at bounding box center [1202, 408] width 330 height 35
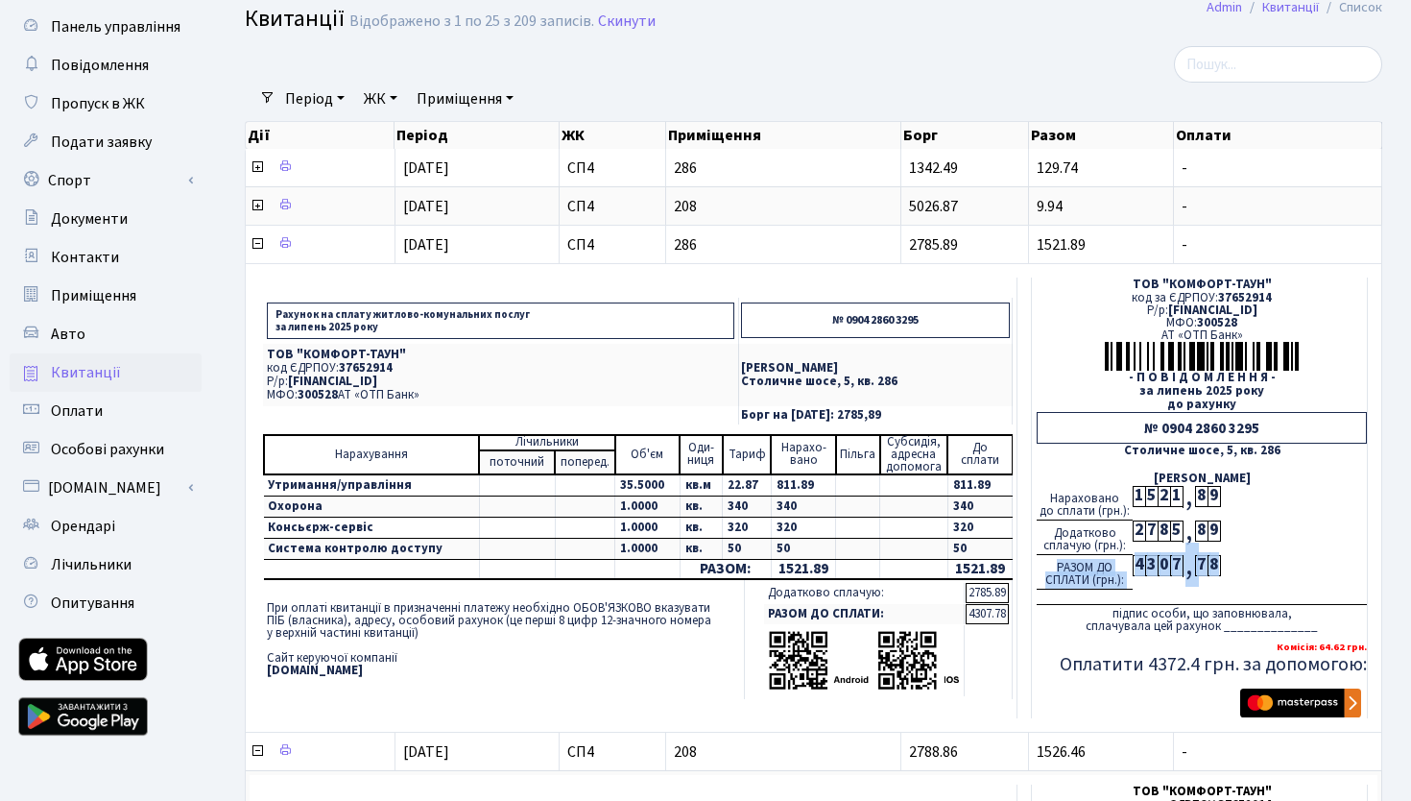
scroll to position [18, 0]
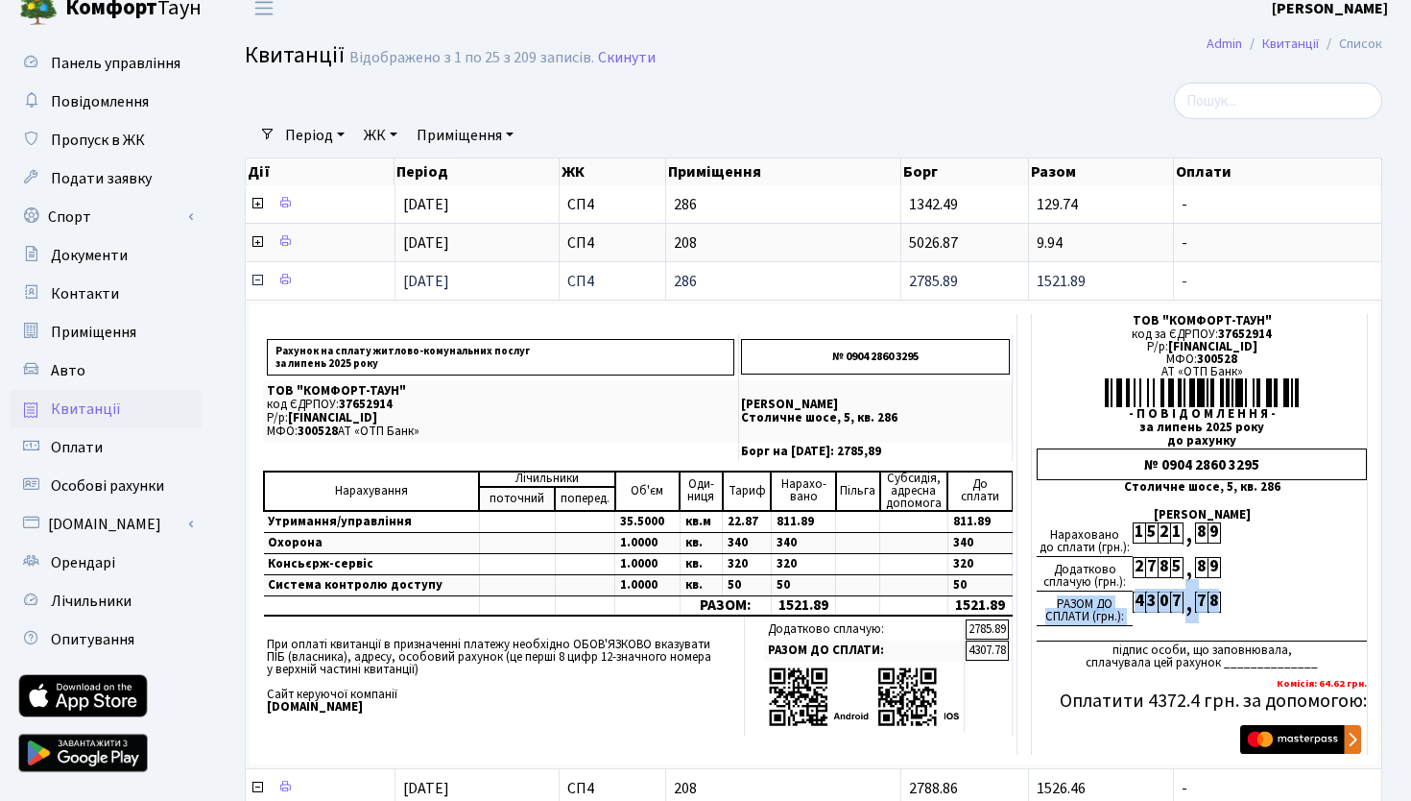
click at [259, 280] on icon at bounding box center [257, 280] width 15 height 15
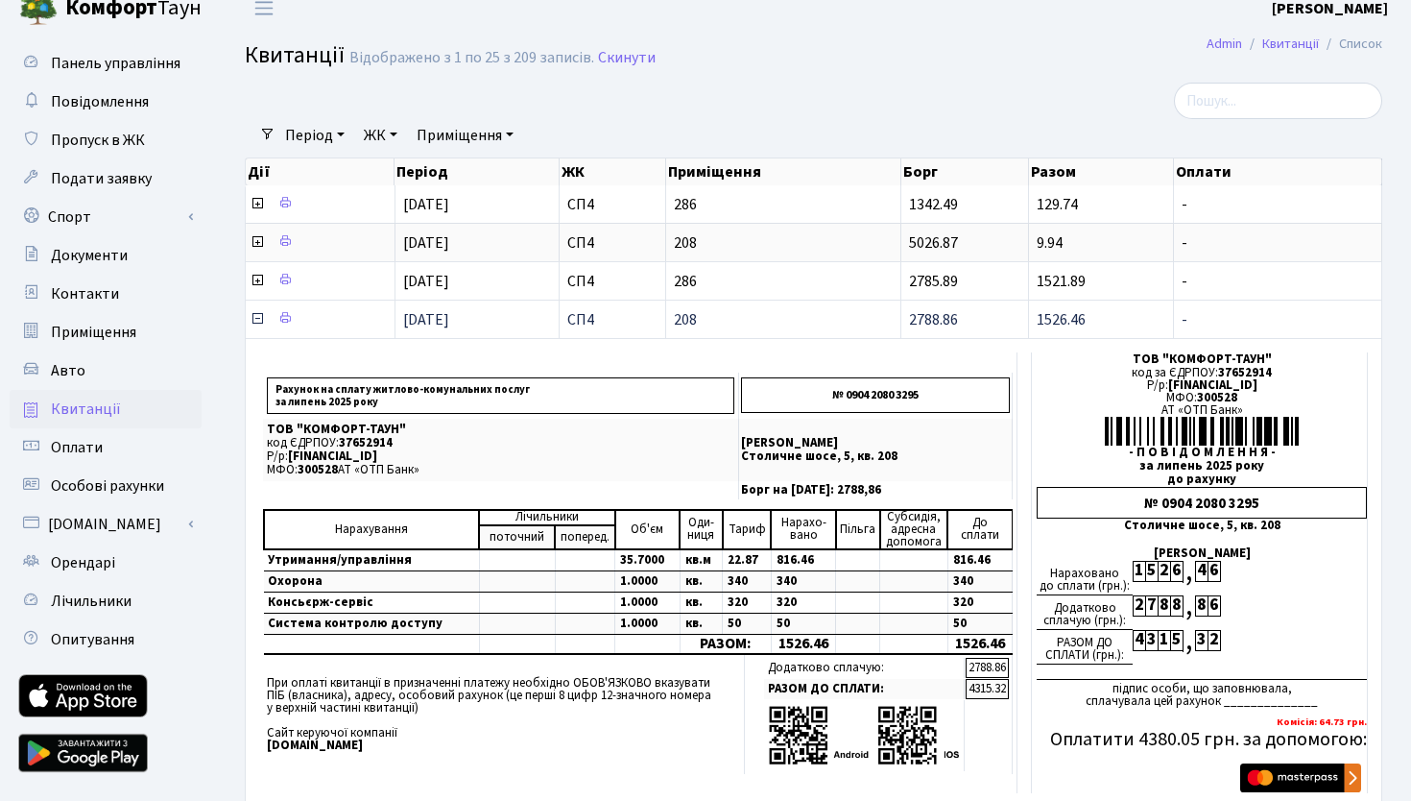
click at [255, 321] on icon at bounding box center [257, 318] width 15 height 15
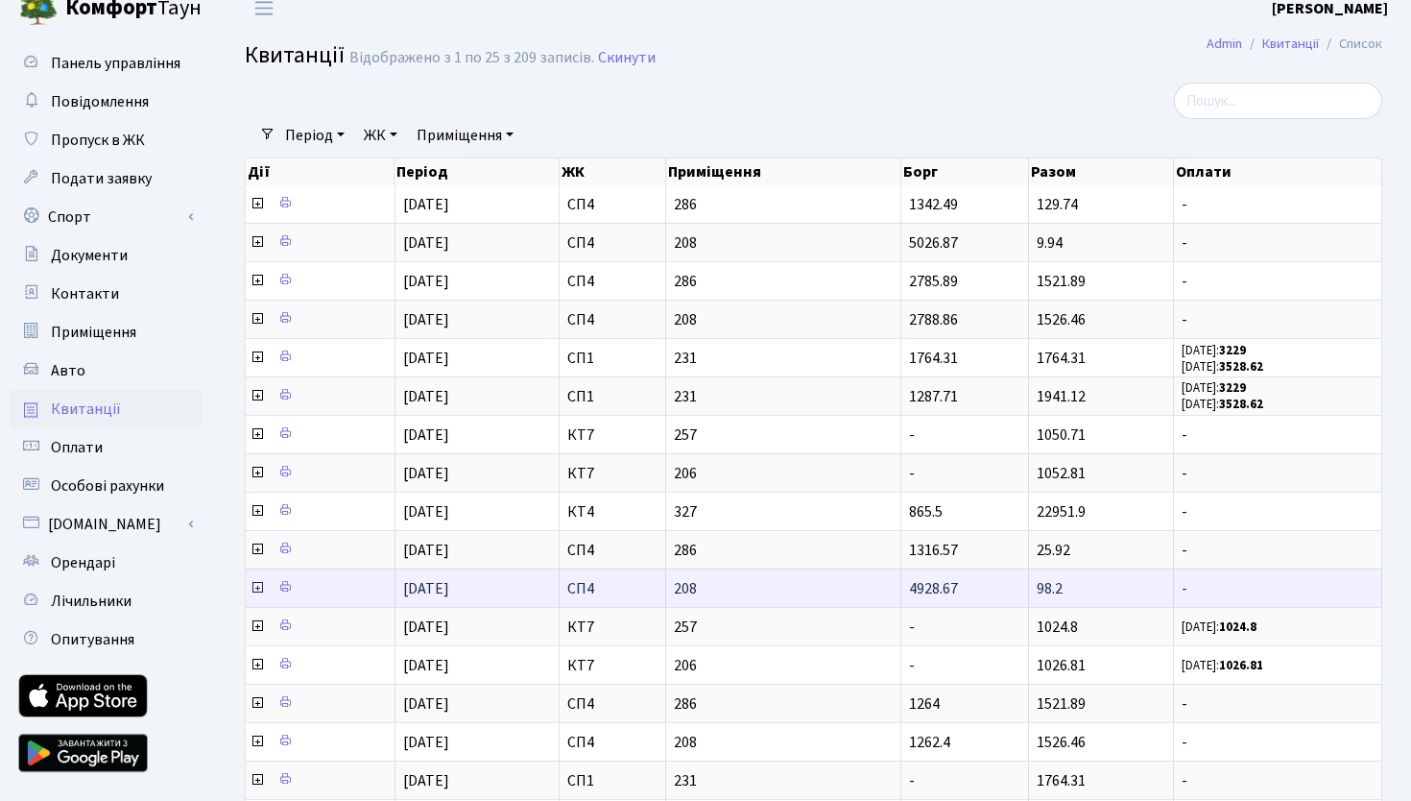
click at [257, 590] on icon at bounding box center [257, 587] width 15 height 15
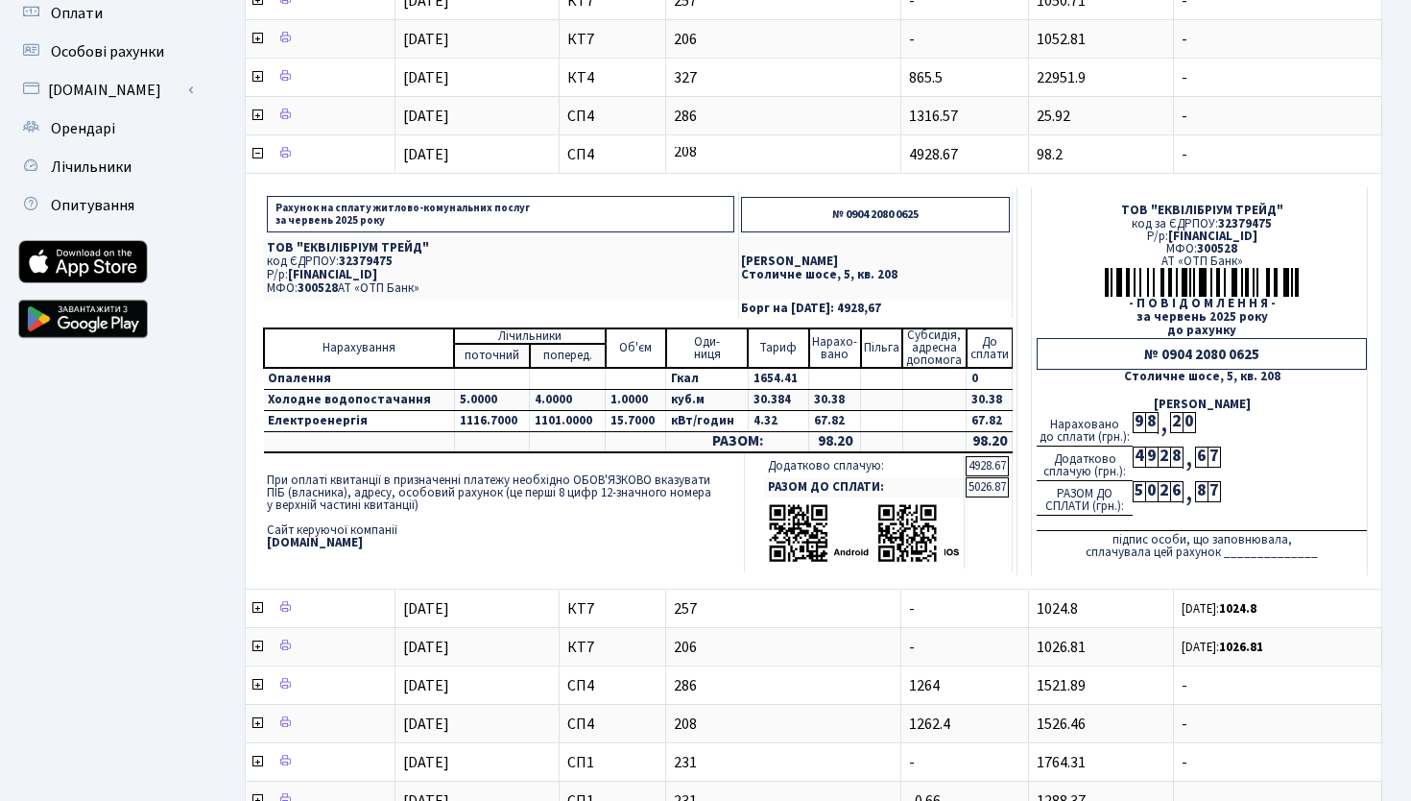
scroll to position [461, 0]
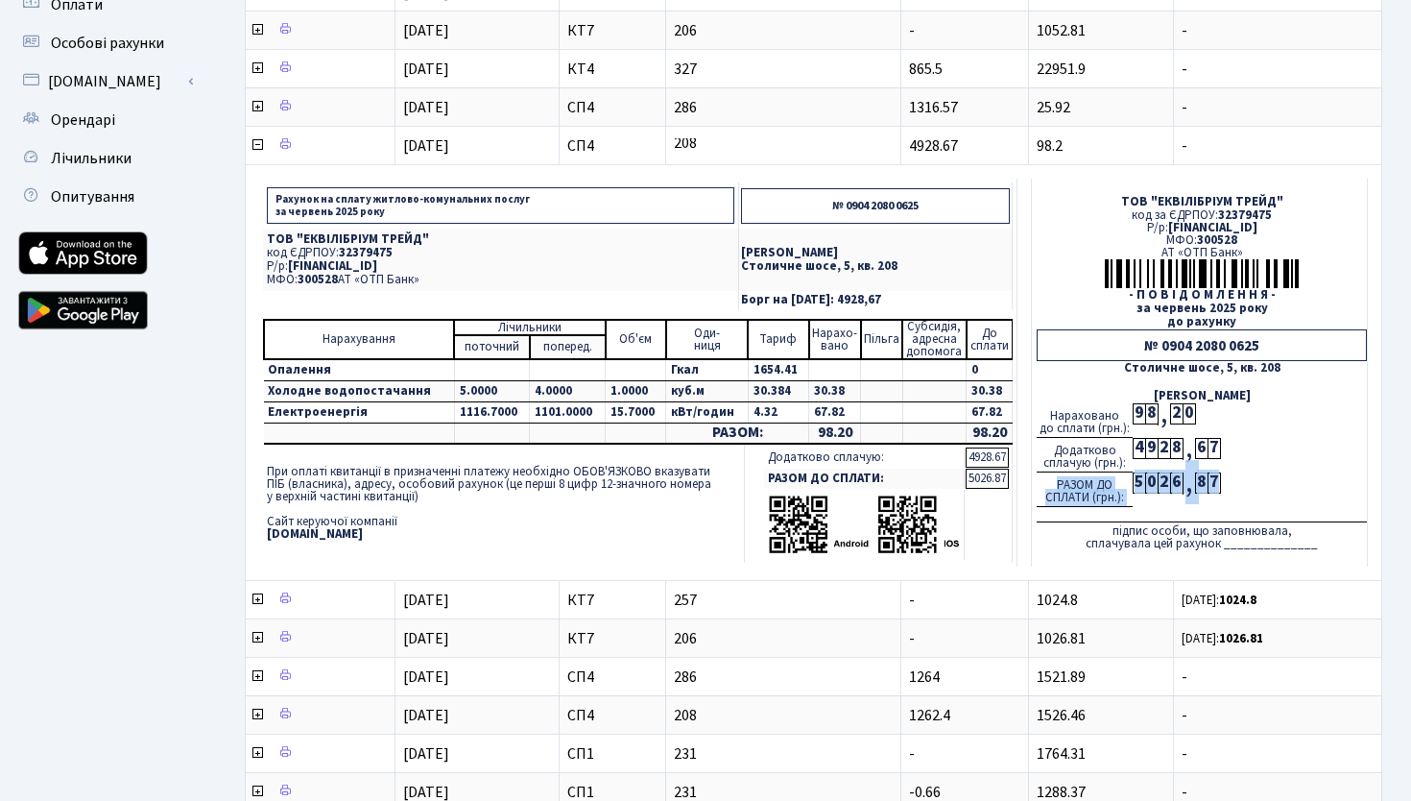
drag, startPoint x: 1270, startPoint y: 478, endPoint x: 1218, endPoint y: 480, distance: 51.9
click at [1218, 480] on div "РАЗОМ ДО СПЛАТИ (грн.): 5 0 2 6 , 8 7" at bounding box center [1202, 489] width 330 height 35
click at [1307, 490] on div "РАЗОМ ДО СПЛАТИ (грн.): 5 0 2 6 , 8 7" at bounding box center [1202, 489] width 330 height 35
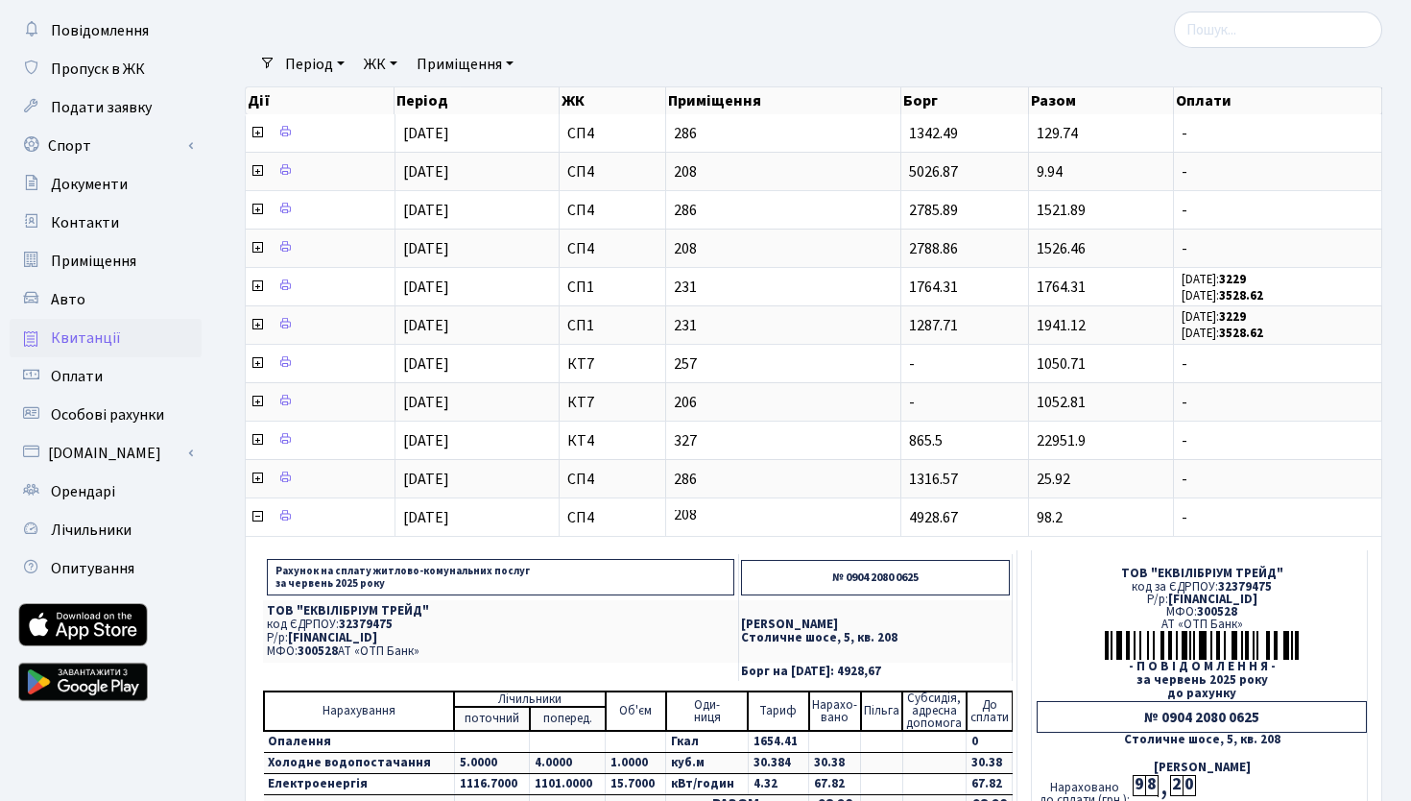
scroll to position [88, 0]
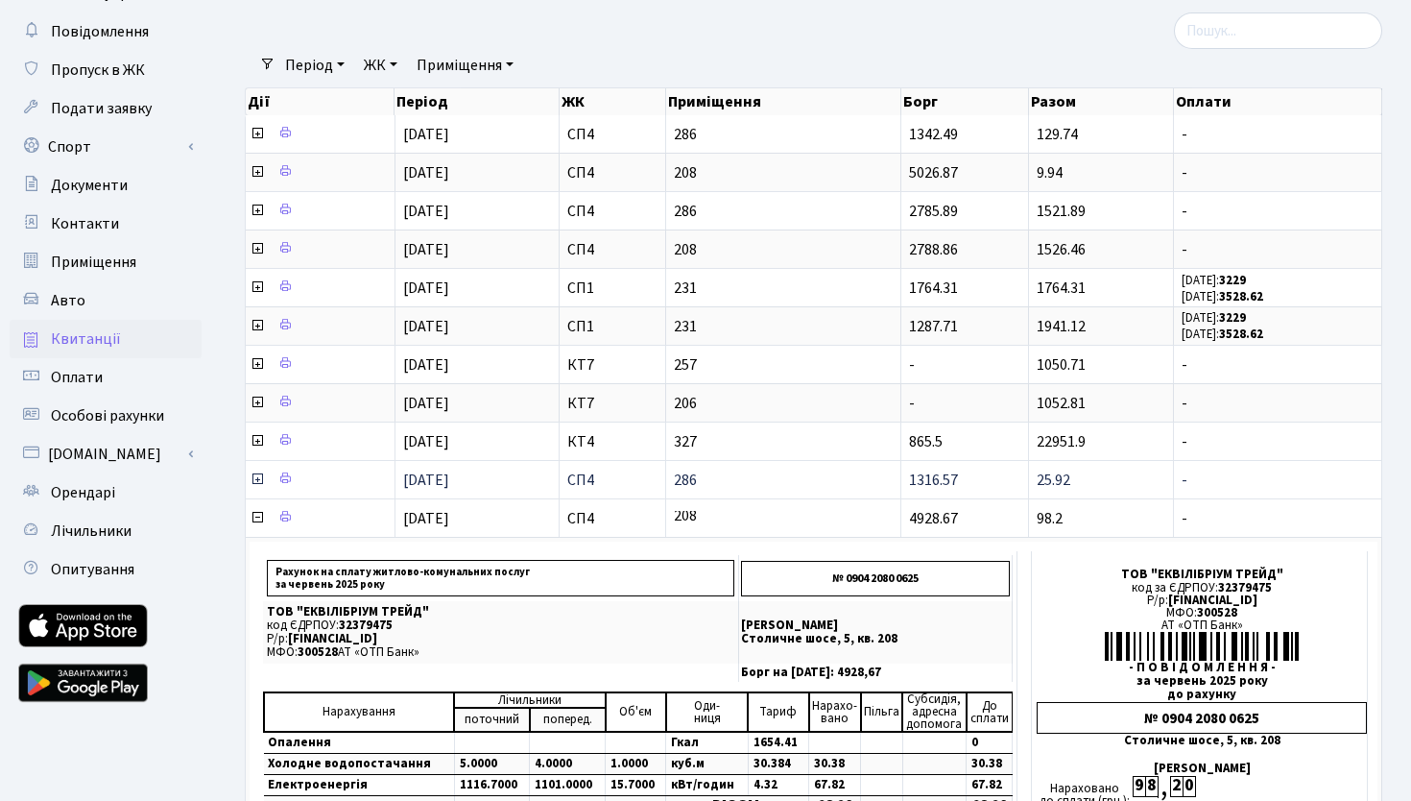
click at [256, 476] on icon at bounding box center [257, 478] width 15 height 15
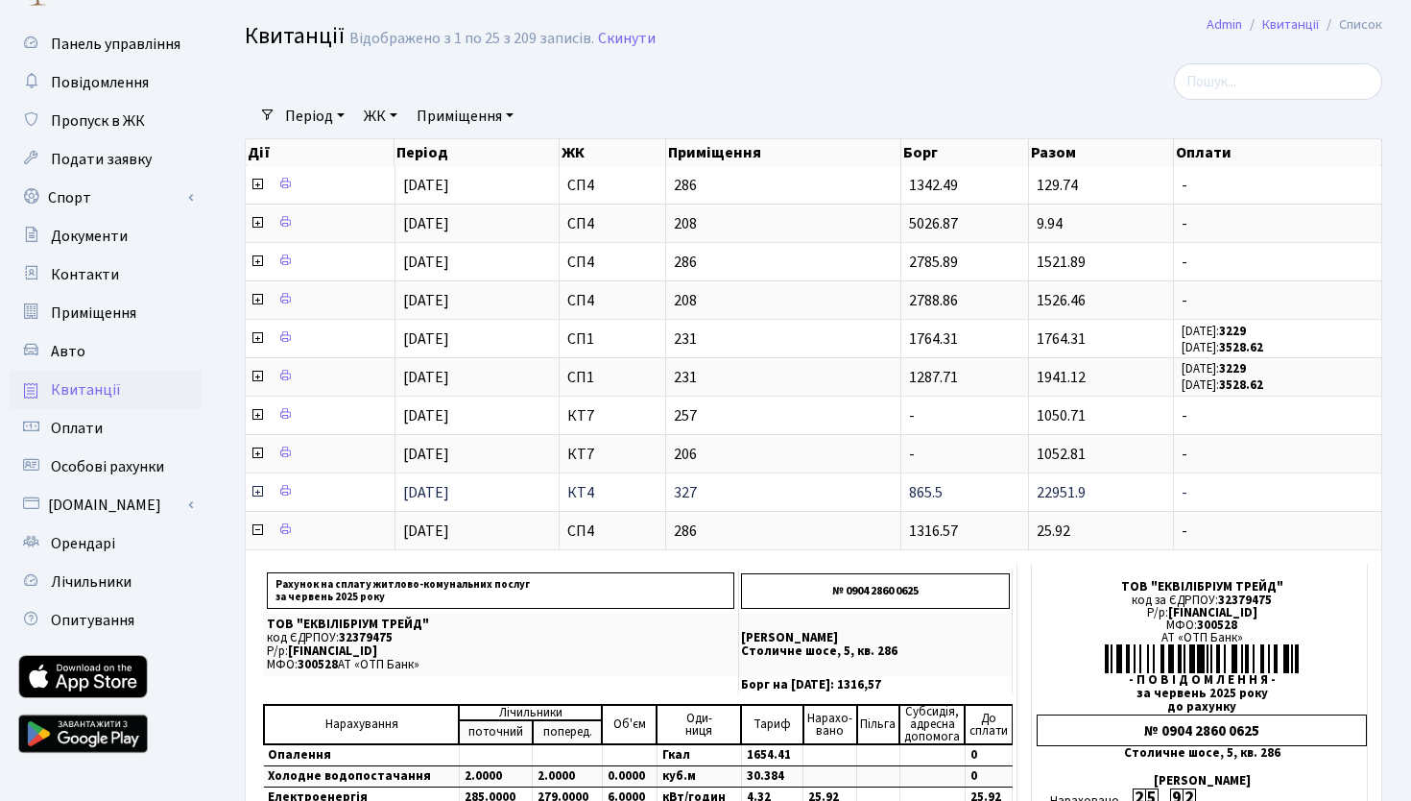
scroll to position [0, 0]
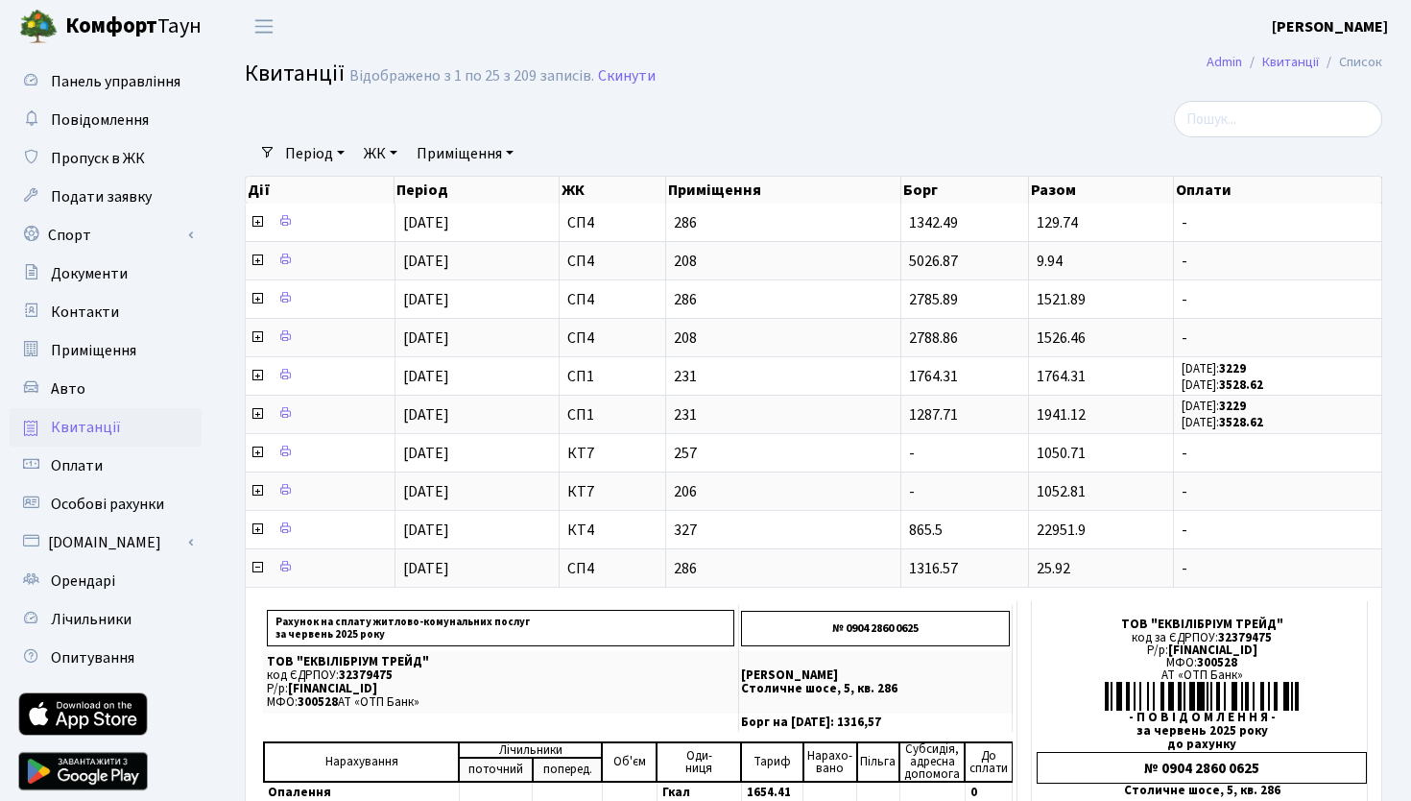
click at [676, 48] on header "[PERSON_NAME] [PERSON_NAME] Мій обліковий запис Вийти" at bounding box center [705, 26] width 1411 height 53
click at [752, 73] on h2 "Квитанції Відображено з 1 по 25 з 209 записів. Скинути" at bounding box center [814, 76] width 1138 height 33
click at [859, 85] on h2 "Квитанції Відображено з 1 по 25 з 209 записів. Скинути" at bounding box center [814, 76] width 1138 height 33
click at [750, 120] on div at bounding box center [619, 119] width 778 height 36
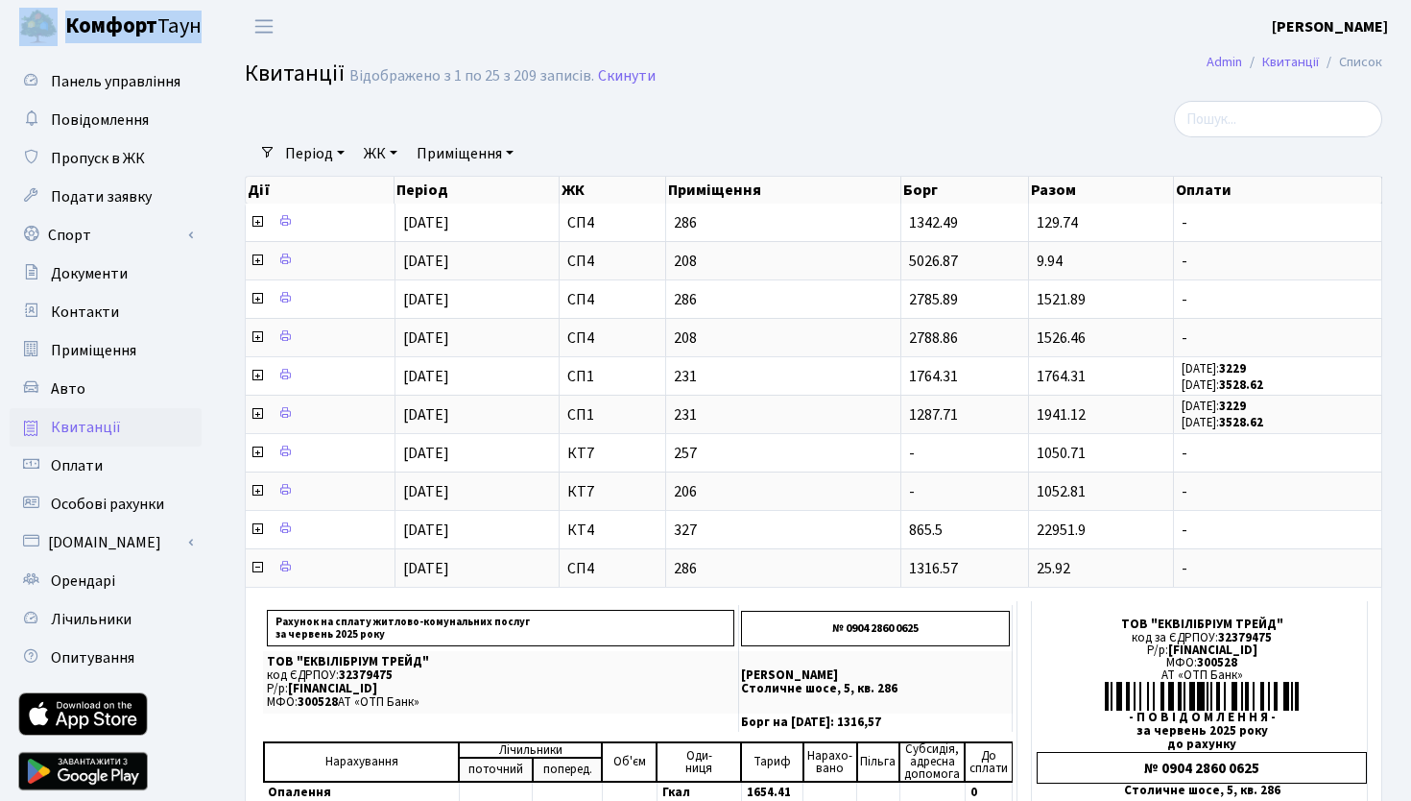
drag, startPoint x: 785, startPoint y: 99, endPoint x: 51, endPoint y: 11, distance: 739.8
click at [1038, 135] on div at bounding box center [1203, 119] width 360 height 36
drag, startPoint x: 775, startPoint y: 93, endPoint x: 27, endPoint y: 17, distance: 751.8
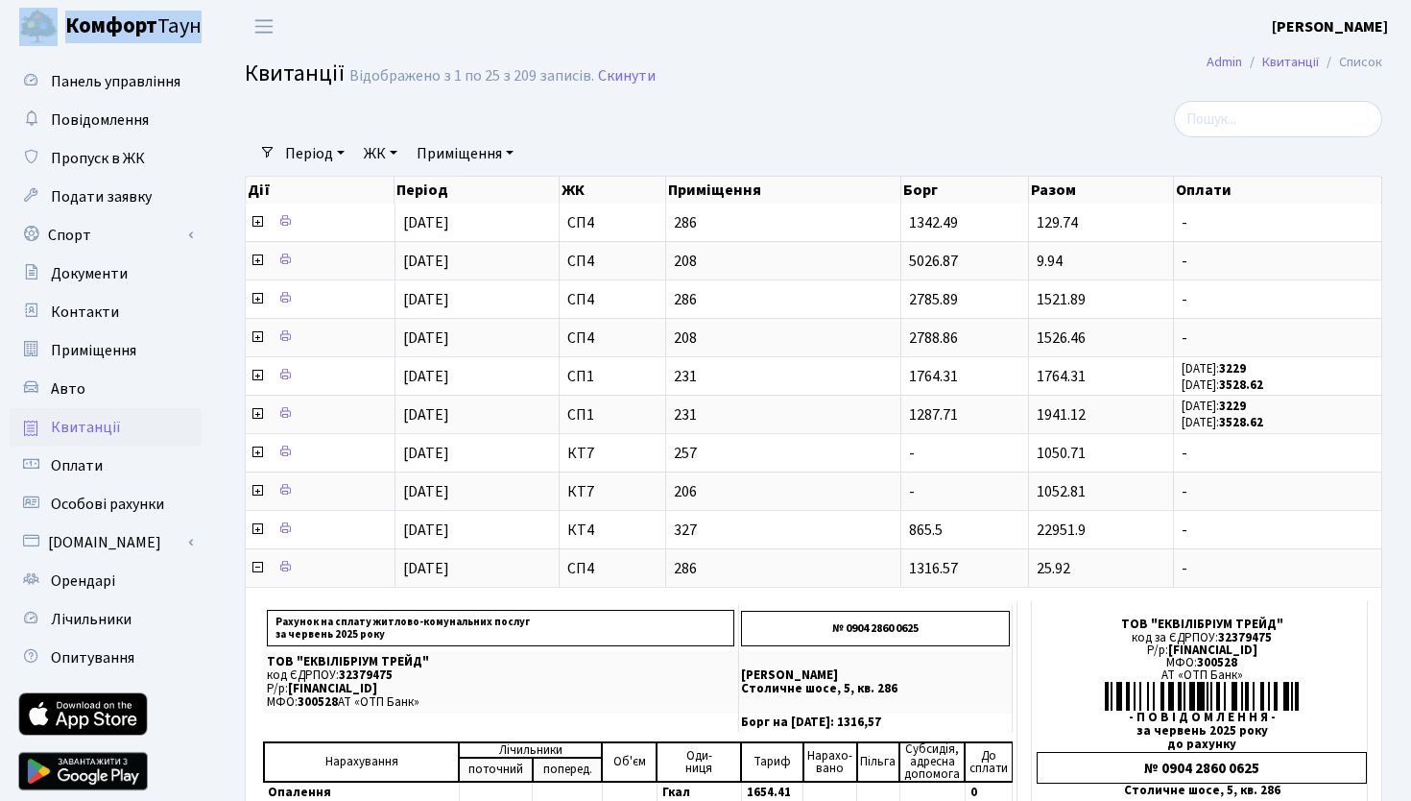
drag, startPoint x: 494, startPoint y: 76, endPoint x: 0, endPoint y: 17, distance: 498.0
click at [848, 69] on h2 "Квитанції Відображено з 1 по 25 з 209 записів. Скинути" at bounding box center [814, 76] width 1138 height 33
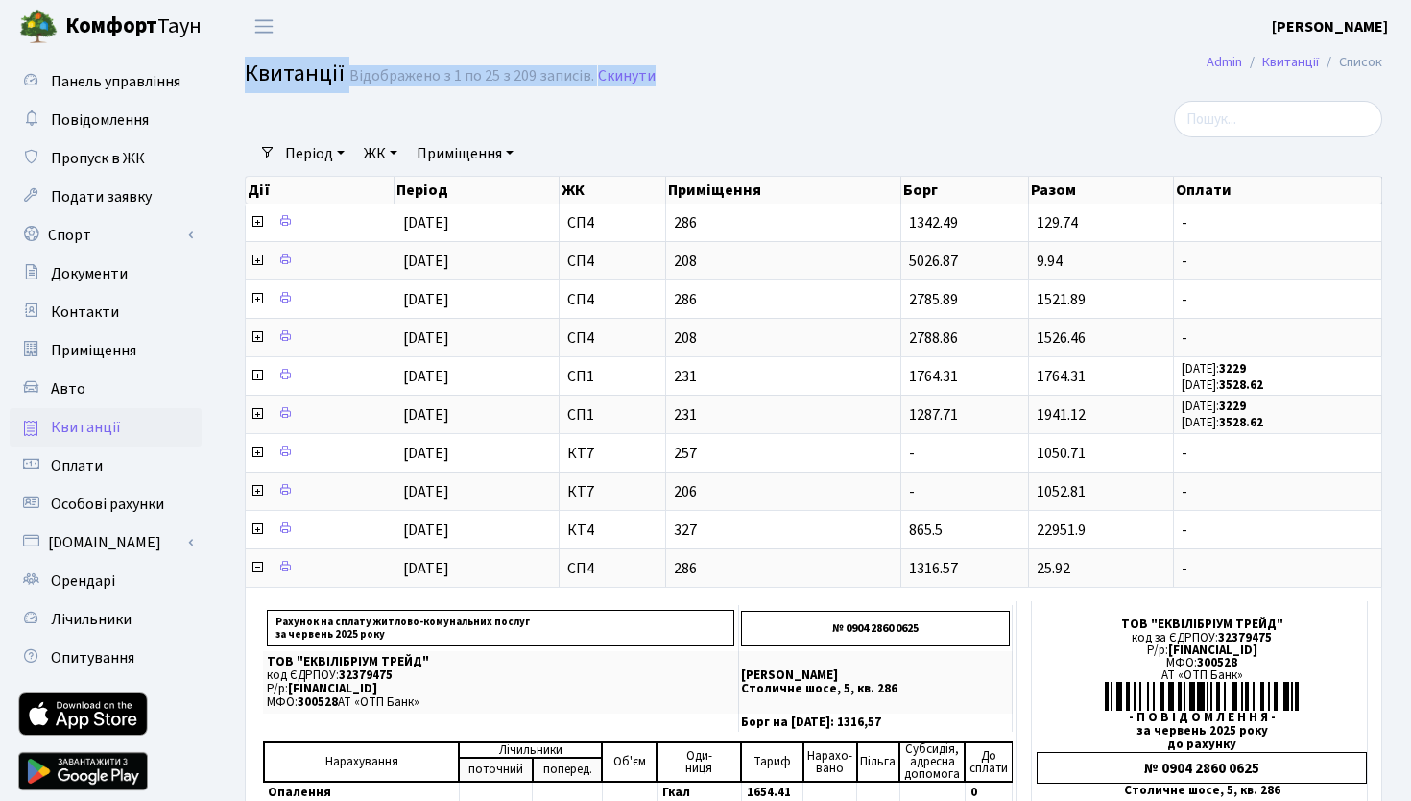
drag, startPoint x: 706, startPoint y: 77, endPoint x: 247, endPoint y: 76, distance: 459.0
click at [247, 76] on h2 "Квитанції Відображено з 1 по 25 з 209 записів. Скинути" at bounding box center [814, 76] width 1138 height 33
drag, startPoint x: 757, startPoint y: 80, endPoint x: 233, endPoint y: 61, distance: 523.6
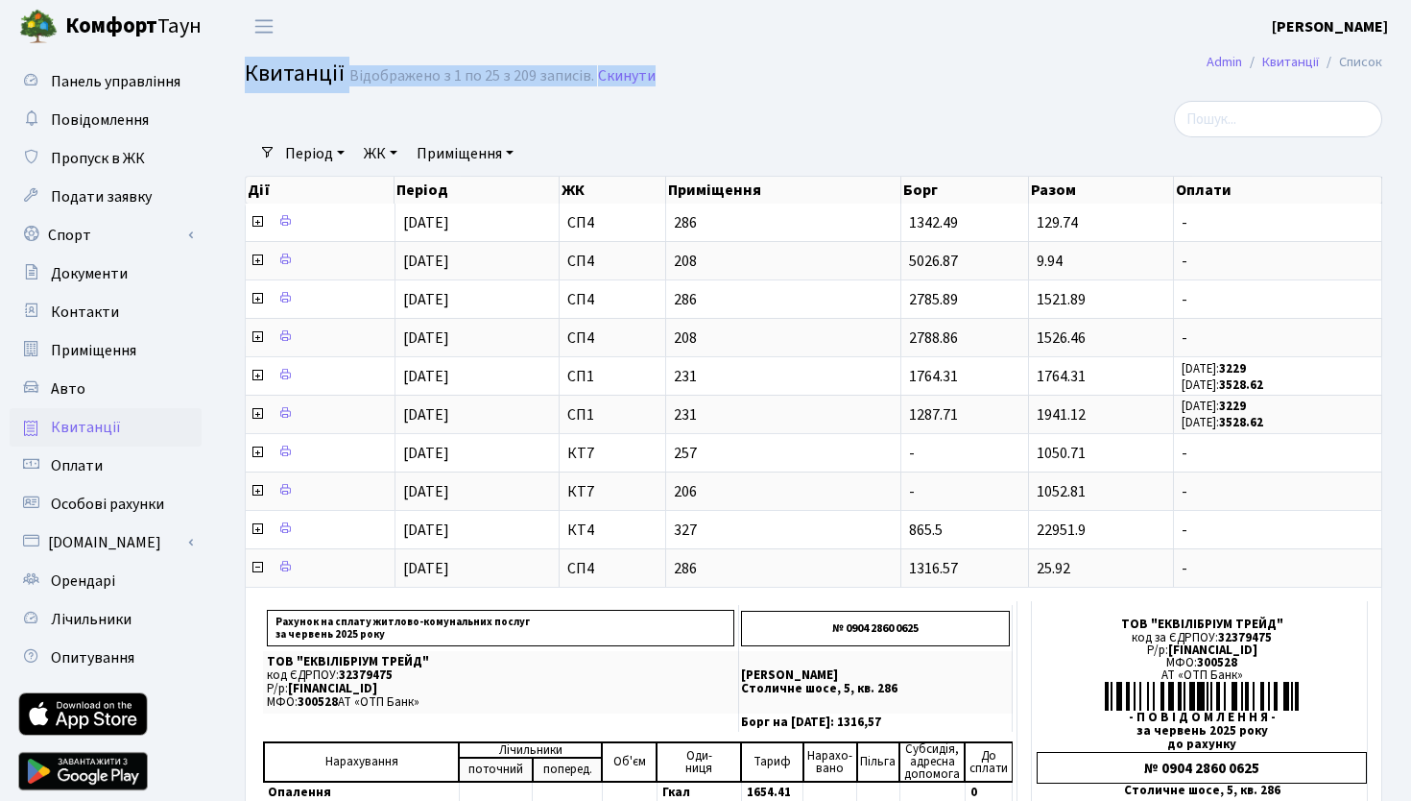
click at [233, 61] on div "Квитанції Відображено з 1 по 25 з 209 записів. Скинути" at bounding box center [813, 76] width 1195 height 33
click at [925, 120] on div at bounding box center [619, 119] width 778 height 36
drag, startPoint x: 696, startPoint y: 77, endPoint x: 230, endPoint y: 83, distance: 465.7
click at [230, 83] on div "Квитанції Відображено з 1 по 25 з 209 записів. Скинути" at bounding box center [813, 76] width 1195 height 33
click at [744, 66] on h2 "Квитанції Відображено з 1 по 25 з 209 записів. Скинути" at bounding box center [814, 76] width 1138 height 33
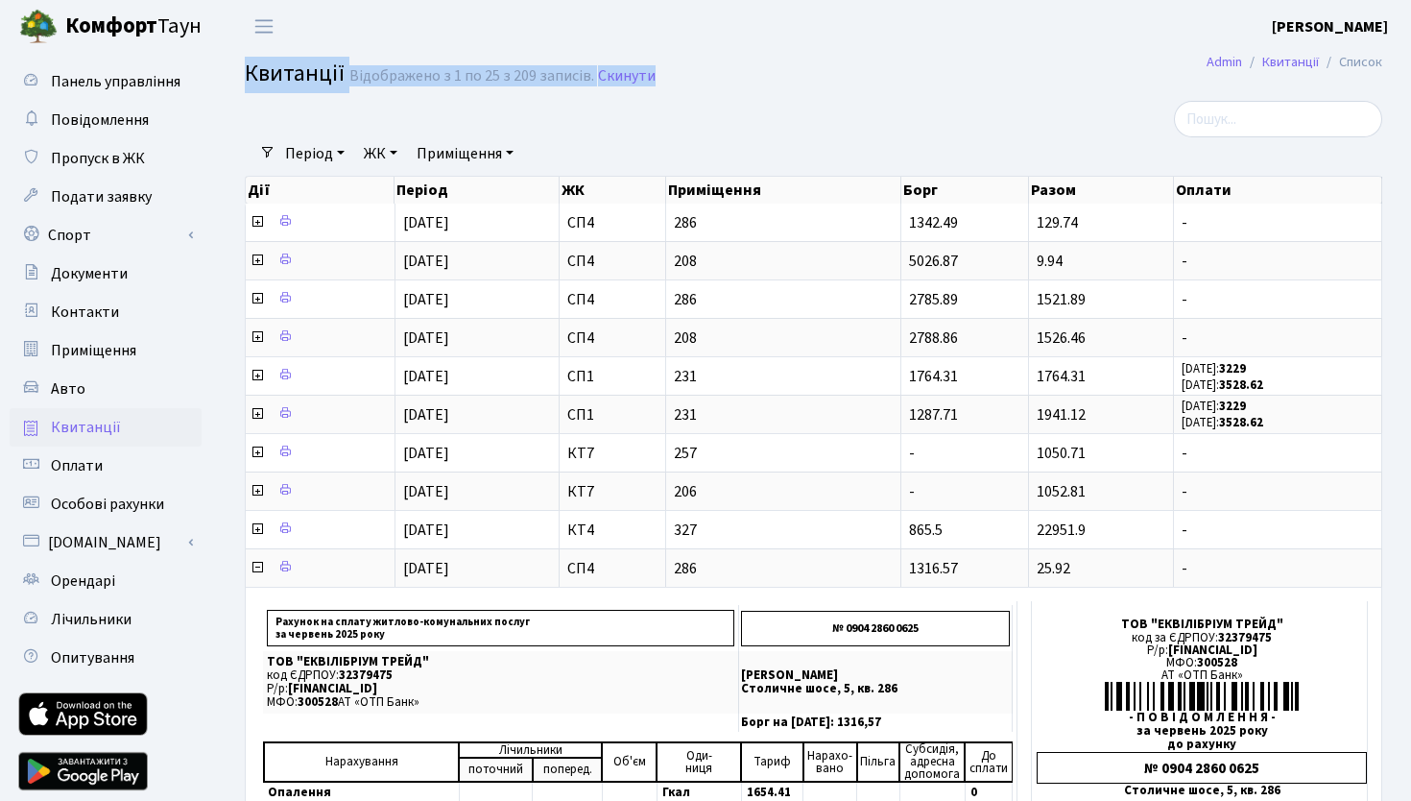
drag, startPoint x: 742, startPoint y: 68, endPoint x: 240, endPoint y: 84, distance: 502.4
click at [240, 84] on div "Квитанції Відображено з 1 по 25 з 209 записів. Скинути" at bounding box center [813, 76] width 1195 height 33
drag, startPoint x: 665, startPoint y: 83, endPoint x: 253, endPoint y: 65, distance: 412.3
click at [253, 65] on h2 "Квитанції Відображено з 1 по 25 з 209 записів. Скинути" at bounding box center [814, 76] width 1138 height 33
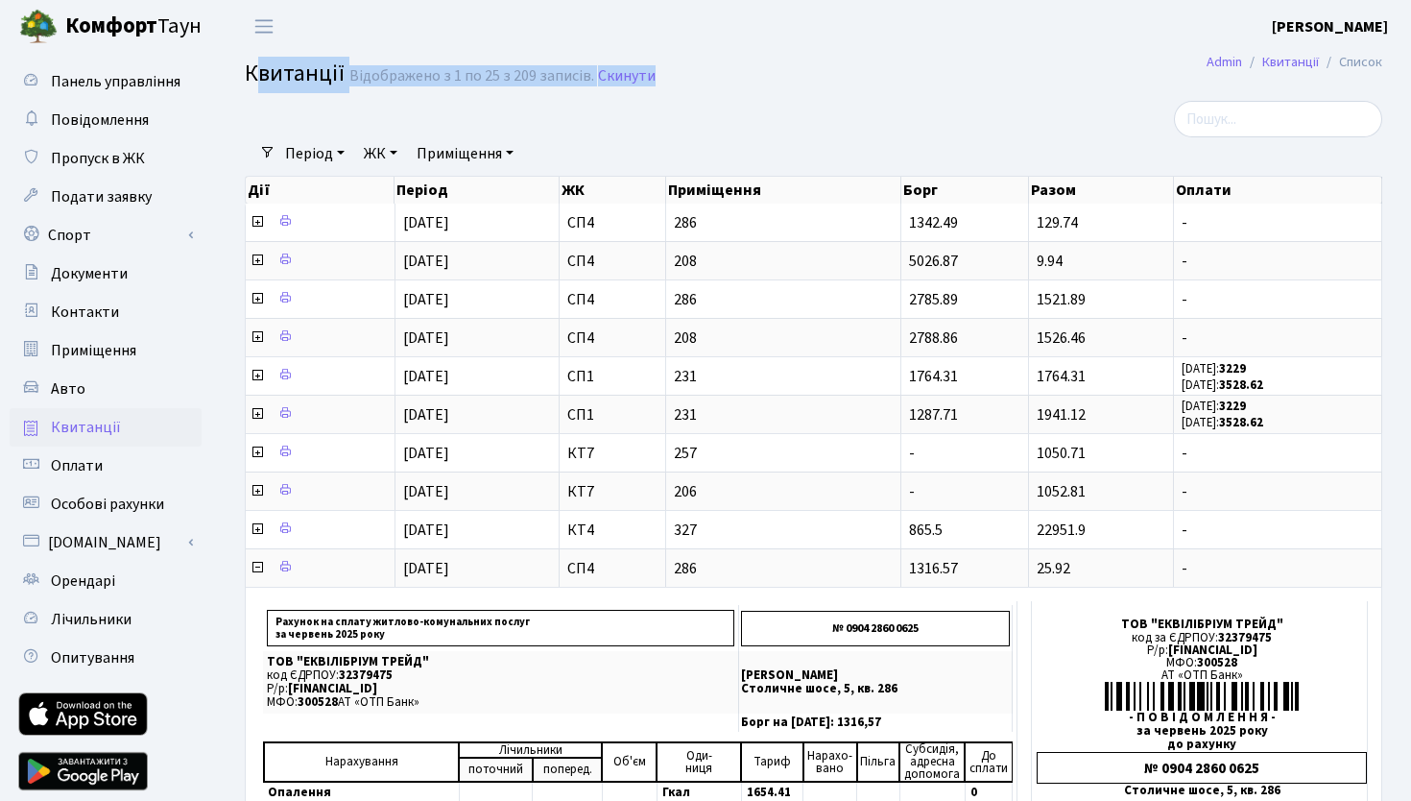
drag, startPoint x: 666, startPoint y: 67, endPoint x: 241, endPoint y: 75, distance: 425.4
click at [240, 75] on div "Квитанції Відображено з 1 по 25 з 209 записів. Скинути" at bounding box center [813, 76] width 1195 height 33
drag, startPoint x: 665, startPoint y: 72, endPoint x: 221, endPoint y: 75, distance: 444.6
click at [221, 75] on div "Квитанції Відображено з 1 по 25 з 209 записів. Скинути" at bounding box center [813, 76] width 1195 height 33
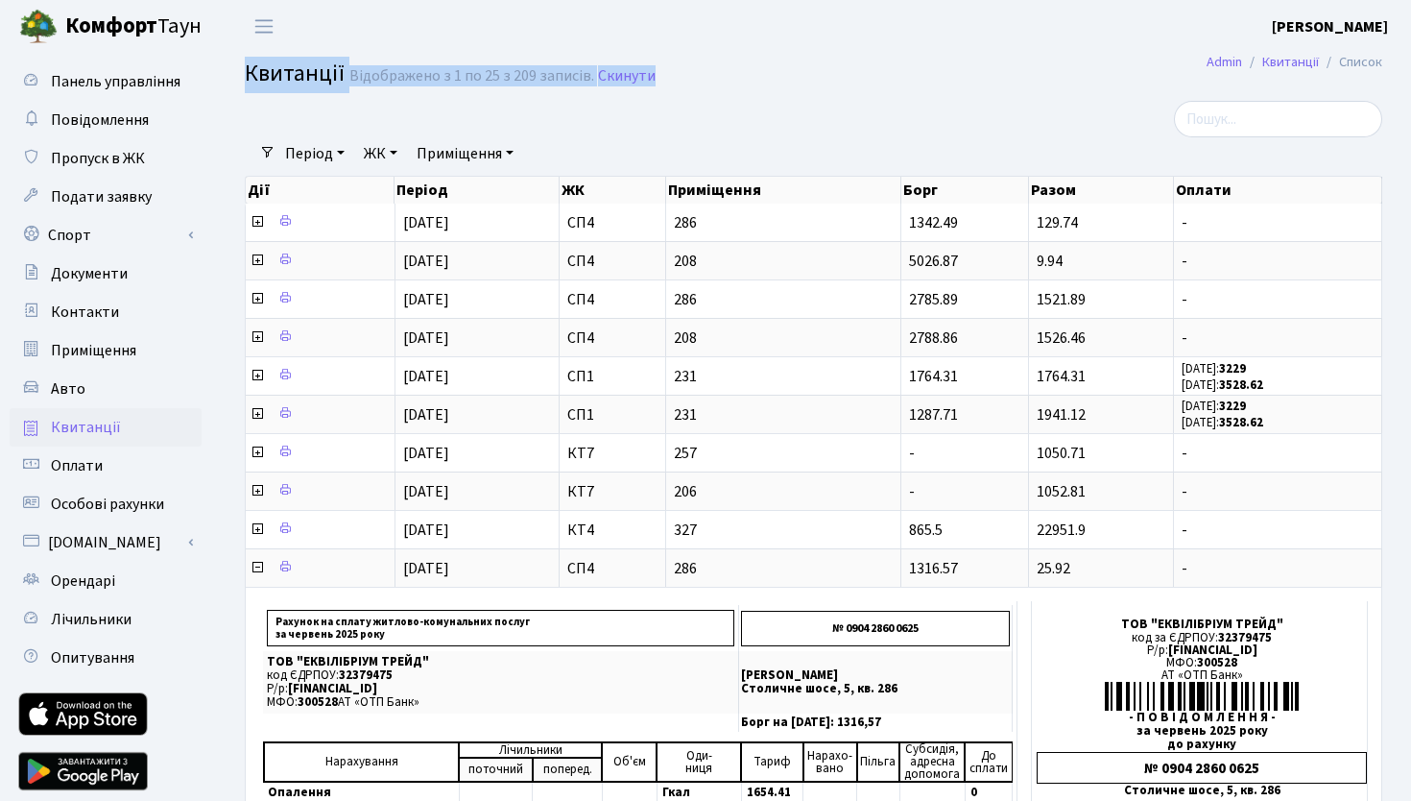
click at [930, 74] on h2 "Квитанції Відображено з 1 по 25 з 209 записів. Скинути" at bounding box center [814, 76] width 1138 height 33
click at [489, 12] on header "[PERSON_NAME] [PERSON_NAME] Мій обліковий запис Вийти" at bounding box center [705, 26] width 1411 height 53
click at [735, 34] on header "[PERSON_NAME] [PERSON_NAME] Мій обліковий запис Вийти" at bounding box center [705, 26] width 1411 height 53
drag, startPoint x: 676, startPoint y: 85, endPoint x: 818, endPoint y: 88, distance: 142.1
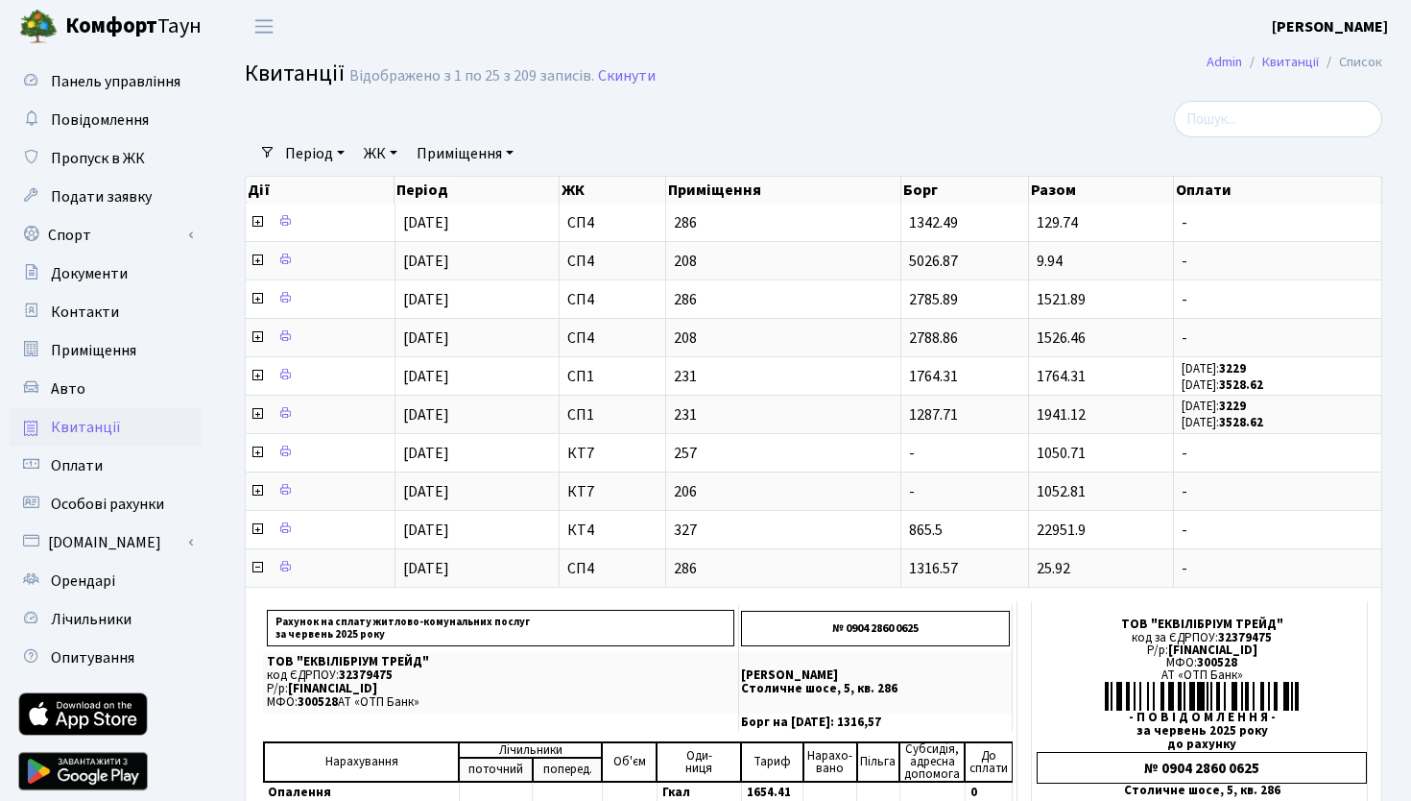
click at [818, 88] on h2 "Квитанції Відображено з 1 по 25 з 209 записів. Скинути" at bounding box center [814, 76] width 1138 height 33
drag, startPoint x: 818, startPoint y: 88, endPoint x: 242, endPoint y: 73, distance: 576.3
click at [242, 73] on div "Квитанції Відображено з 1 по 25 з 209 записів. Скинути" at bounding box center [813, 76] width 1195 height 33
click at [664, 122] on div at bounding box center [619, 119] width 778 height 36
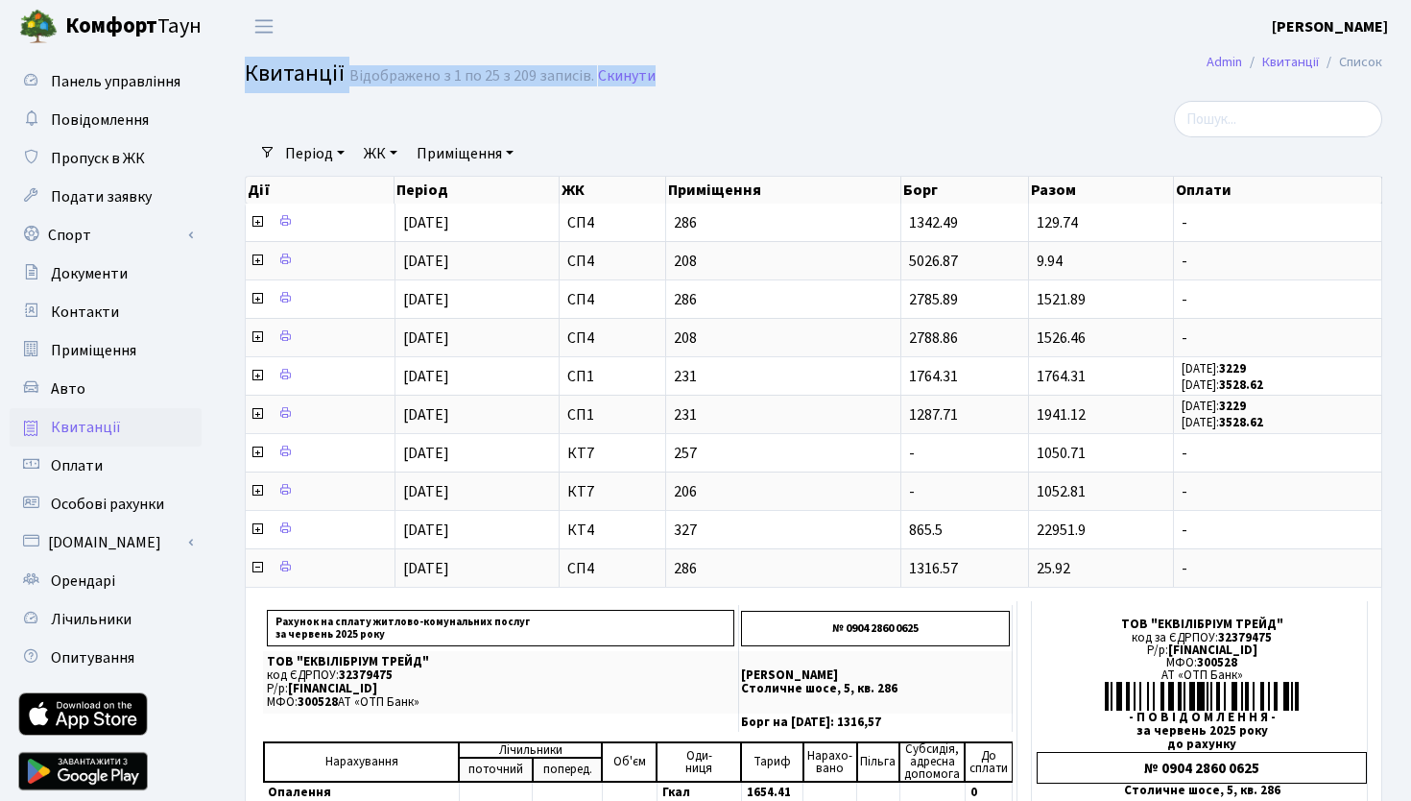
drag, startPoint x: 719, startPoint y: 69, endPoint x: 239, endPoint y: 72, distance: 480.1
click at [239, 72] on div "Квитанції Відображено з 1 по 25 з 209 записів. Скинути" at bounding box center [813, 76] width 1195 height 33
click at [716, 75] on h2 "Квитанції Відображено з 1 по 25 з 209 записів. Скинути" at bounding box center [814, 76] width 1138 height 33
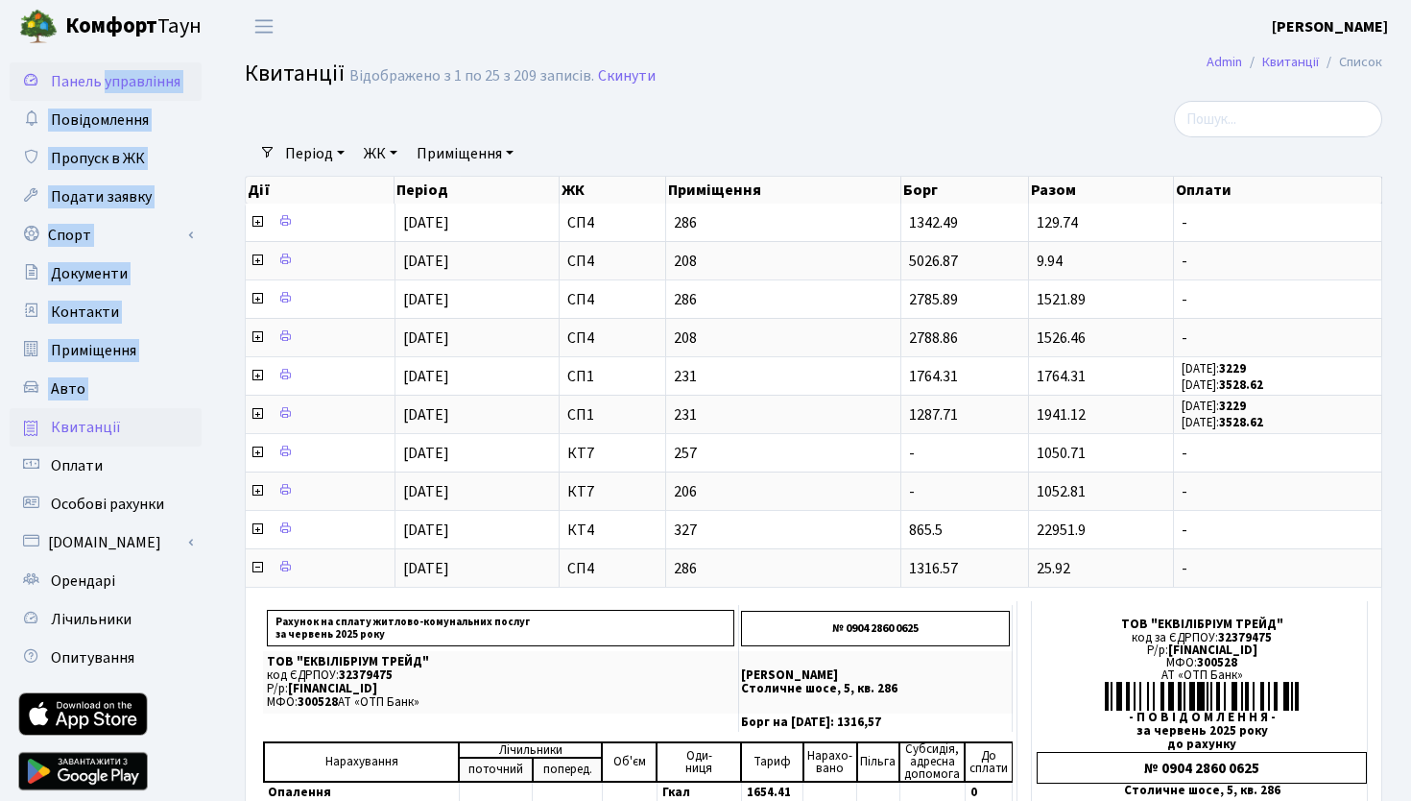
drag, startPoint x: 716, startPoint y: 75, endPoint x: 183, endPoint y: 75, distance: 532.9
click at [719, 144] on div "Період [DATE] - [DATE] ЖК - СП1 СП4 КТ7 КТ4 Приміщення - СП1 231 СП4 208 СП4 28…" at bounding box center [822, 153] width 1092 height 33
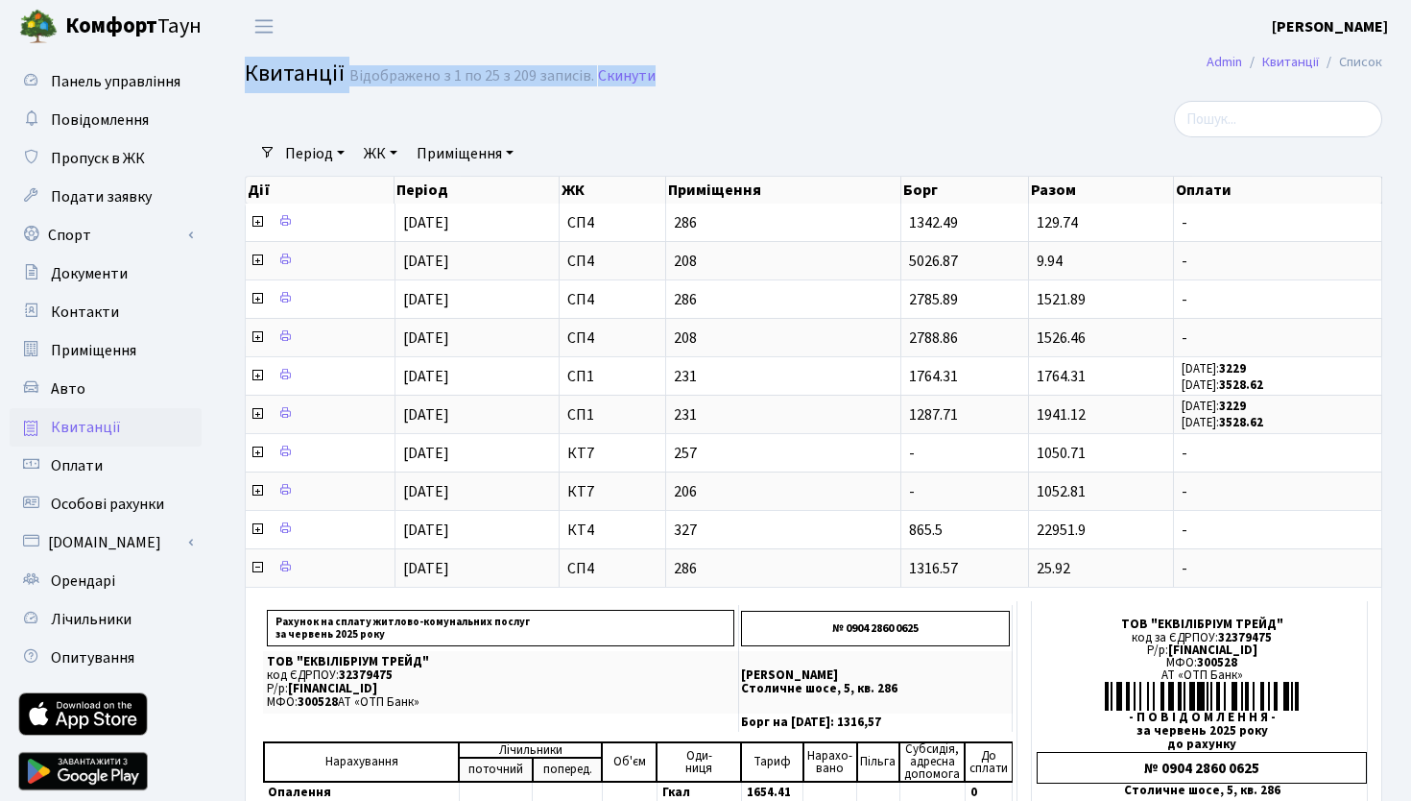
drag, startPoint x: 737, startPoint y: 84, endPoint x: 220, endPoint y: 79, distance: 517.6
click at [220, 79] on div "Квитанції Відображено з 1 по 25 з 209 записів. Скинути" at bounding box center [813, 76] width 1195 height 33
click at [674, 85] on h2 "Квитанції Відображено з 1 по 25 з 209 записів. Скинути" at bounding box center [814, 76] width 1138 height 33
drag, startPoint x: 674, startPoint y: 85, endPoint x: 277, endPoint y: 84, distance: 396.6
click at [277, 84] on h2 "Квитанції Відображено з 1 по 25 з 209 записів. Скинути" at bounding box center [814, 76] width 1138 height 33
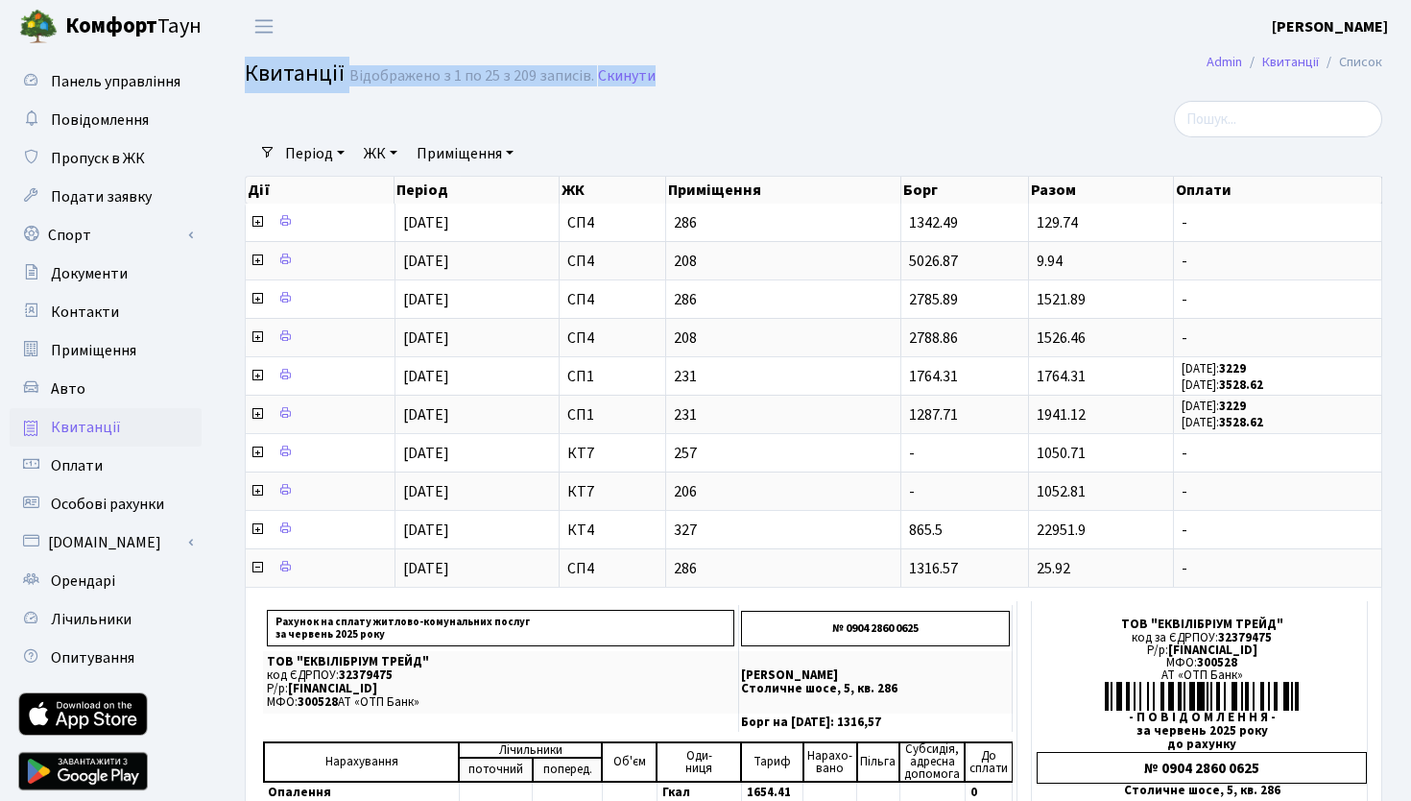
click at [652, 89] on h2 "Квитанції Відображено з 1 по 25 з 209 записів. Скинути" at bounding box center [814, 76] width 1138 height 33
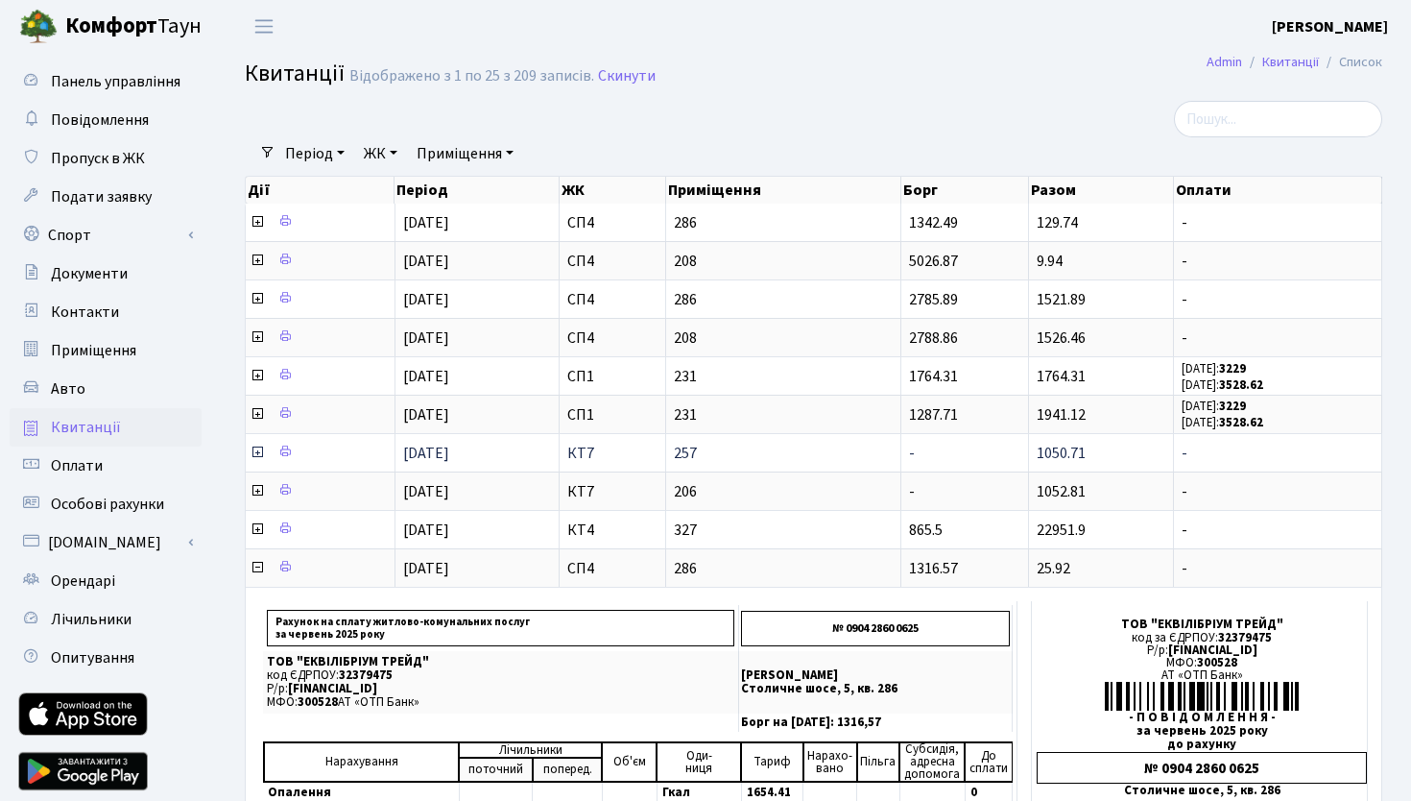
click at [255, 447] on icon at bounding box center [257, 452] width 15 height 15
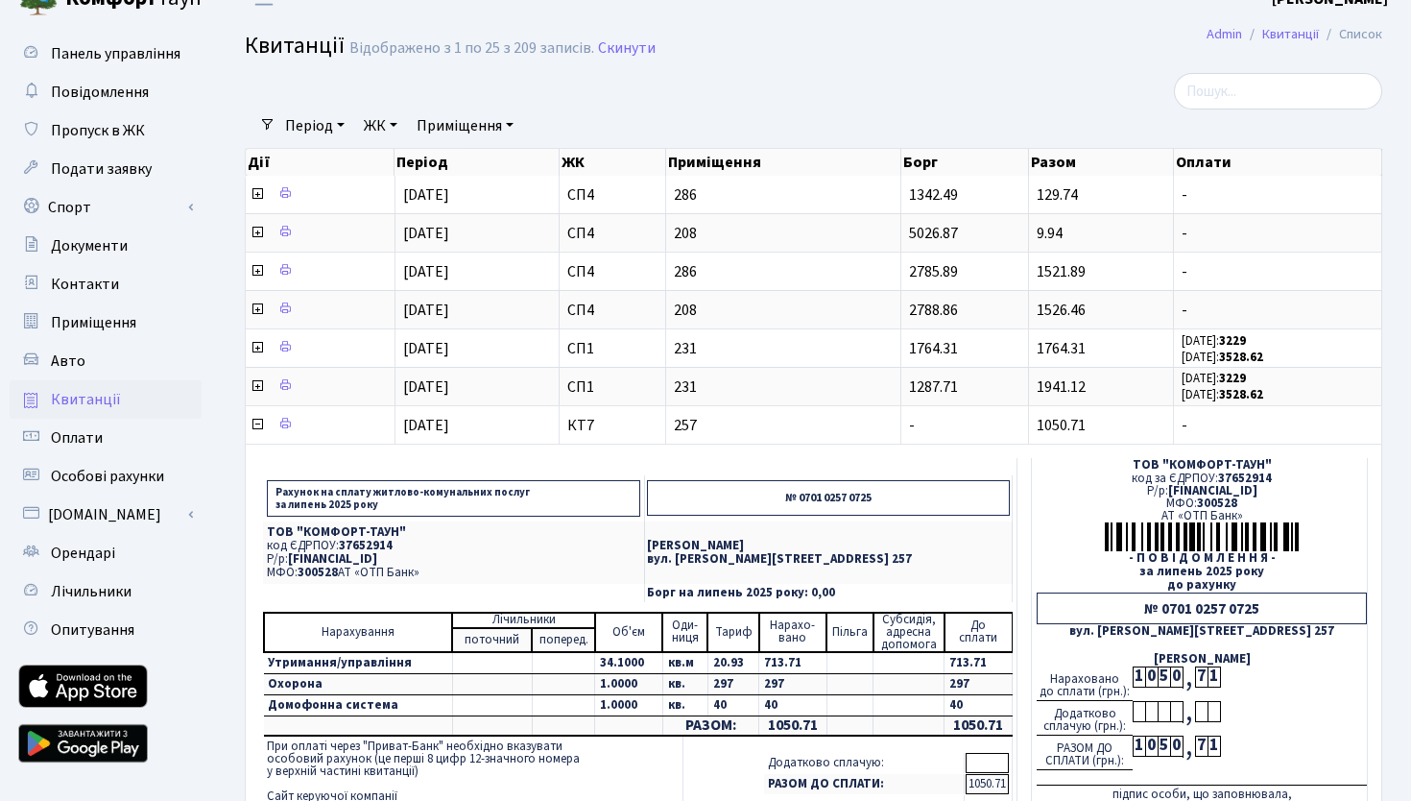
scroll to position [17, 0]
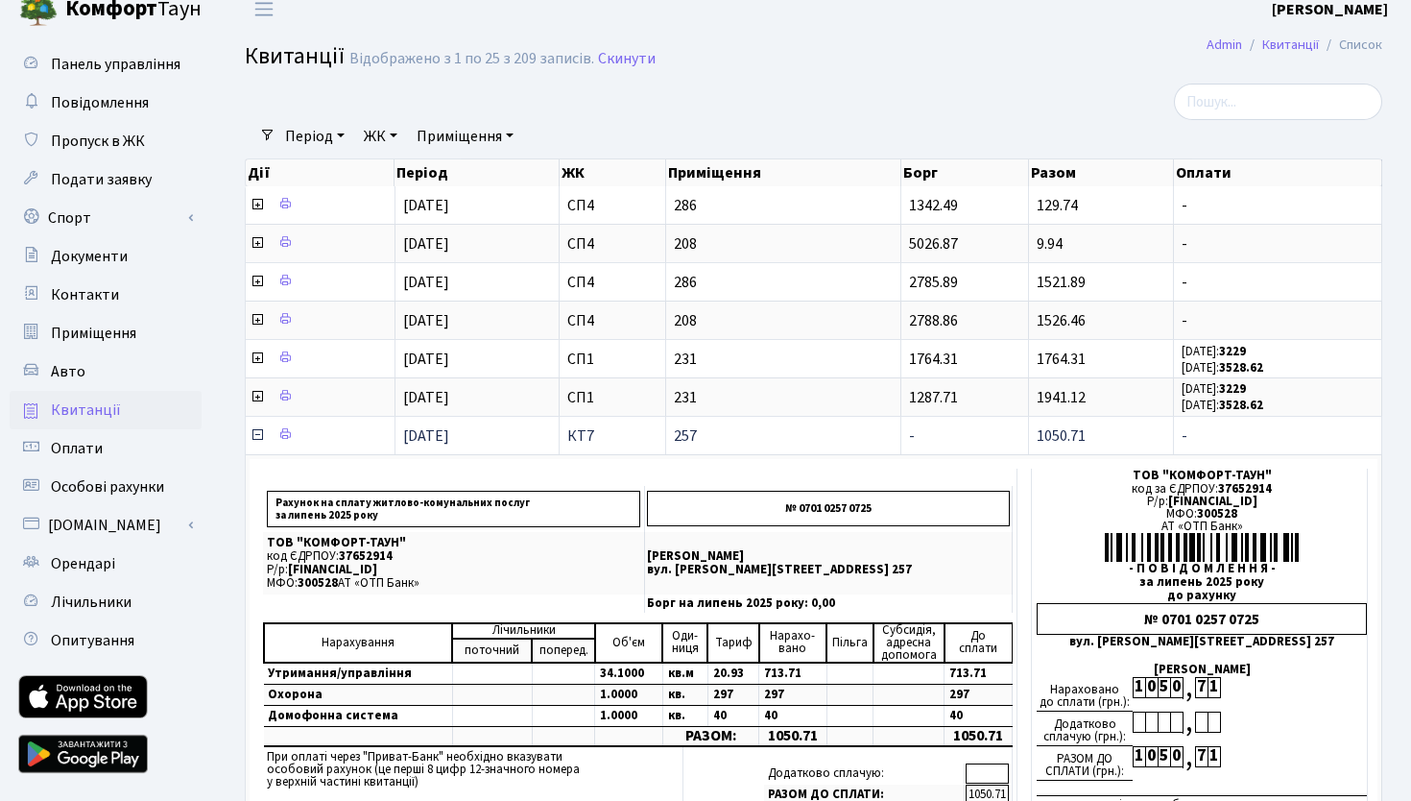
click at [259, 436] on icon at bounding box center [257, 434] width 15 height 15
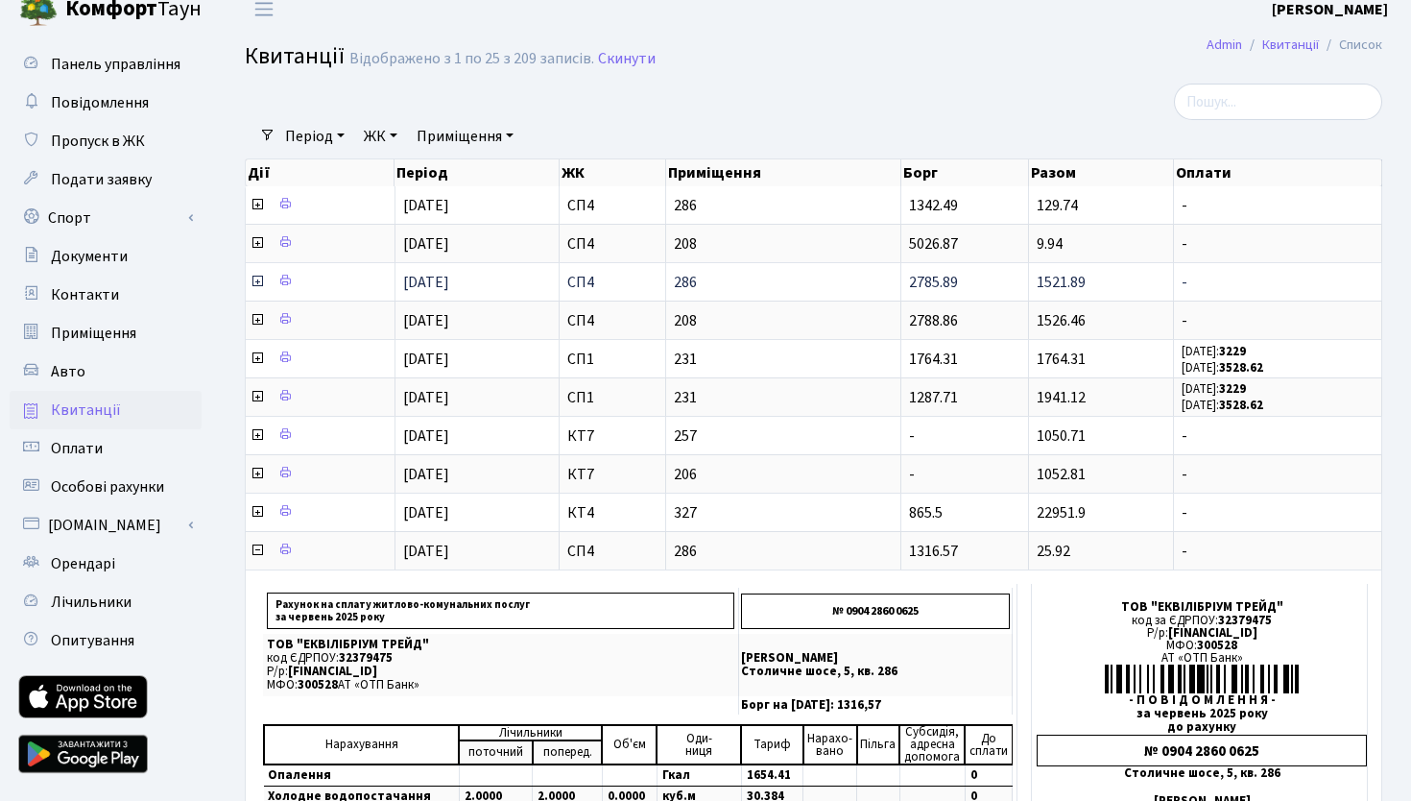
click at [261, 283] on icon at bounding box center [257, 281] width 15 height 15
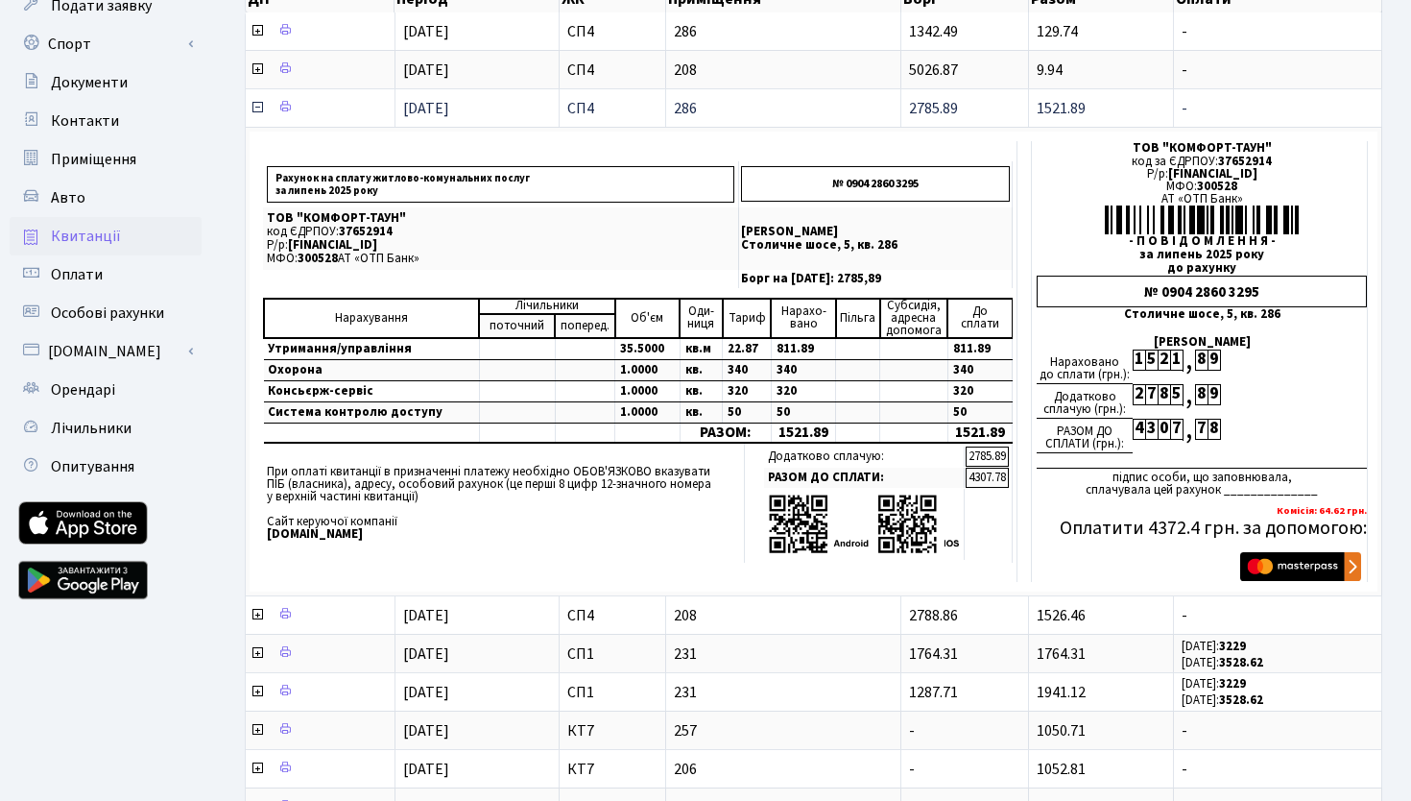
scroll to position [0, 0]
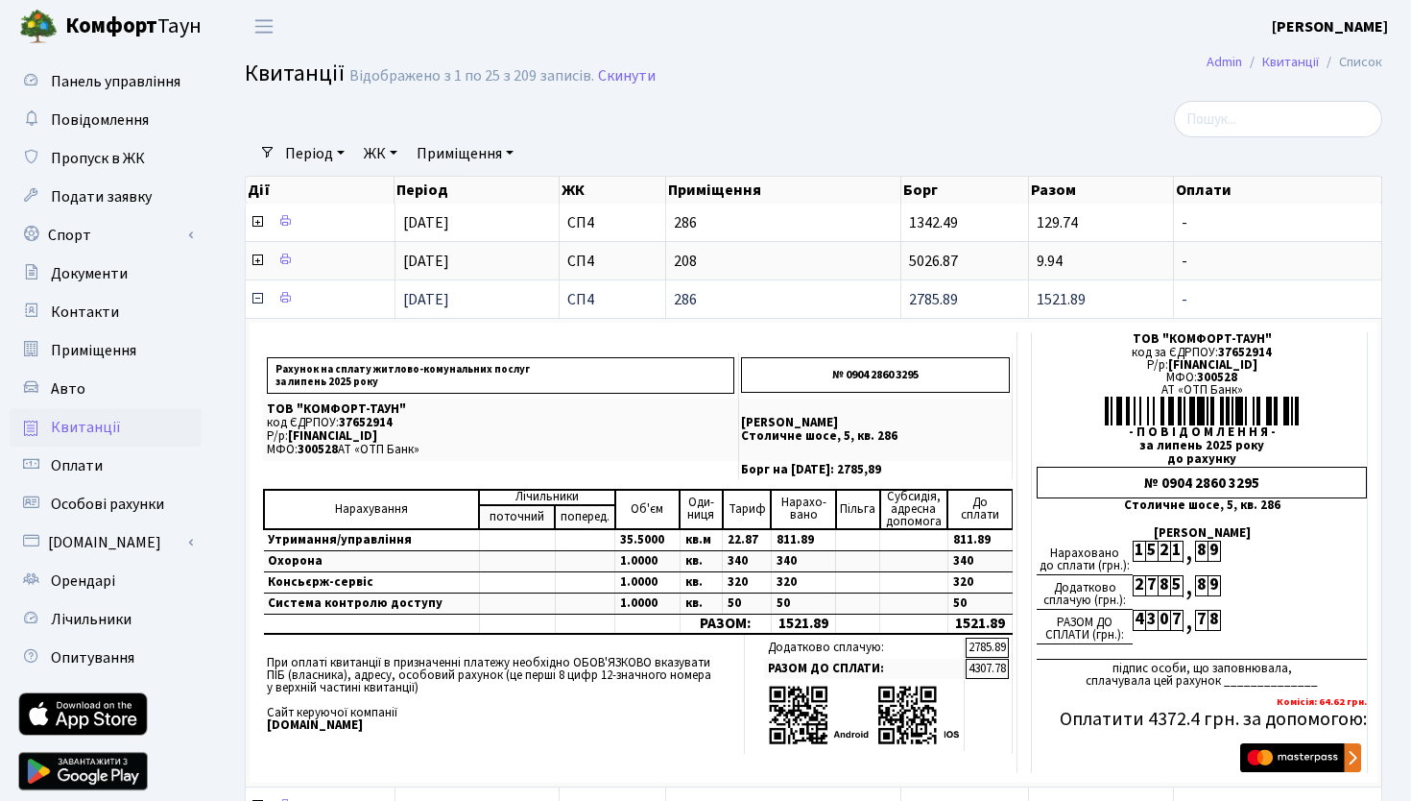
click at [257, 300] on icon at bounding box center [257, 298] width 15 height 15
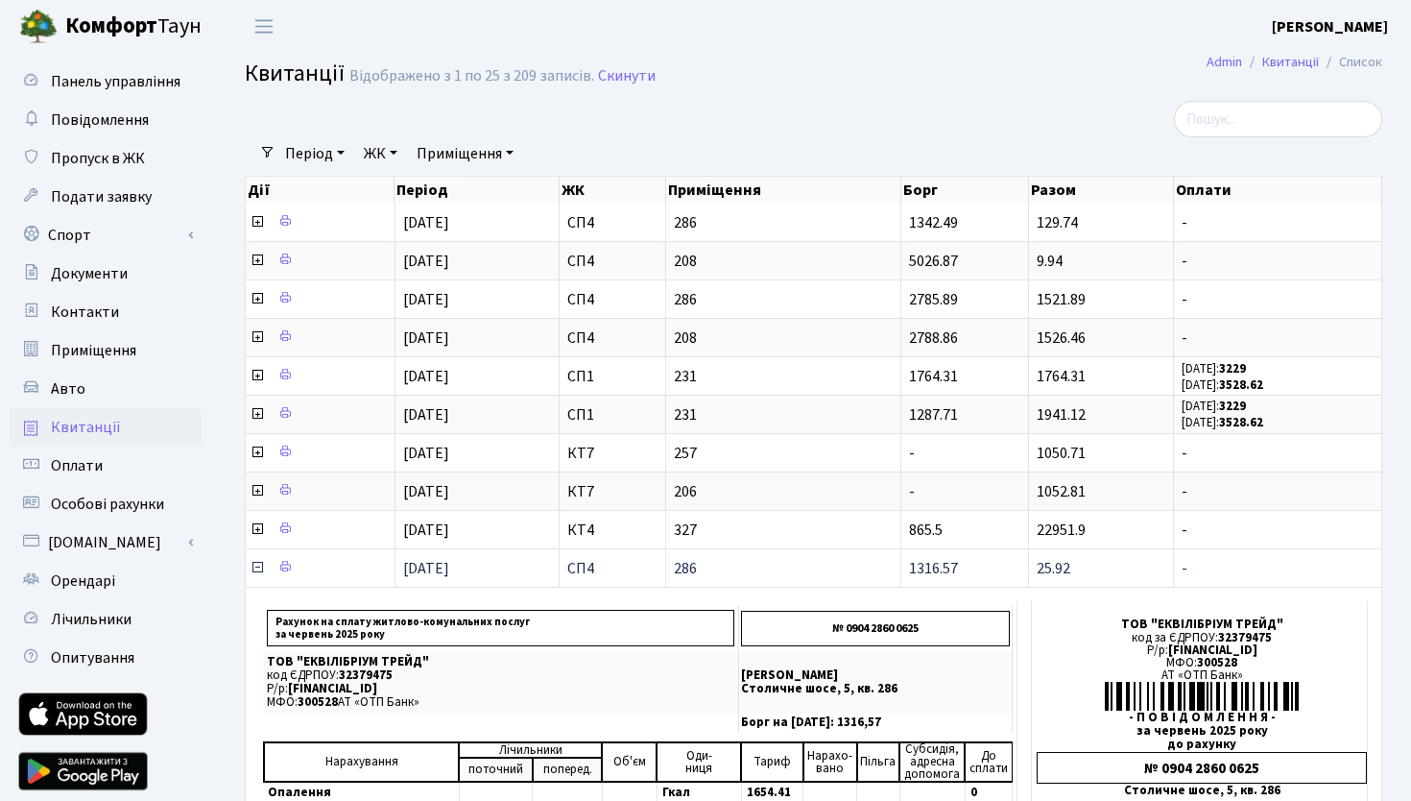
click at [255, 567] on icon at bounding box center [257, 567] width 15 height 15
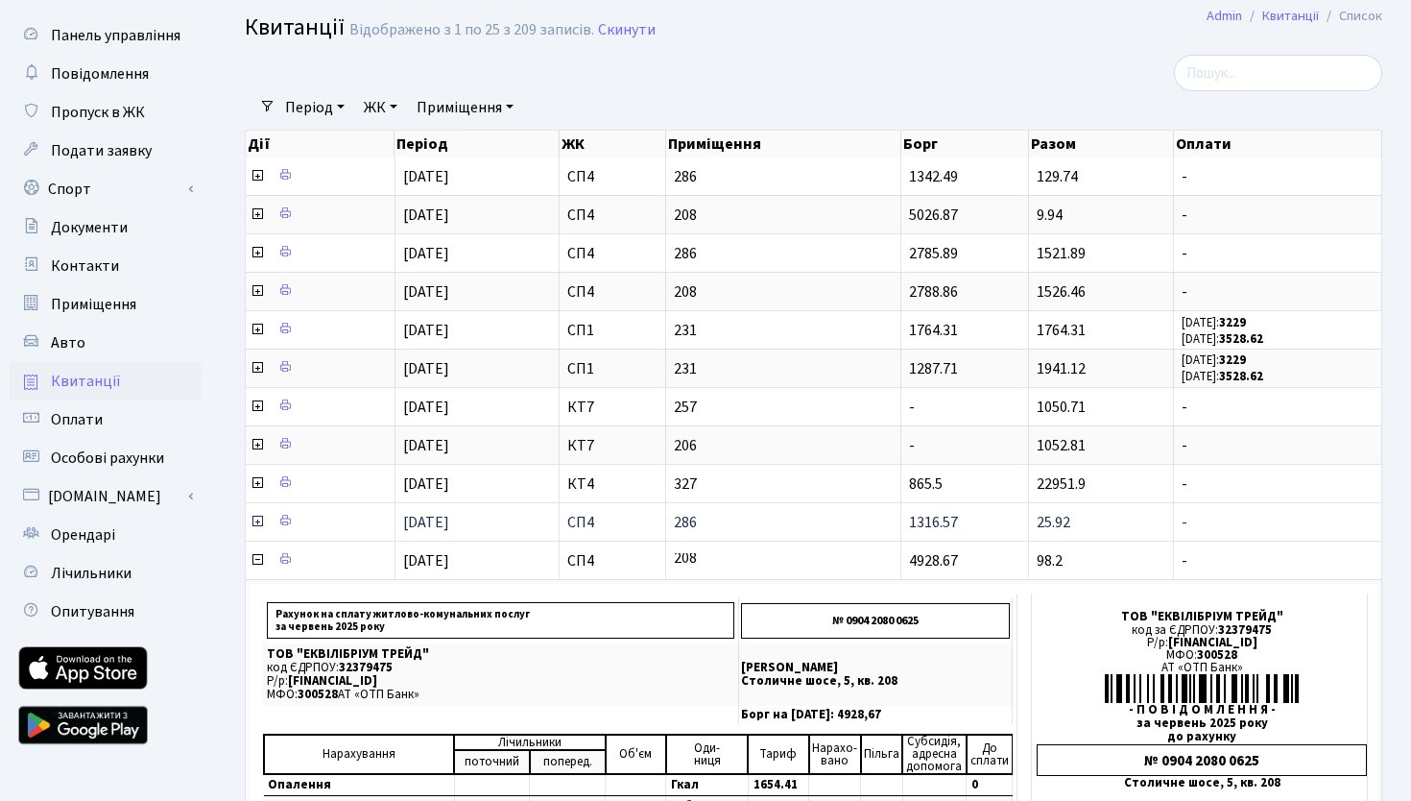
scroll to position [48, 0]
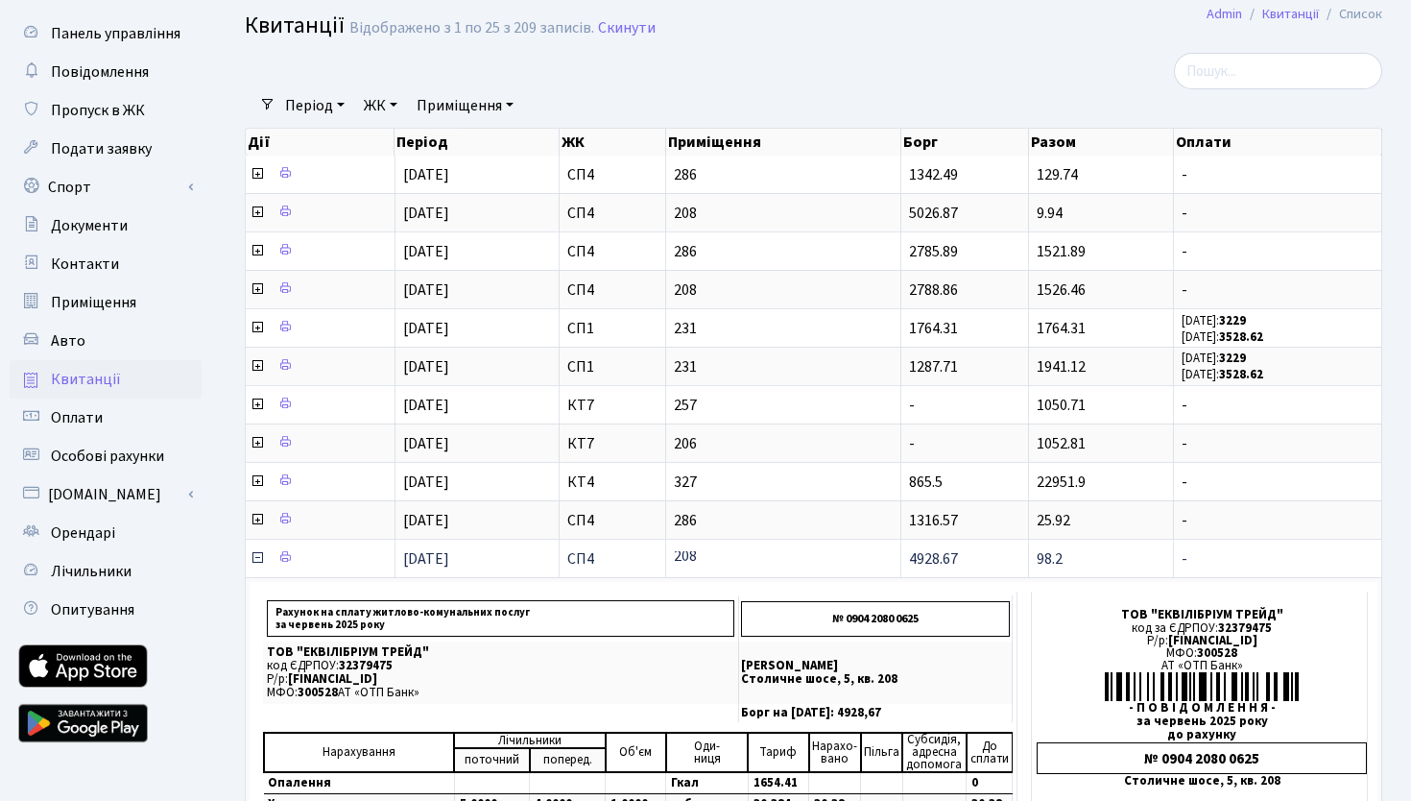
click at [258, 562] on icon at bounding box center [257, 557] width 15 height 15
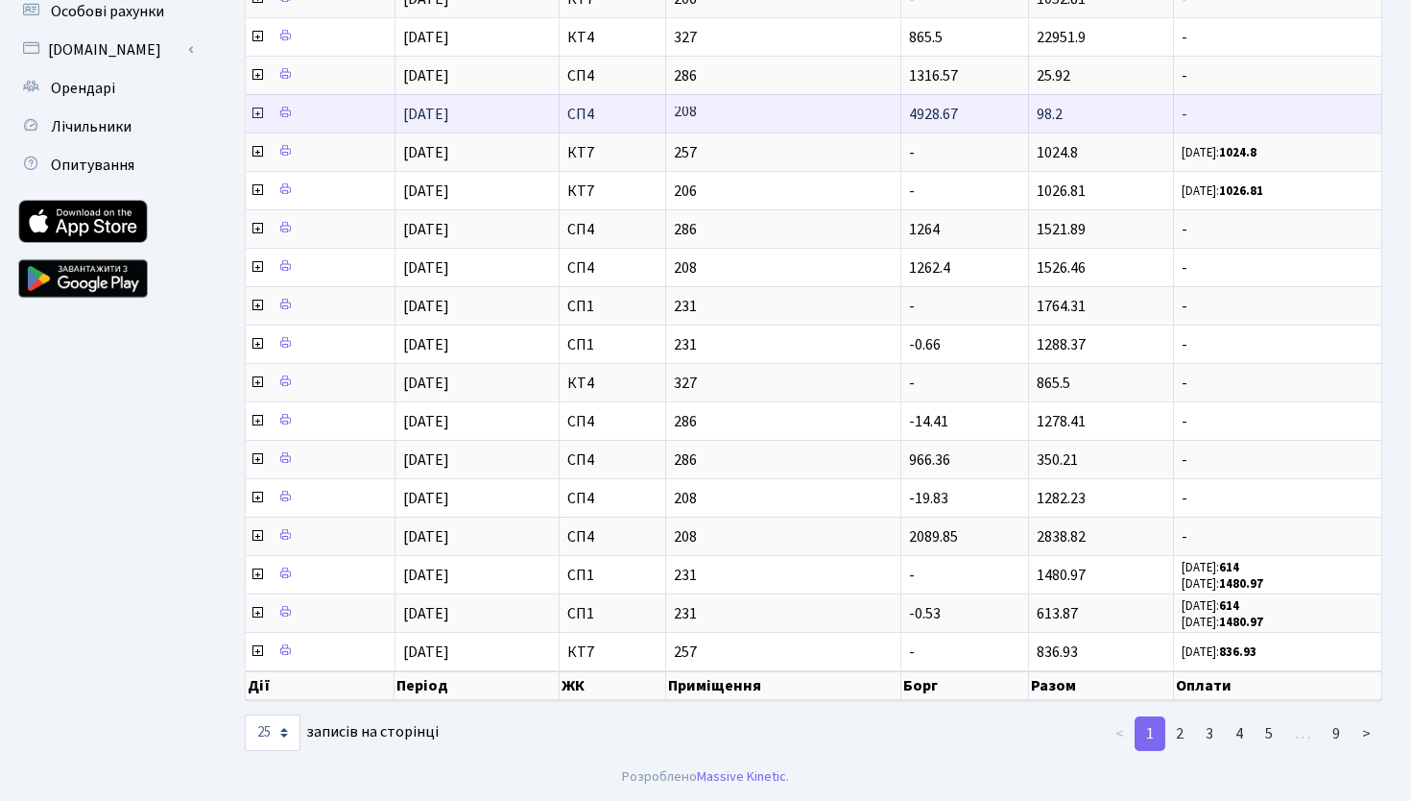
scroll to position [0, 0]
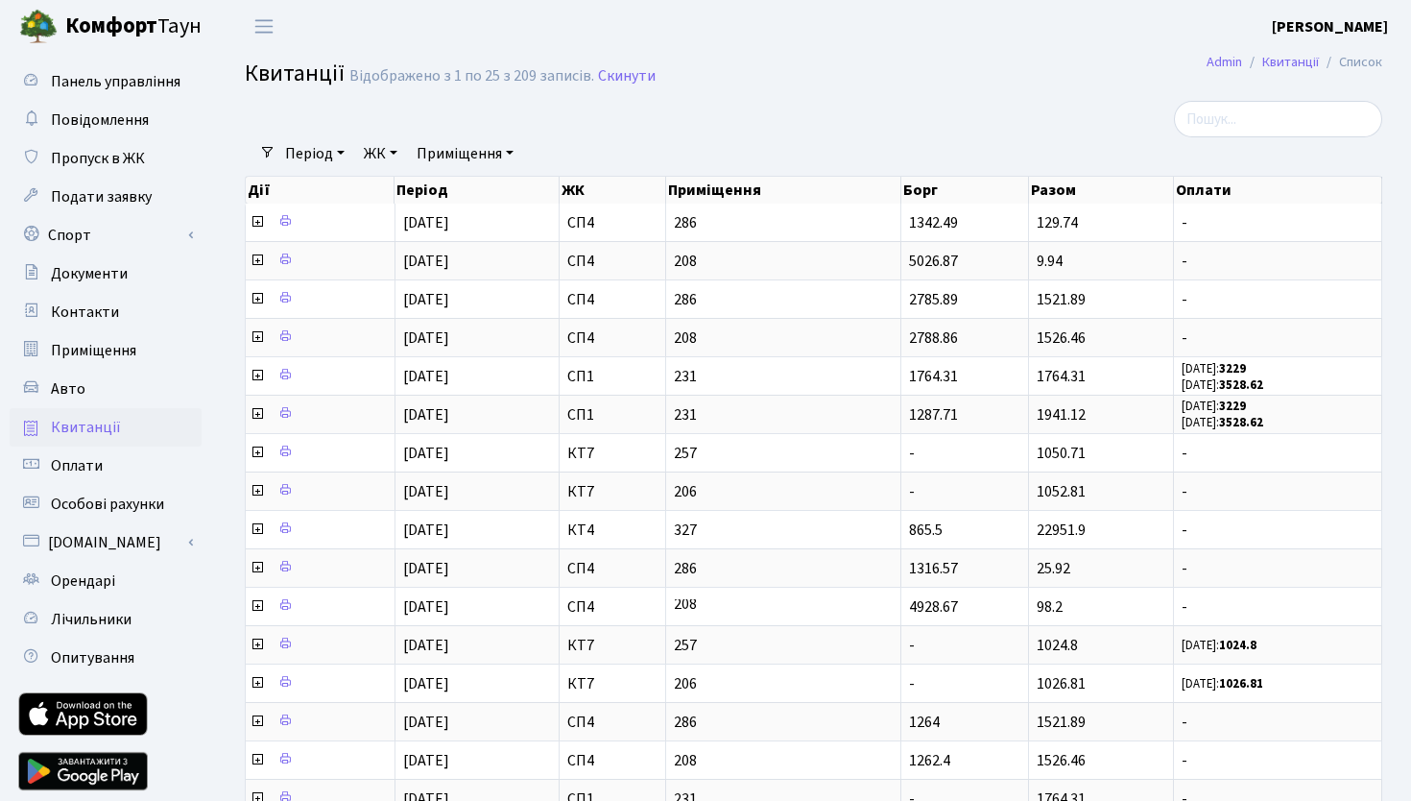
click at [805, 85] on h2 "Квитанції Відображено з 1 по 25 з 209 записів. Скинути" at bounding box center [814, 76] width 1138 height 33
